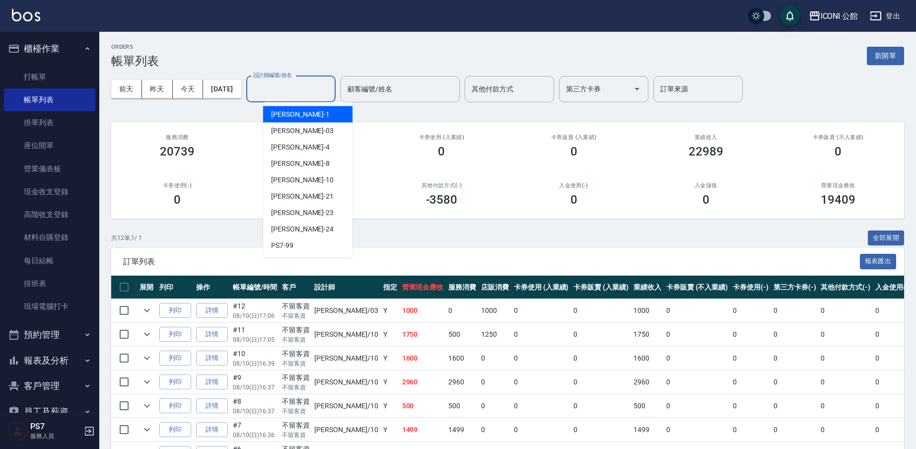
click at [286, 87] on input "設計師編號/姓名" at bounding box center [291, 88] width 80 height 17
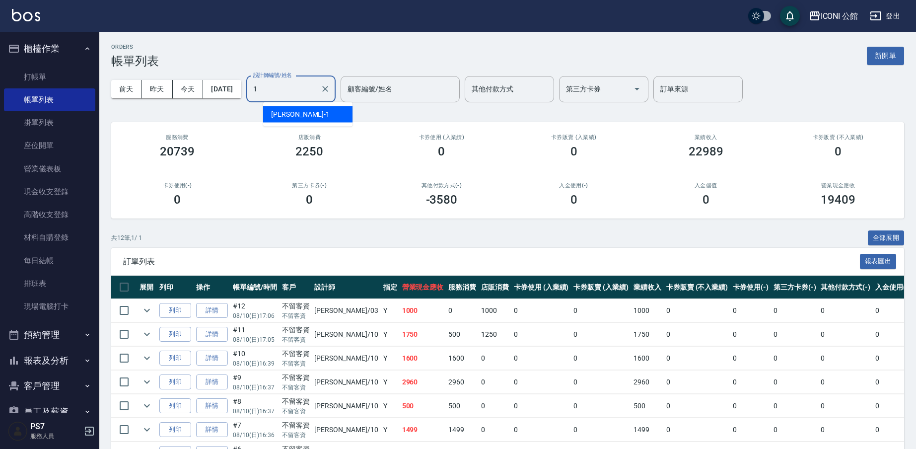
type input "[PERSON_NAME]-1"
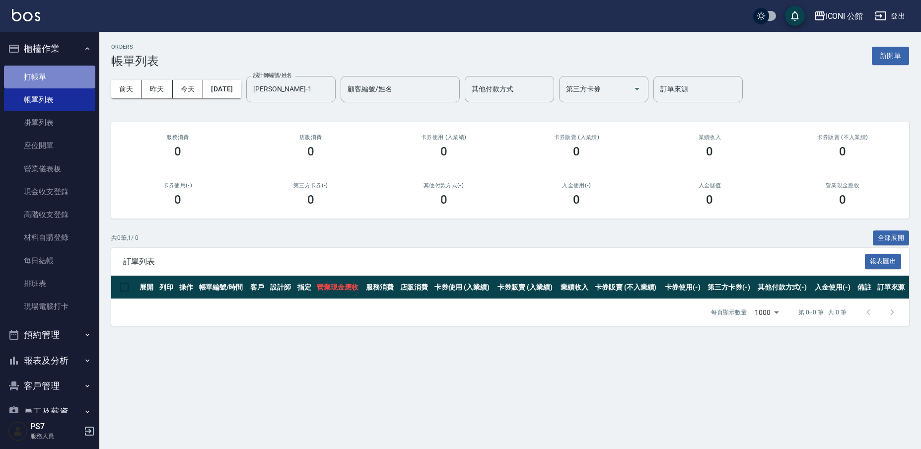
click at [70, 84] on link "打帳單" at bounding box center [49, 77] width 91 height 23
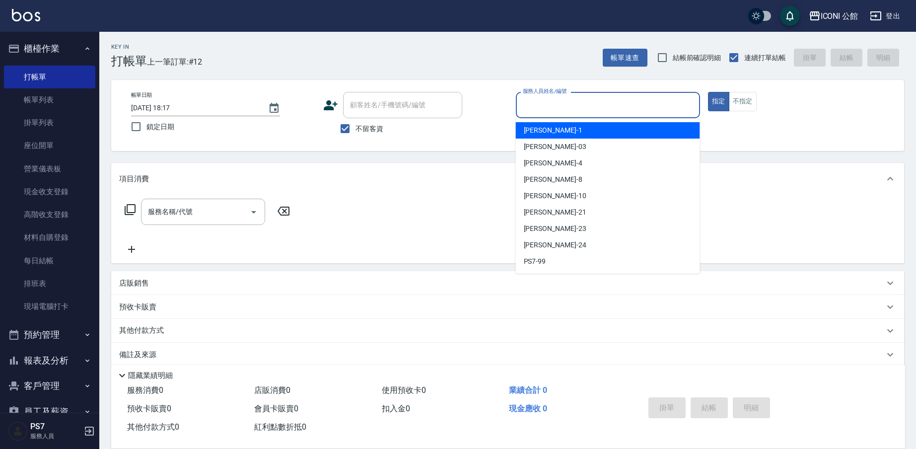
click at [589, 109] on input "服務人員姓名/編號" at bounding box center [607, 104] width 175 height 17
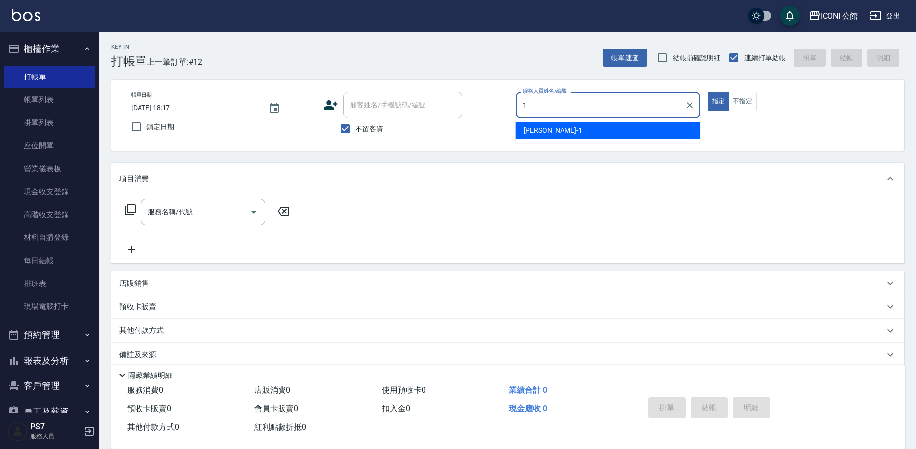
type input "[PERSON_NAME]-1"
type button "true"
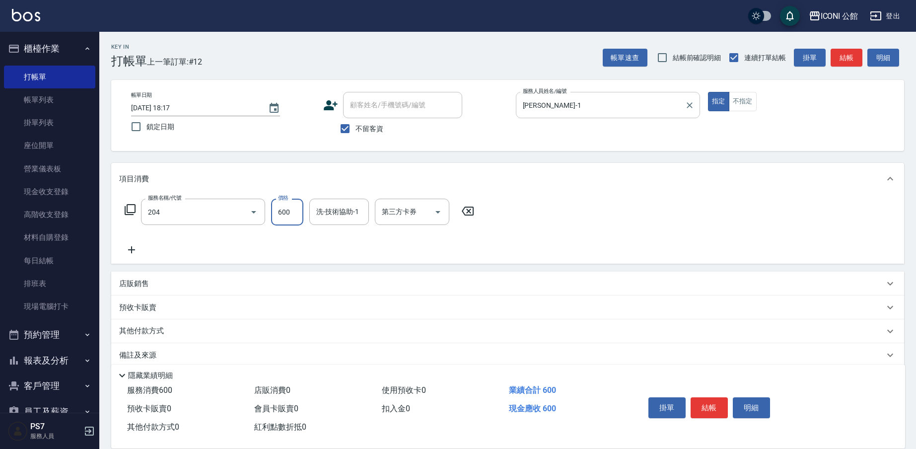
type input "指定洗+剪(204)"
type input "PS7-99"
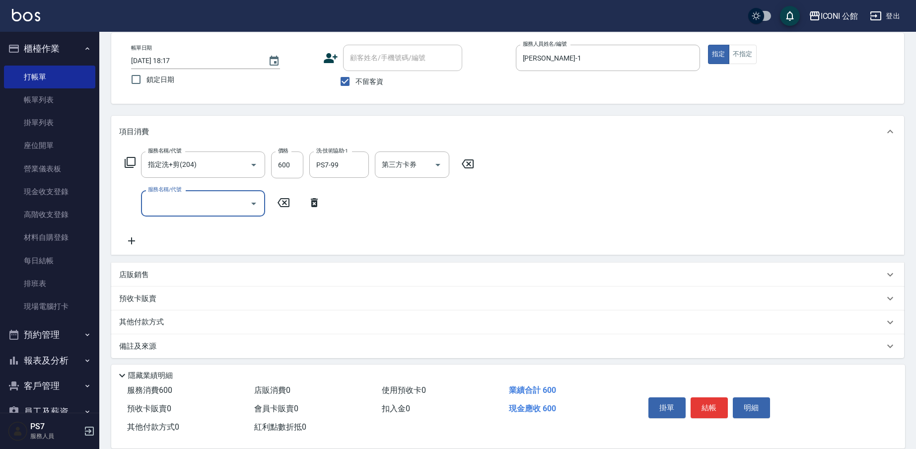
scroll to position [52, 0]
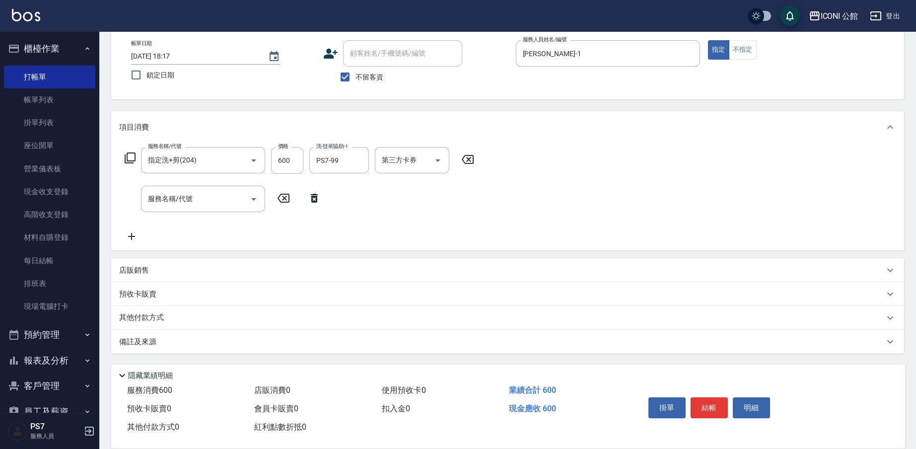
click at [150, 321] on p "其他付款方式" at bounding box center [144, 317] width 50 height 11
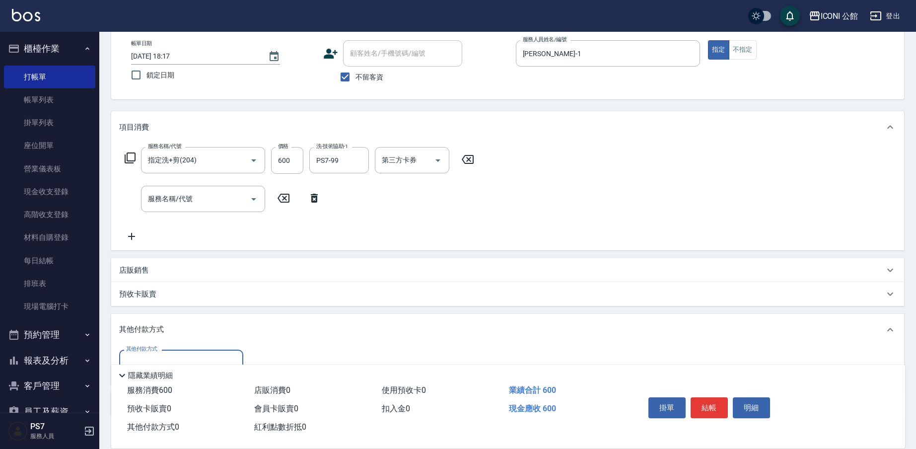
scroll to position [0, 0]
click at [171, 358] on input "其他付款方式" at bounding box center [181, 362] width 115 height 17
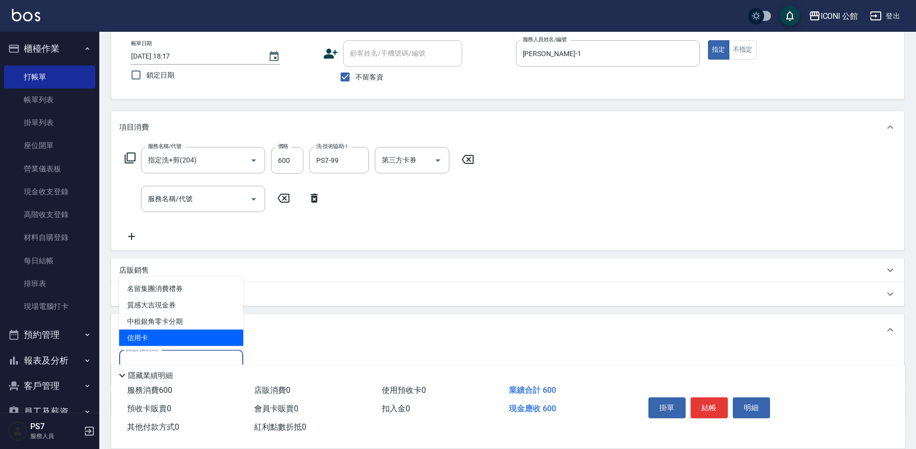
click at [171, 336] on span "信用卡" at bounding box center [181, 338] width 124 height 16
type input "信用卡"
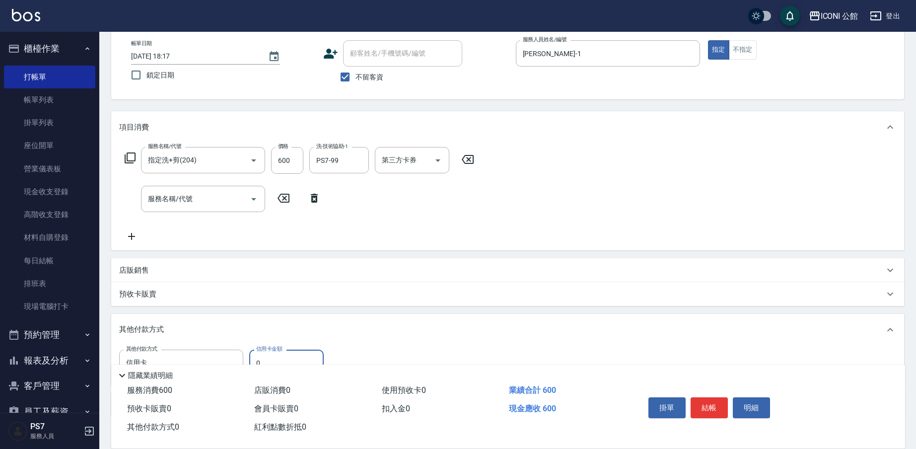
click at [302, 355] on input "0" at bounding box center [286, 362] width 74 height 27
type input "600"
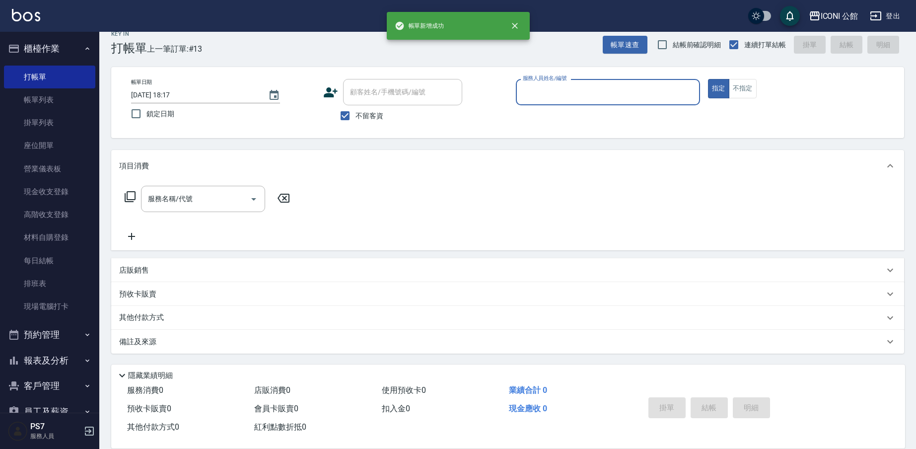
scroll to position [13, 0]
type input "[PERSON_NAME]-1"
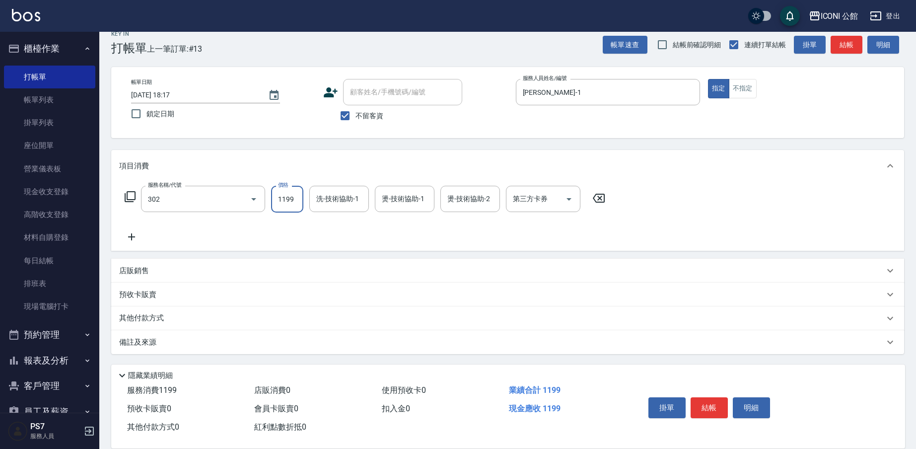
type input "設計燙髮(302)"
type input "1900"
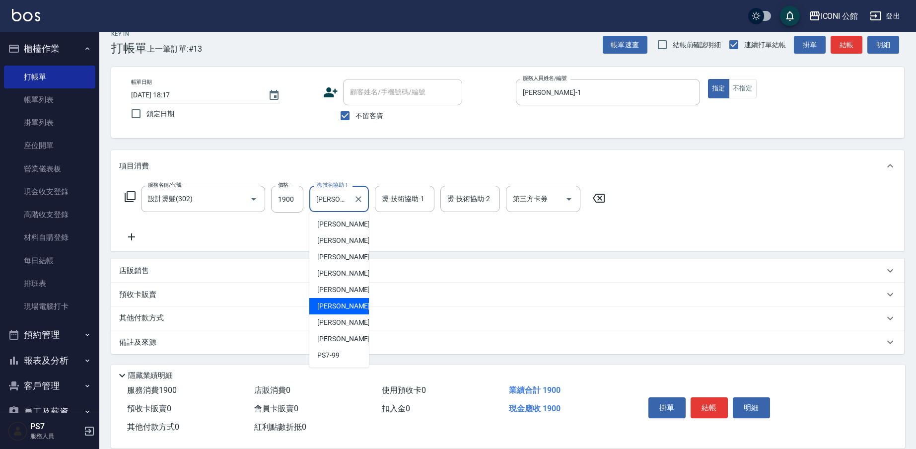
click at [342, 201] on input "[PERSON_NAME]-21" at bounding box center [332, 198] width 36 height 17
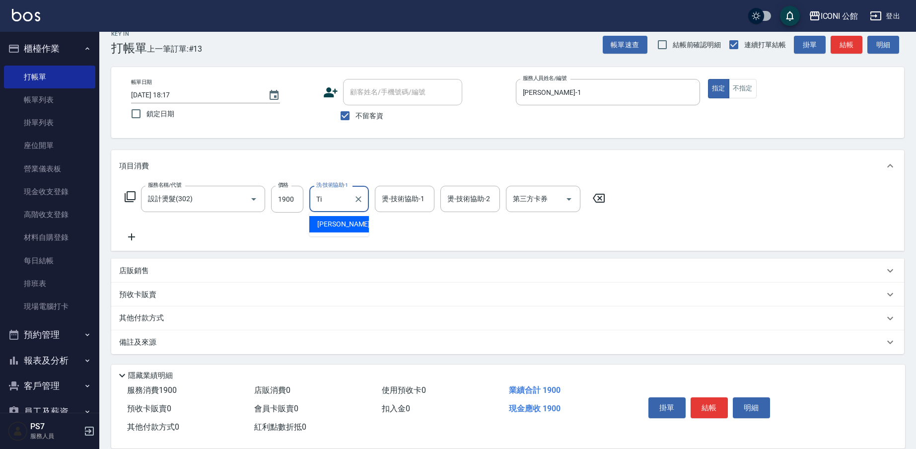
type input "T"
type input "PS7-99"
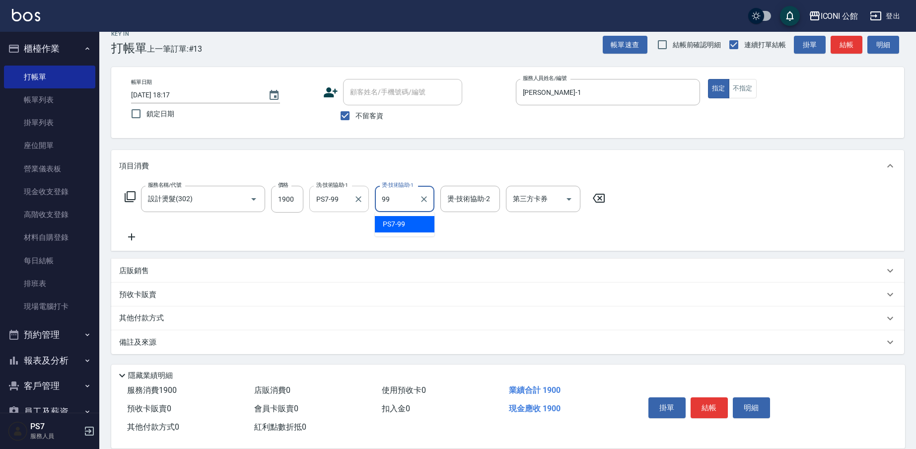
type input "PS7-99"
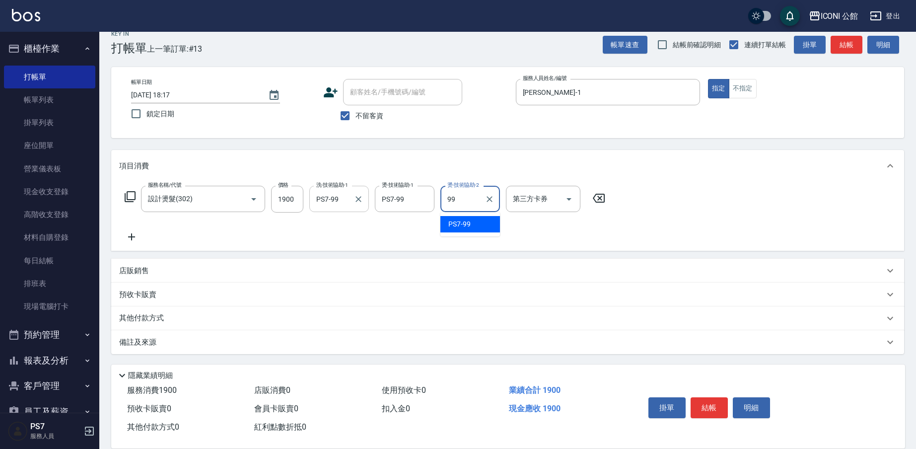
type input "PS7-99"
click at [149, 319] on p "其他付款方式" at bounding box center [144, 318] width 50 height 11
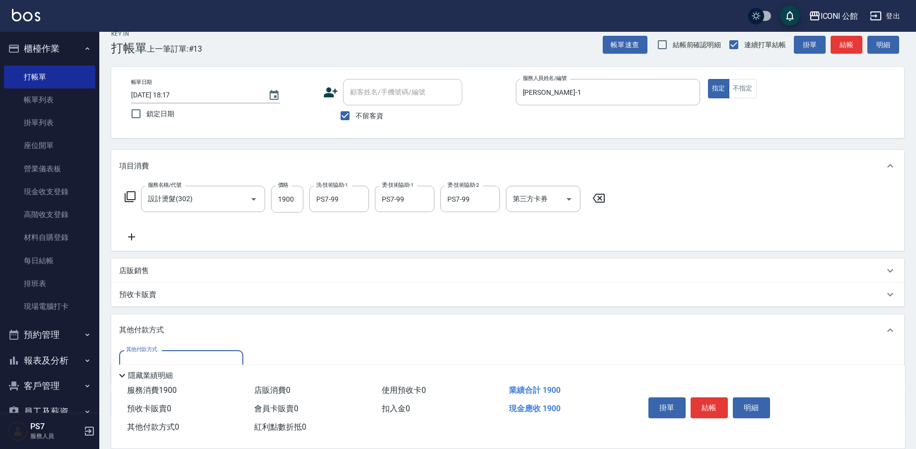
scroll to position [0, 0]
click at [177, 355] on input "其他付款方式" at bounding box center [181, 362] width 115 height 17
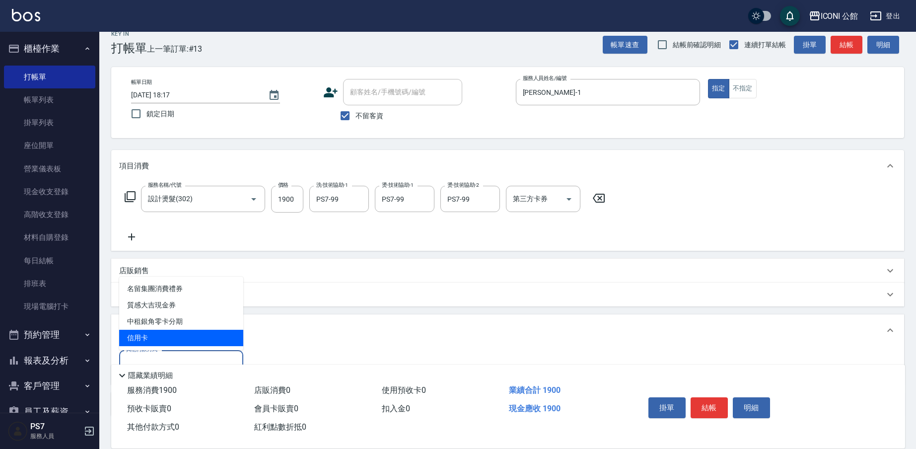
click at [175, 342] on span "信用卡" at bounding box center [181, 338] width 124 height 16
type input "信用卡"
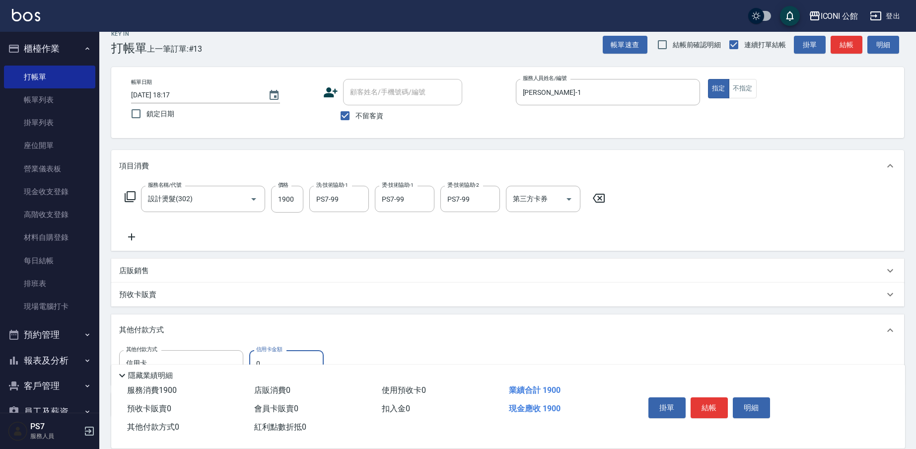
click at [284, 358] on input "0" at bounding box center [286, 363] width 74 height 27
type input "1900"
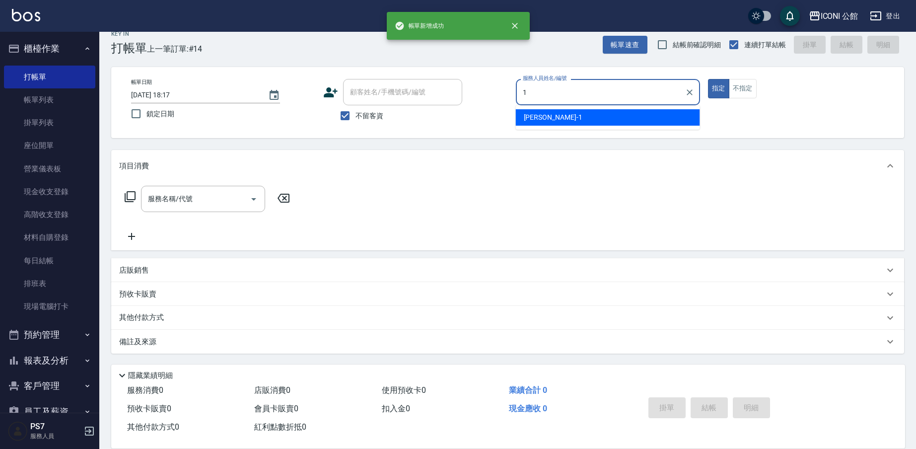
type input "Kevin-1"
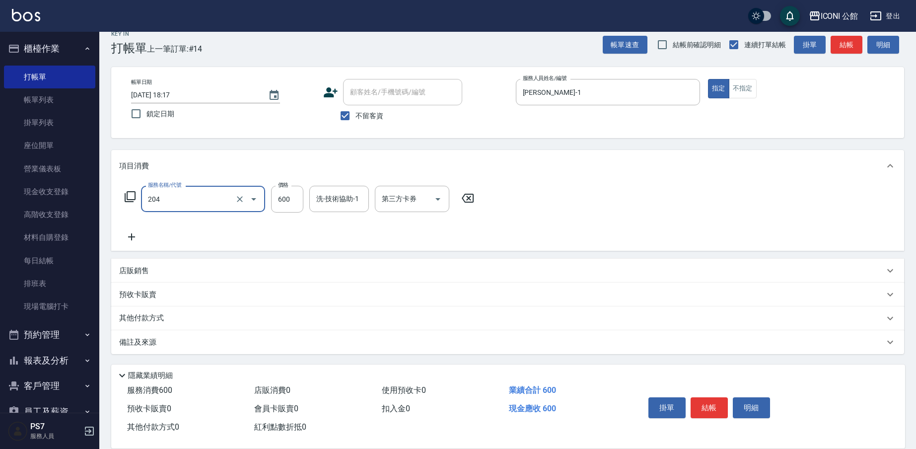
type input "指定洗+剪(204)"
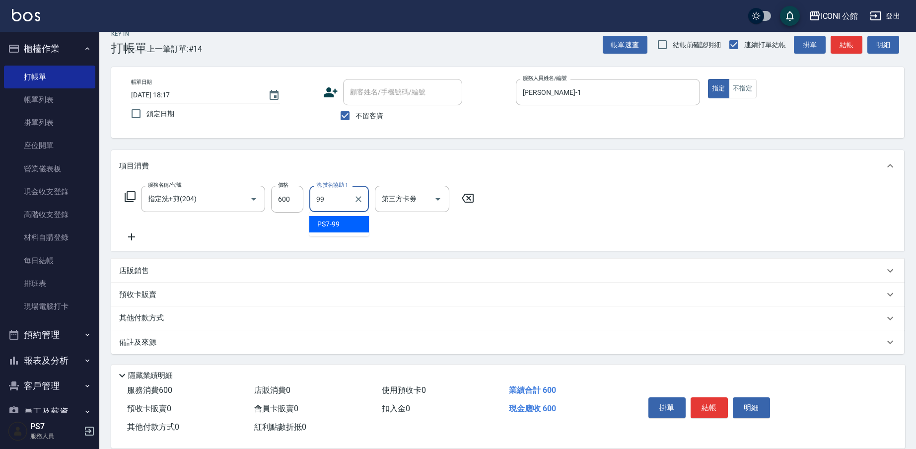
type input "PS7-99"
click at [151, 319] on p "其他付款方式" at bounding box center [144, 318] width 50 height 11
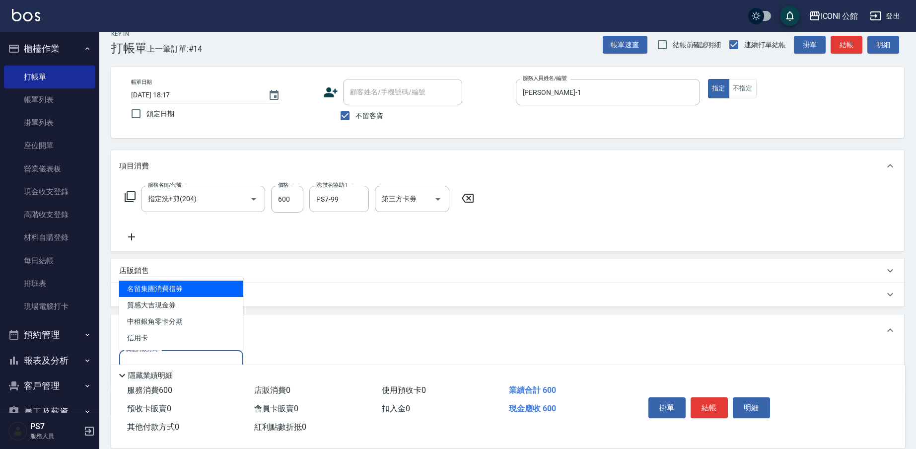
click at [164, 355] on input "其他付款方式" at bounding box center [181, 362] width 115 height 17
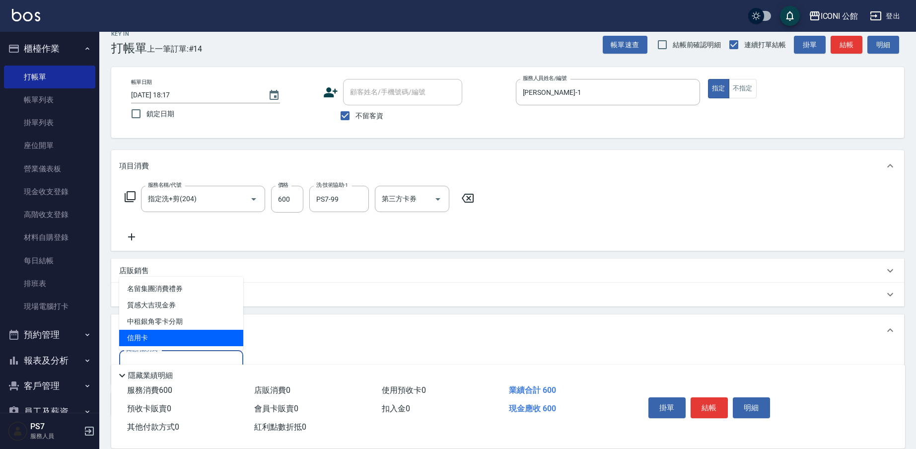
click at [165, 338] on span "信用卡" at bounding box center [181, 338] width 124 height 16
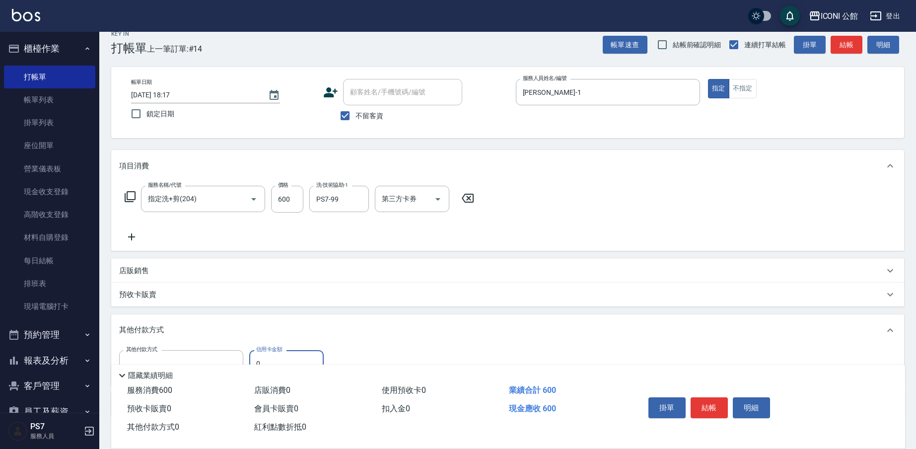
type input "信用卡"
click at [277, 358] on input "0" at bounding box center [286, 363] width 74 height 27
type input "90"
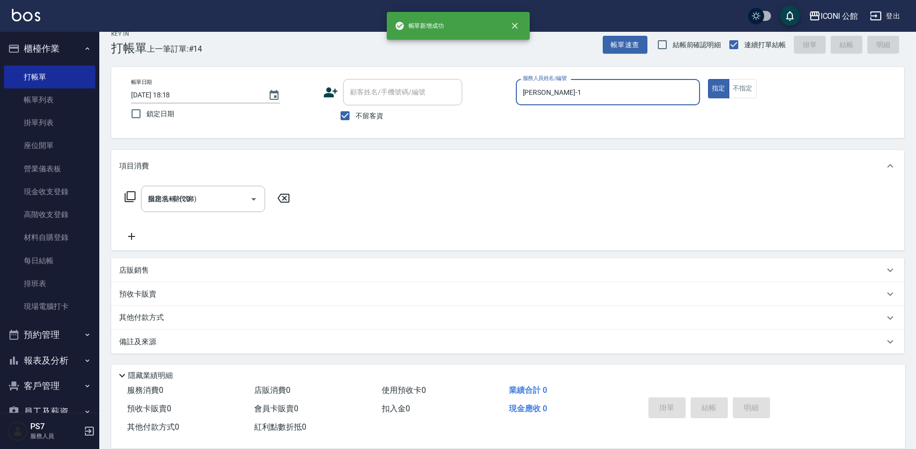
type input "2025/08/10 18:18"
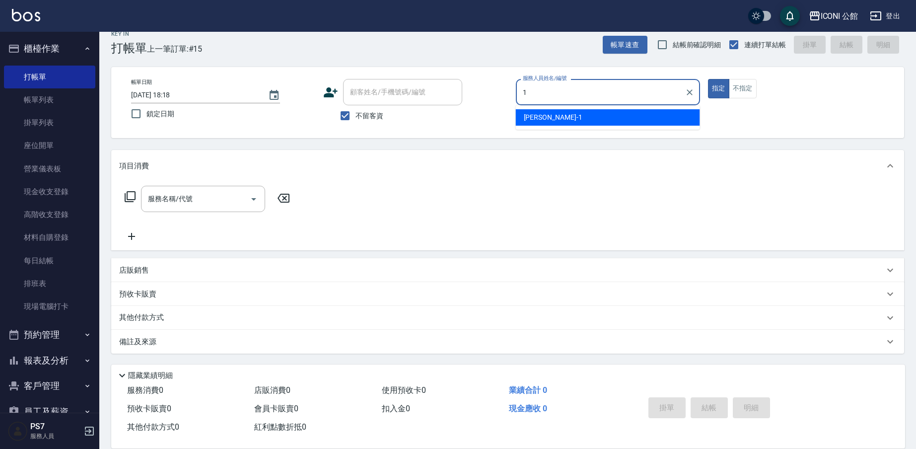
type input "Kevin-1"
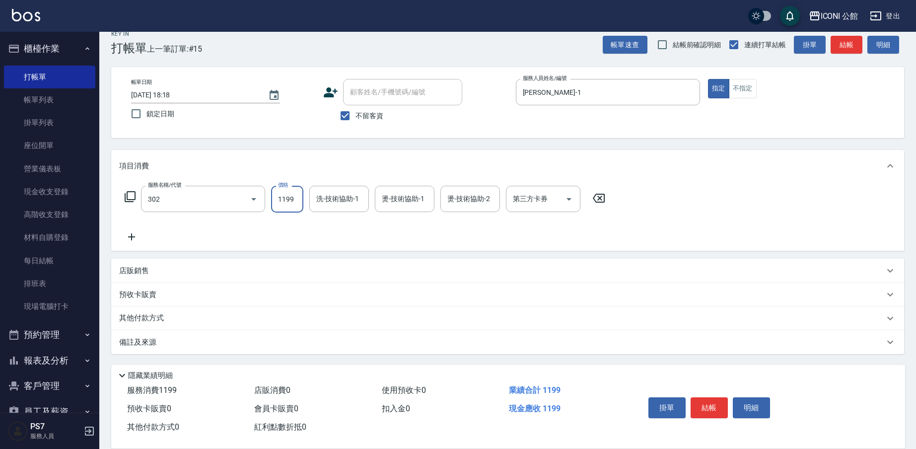
type input "設計燙髮(302)"
type input "1599"
type input "PS7-99"
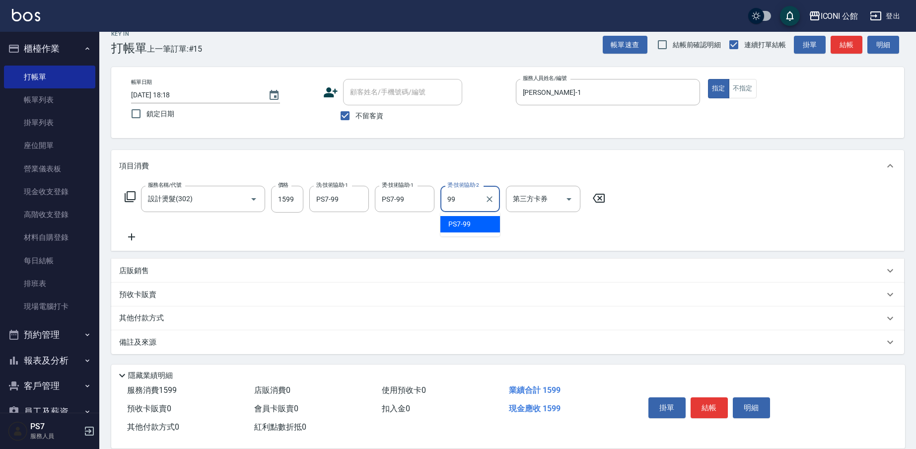
type input "PS7-99"
click at [144, 318] on p "其他付款方式" at bounding box center [144, 318] width 50 height 11
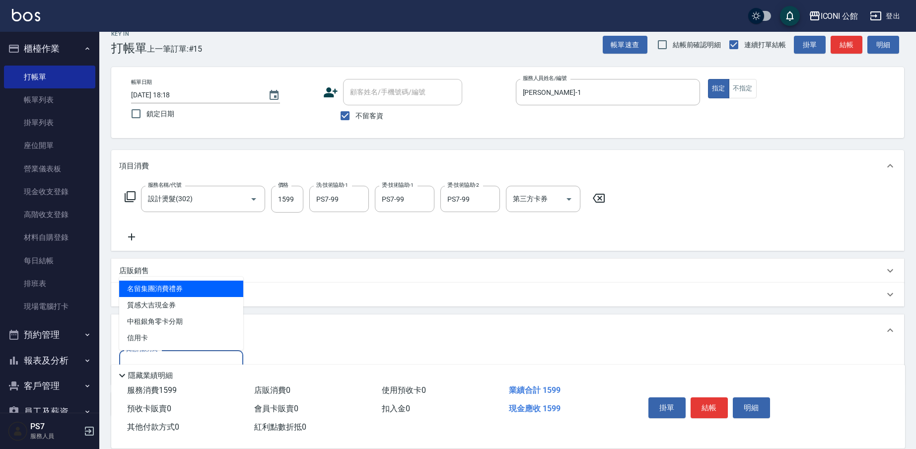
click at [164, 355] on input "其他付款方式" at bounding box center [181, 362] width 115 height 17
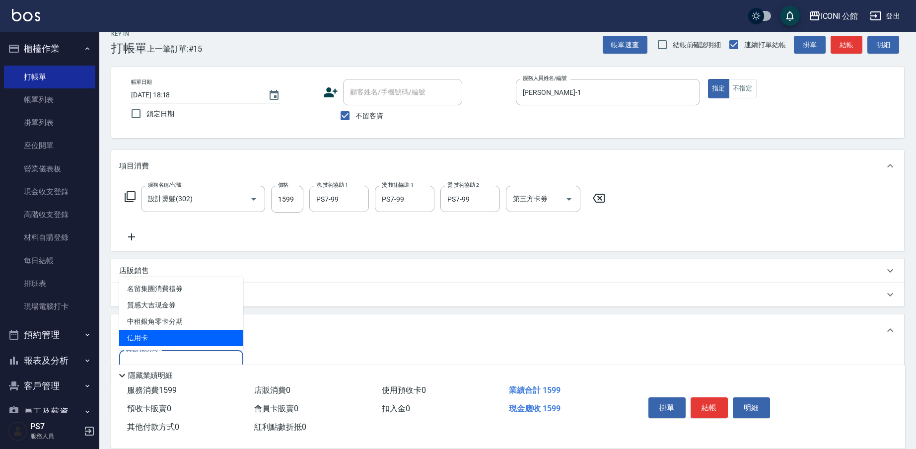
click at [176, 337] on span "信用卡" at bounding box center [181, 338] width 124 height 16
type input "信用卡"
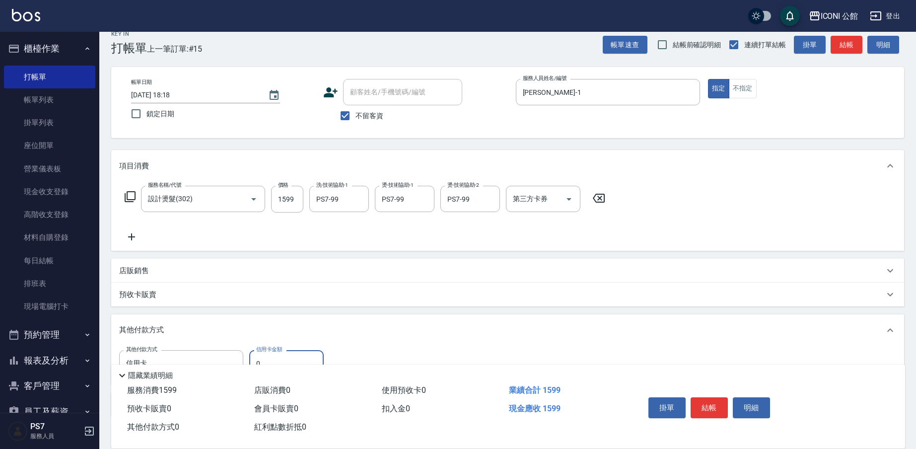
click at [295, 355] on input "0" at bounding box center [286, 363] width 74 height 27
type input "1590"
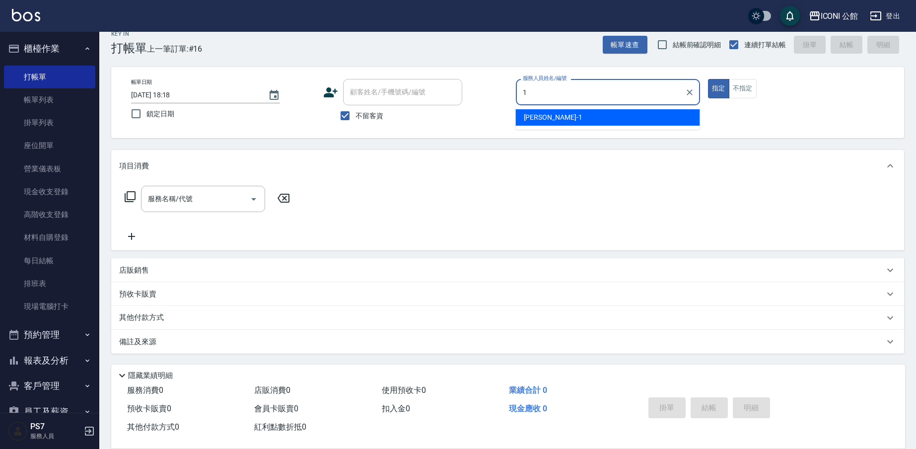
type input "Kevin-1"
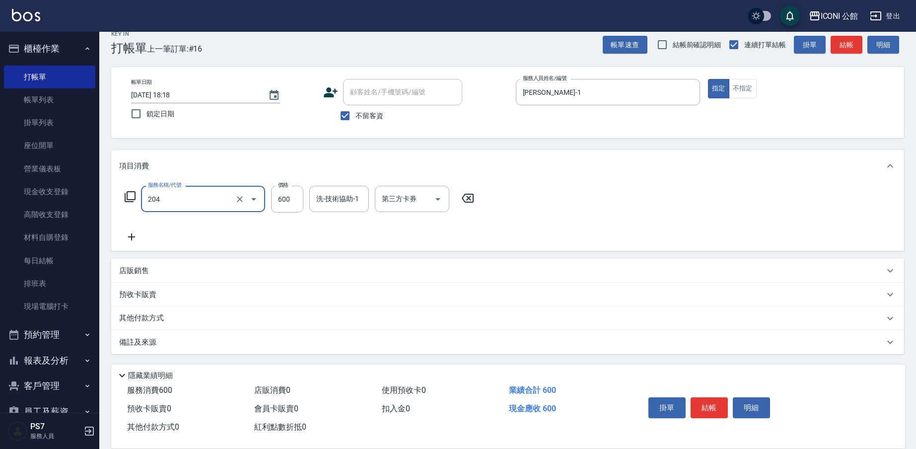
type input "指定洗+剪(204)"
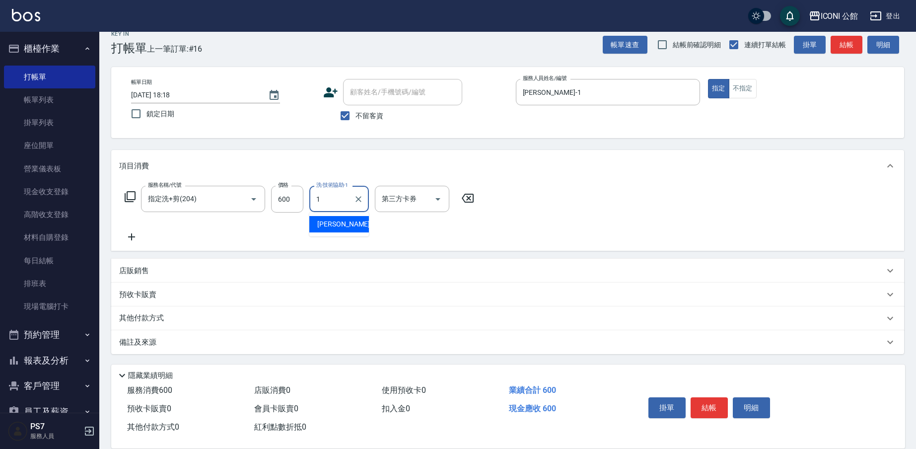
type input "Kevin-1"
click at [130, 309] on div "其他付款方式" at bounding box center [507, 318] width 793 height 24
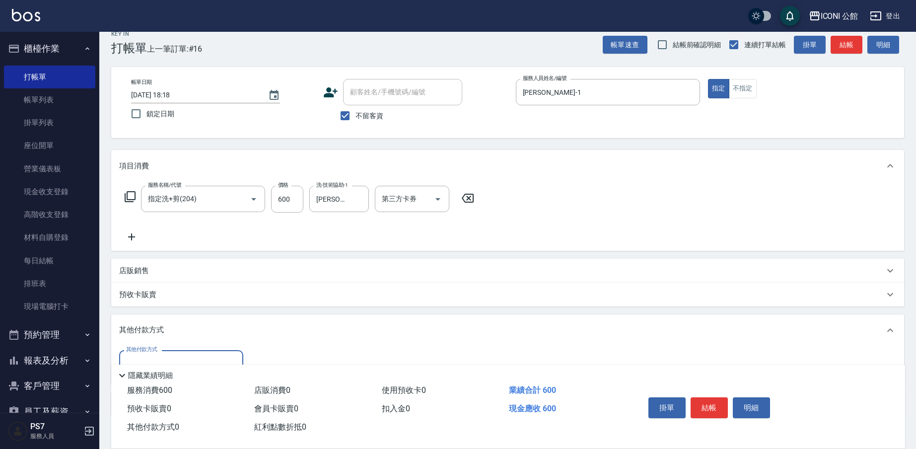
click at [148, 353] on label "其他付款方式" at bounding box center [141, 348] width 31 height 7
click at [148, 354] on input "其他付款方式" at bounding box center [181, 362] width 115 height 17
click at [162, 364] on div "隱藏業績明細" at bounding box center [508, 372] width 794 height 17
click at [206, 357] on input "其他付款方式" at bounding box center [181, 362] width 115 height 17
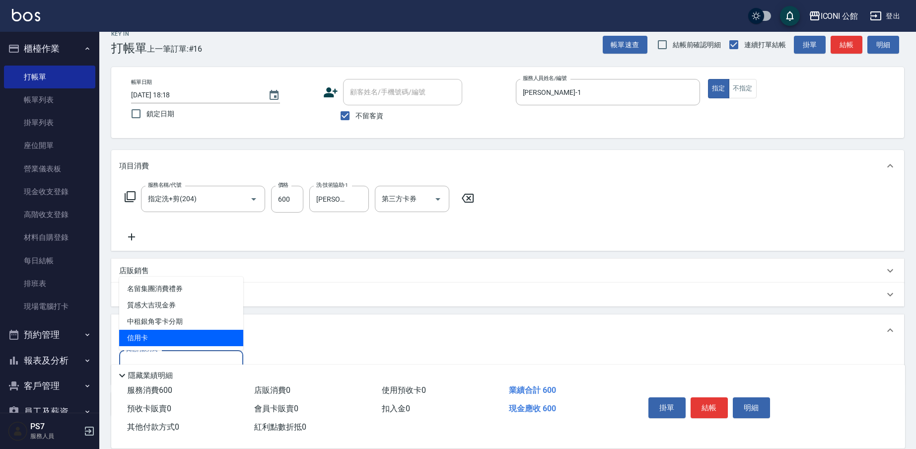
click at [202, 339] on span "信用卡" at bounding box center [181, 338] width 124 height 16
type input "信用卡"
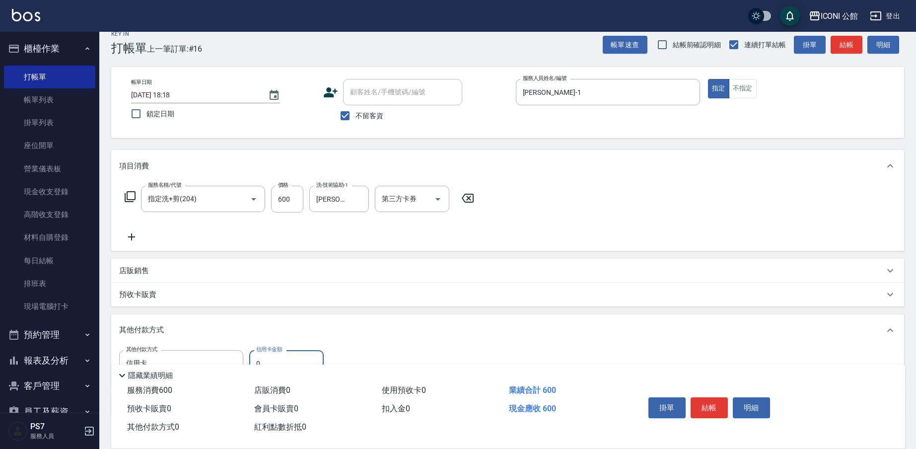
click at [276, 354] on input "0" at bounding box center [286, 363] width 74 height 27
type input "600"
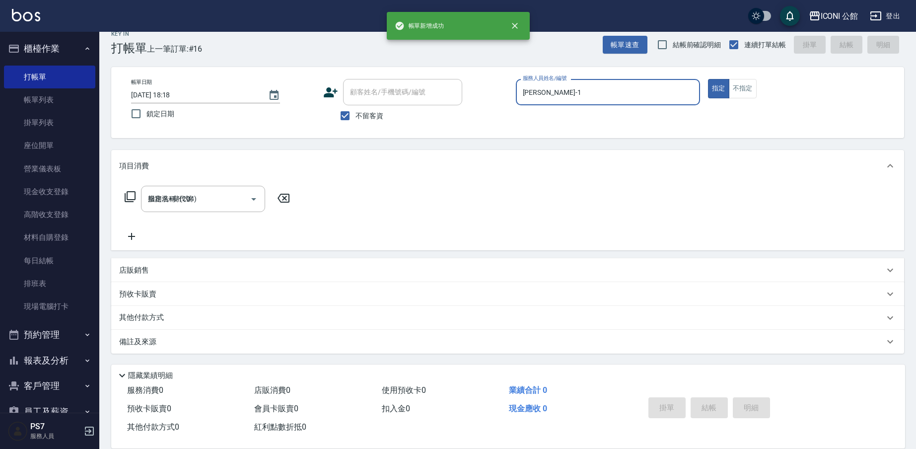
type input "2025/08/10 18:19"
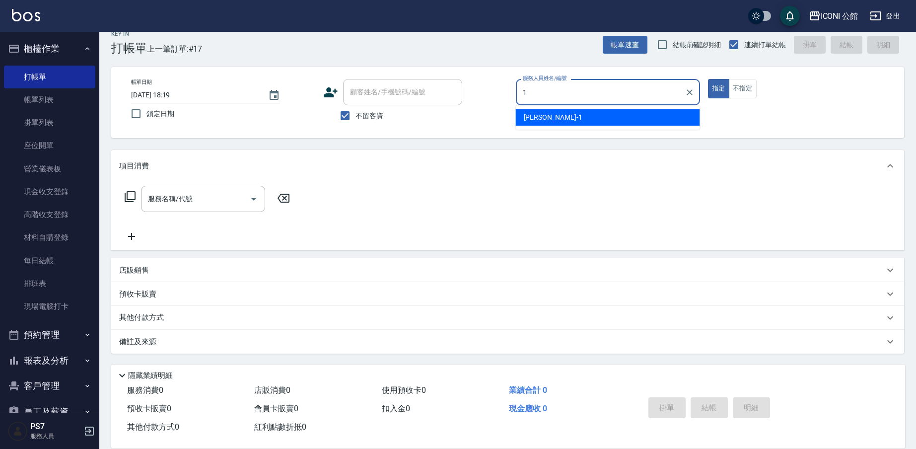
type input "Kevin-1"
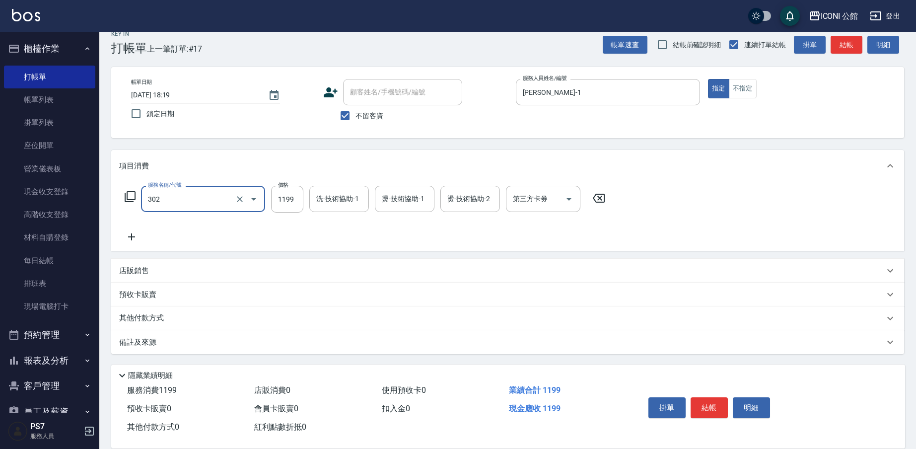
type input "設計燙髮(302)"
type input "1600"
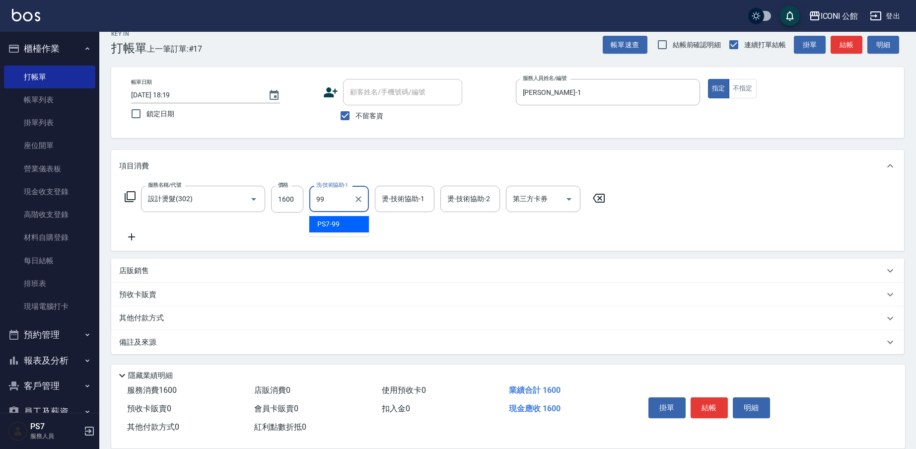
type input "PS7-99"
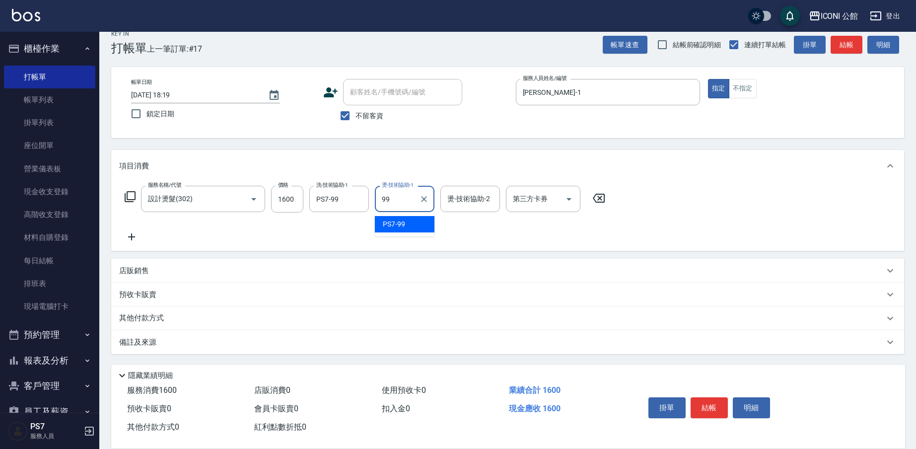
type input "PS7-99"
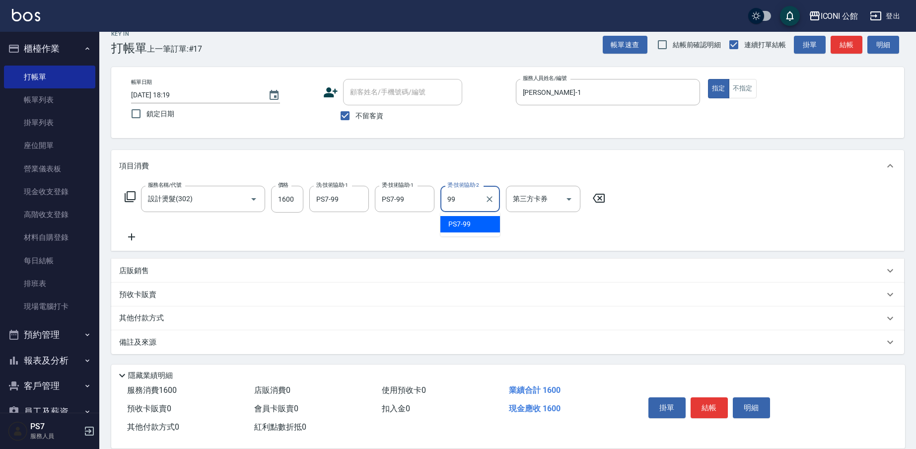
type input "PS7-99"
click at [148, 321] on p "其他付款方式" at bounding box center [144, 318] width 50 height 11
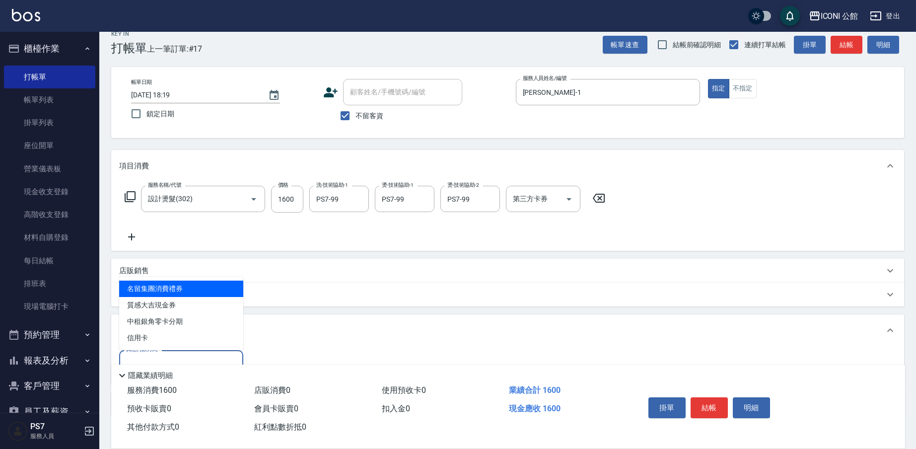
click at [188, 356] on input "其他付款方式" at bounding box center [181, 362] width 115 height 17
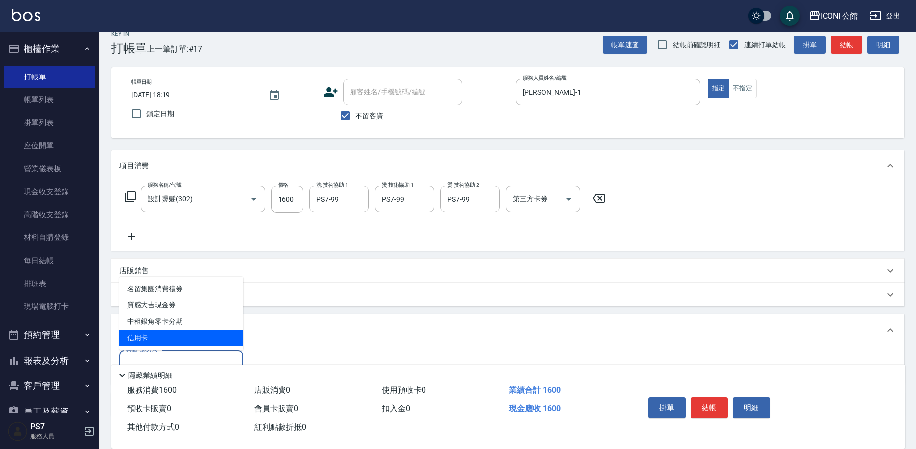
click at [199, 339] on span "信用卡" at bounding box center [181, 338] width 124 height 16
type input "信用卡"
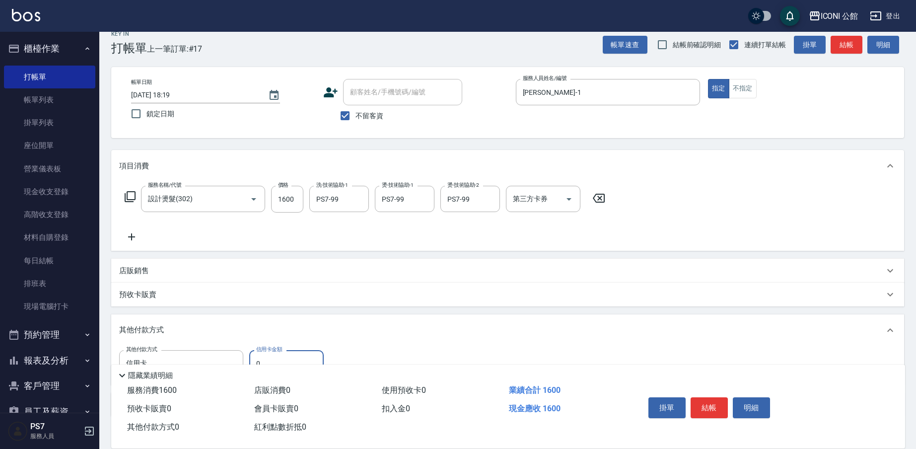
click at [282, 355] on input "0" at bounding box center [286, 363] width 74 height 27
type input "1600"
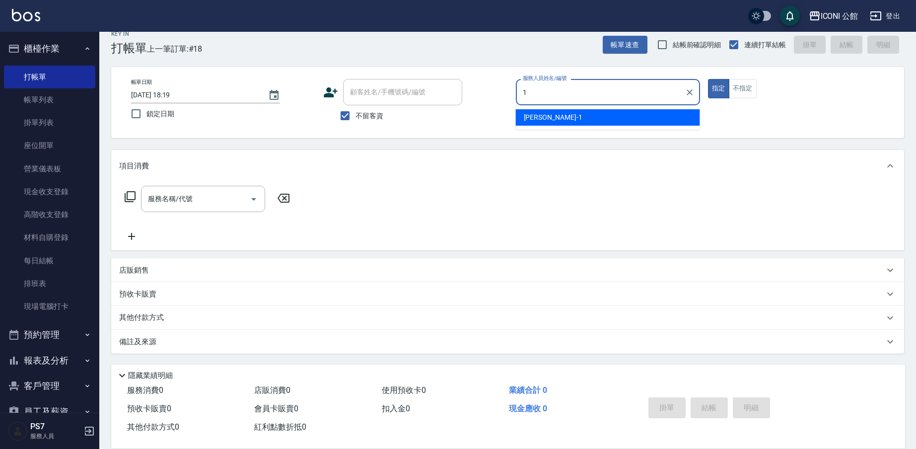
type input "Kevin-1"
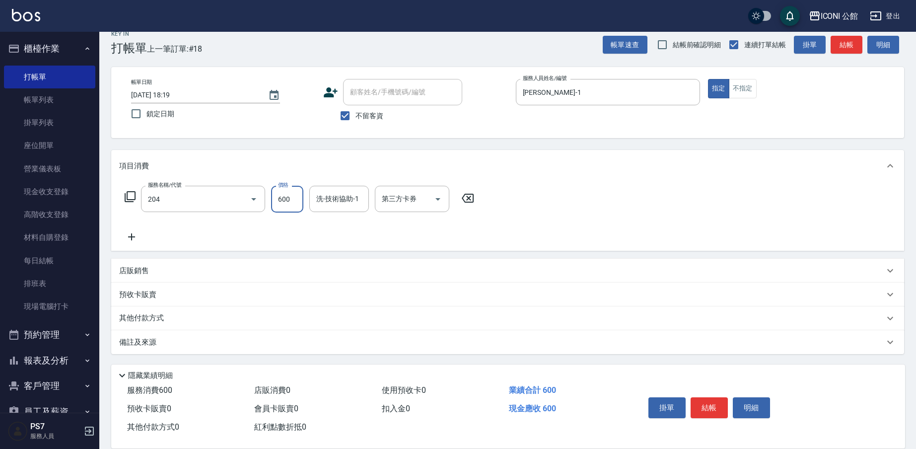
type input "指定洗+剪(204)"
type input "PS7-99"
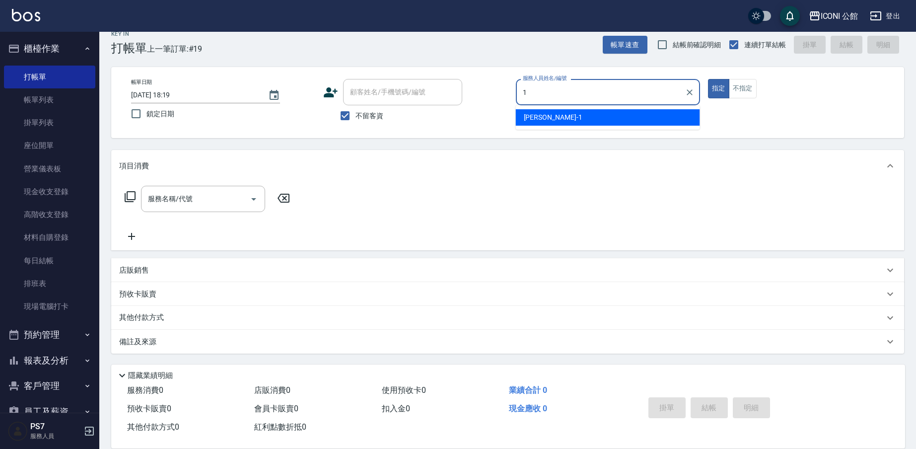
type input "Kevin-1"
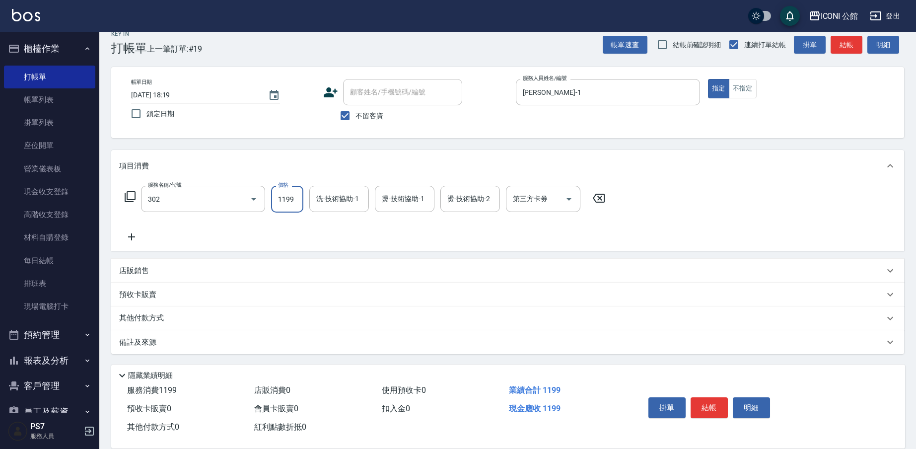
type input "設計燙髮(302)"
type input "1600"
type input "Kevin-1"
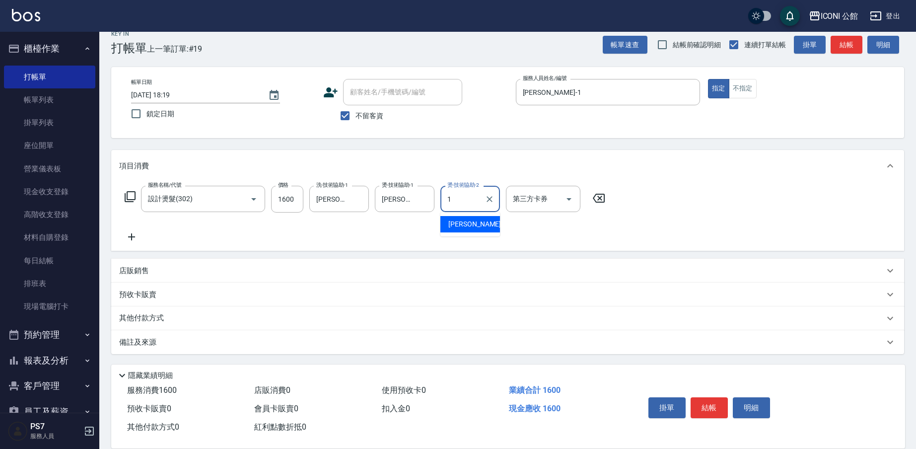
type input "Kevin-1"
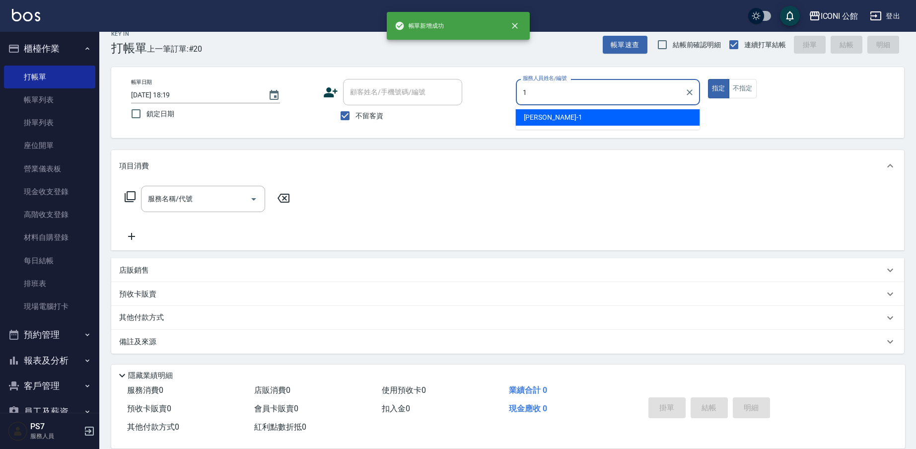
type input "Kevin-1"
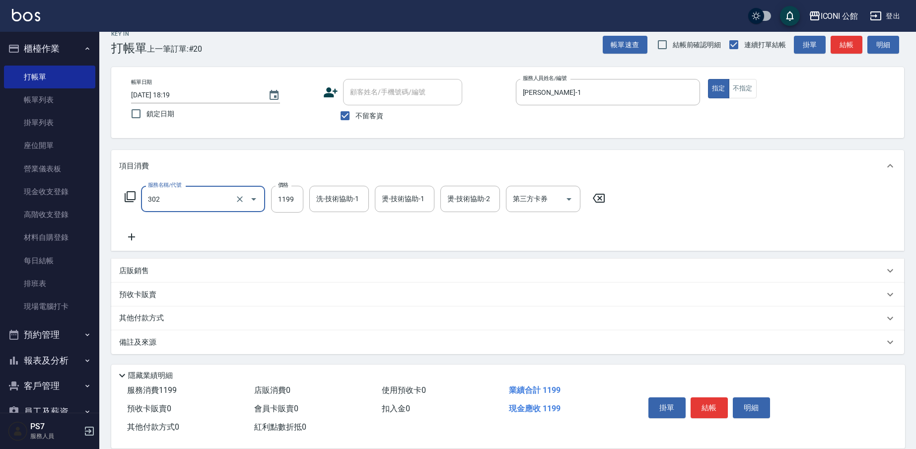
type input "設計燙髮(302)"
type input "1599"
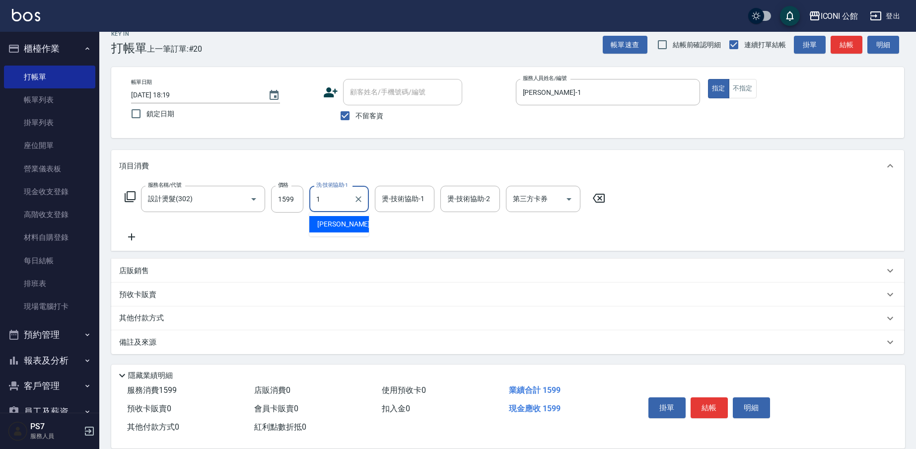
type input "Kevin-1"
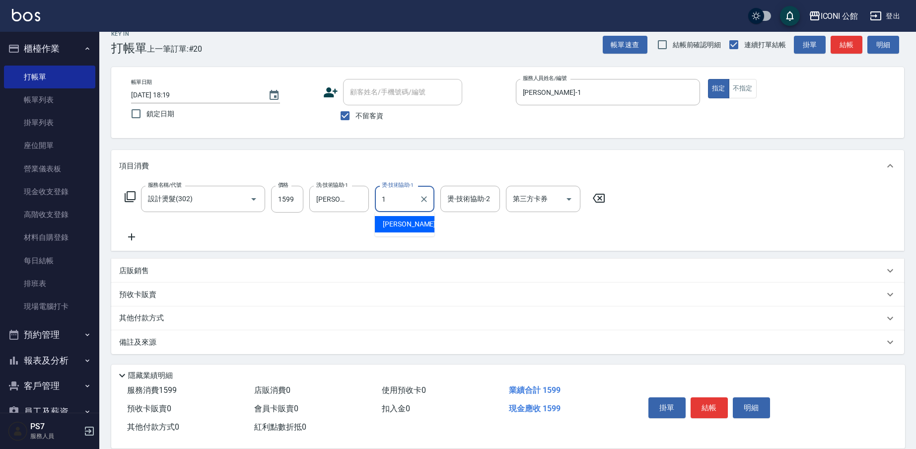
type input "Kevin-1"
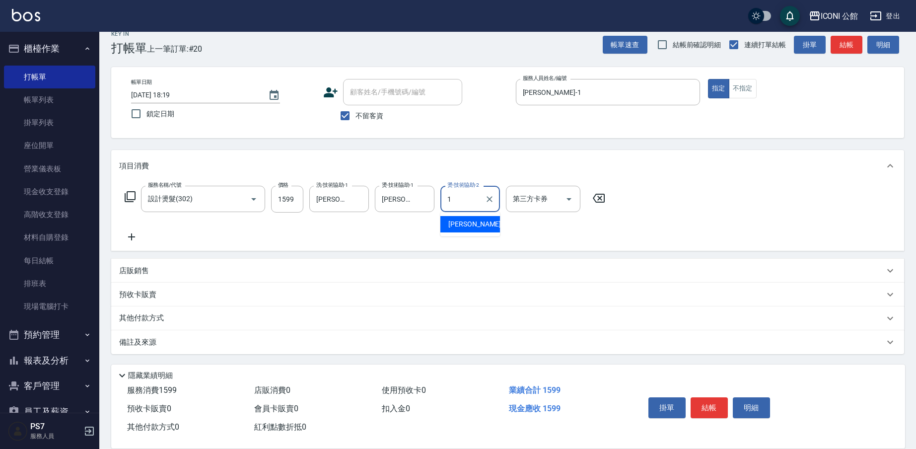
type input "Kevin-1"
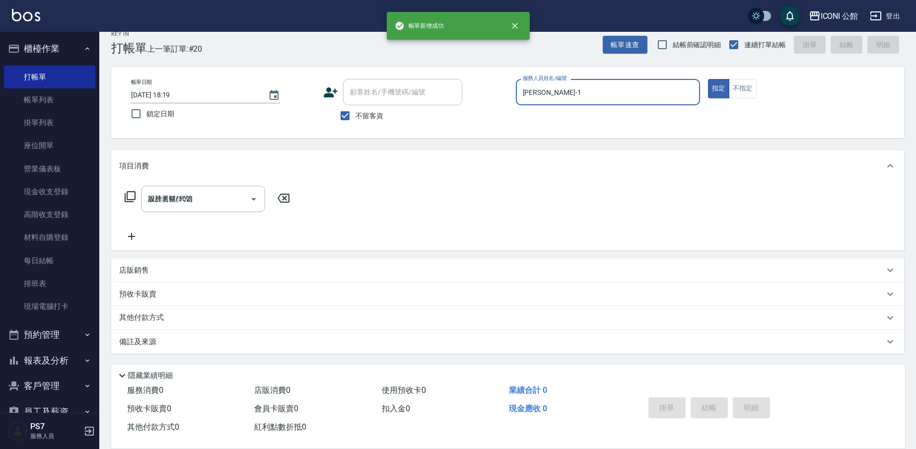
type input "2025/08/10 18:20"
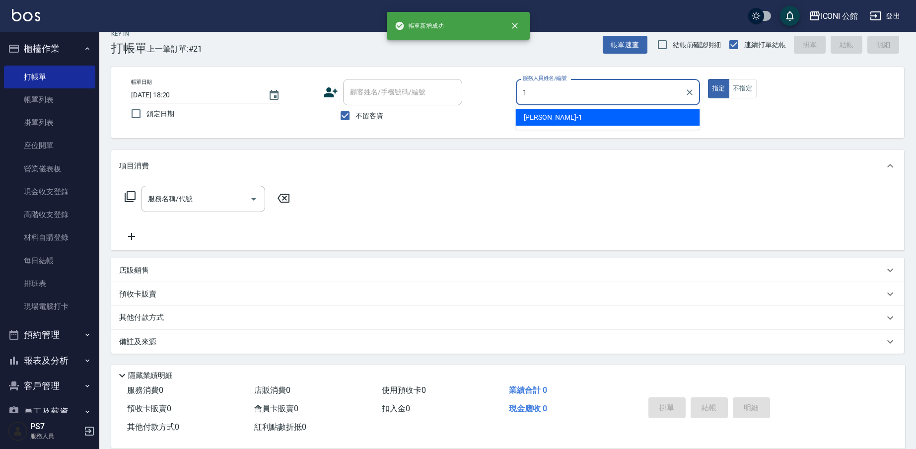
type input "Kevin-1"
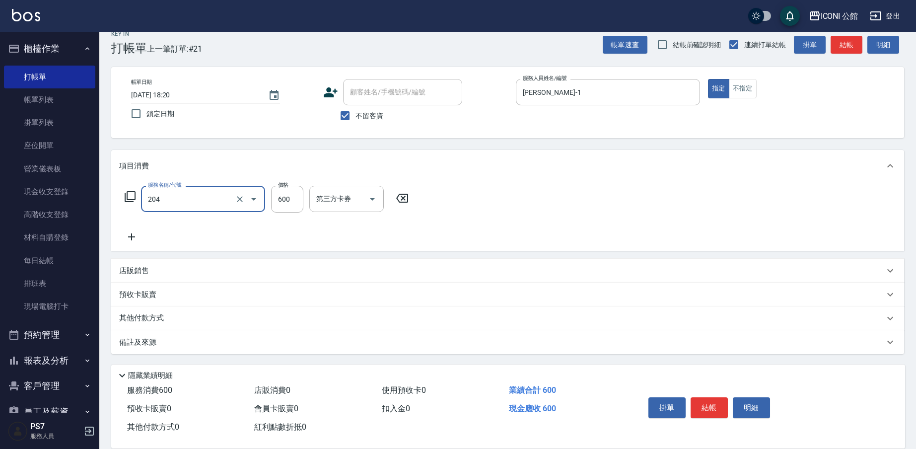
type input "指定洗+剪(204)"
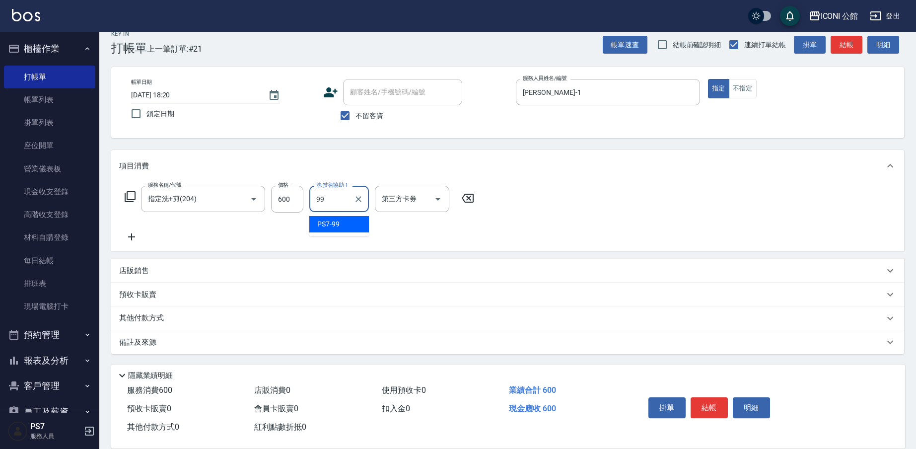
type input "PS7-99"
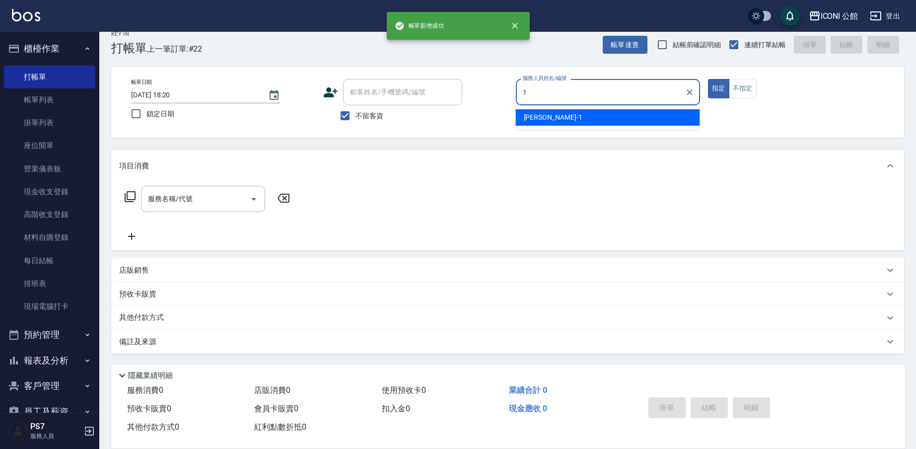
type input "Kevin-1"
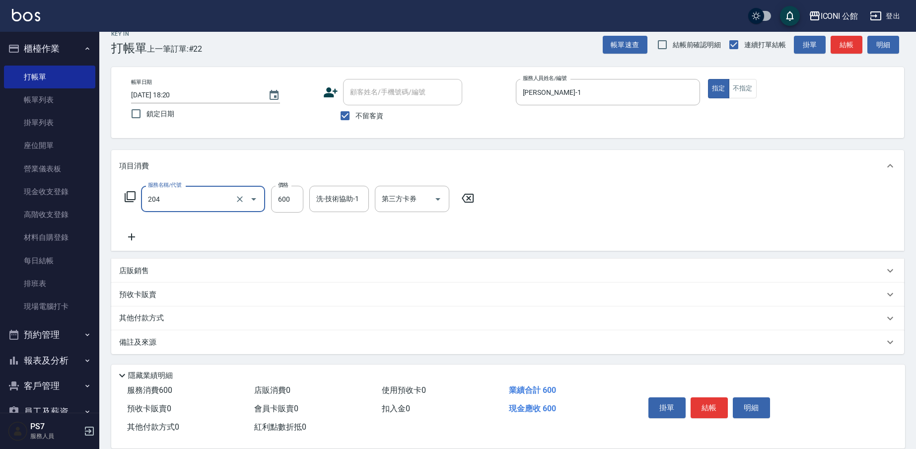
type input "指定洗+剪(204)"
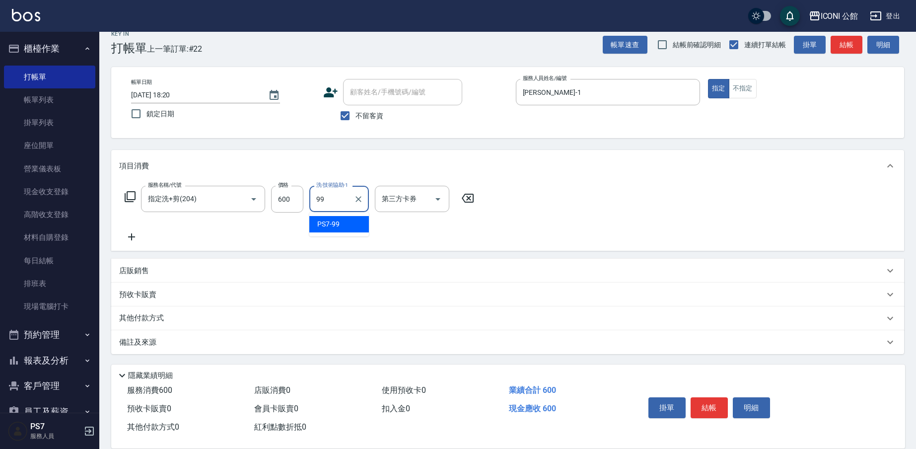
type input "PS7-99"
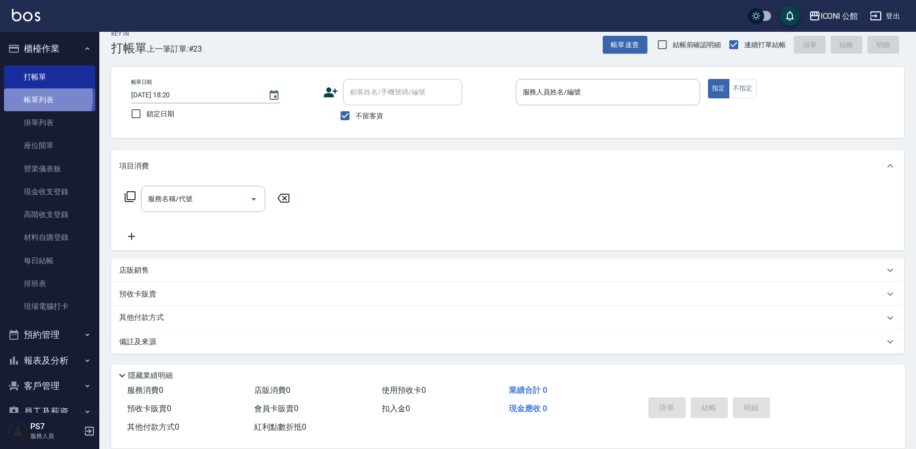
click at [32, 97] on link "帳單列表" at bounding box center [49, 99] width 91 height 23
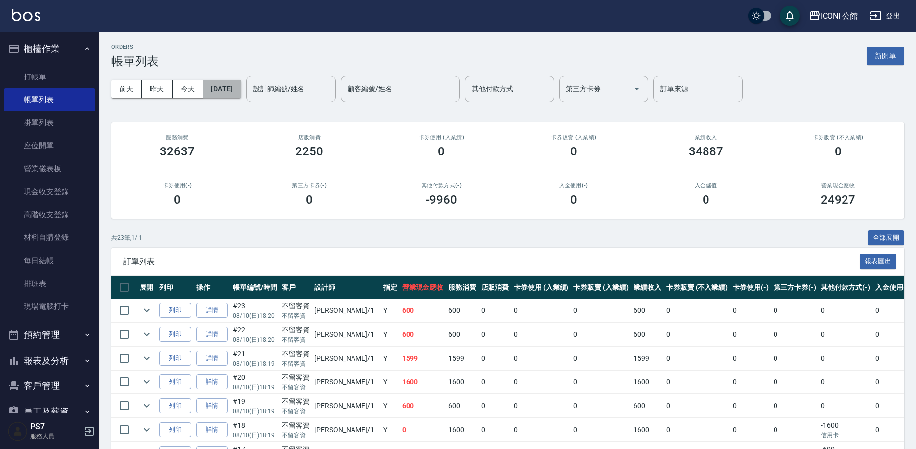
click at [229, 80] on button "[DATE]" at bounding box center [222, 89] width 38 height 18
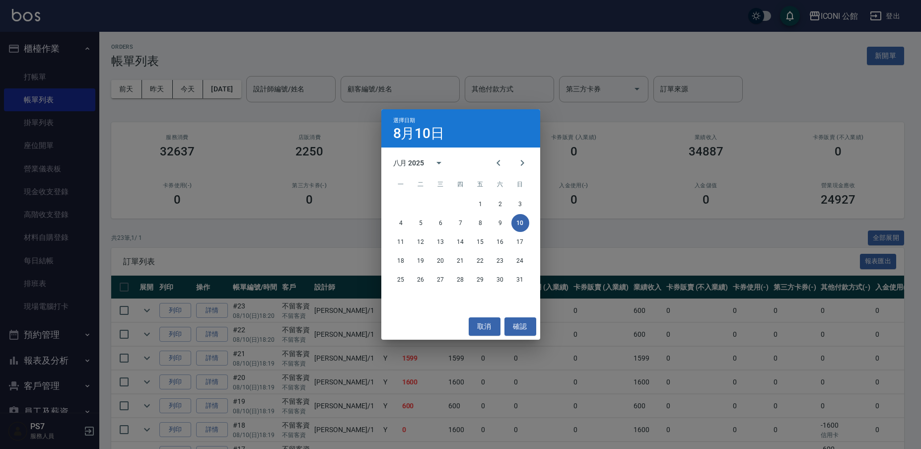
click at [821, 52] on div "選擇日期 8月10日 八月 2025 一 二 三 四 五 六 日 1 2 3 4 5 6 7 8 9 10 11 12 13 14 15 16 17 18 1…" at bounding box center [460, 224] width 921 height 449
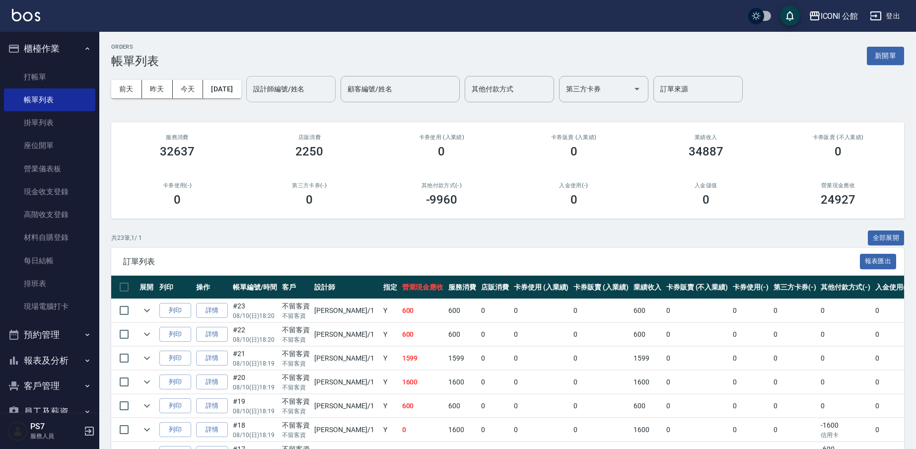
click at [279, 88] on input "設計師編號/姓名" at bounding box center [291, 88] width 80 height 17
type input "Kevin-1"
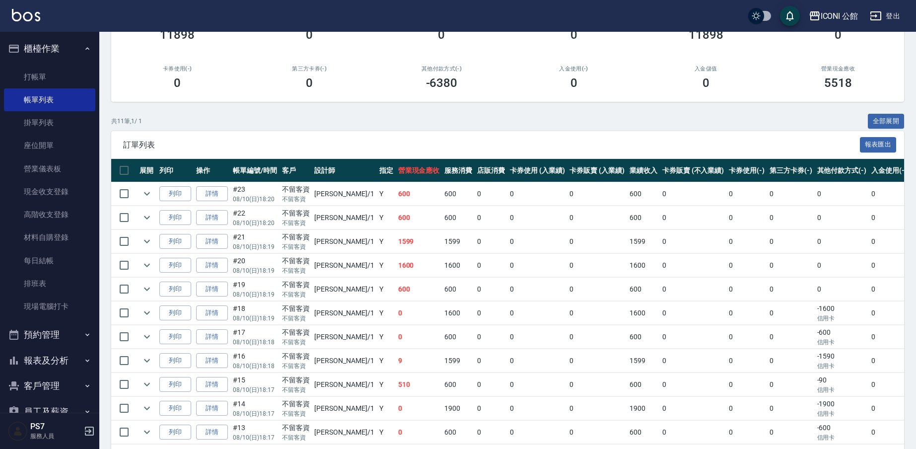
scroll to position [157, 0]
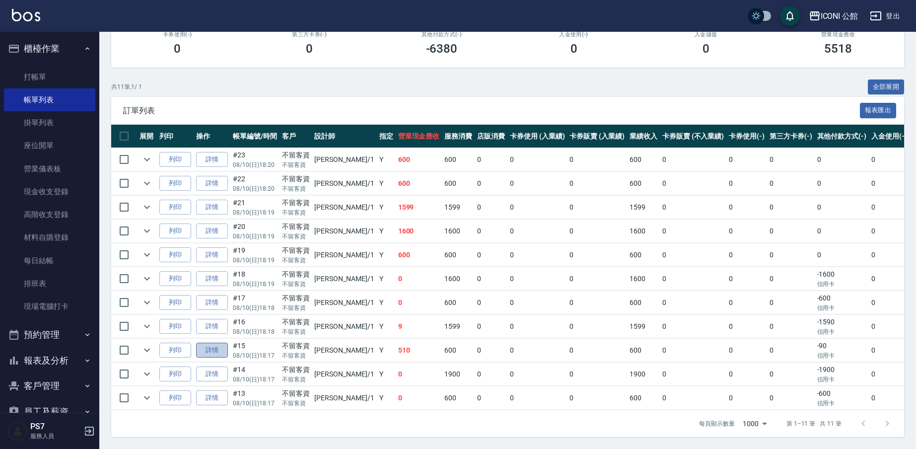
click at [215, 342] on link "詳情" at bounding box center [212, 349] width 32 height 15
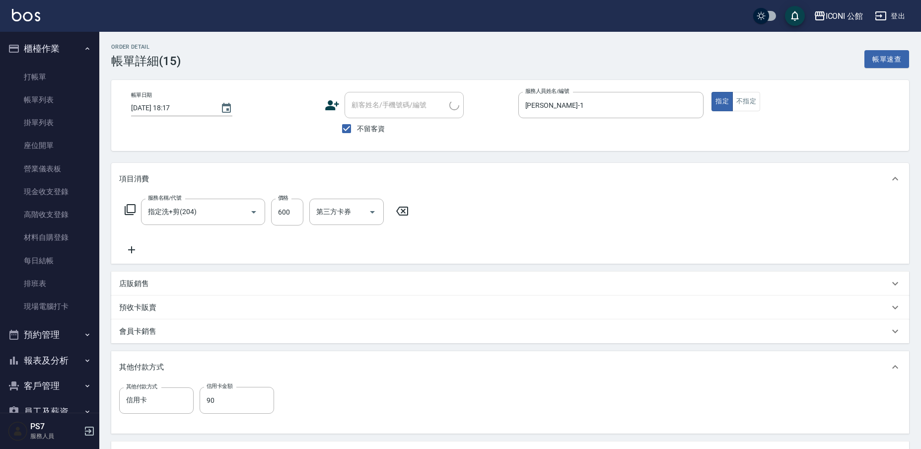
type input "2025/08/10 18:17"
checkbox input "true"
type input "Kevin-1"
type input "指定洗+剪(204)"
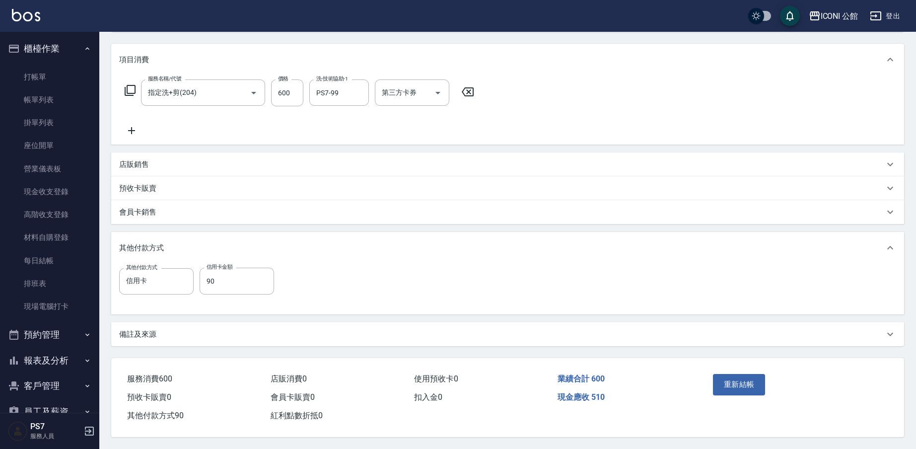
scroll to position [124, 0]
click at [228, 276] on input "90" at bounding box center [237, 281] width 74 height 27
type input "600"
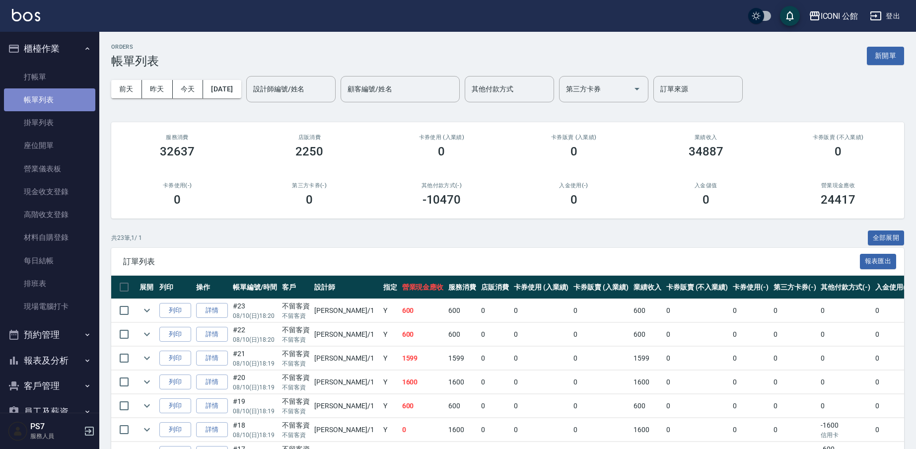
click at [53, 103] on link "帳單列表" at bounding box center [49, 99] width 91 height 23
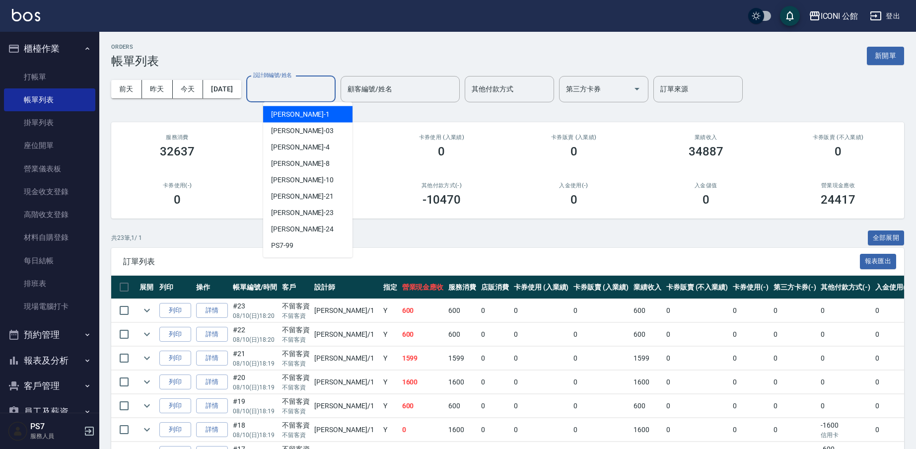
click at [284, 91] on input "設計師編號/姓名" at bounding box center [291, 88] width 80 height 17
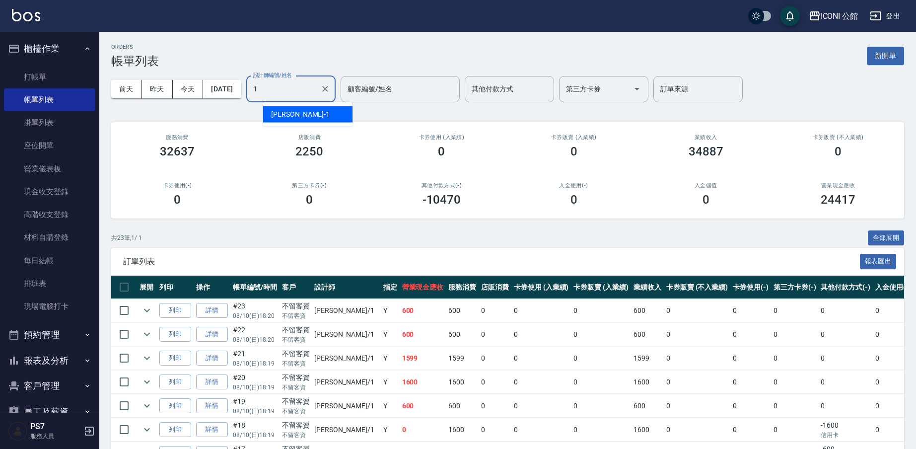
type input "Kevin-1"
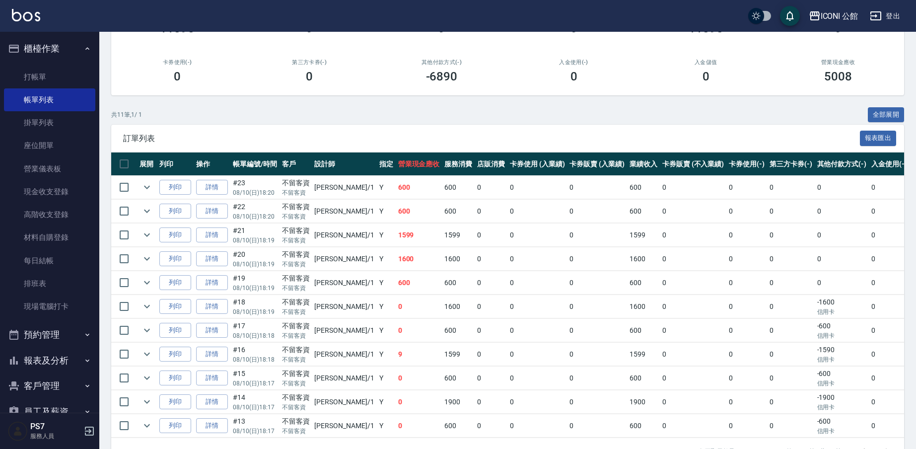
scroll to position [157, 0]
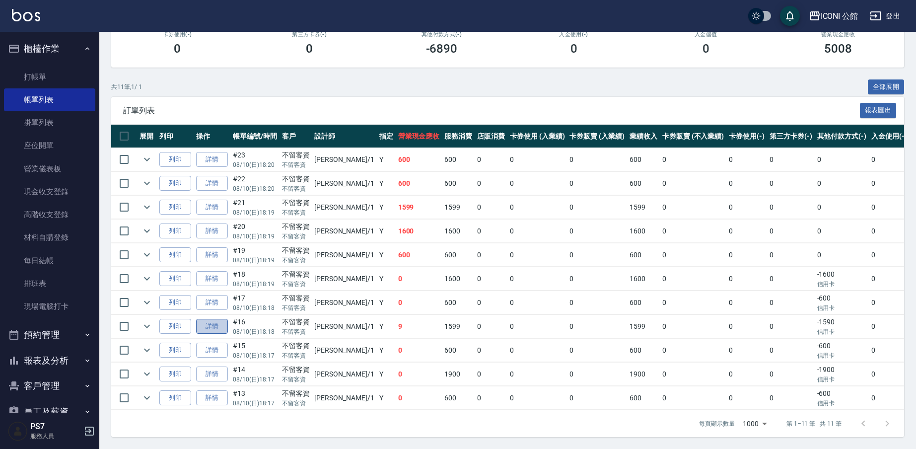
click at [210, 321] on link "詳情" at bounding box center [212, 326] width 32 height 15
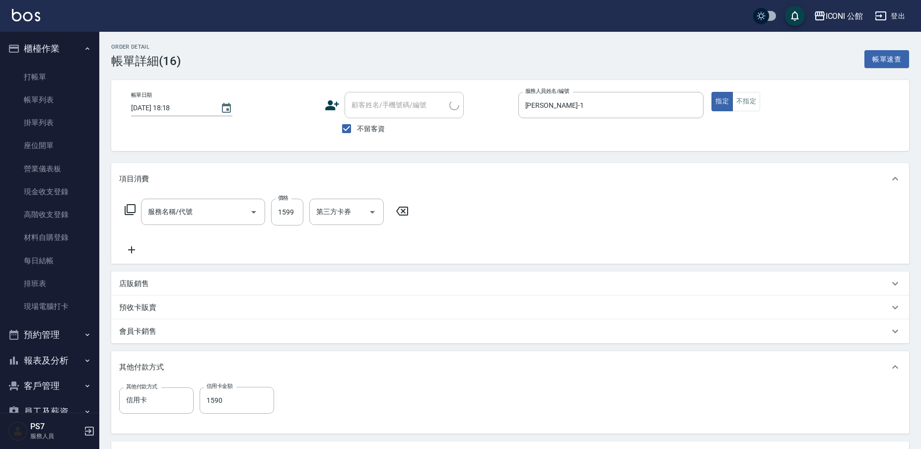
type input "2025/08/10 18:18"
checkbox input "true"
type input "Kevin-1"
type input "設計燙髮(302)"
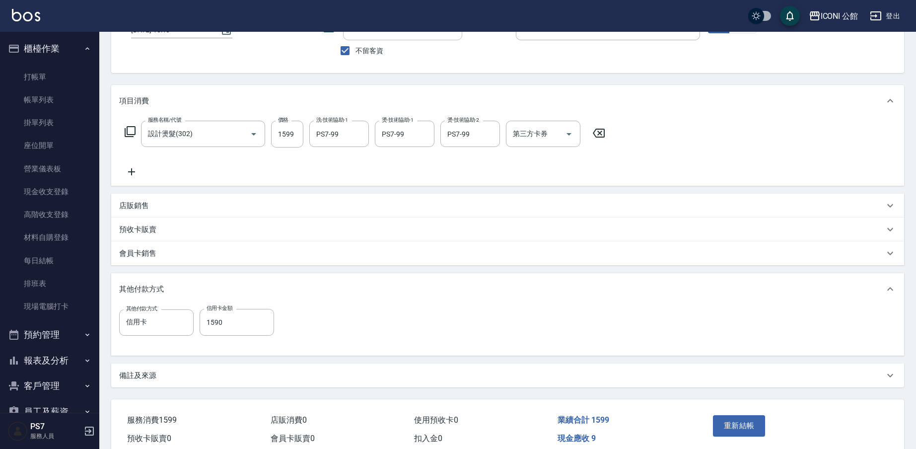
scroll to position [124, 0]
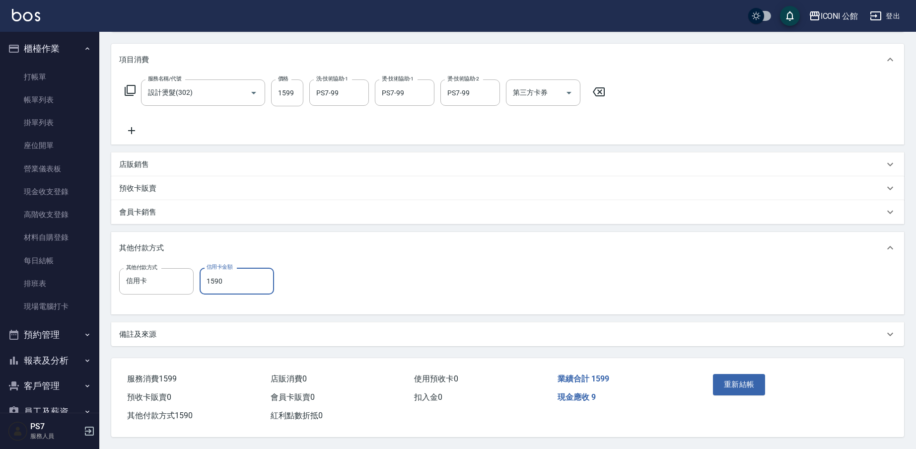
click at [232, 272] on input "1590" at bounding box center [237, 281] width 74 height 27
type input "1599"
click at [749, 382] on button "重新結帳" at bounding box center [739, 384] width 53 height 21
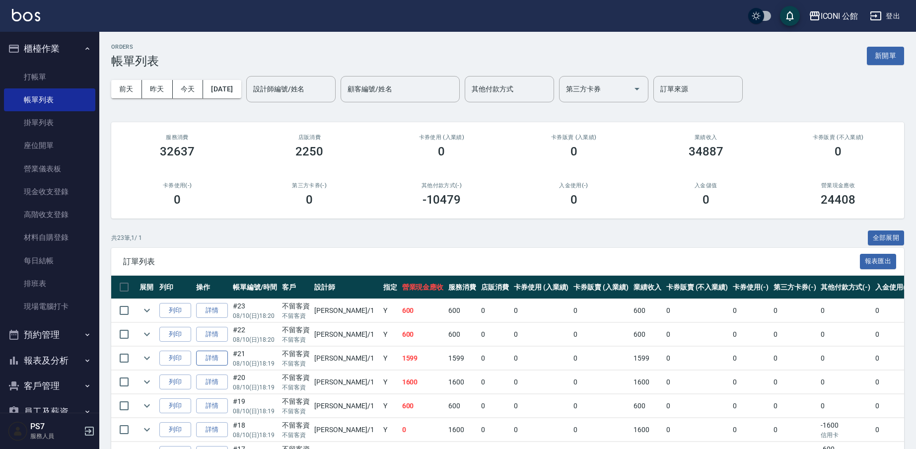
click at [217, 360] on link "詳情" at bounding box center [212, 357] width 32 height 15
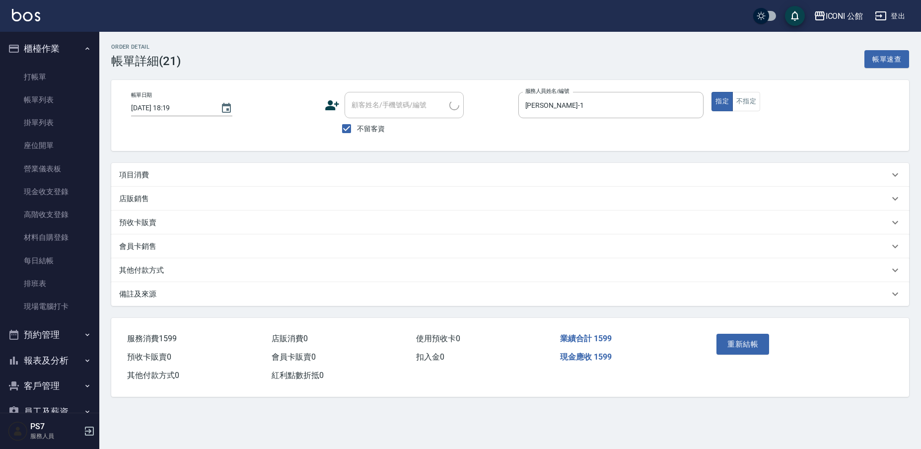
type input "2025/08/10 18:19"
checkbox input "true"
type input "Kevin-1"
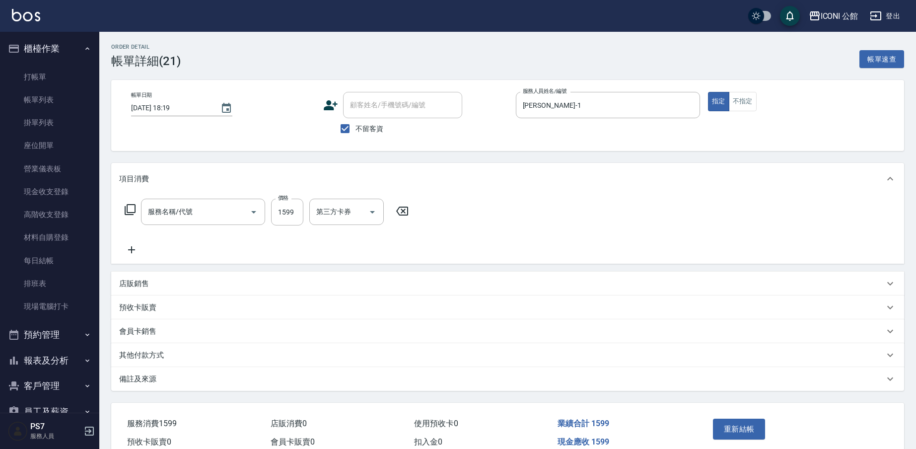
type input "設計燙髮(302)"
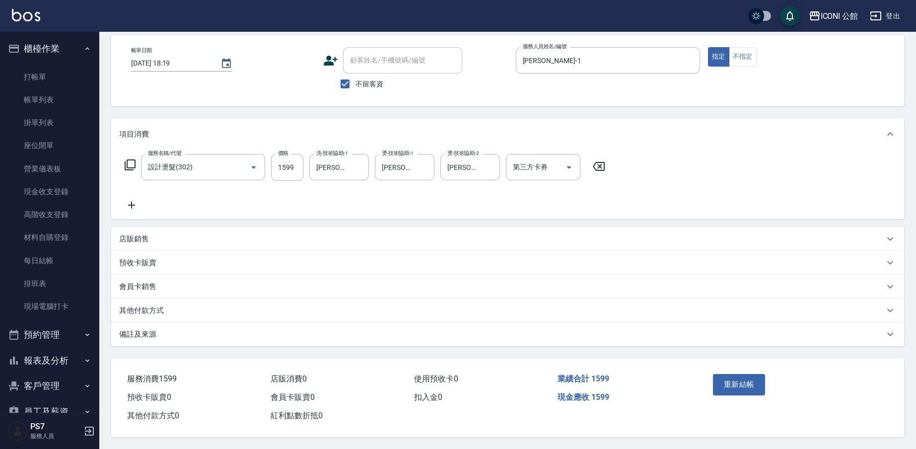
scroll to position [49, 0]
click at [141, 305] on p "其他付款方式" at bounding box center [141, 310] width 45 height 10
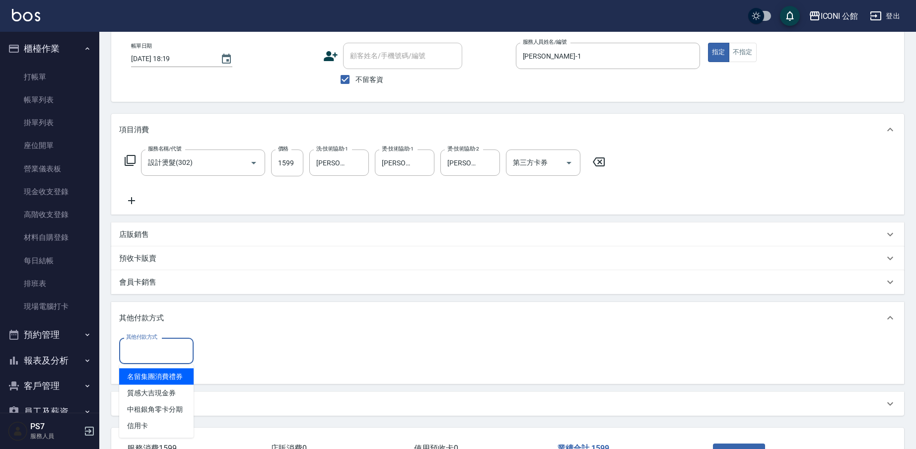
click at [164, 349] on input "其他付款方式" at bounding box center [157, 350] width 66 height 17
click at [165, 429] on span "信用卡" at bounding box center [156, 425] width 74 height 16
type input "信用卡"
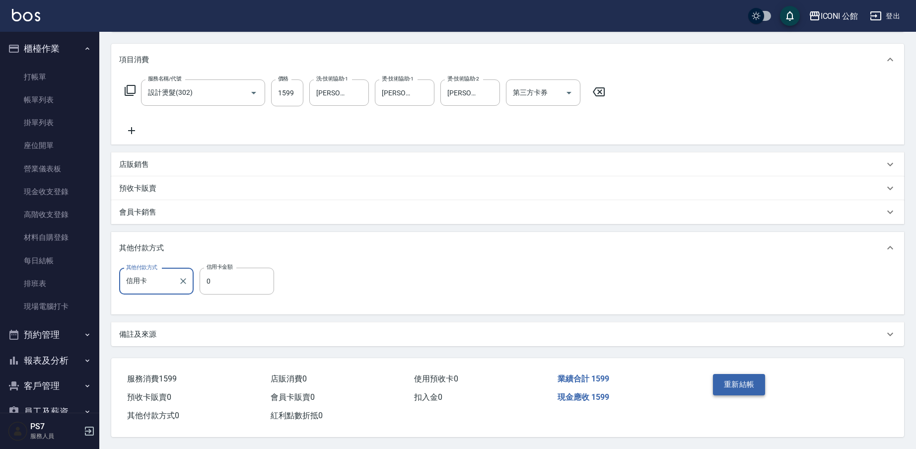
click at [743, 382] on button "重新結帳" at bounding box center [739, 384] width 53 height 21
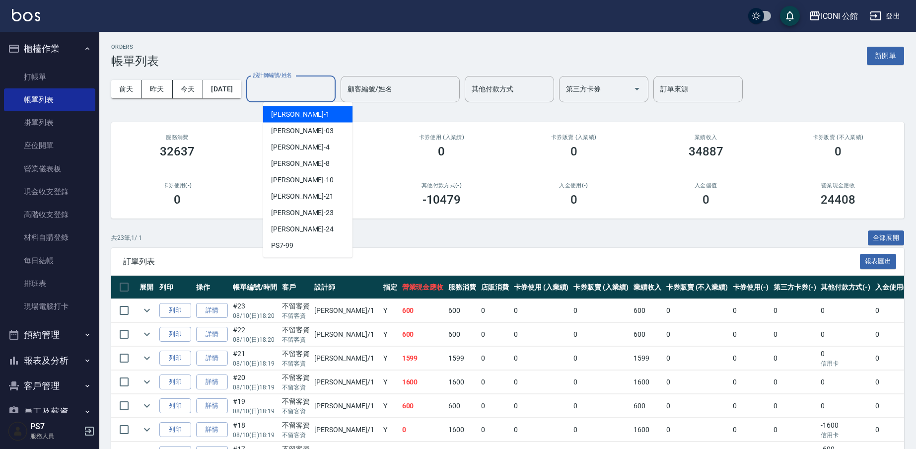
click at [281, 93] on input "設計師編號/姓名" at bounding box center [291, 88] width 80 height 17
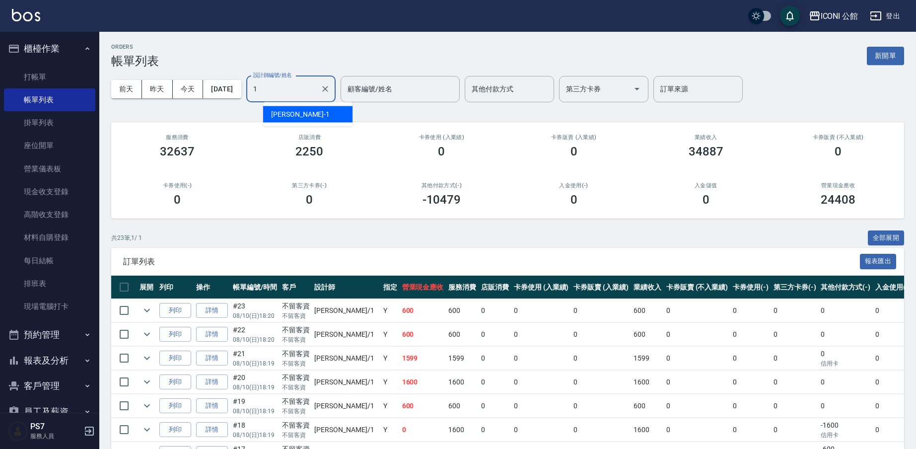
type input "Kevin-1"
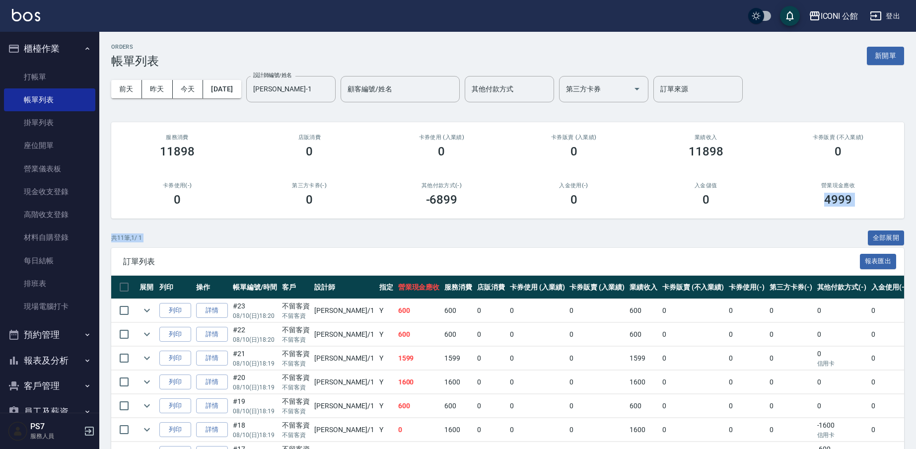
drag, startPoint x: 915, startPoint y: 189, endPoint x: 946, endPoint y: 263, distance: 79.6
click at [915, 263] on html "ICONI 公館 登出 櫃檯作業 打帳單 帳單列表 掛單列表 座位開單 營業儀表板 現金收支登錄 高階收支登錄 材料自購登錄 每日結帳 排班表 現場電腦打卡 …" at bounding box center [458, 300] width 916 height 600
click at [815, 103] on div "前天 昨天 今天 2025/08/10 設計師編號/姓名 Kevin-1 設計師編號/姓名 顧客編號/姓名 顧客編號/姓名 其他付款方式 其他付款方式 第三方…" at bounding box center [507, 89] width 793 height 42
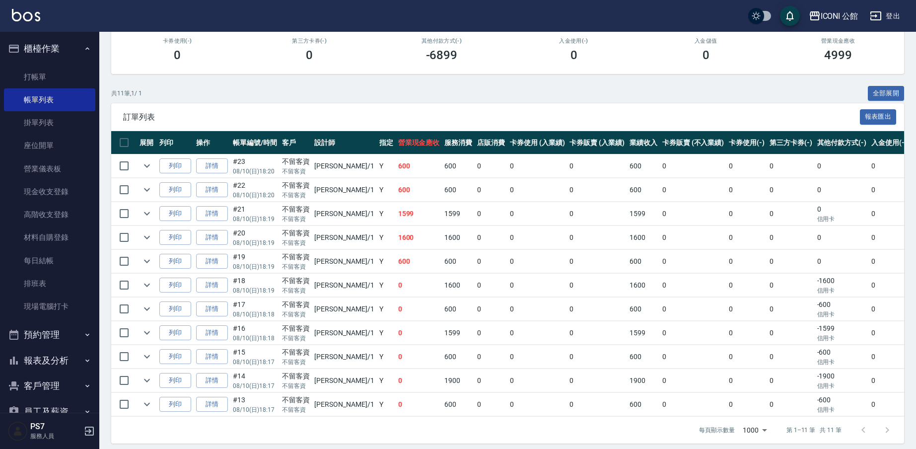
scroll to position [157, 0]
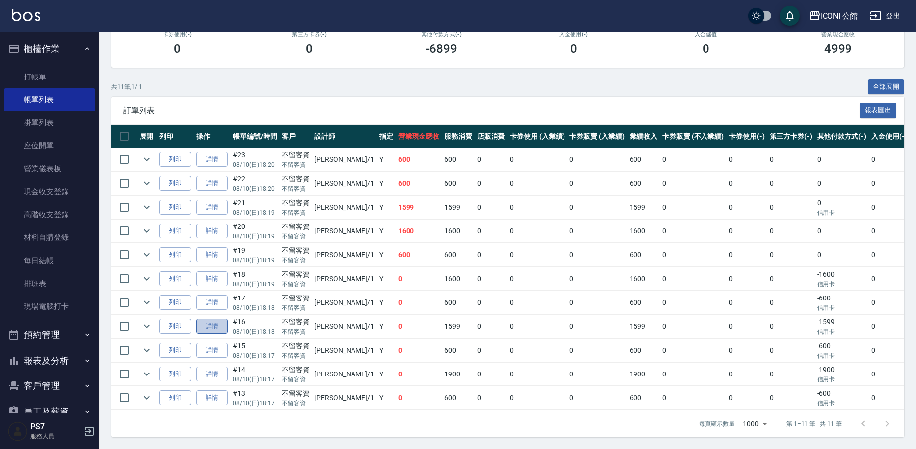
click at [211, 322] on link "詳情" at bounding box center [212, 326] width 32 height 15
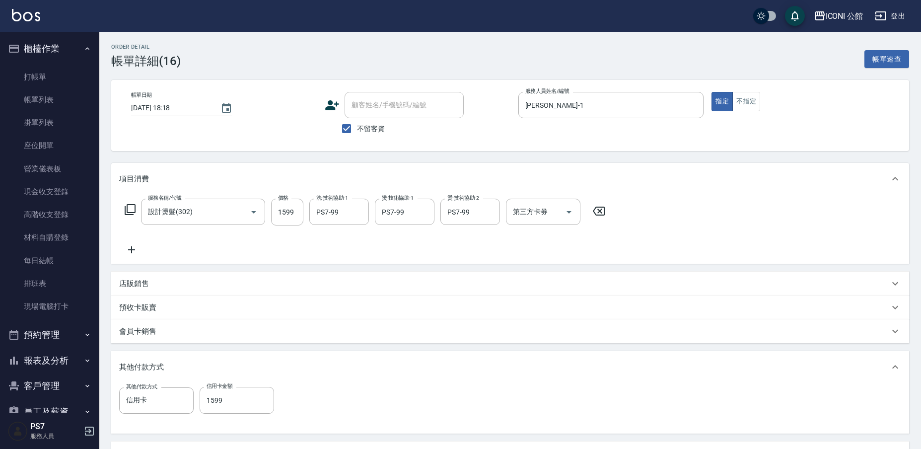
type input "2025/08/10 18:18"
checkbox input "true"
type input "Kevin-1"
click at [238, 403] on input "1599" at bounding box center [237, 400] width 74 height 27
type input "0"
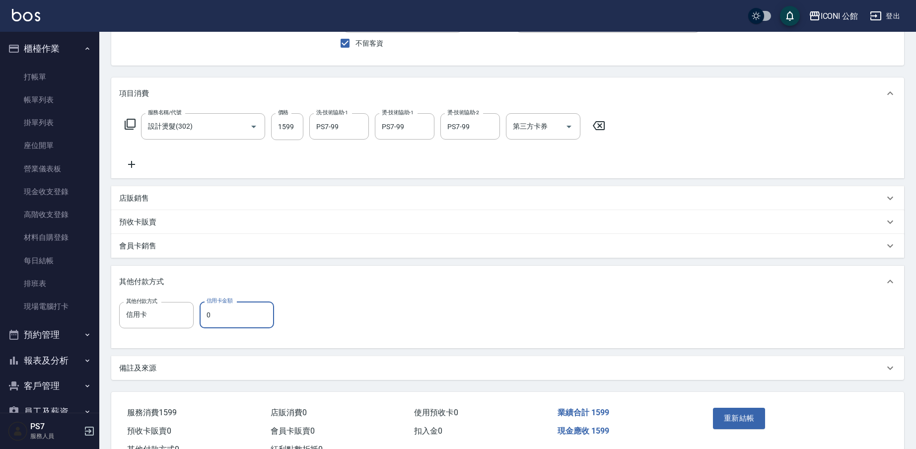
scroll to position [124, 0]
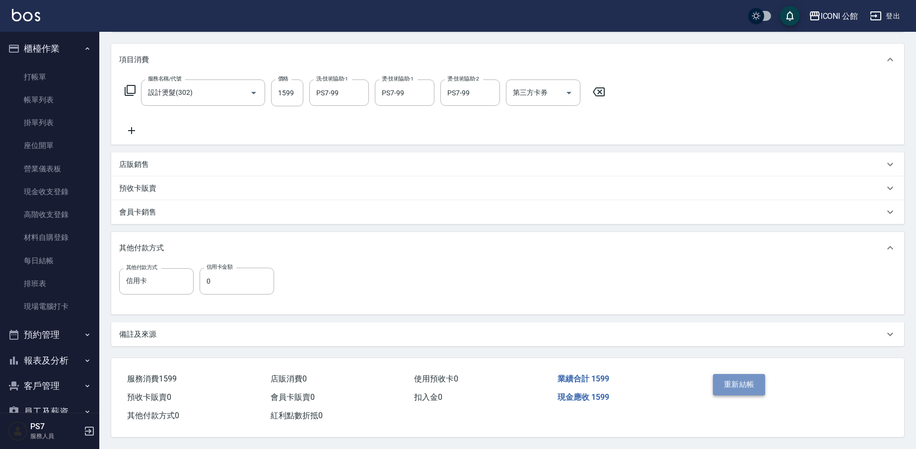
click at [744, 378] on button "重新結帳" at bounding box center [739, 384] width 53 height 21
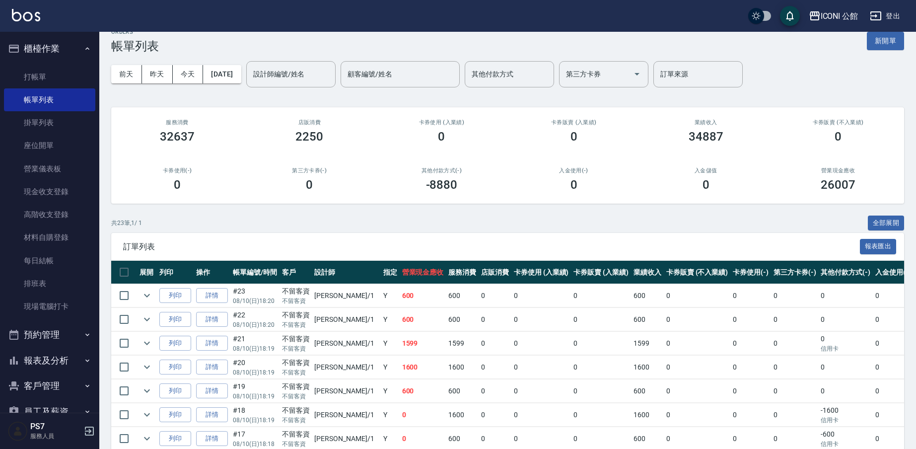
scroll to position [7, 0]
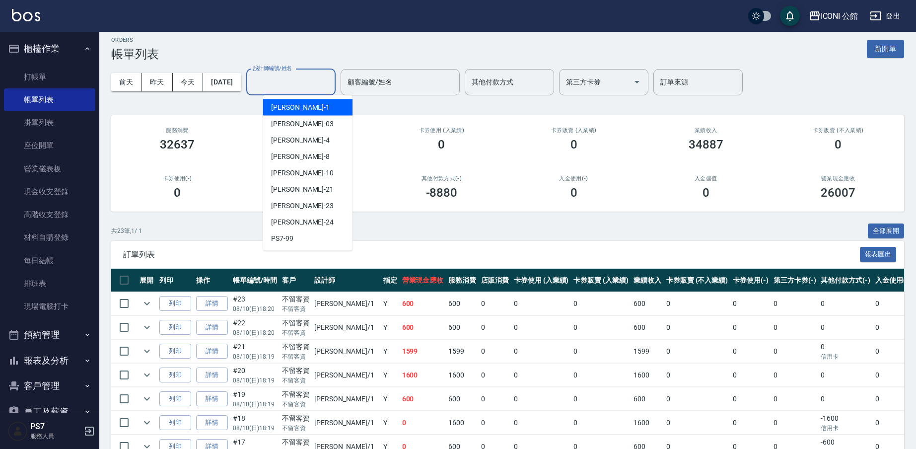
click at [288, 81] on input "設計師編號/姓名" at bounding box center [291, 81] width 80 height 17
click at [287, 104] on span "Kevin -1" at bounding box center [300, 107] width 59 height 10
type input "Kevin-1"
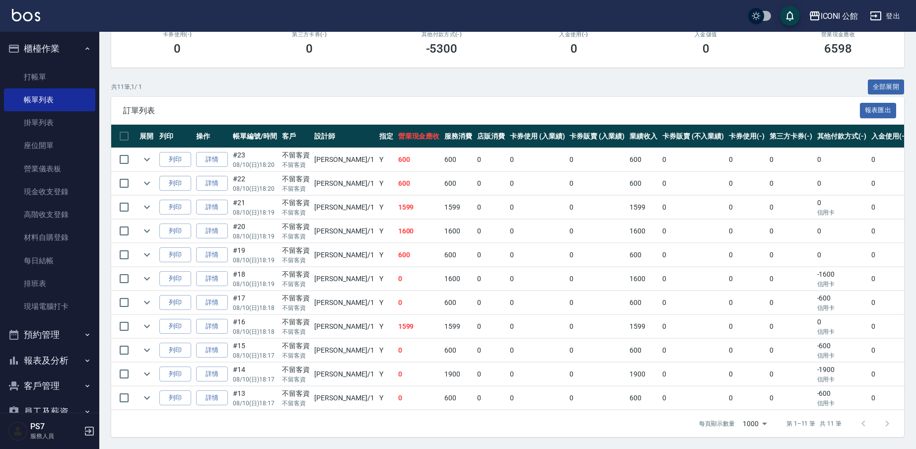
scroll to position [157, 0]
click at [199, 200] on link "詳情" at bounding box center [212, 207] width 32 height 15
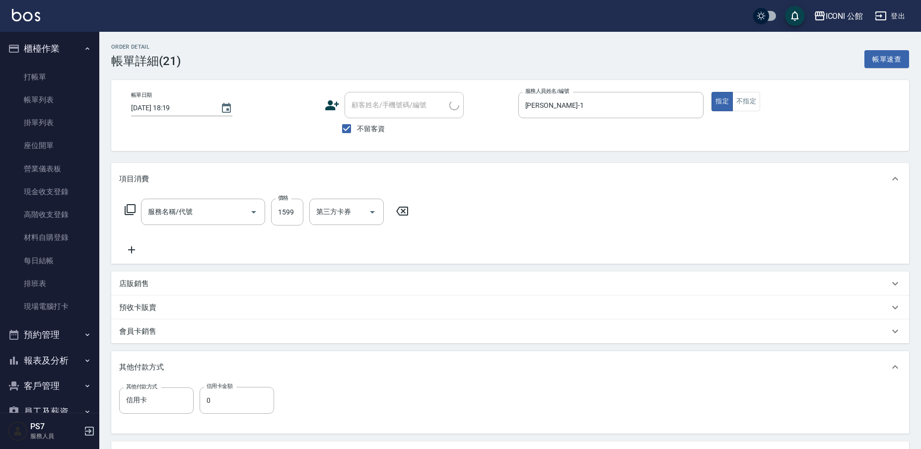
type input "2025/08/10 18:19"
checkbox input "true"
type input "Kevin-1"
type input "設計燙髮(302)"
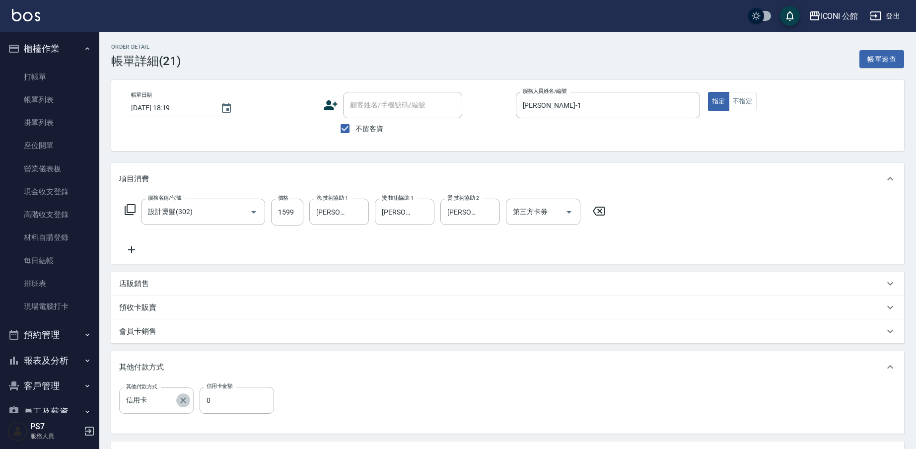
click at [183, 398] on icon "Clear" at bounding box center [183, 400] width 10 height 10
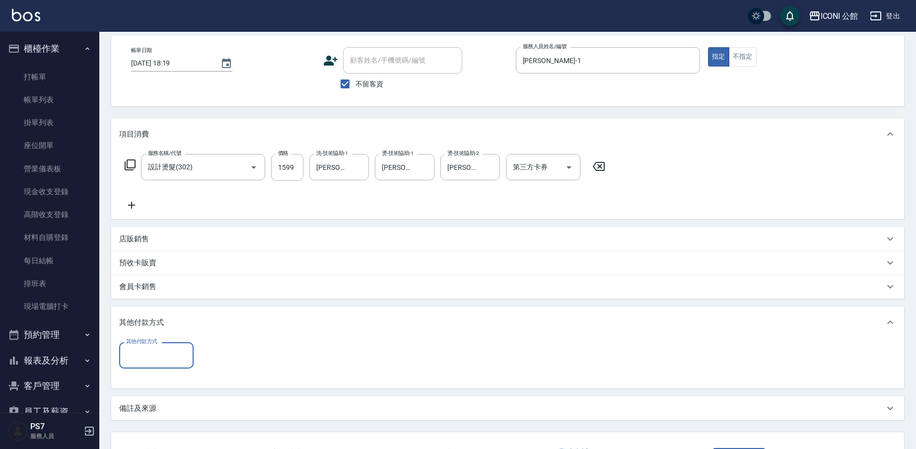
scroll to position [123, 0]
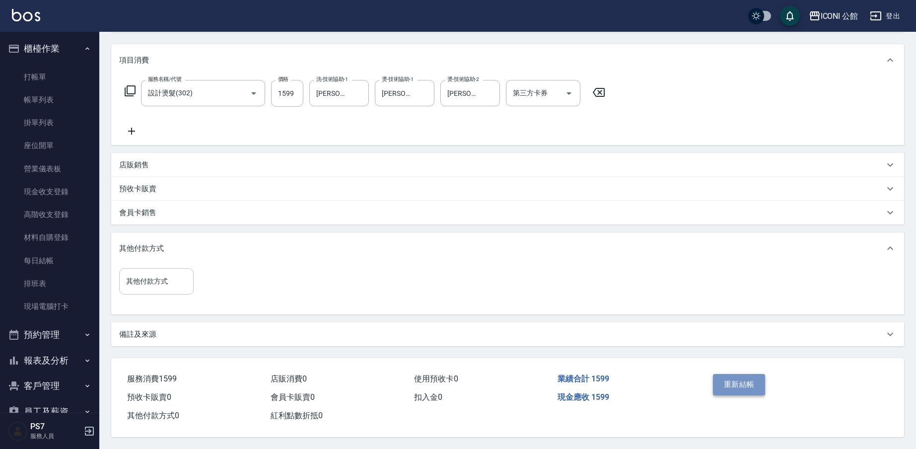
click at [742, 379] on button "重新結帳" at bounding box center [739, 384] width 53 height 21
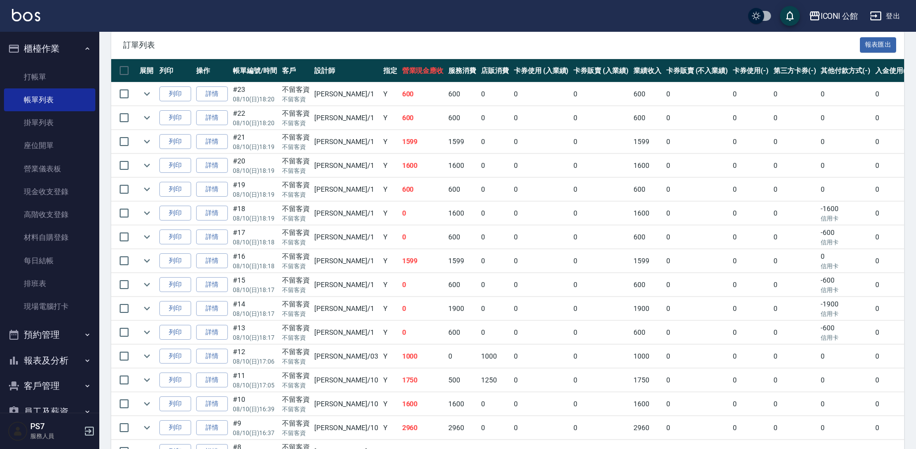
scroll to position [217, 0]
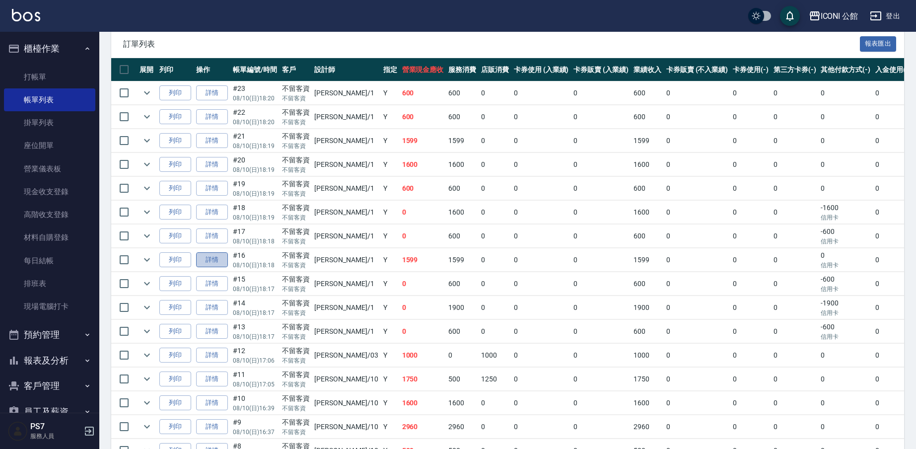
click at [212, 261] on link "詳情" at bounding box center [212, 259] width 32 height 15
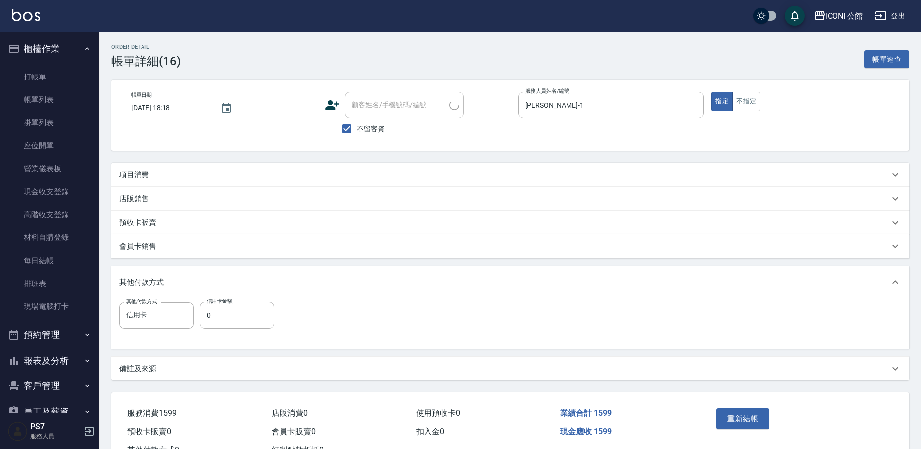
type input "2025/08/10 18:18"
checkbox input "true"
type input "Kevin-1"
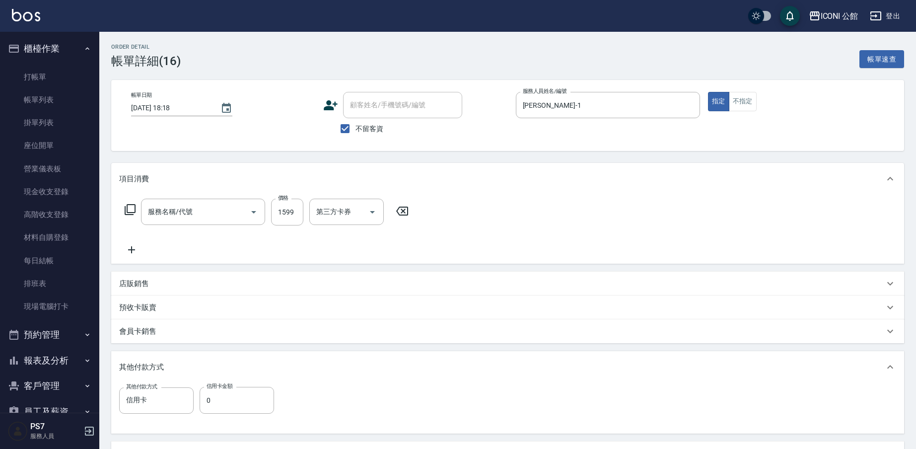
type input "設計燙髮(302)"
click at [180, 312] on div "預收卡販賣" at bounding box center [501, 307] width 765 height 10
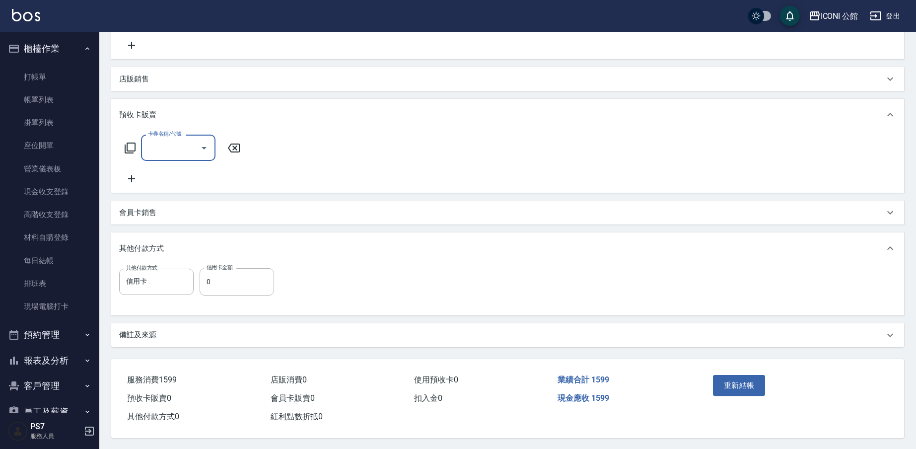
scroll to position [204, 0]
click at [182, 280] on icon "Clear" at bounding box center [183, 282] width 10 height 10
click at [732, 385] on button "重新結帳" at bounding box center [739, 385] width 53 height 21
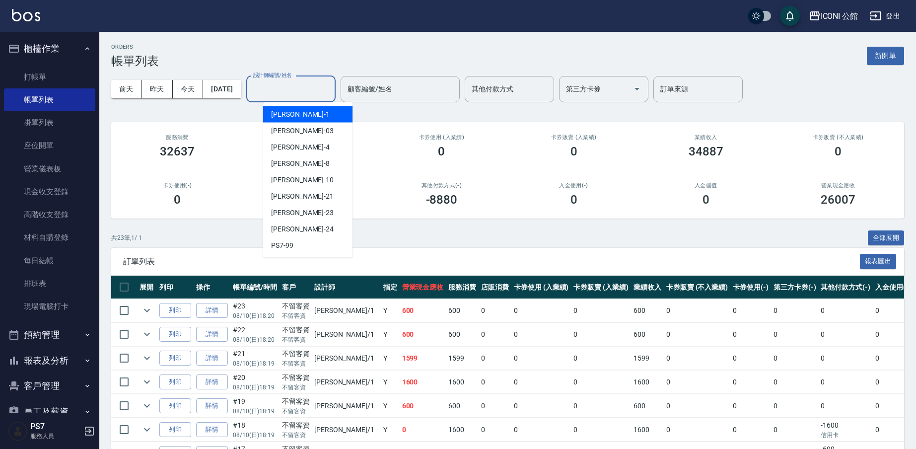
click at [294, 85] on input "設計師編號/姓名" at bounding box center [291, 88] width 80 height 17
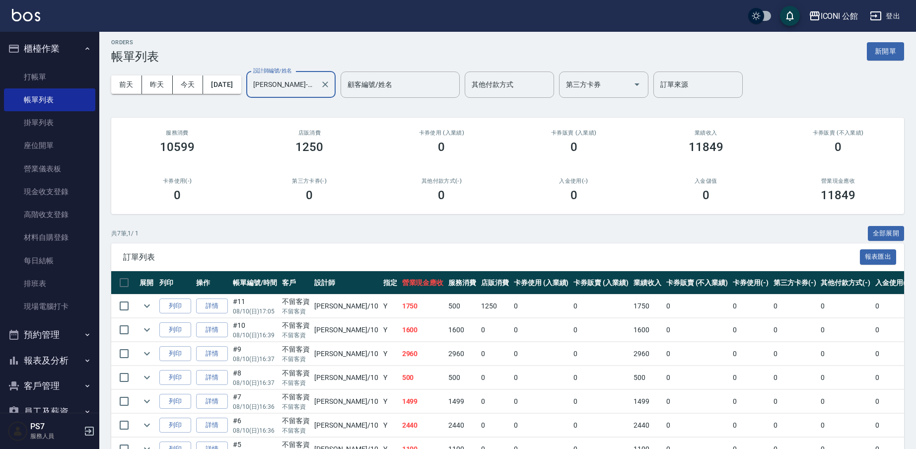
scroll to position [3, 0]
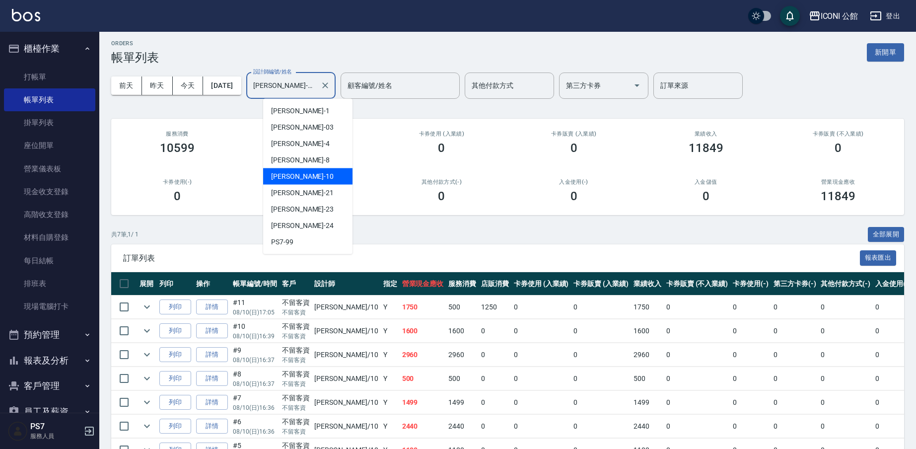
click at [307, 87] on input "Anna-10" at bounding box center [284, 85] width 66 height 17
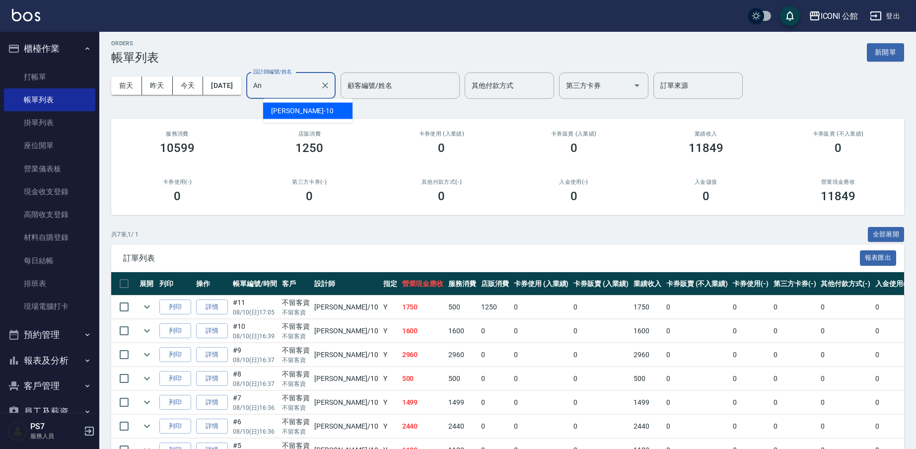
type input "A"
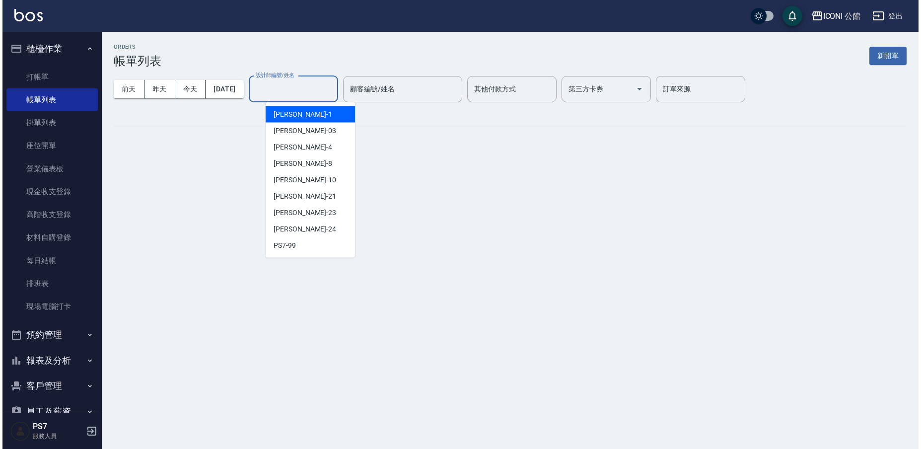
scroll to position [0, 0]
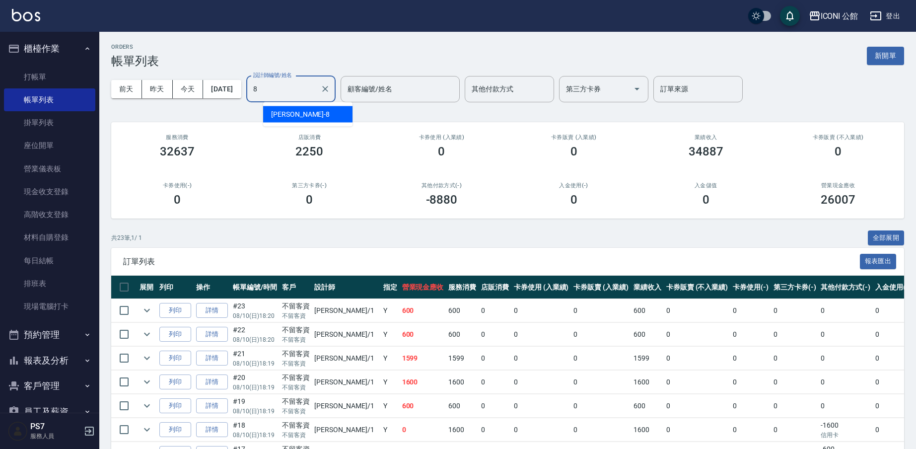
type input "Sandy-8"
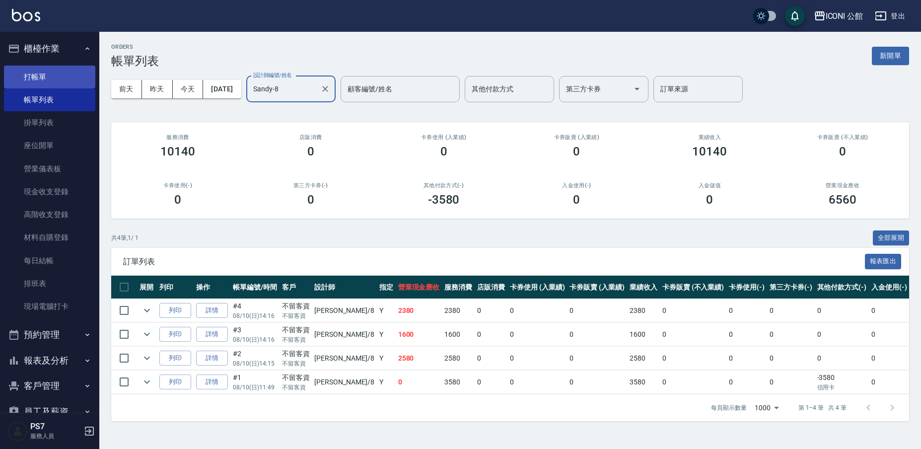
click at [43, 76] on link "打帳單" at bounding box center [49, 77] width 91 height 23
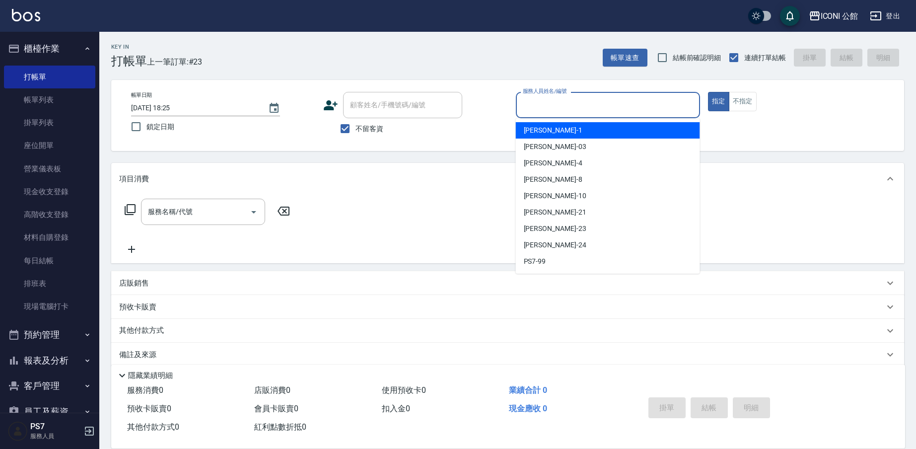
click at [564, 103] on input "服務人員姓名/編號" at bounding box center [607, 104] width 175 height 17
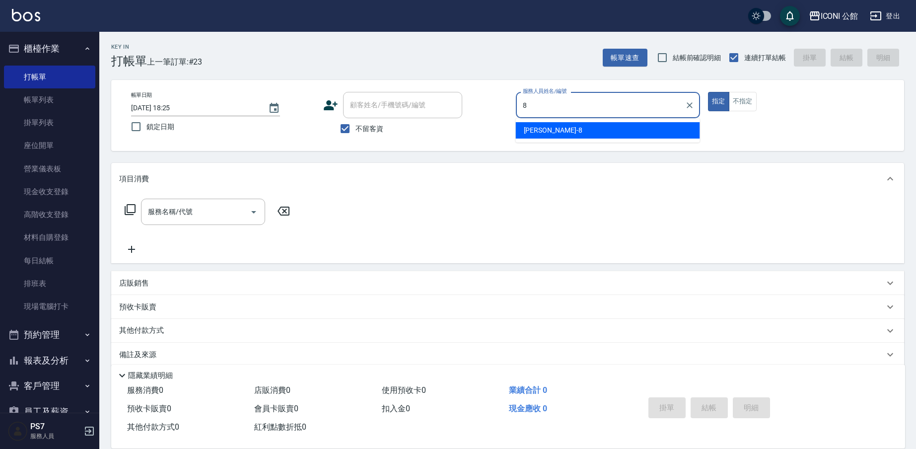
type input "Sandy-8"
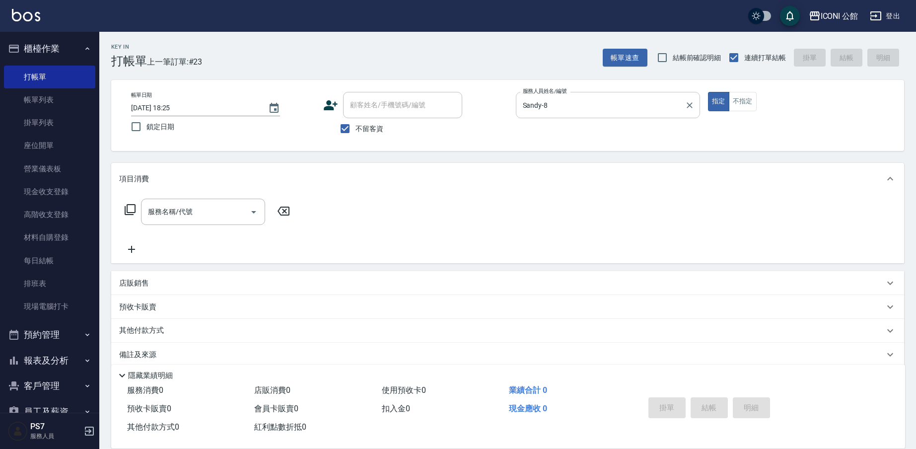
type button "true"
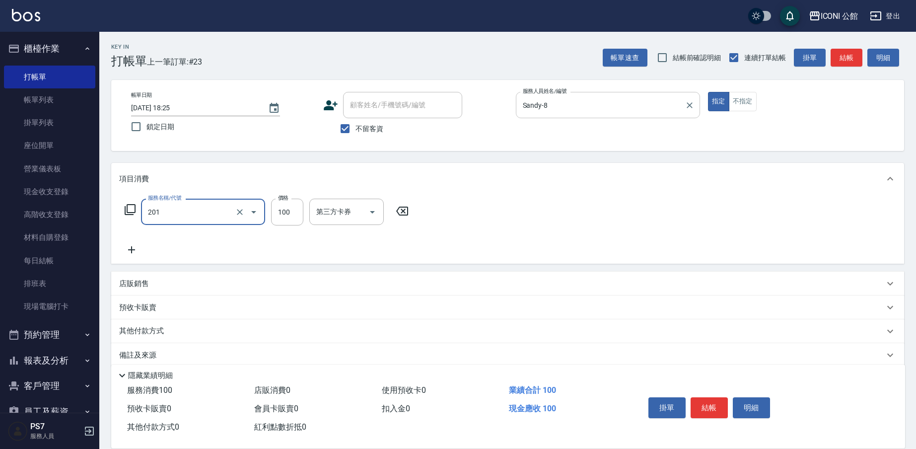
type input "剪瀏(201)"
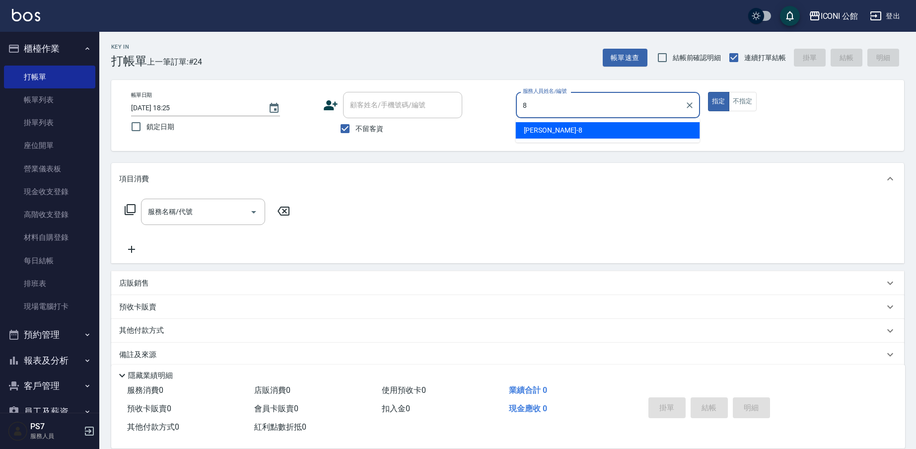
type input "Sandy-8"
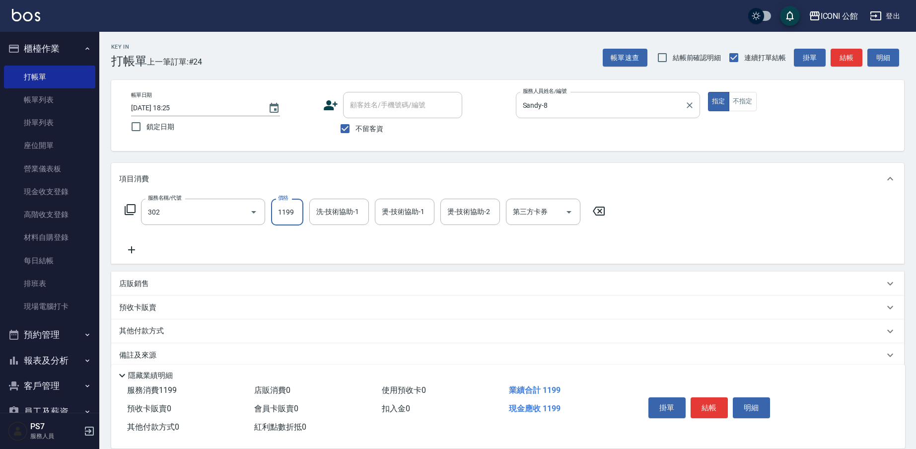
type input "設計燙髮(302)"
type input "1380"
type input "可歆-24"
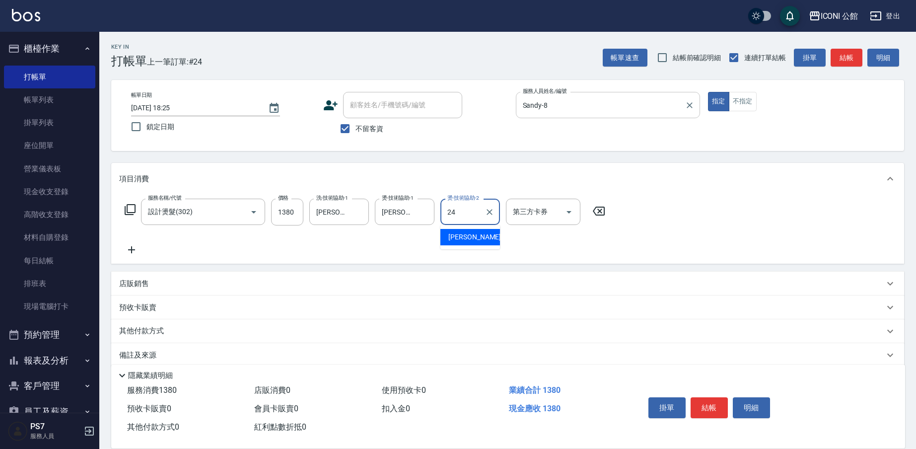
type input "可歆-24"
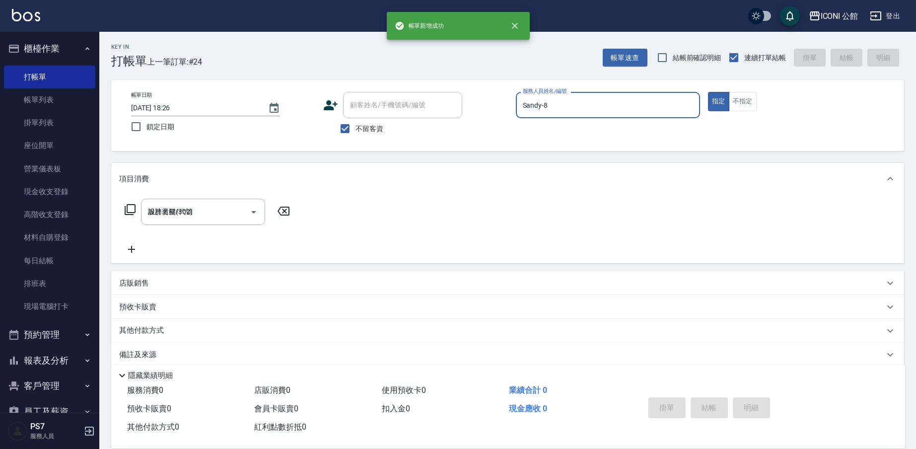
type input "2025/08/10 18:26"
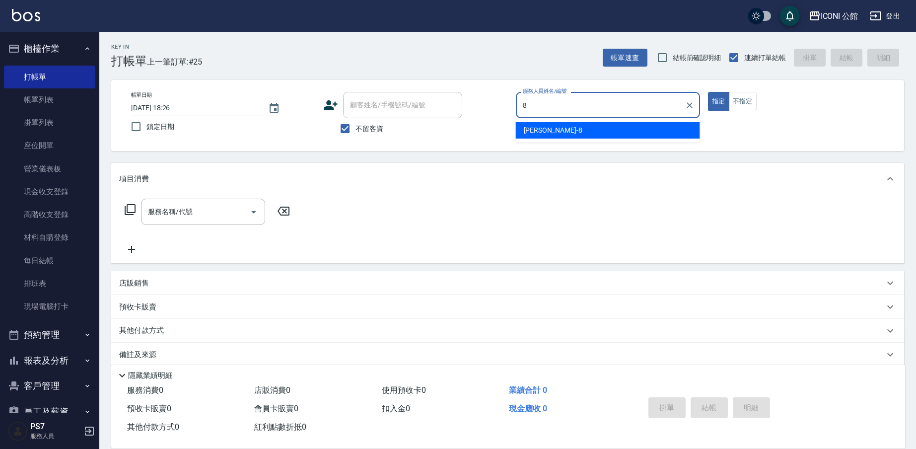
type input "Sandy-8"
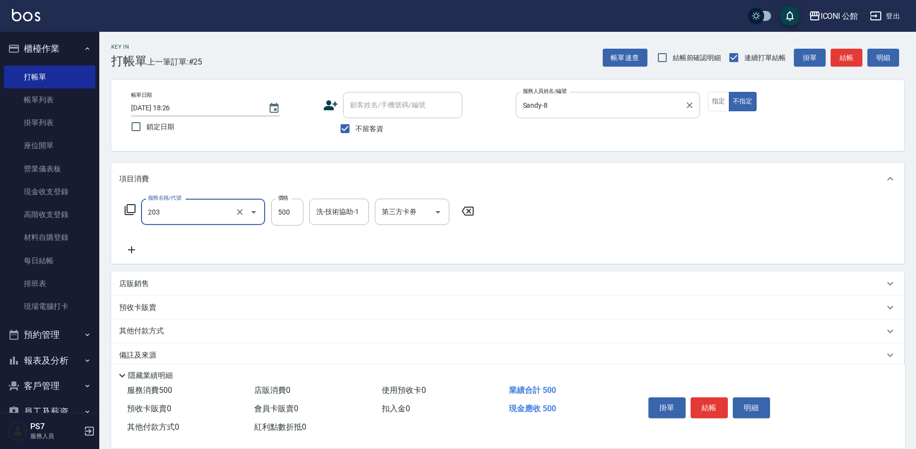
type input "不指定洗+剪(203)"
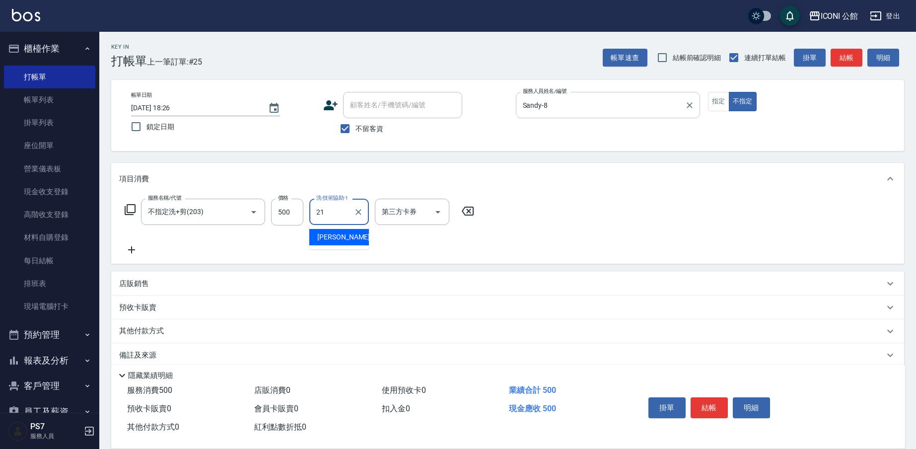
type input "Tim-21"
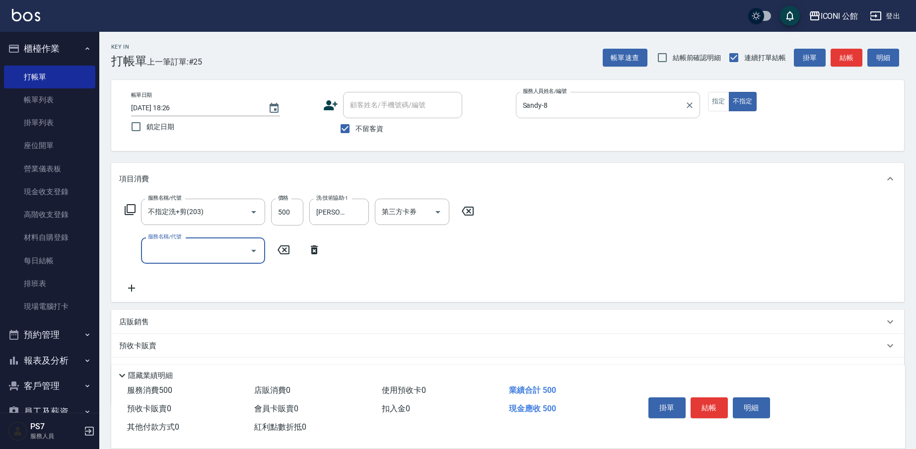
type input "8"
type input "瞬間護髮(502)"
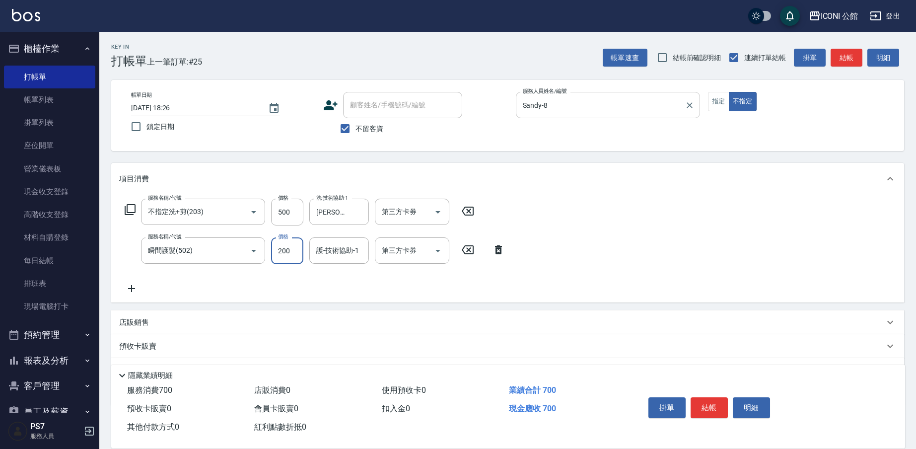
type input "200"
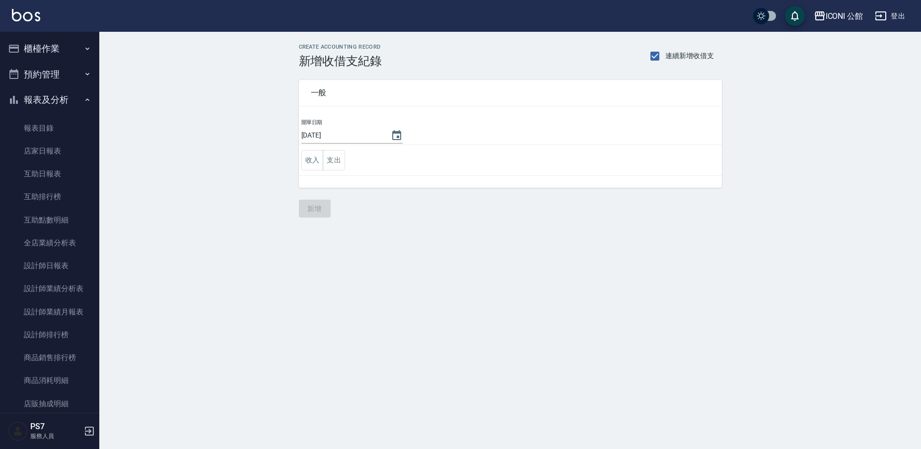
click at [35, 48] on button "櫃檯作業" at bounding box center [49, 49] width 91 height 26
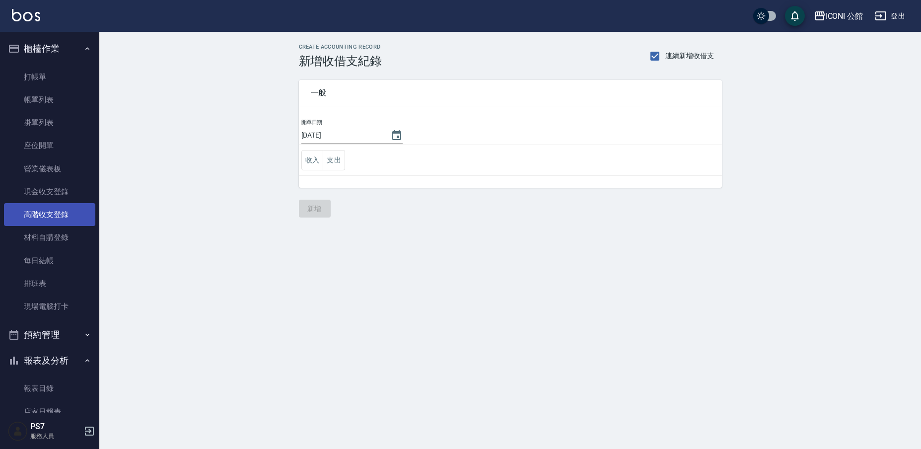
click at [43, 217] on link "高階收支登錄" at bounding box center [49, 214] width 91 height 23
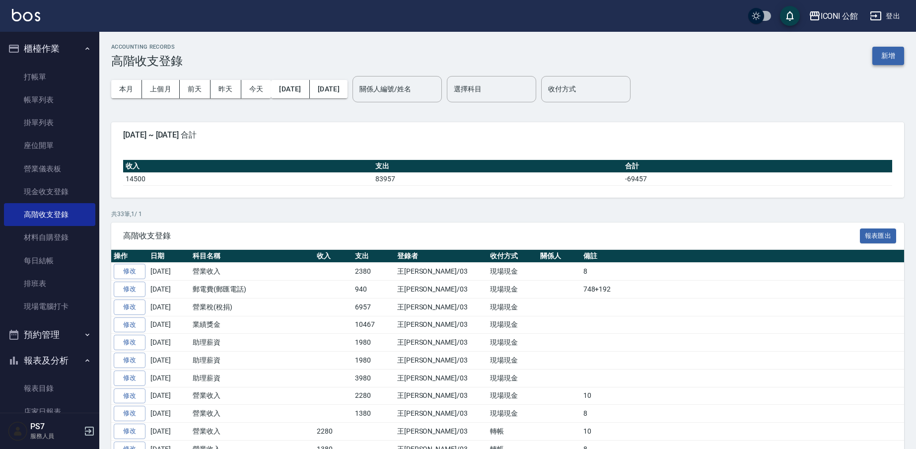
click at [893, 57] on button "新增" at bounding box center [888, 56] width 32 height 18
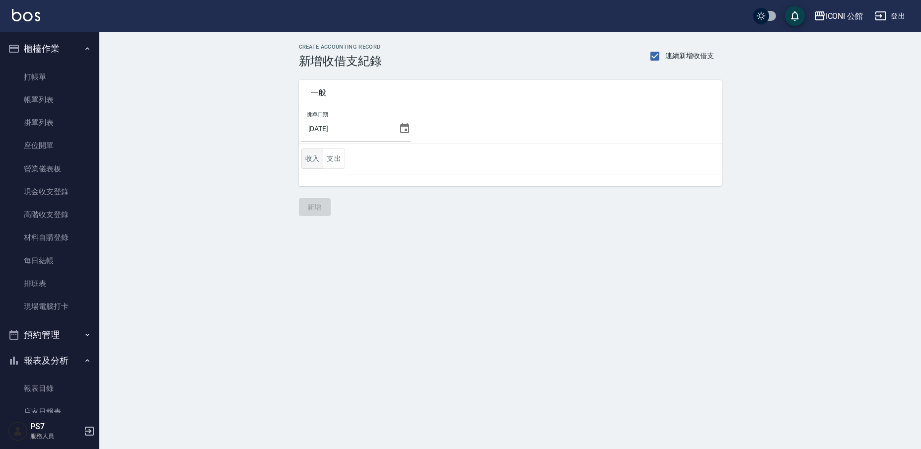
click at [310, 160] on button "收入" at bounding box center [312, 158] width 22 height 20
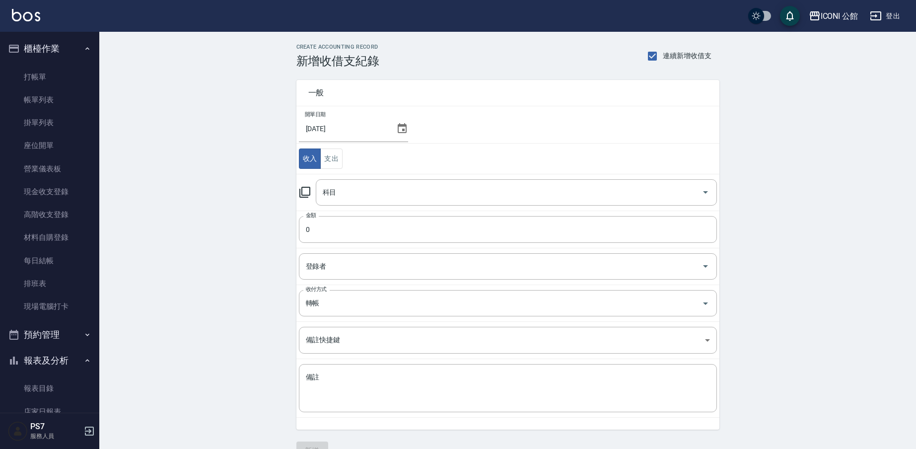
click at [303, 193] on icon at bounding box center [305, 192] width 12 height 12
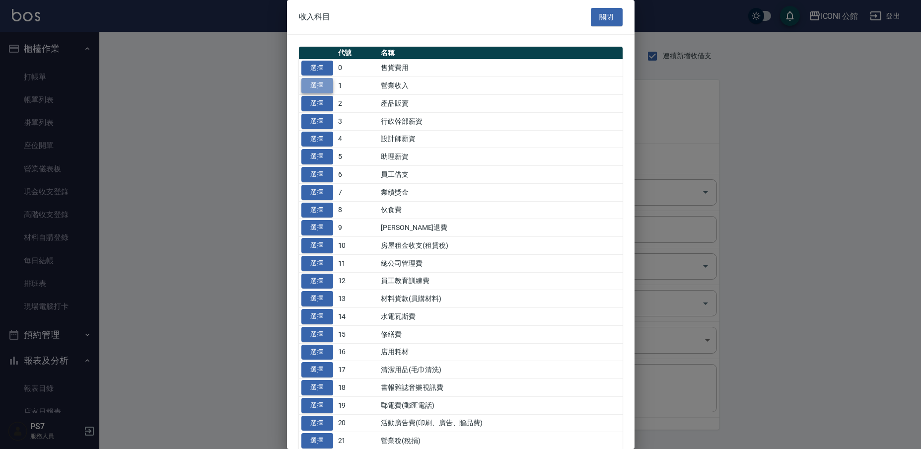
click at [323, 86] on button "選擇" at bounding box center [317, 85] width 32 height 15
type input "1 營業收入"
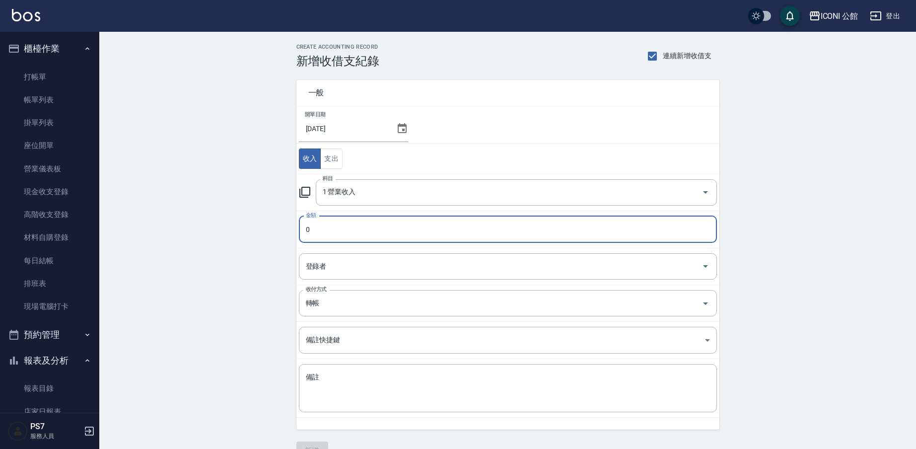
click at [326, 229] on input "0" at bounding box center [508, 229] width 418 height 27
type input "02380"
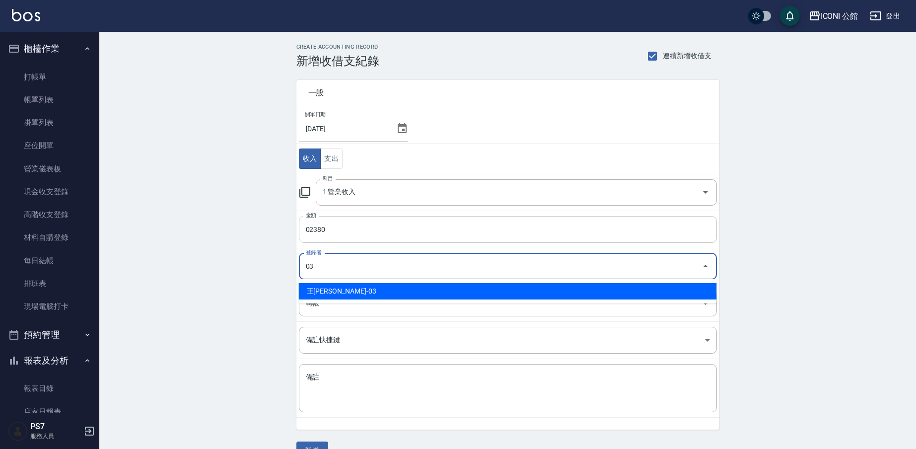
type input "王[PERSON_NAME]-03"
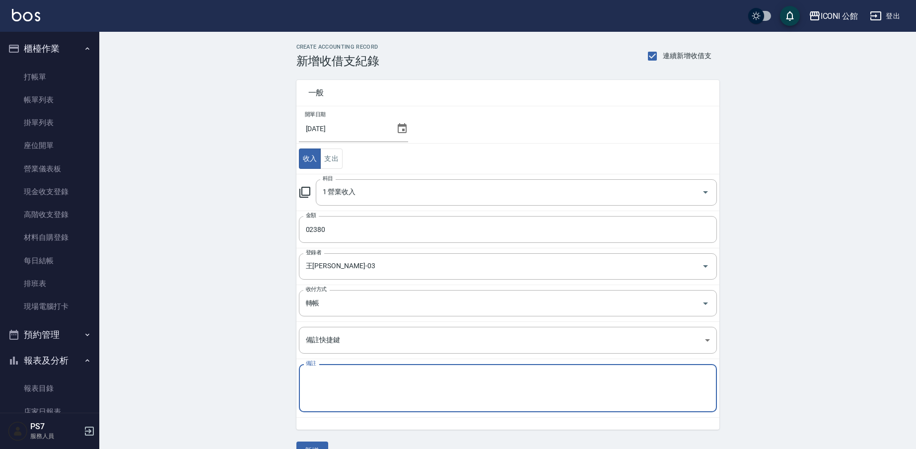
click at [330, 378] on textarea "備註" at bounding box center [508, 388] width 404 height 32
type textarea "8"
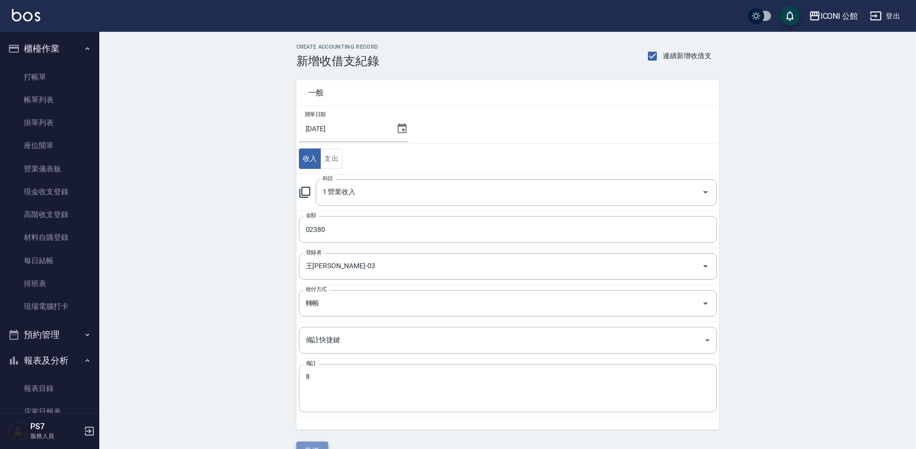
click at [313, 445] on button "新增" at bounding box center [312, 450] width 32 height 18
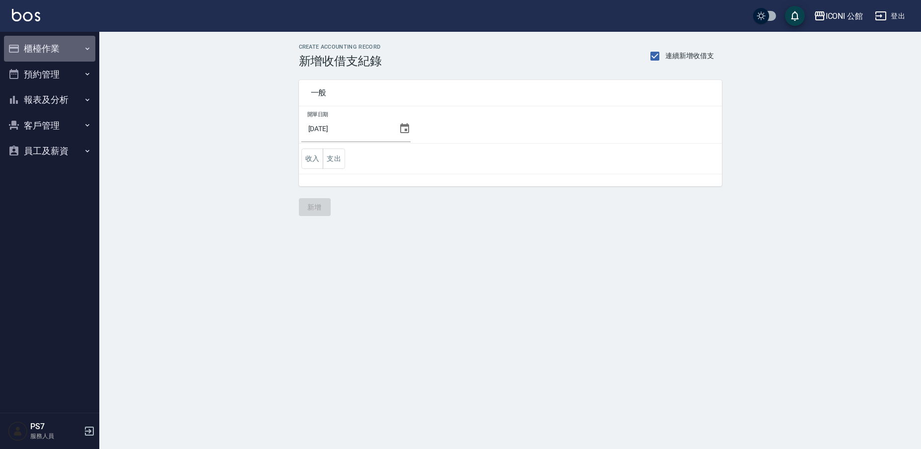
click at [51, 44] on button "櫃檯作業" at bounding box center [49, 49] width 91 height 26
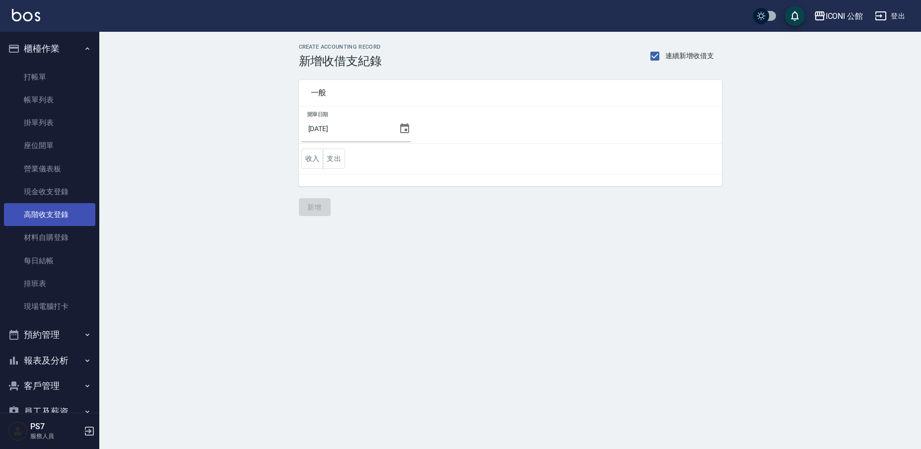
click at [56, 213] on link "高階收支登錄" at bounding box center [49, 214] width 91 height 23
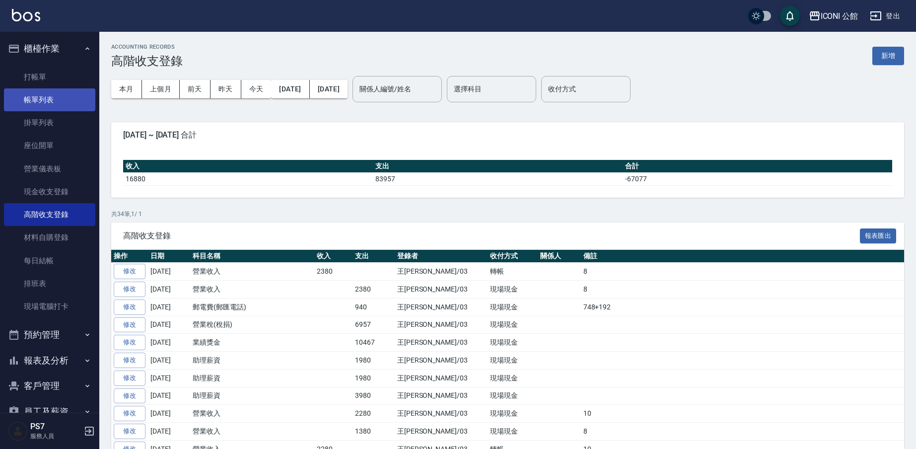
click at [46, 100] on link "帳單列表" at bounding box center [49, 99] width 91 height 23
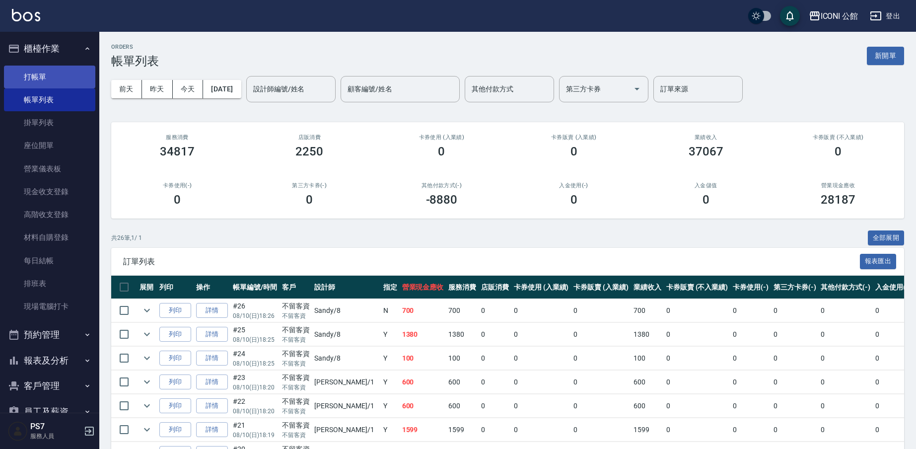
click at [63, 77] on link "打帳單" at bounding box center [49, 77] width 91 height 23
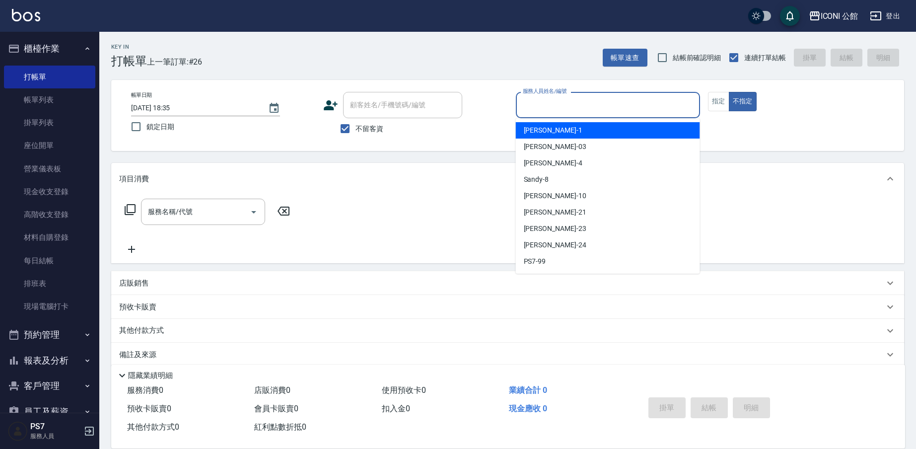
click at [558, 106] on input "服務人員姓名/編號" at bounding box center [607, 104] width 175 height 17
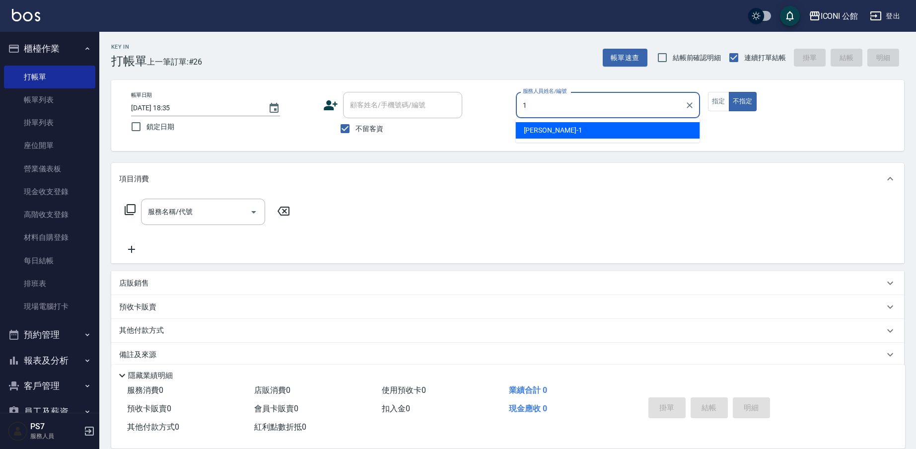
type input "[PERSON_NAME]-1"
type button "false"
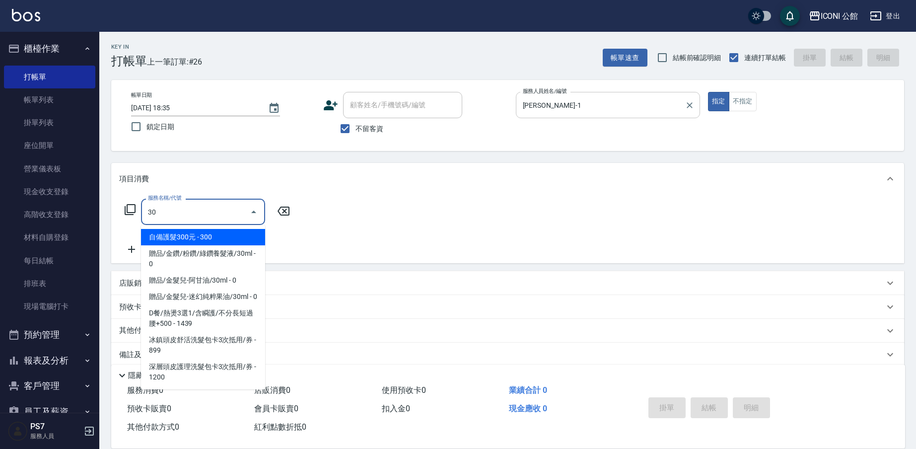
type input "302"
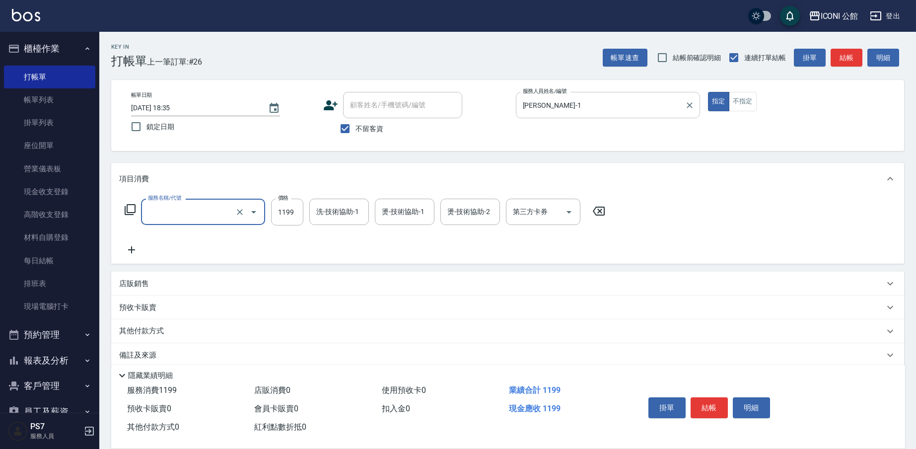
type input "5"
type input "設計燙髮(302)"
type input "1599"
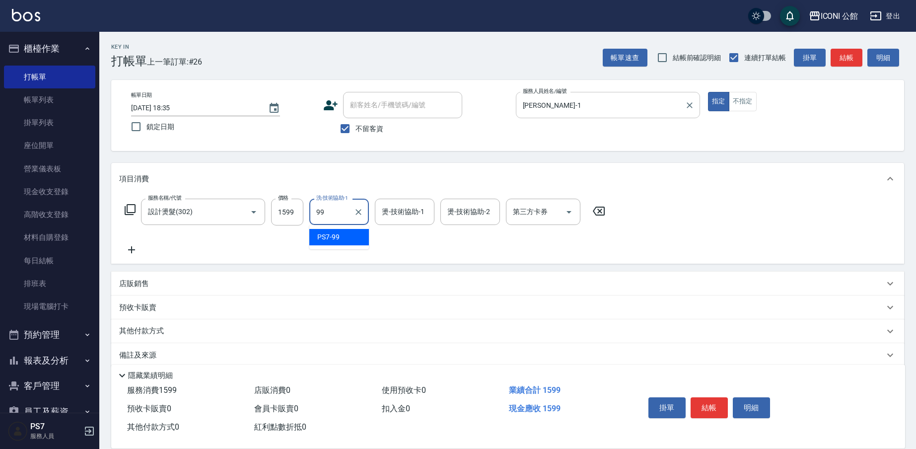
type input "PS7-99"
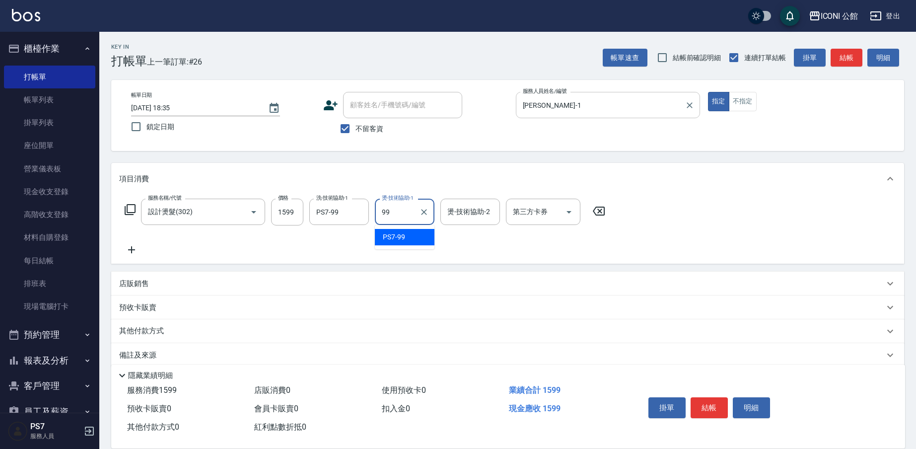
type input "PS7-99"
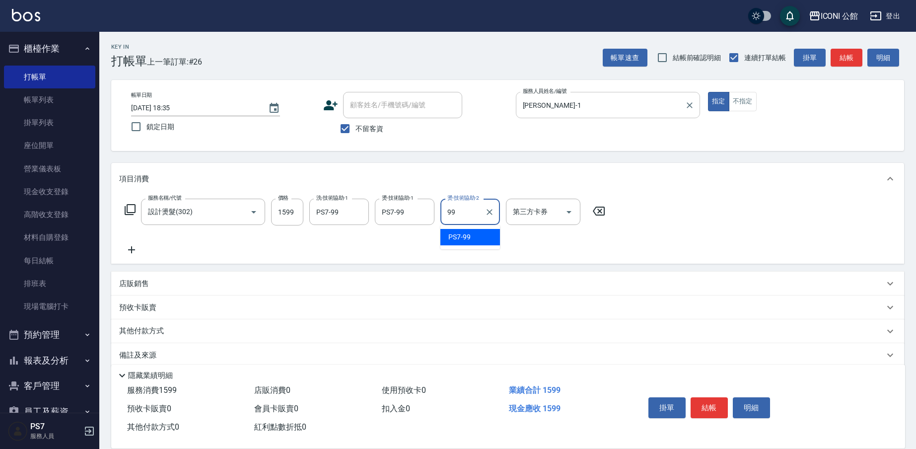
type input "PS7-99"
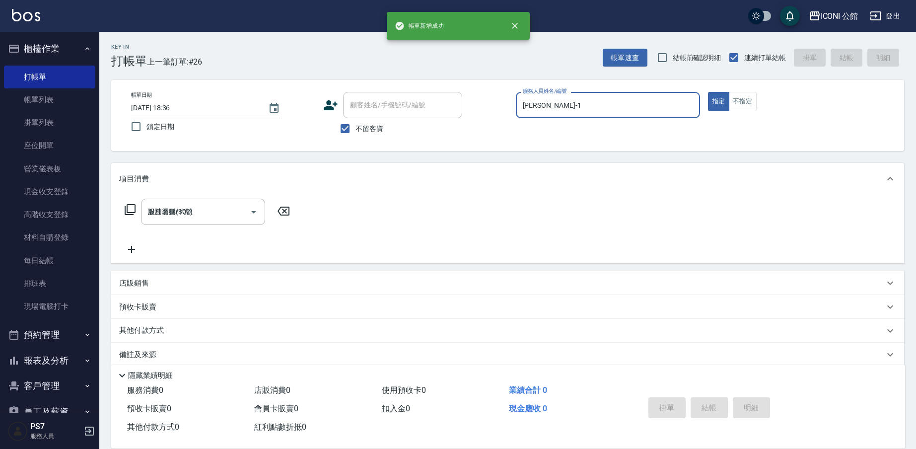
type input "2025/08/10 18:36"
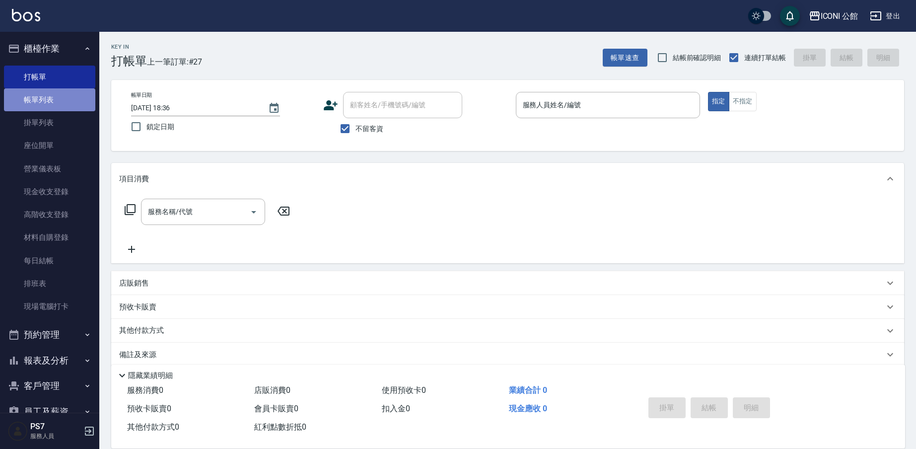
click at [50, 99] on link "帳單列表" at bounding box center [49, 99] width 91 height 23
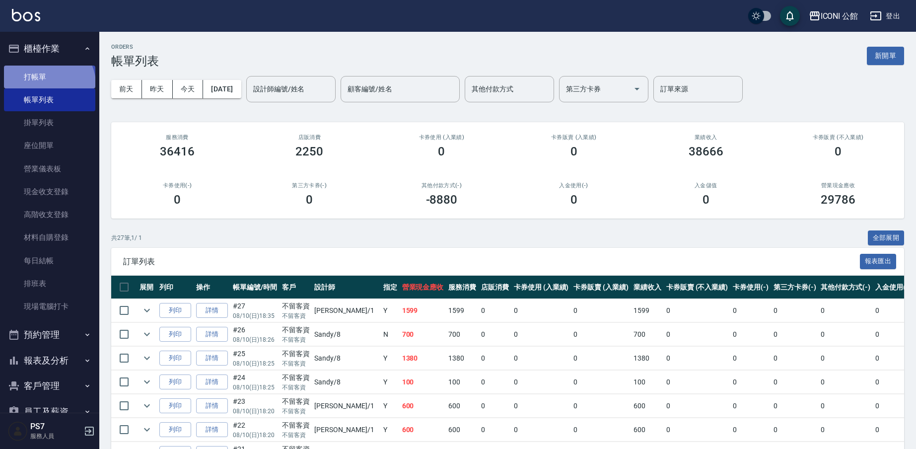
click at [48, 84] on link "打帳單" at bounding box center [49, 77] width 91 height 23
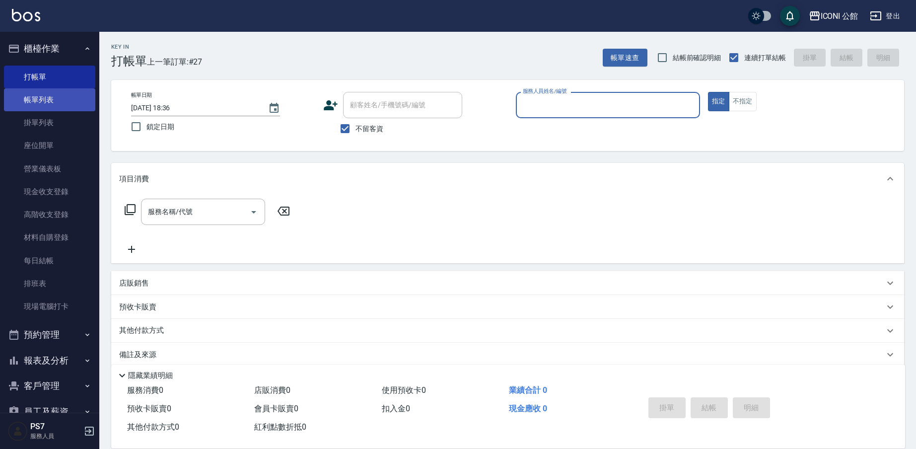
click at [60, 98] on link "帳單列表" at bounding box center [49, 99] width 91 height 23
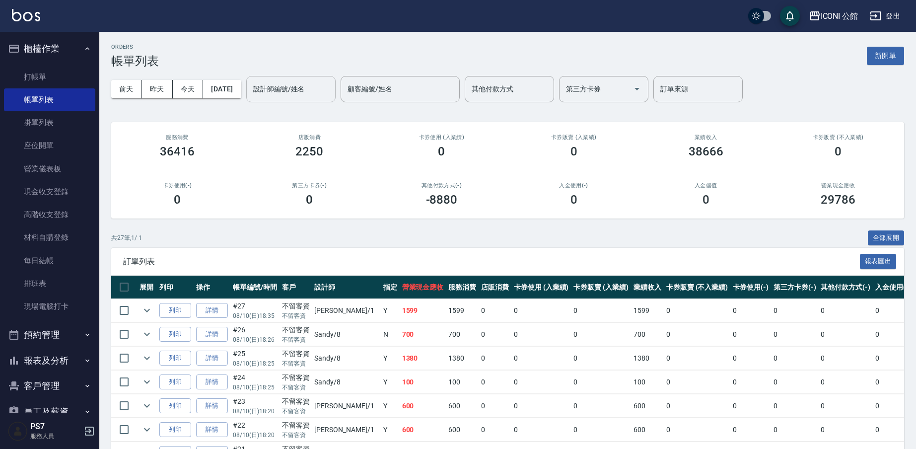
click at [287, 91] on input "設計師編號/姓名" at bounding box center [291, 88] width 80 height 17
type input "[PERSON_NAME]-1"
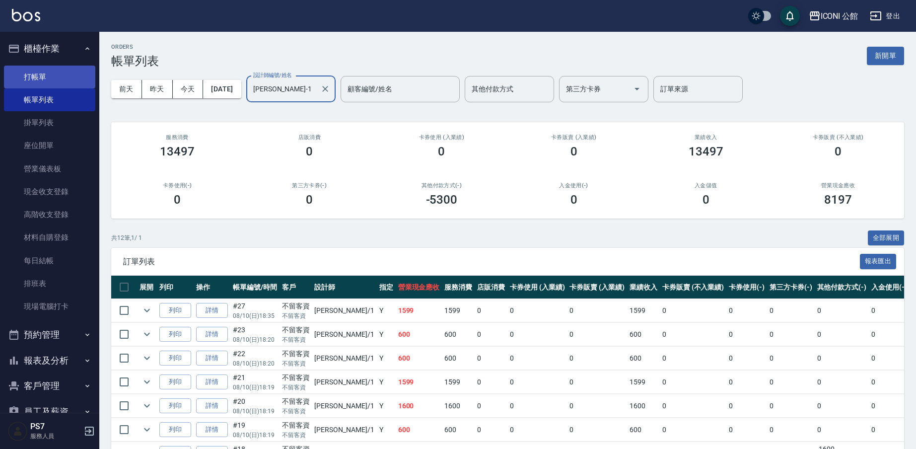
click at [31, 76] on link "打帳單" at bounding box center [49, 77] width 91 height 23
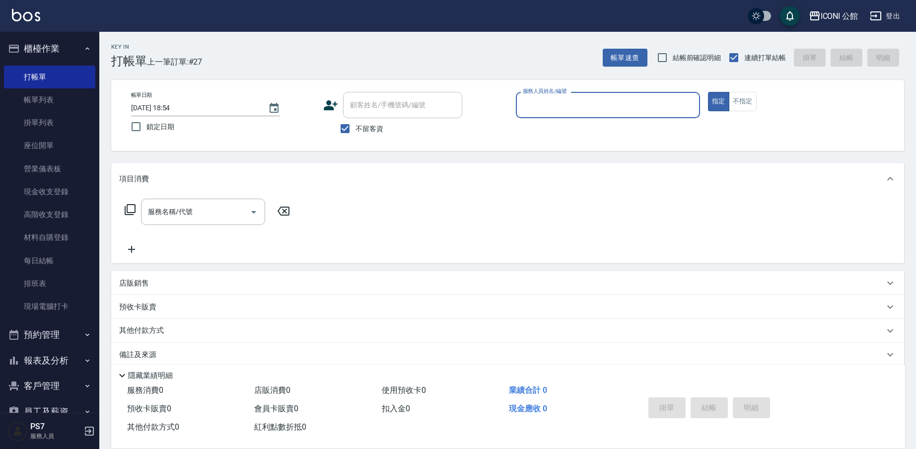
click at [561, 109] on input "服務人員姓名/編號" at bounding box center [607, 104] width 175 height 17
type input "[PERSON_NAME]-1"
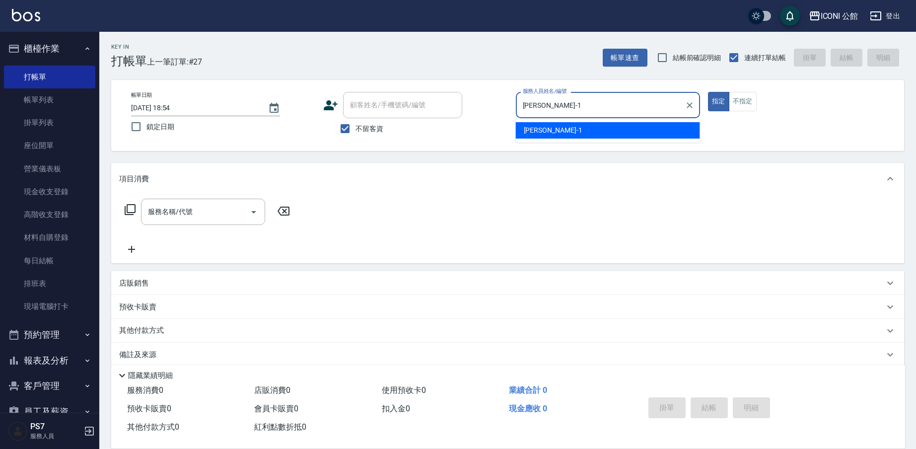
type button "true"
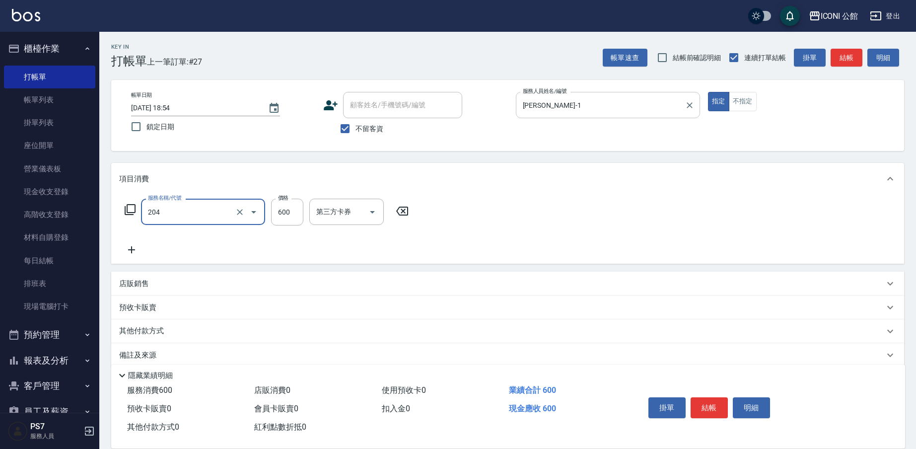
type input "指定洗+剪(204)"
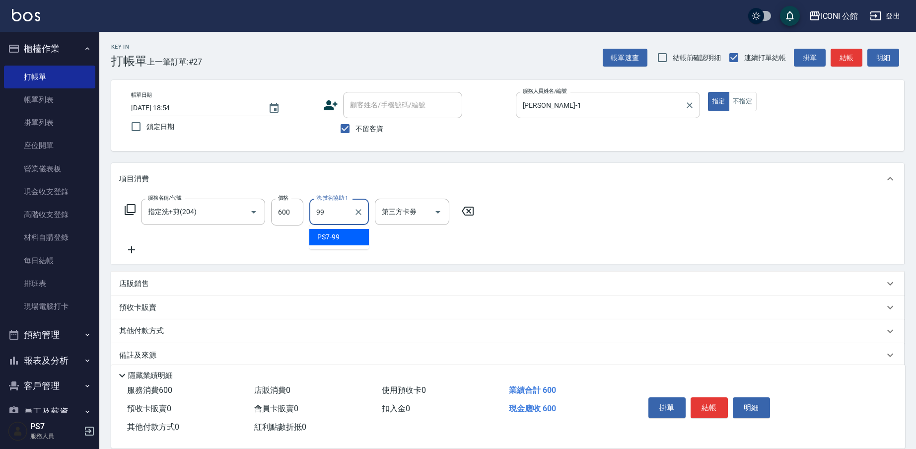
type input "PS7-99"
click at [136, 331] on p "其他付款方式" at bounding box center [144, 331] width 50 height 11
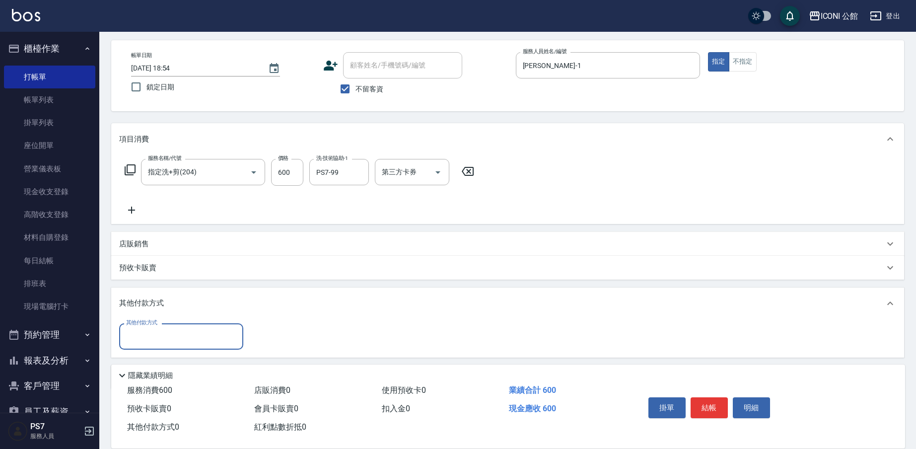
scroll to position [75, 0]
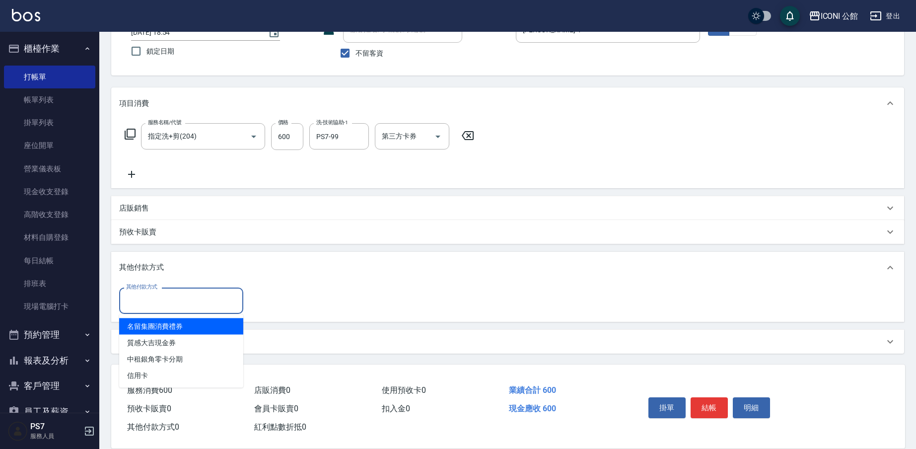
click at [213, 304] on input "其他付款方式" at bounding box center [181, 300] width 115 height 17
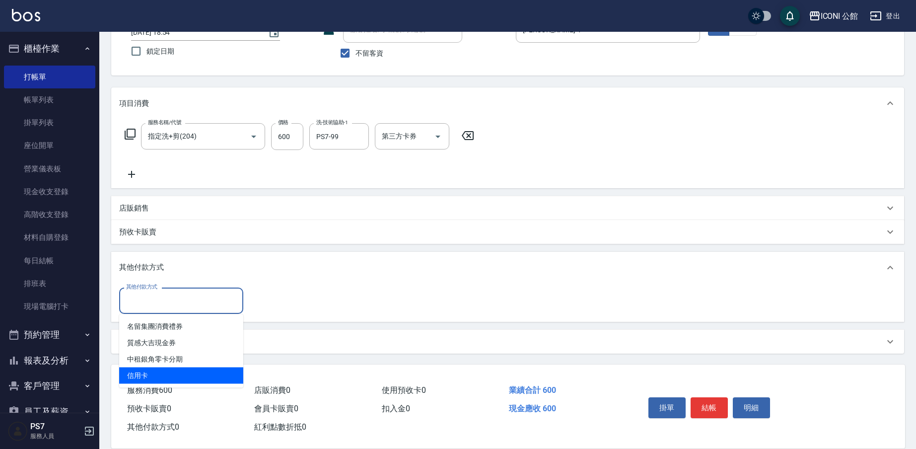
click at [184, 378] on span "信用卡" at bounding box center [181, 375] width 124 height 16
type input "信用卡"
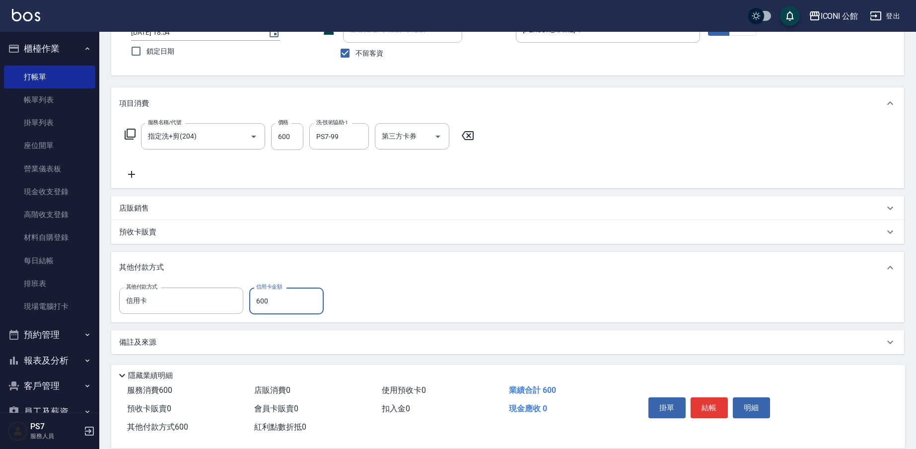
type input "600"
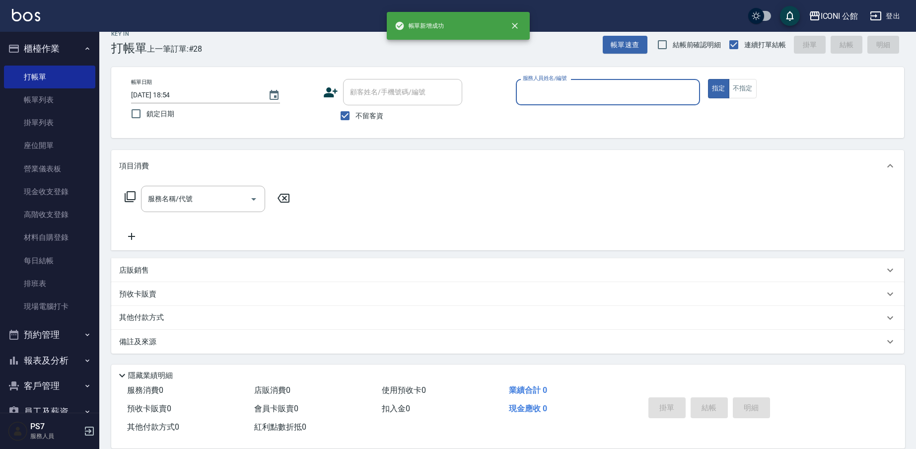
scroll to position [13, 0]
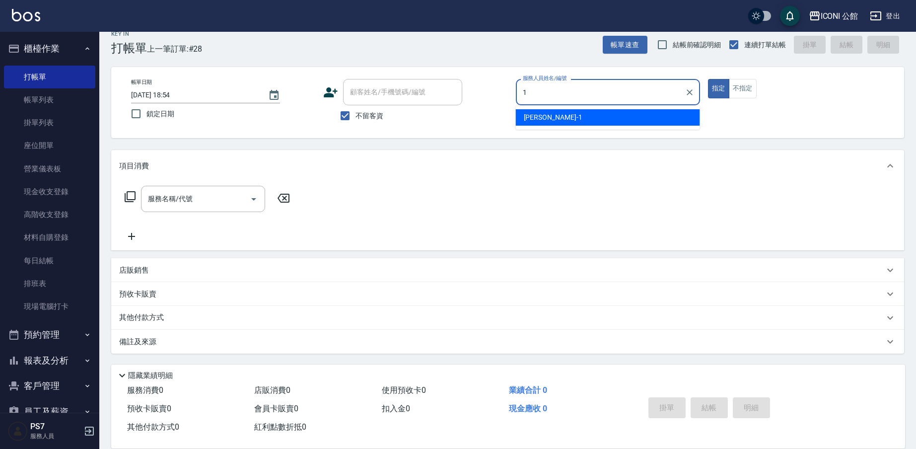
type input "Kevin-1"
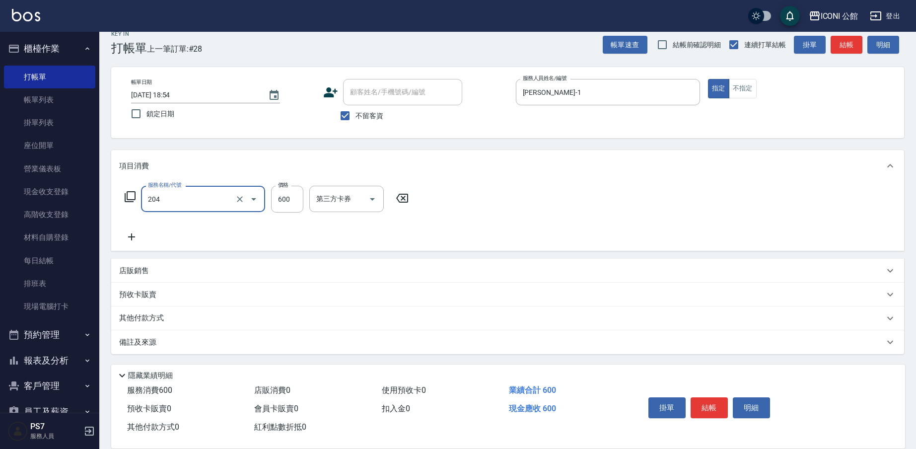
type input "指定洗+剪(204)"
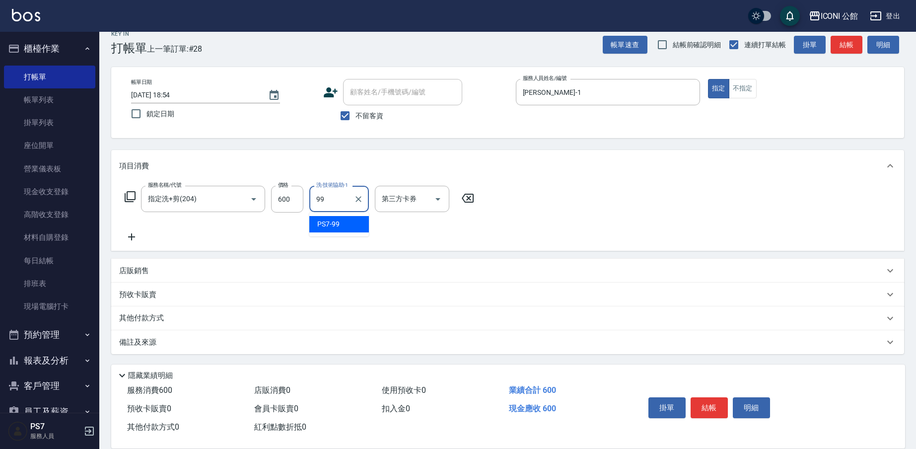
type input "PS7-99"
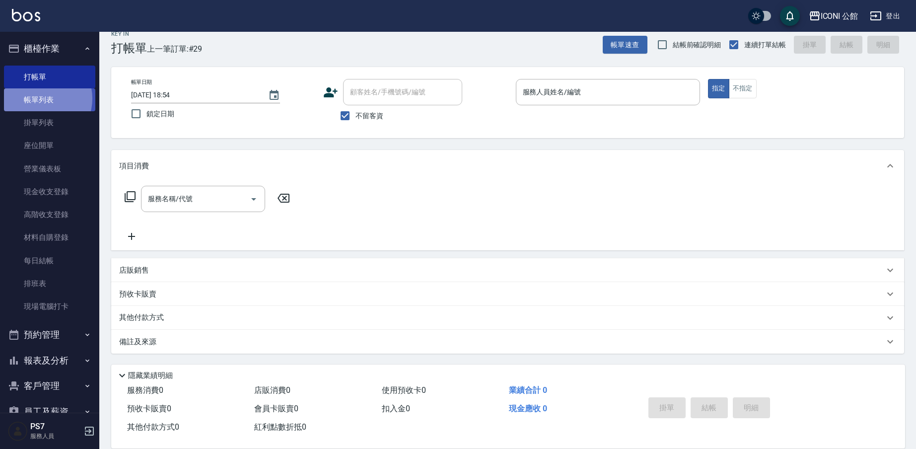
click at [41, 98] on link "帳單列表" at bounding box center [49, 99] width 91 height 23
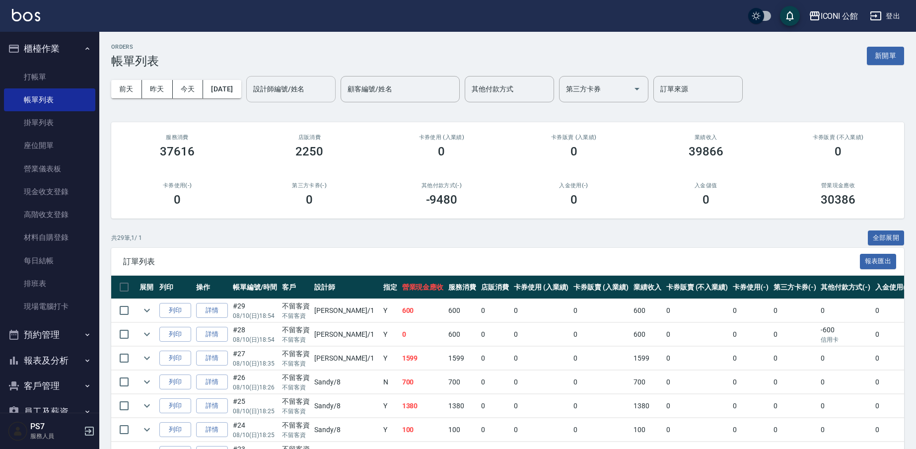
click at [269, 86] on input "設計師編號/姓名" at bounding box center [291, 88] width 80 height 17
type input "Kevin-1"
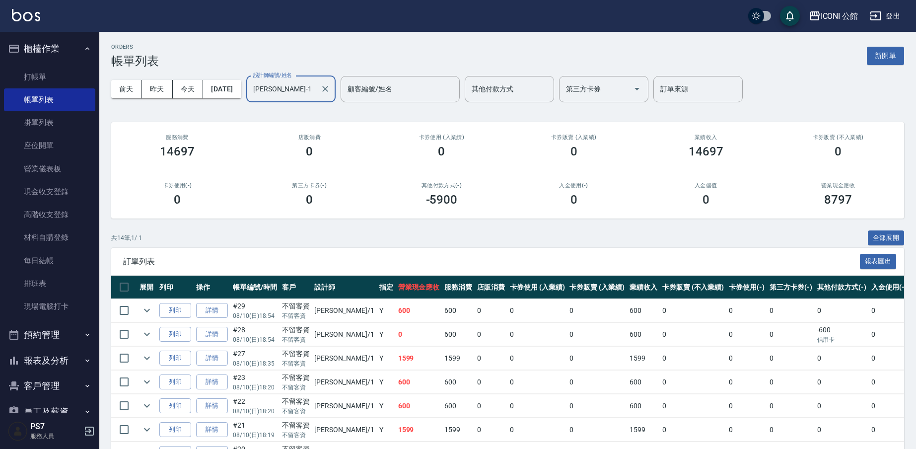
scroll to position [229, 0]
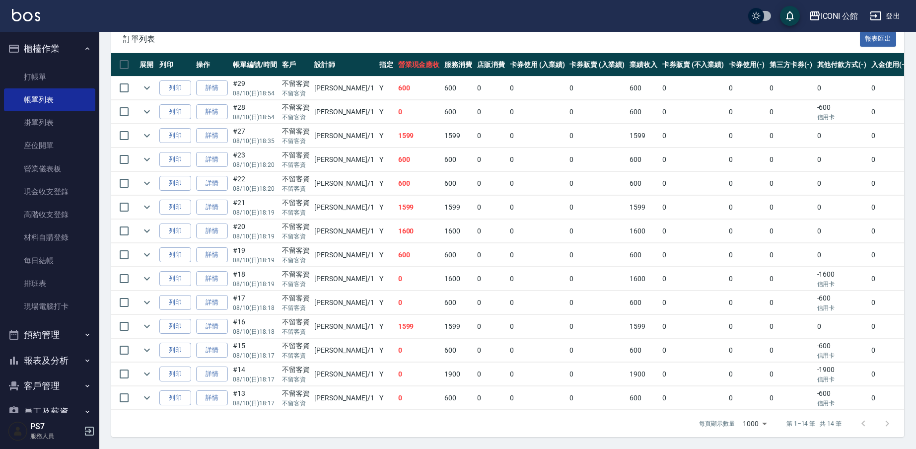
click at [136, 129] on td at bounding box center [124, 135] width 26 height 23
click at [128, 132] on input "checkbox" at bounding box center [124, 135] width 21 height 21
checkbox input "true"
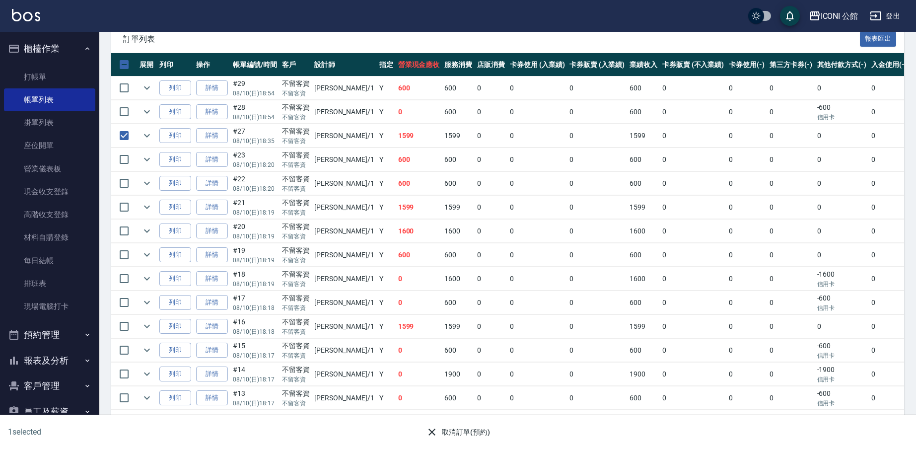
click at [439, 427] on button "取消訂單(預約)" at bounding box center [458, 432] width 72 height 18
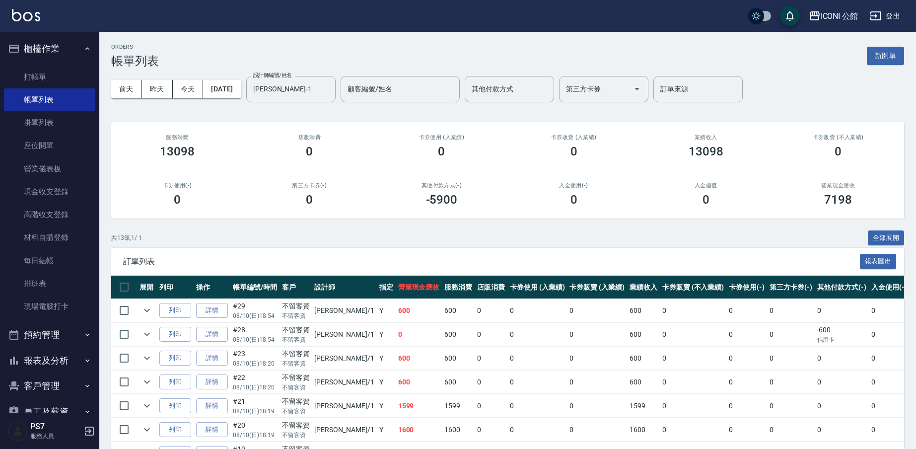
scroll to position [205, 0]
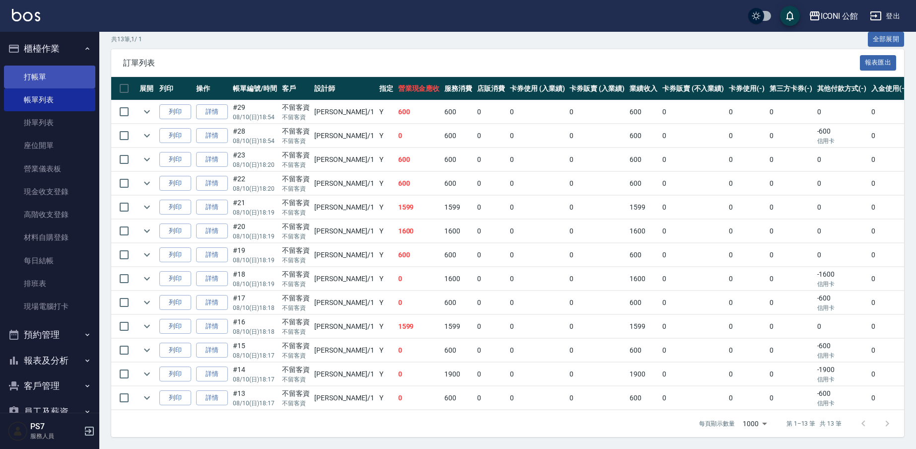
click at [41, 80] on link "打帳單" at bounding box center [49, 77] width 91 height 23
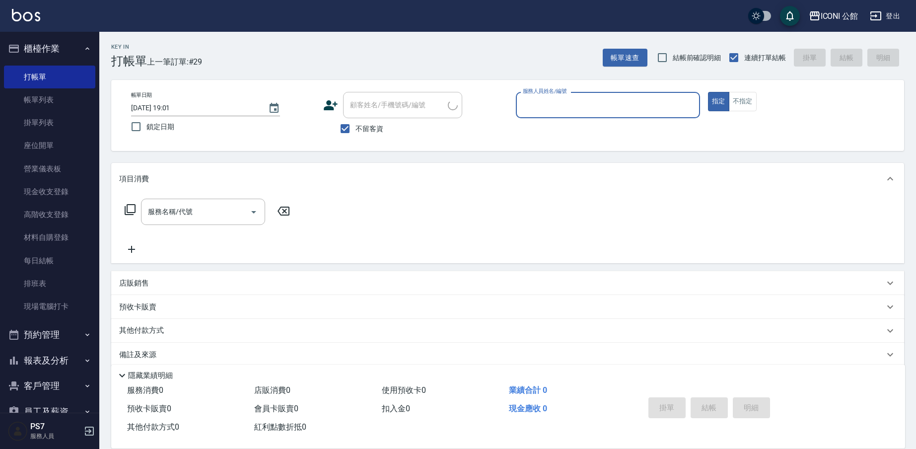
click at [556, 105] on input "服務人員姓名/編號" at bounding box center [607, 104] width 175 height 17
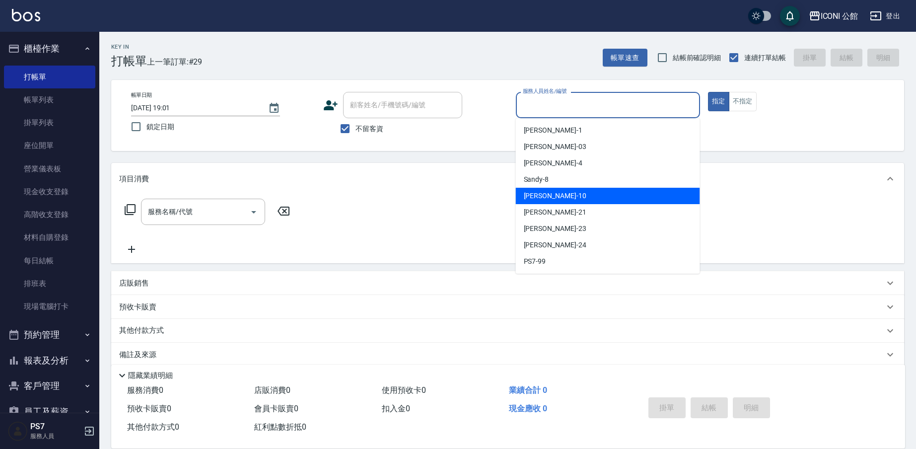
click at [563, 196] on div "Anna -10" at bounding box center [608, 196] width 184 height 16
type input "Anna-10"
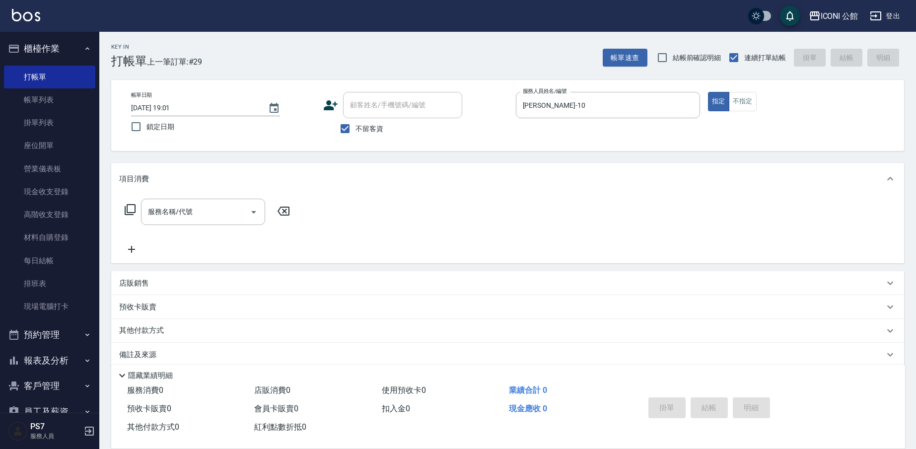
click at [135, 206] on icon at bounding box center [130, 209] width 11 height 11
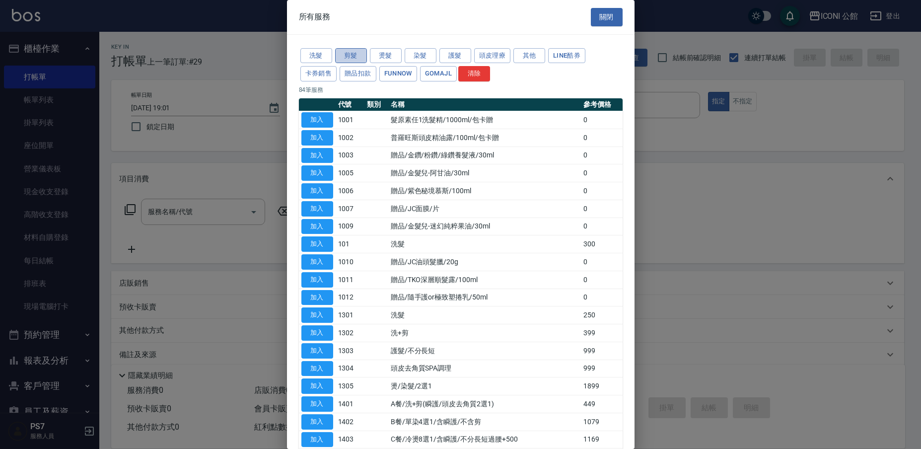
click at [354, 57] on button "剪髮" at bounding box center [351, 55] width 32 height 15
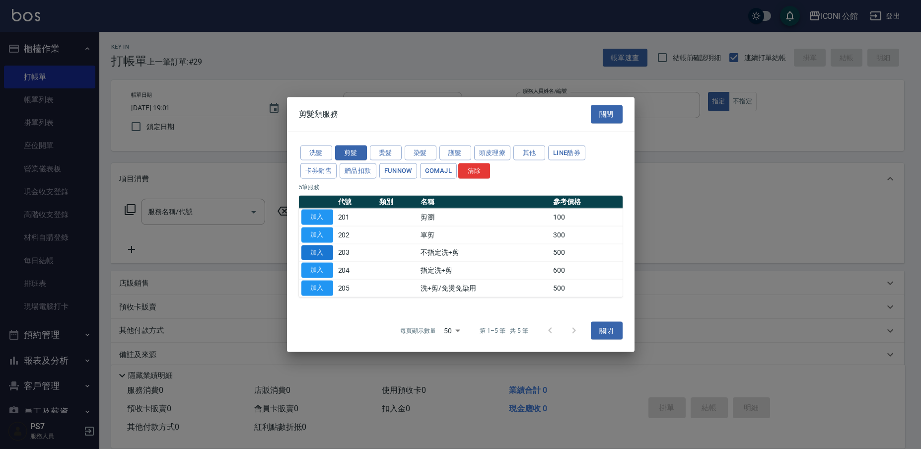
click at [322, 253] on button "加入" at bounding box center [317, 252] width 32 height 15
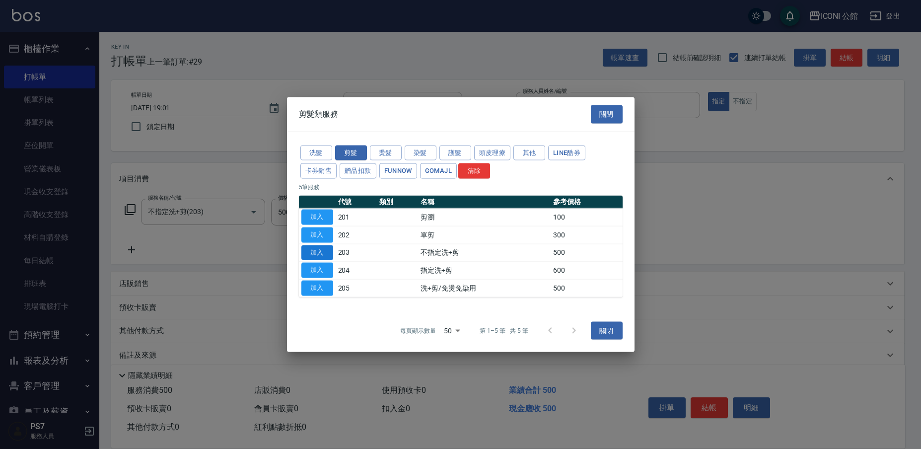
type input "不指定洗+剪(203)"
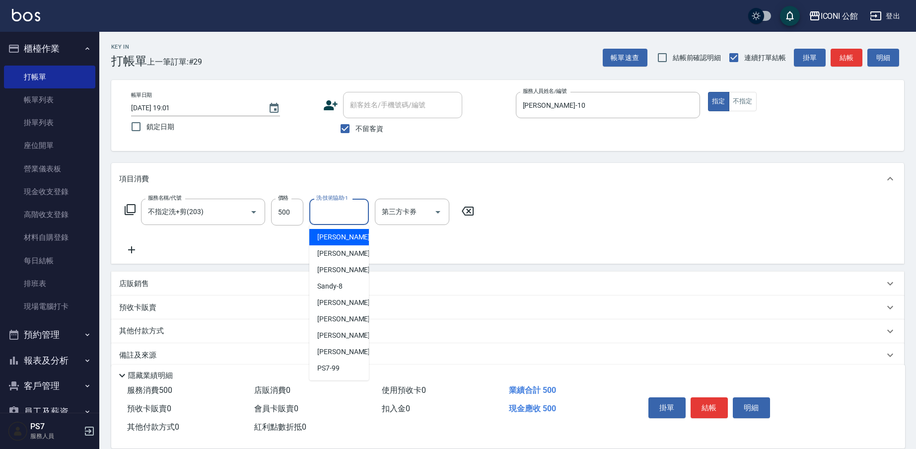
click at [345, 215] on input "洗-技術協助-1" at bounding box center [339, 211] width 51 height 17
click at [330, 322] on span "Tim -21" at bounding box center [348, 319] width 63 height 10
type input "Tim-21"
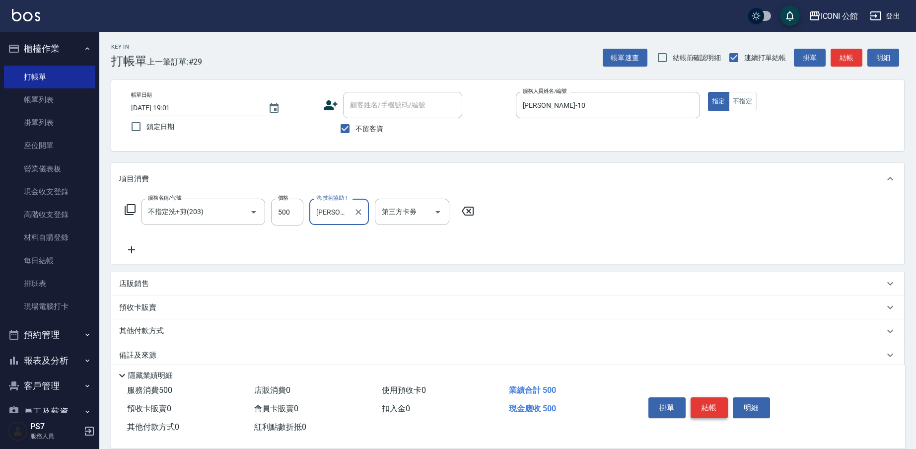
click at [719, 405] on button "結帳" at bounding box center [708, 407] width 37 height 21
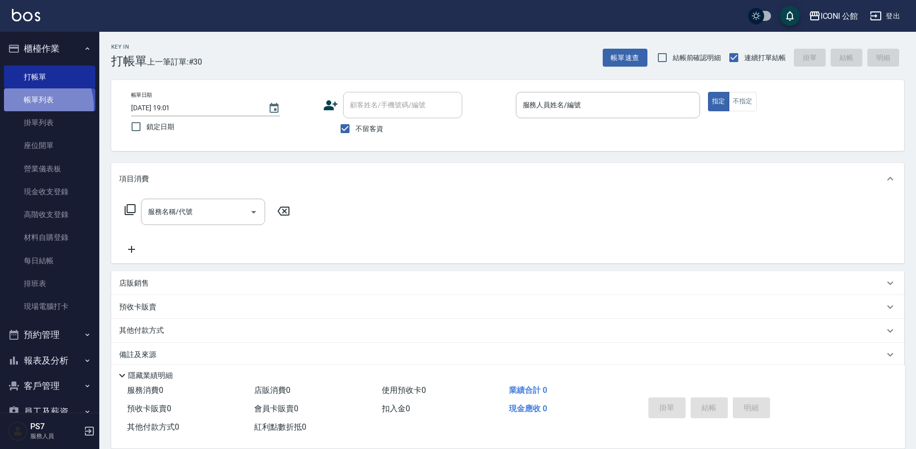
click at [35, 106] on link "帳單列表" at bounding box center [49, 99] width 91 height 23
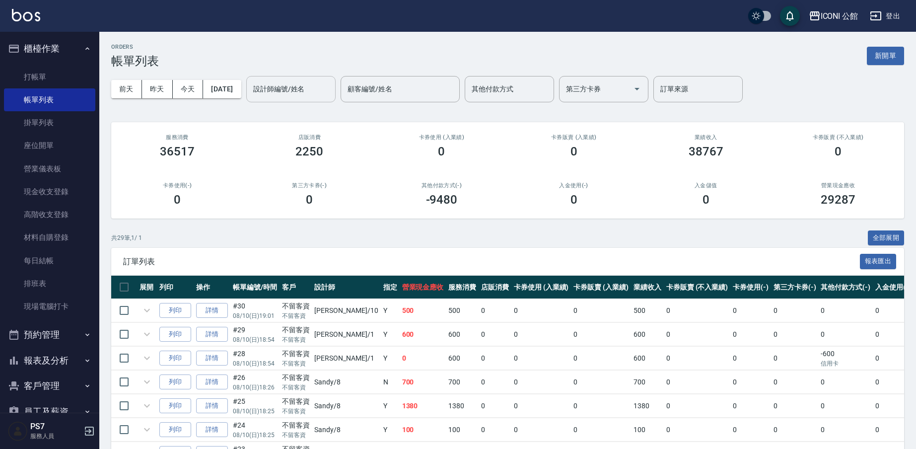
click at [290, 92] on div "設計師編號/姓名 設計師編號/姓名" at bounding box center [290, 89] width 89 height 26
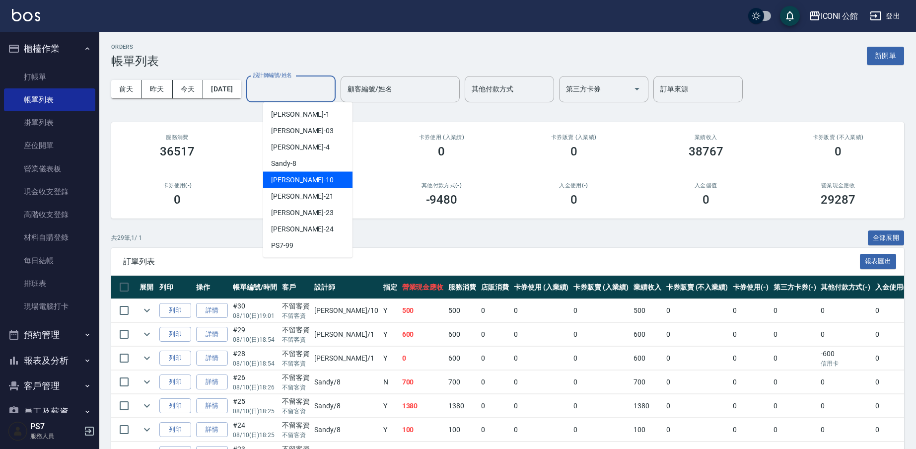
click at [297, 179] on div "Anna -10" at bounding box center [307, 180] width 89 height 16
type input "Anna-10"
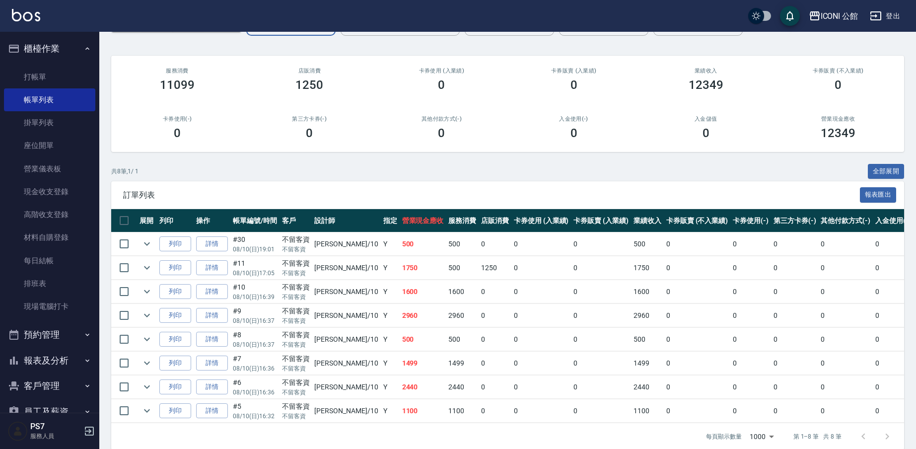
scroll to position [86, 0]
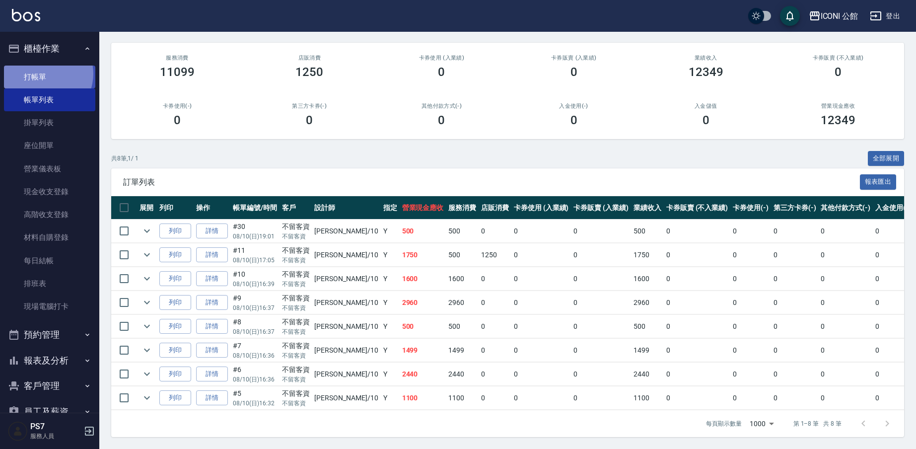
click at [43, 73] on link "打帳單" at bounding box center [49, 77] width 91 height 23
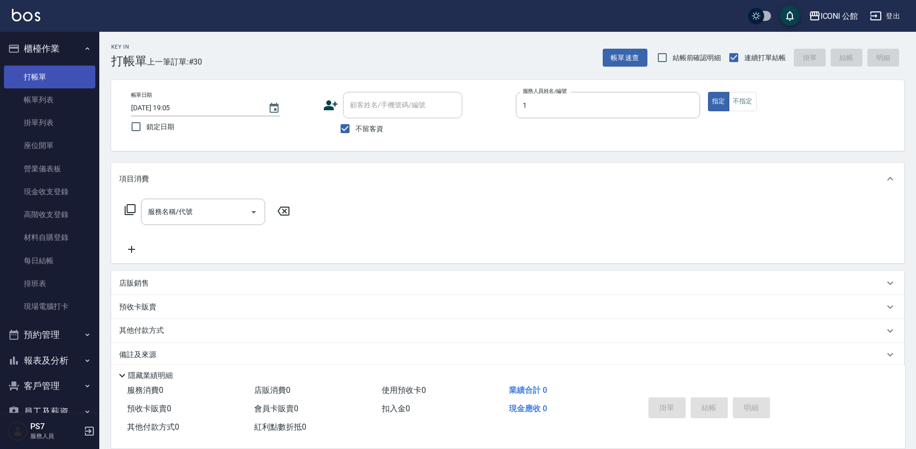
type input "Kevin-1"
type button "true"
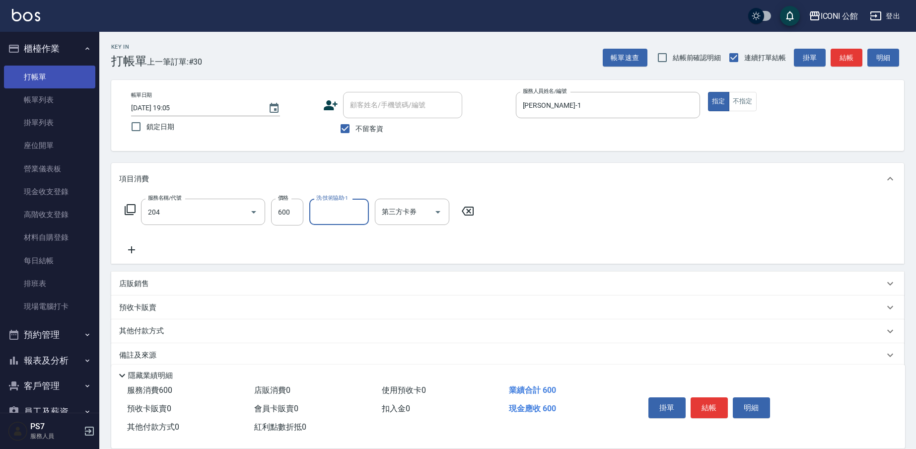
type input "指定洗+剪(204)"
type input "PS7-99"
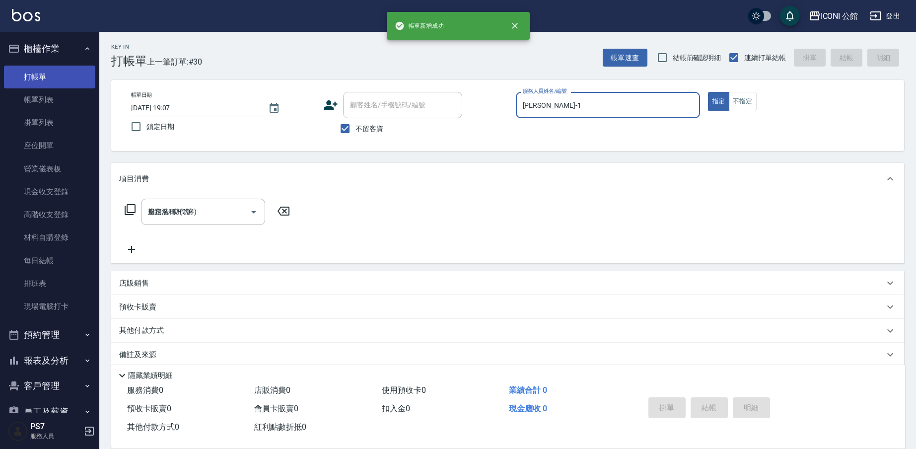
type input "2025/08/10 19:07"
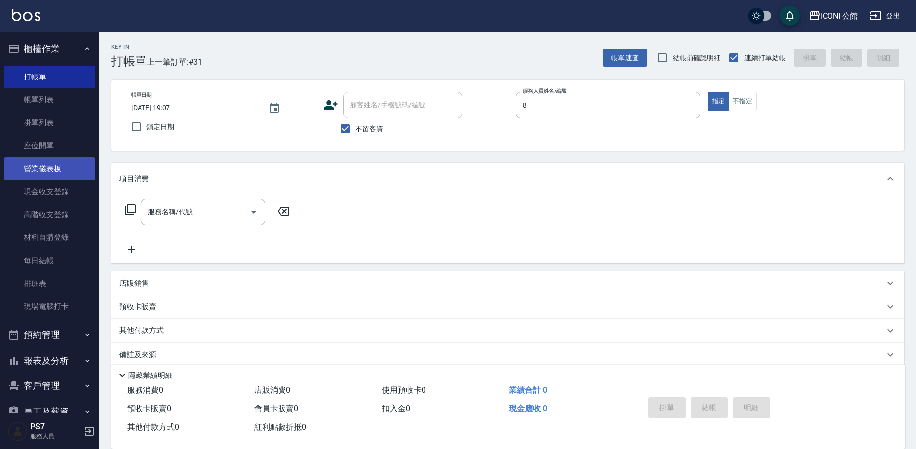
type input "Sandy-8"
drag, startPoint x: 240, startPoint y: 315, endPoint x: 106, endPoint y: 326, distance: 134.5
click at [120, 324] on div "項目消費 服務名稱/代號 服務名稱/代號 店販銷售 服務人員姓名/編號 服務人員姓名/編號 商品代號/名稱 商品代號/名稱 預收卡販賣 卡券名稱/代號 卡券名…" at bounding box center [507, 265] width 793 height 204
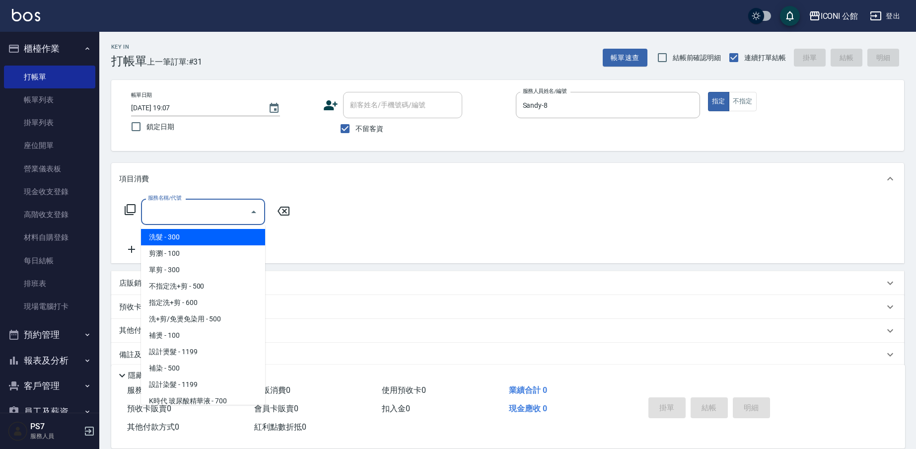
click at [194, 207] on input "服務名稱/代號" at bounding box center [195, 211] width 100 height 17
type input "2"
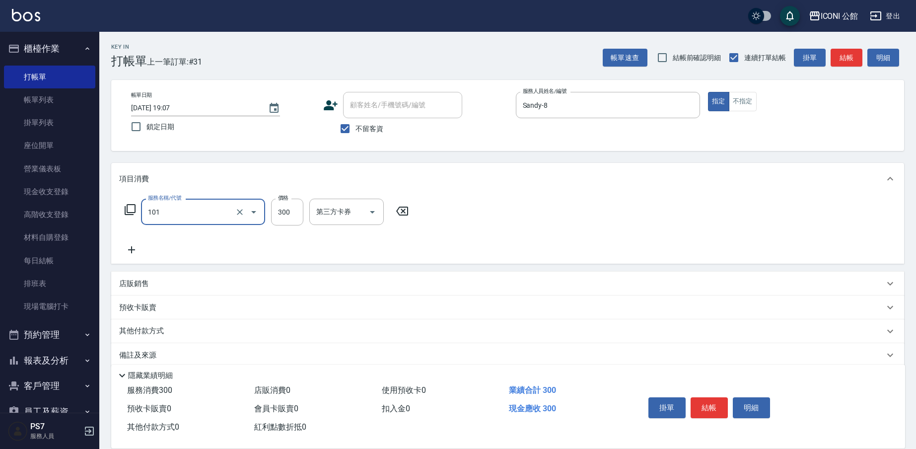
type input "洗髮(101)"
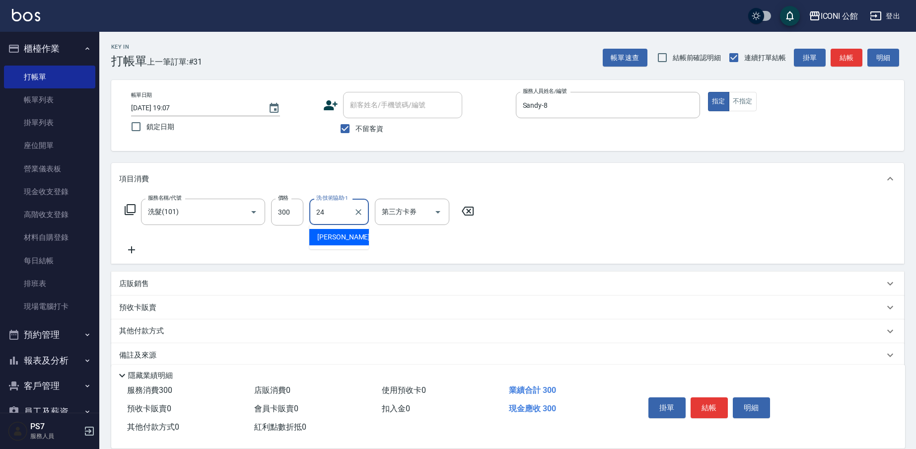
type input "可歆-24"
click at [132, 212] on icon at bounding box center [130, 209] width 11 height 11
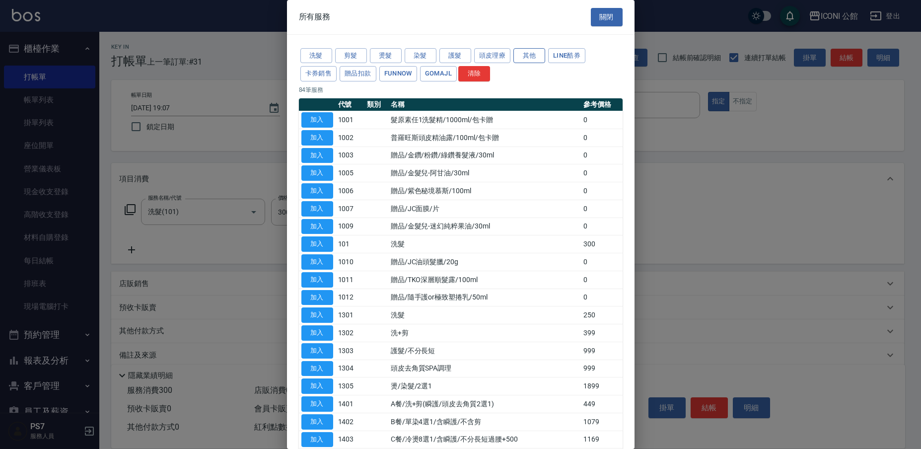
click at [538, 61] on button "其他" at bounding box center [529, 55] width 32 height 15
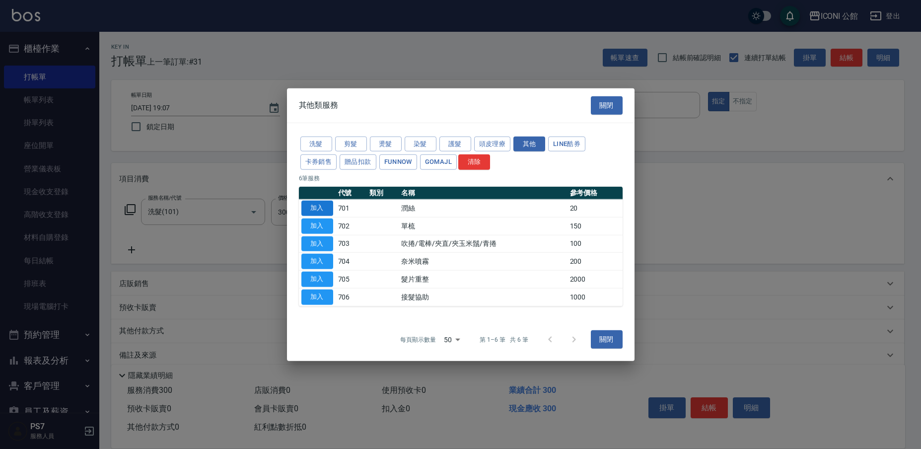
click at [325, 208] on button "加入" at bounding box center [317, 208] width 32 height 15
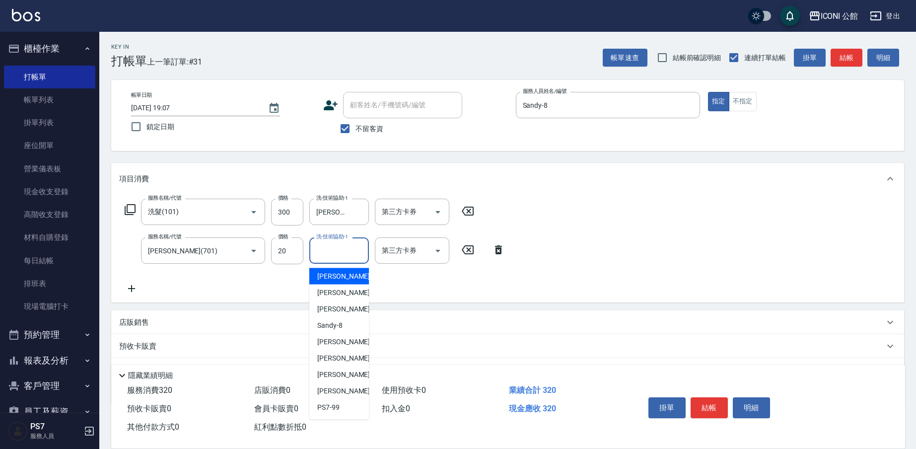
click at [338, 247] on input "洗-技術協助-1" at bounding box center [339, 250] width 51 height 17
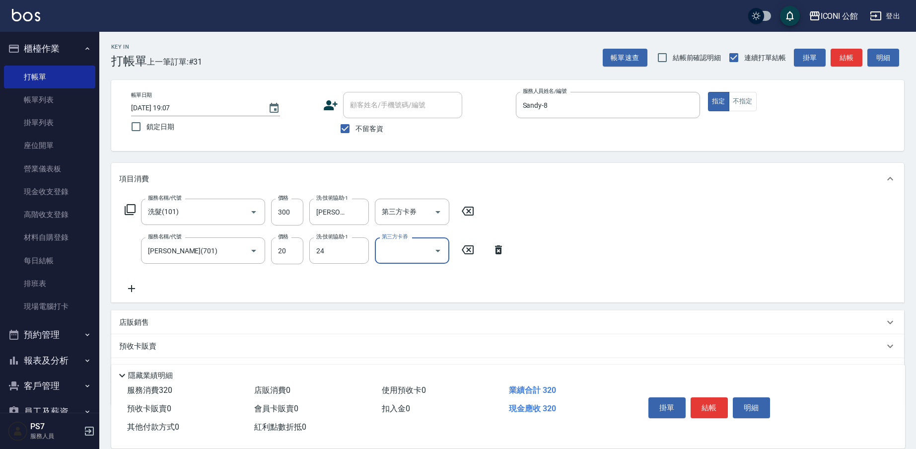
type input "可歆-24"
click at [717, 403] on button "結帳" at bounding box center [708, 407] width 37 height 21
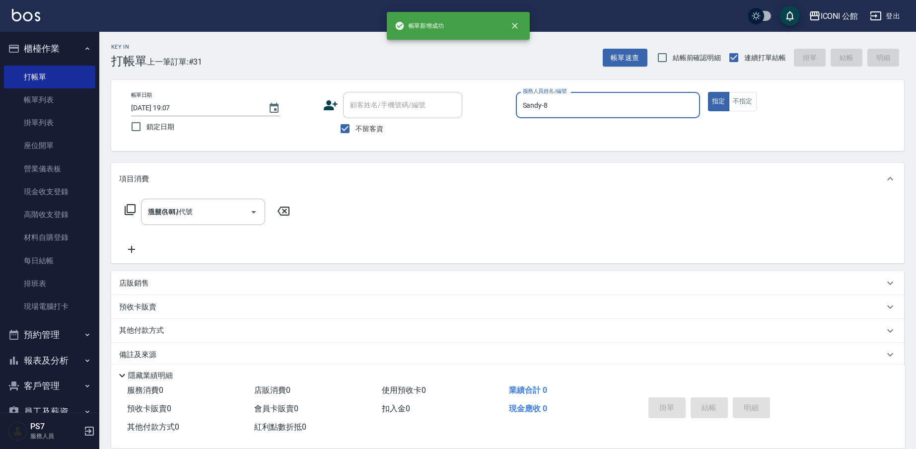
type input "2025/08/10 19:18"
type input "Sandy-8"
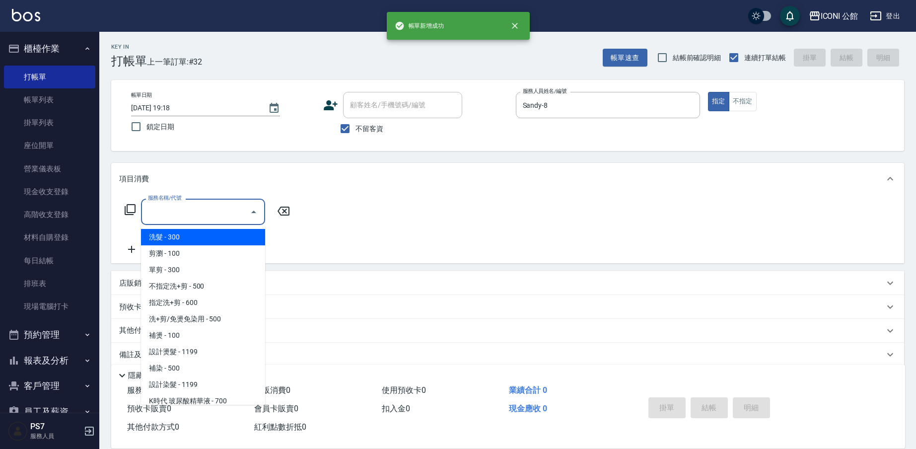
click at [154, 213] on input "服務名稱/代號" at bounding box center [195, 211] width 100 height 17
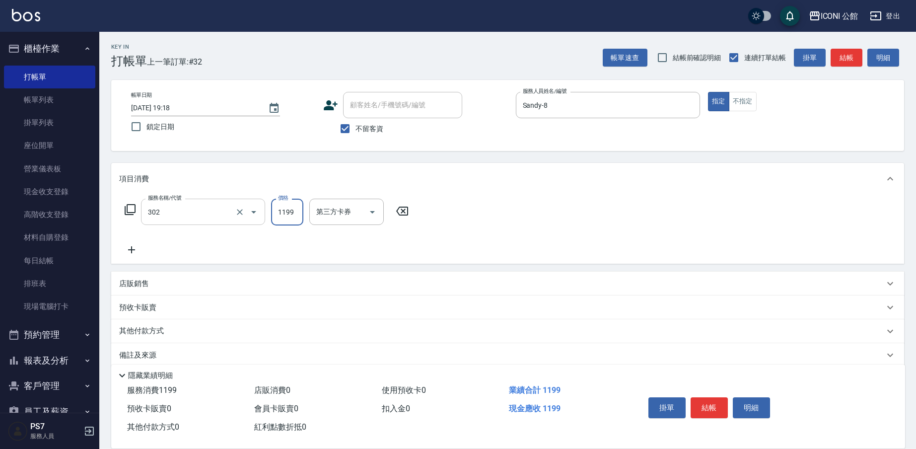
type input "設計燙髮(302)"
type input "1699"
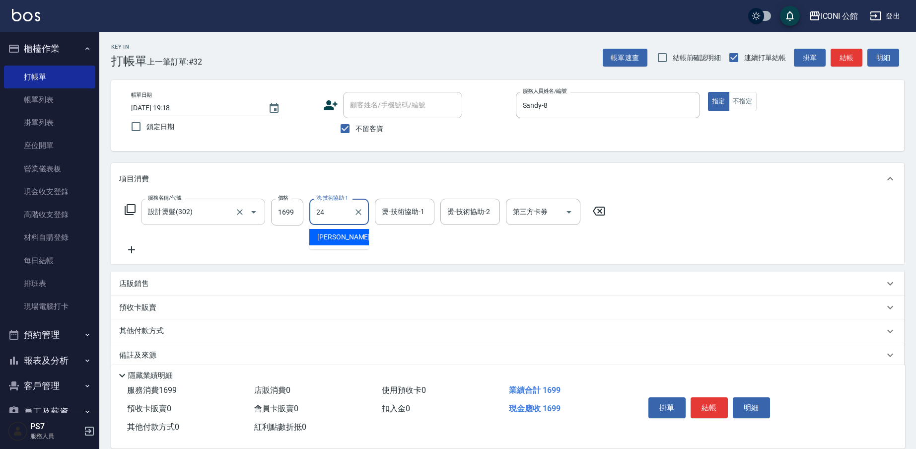
type input "可歆-24"
type input "Sandy-8"
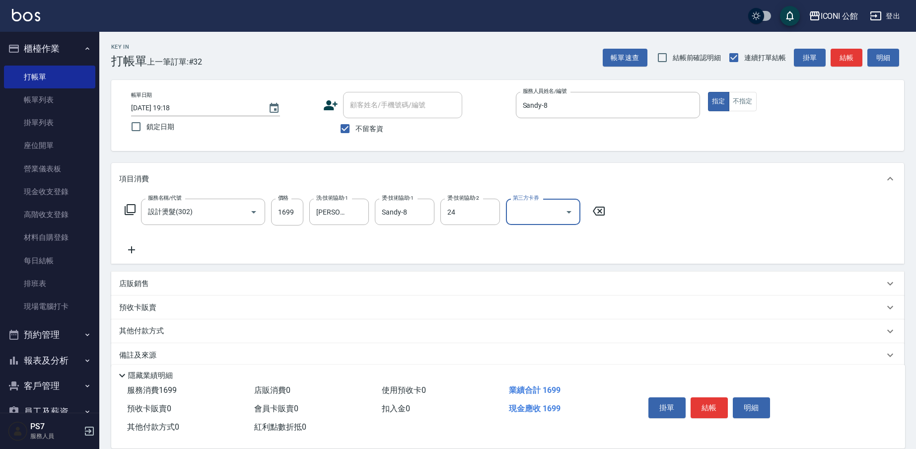
type input "可歆-24"
click at [130, 209] on icon at bounding box center [130, 210] width 12 height 12
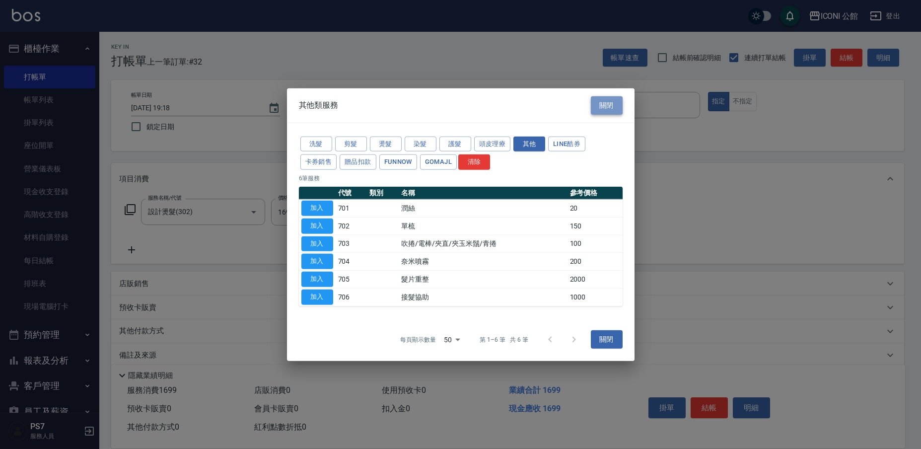
click at [607, 106] on button "關閉" at bounding box center [607, 105] width 32 height 18
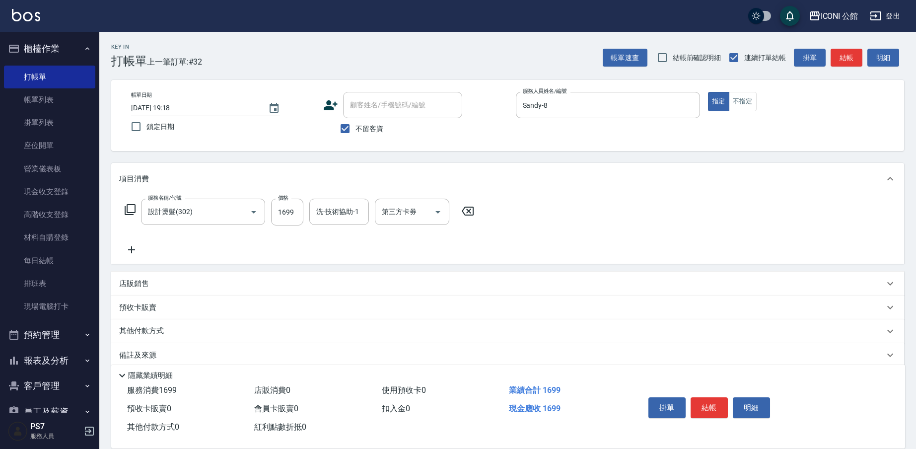
click at [172, 292] on div "店販銷售" at bounding box center [507, 284] width 793 height 24
type input "Sandy-8"
click at [210, 317] on icon at bounding box center [211, 318] width 12 height 12
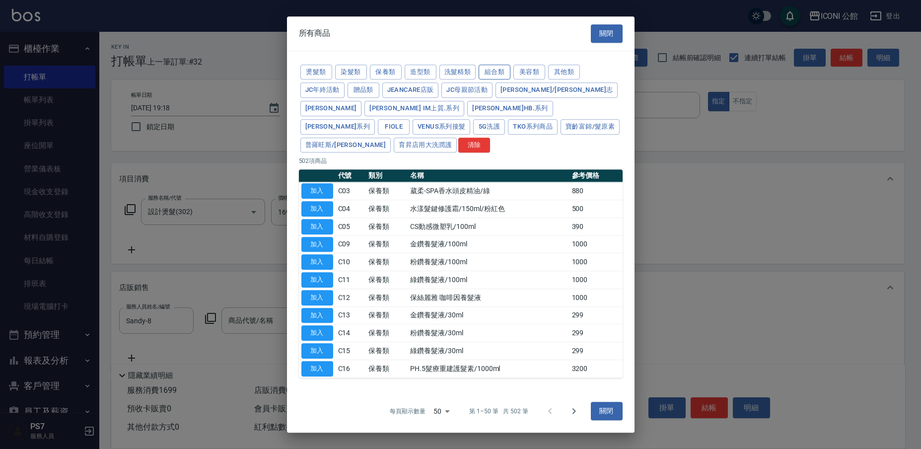
click at [489, 80] on button "組合類" at bounding box center [495, 72] width 32 height 15
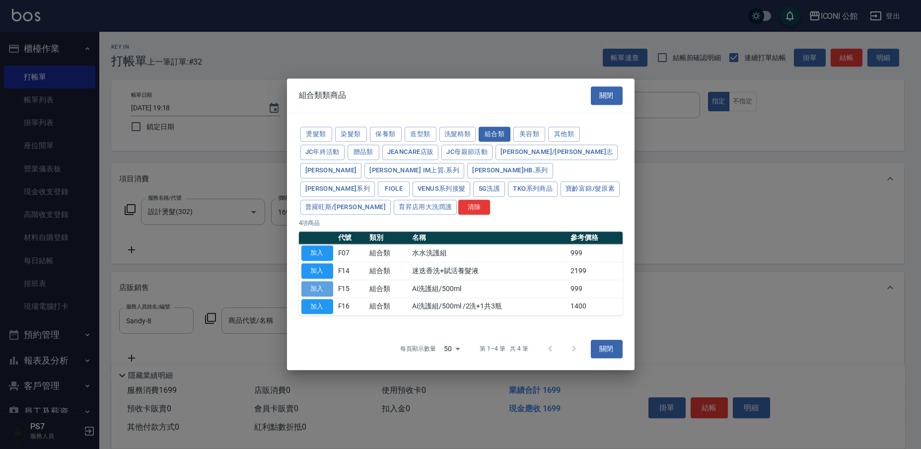
click at [327, 281] on button "加入" at bounding box center [317, 288] width 32 height 15
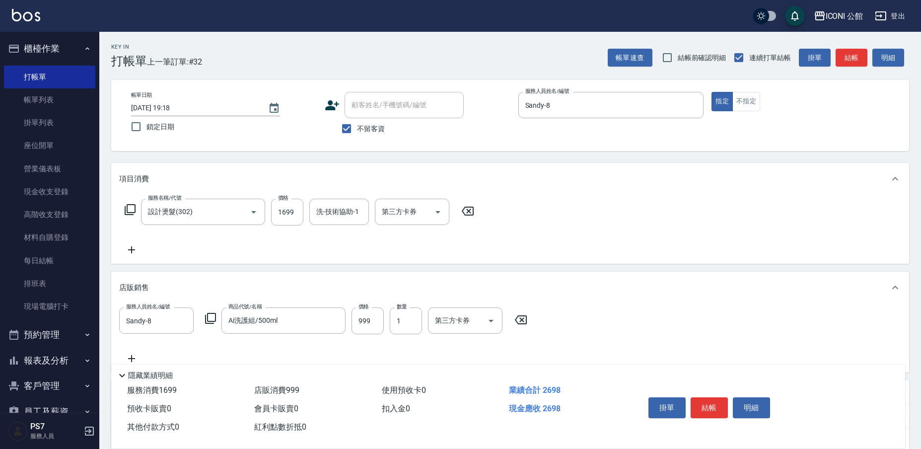
type input "Ai洗護組/500ml"
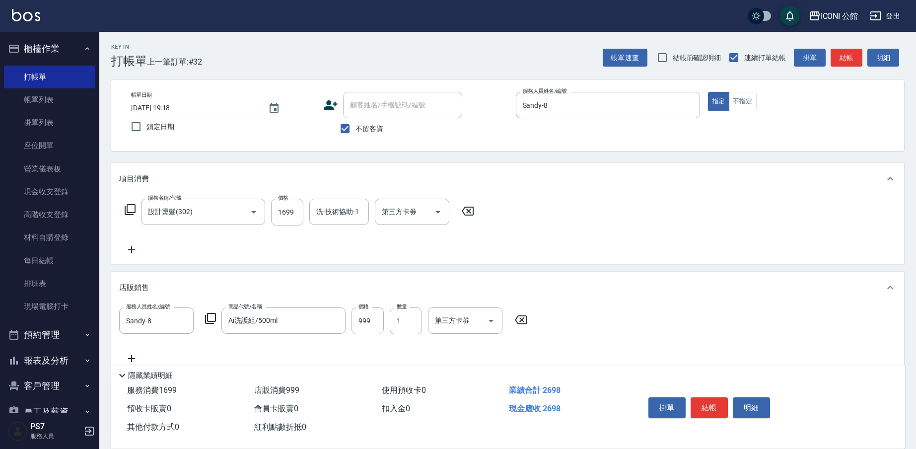
scroll to position [98, 0]
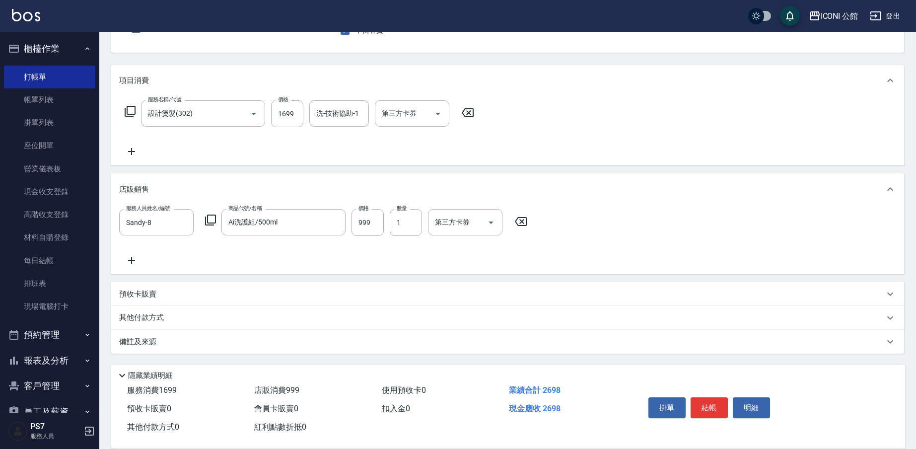
click at [200, 322] on div "其他付款方式" at bounding box center [501, 317] width 765 height 11
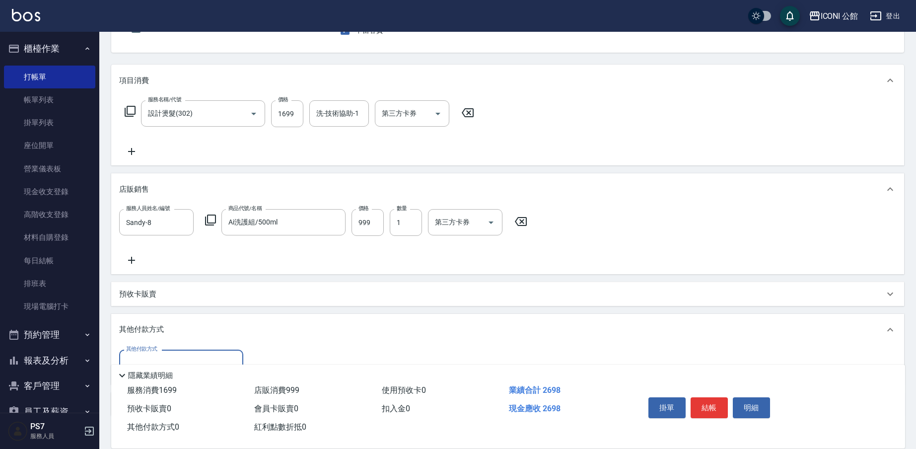
scroll to position [0, 0]
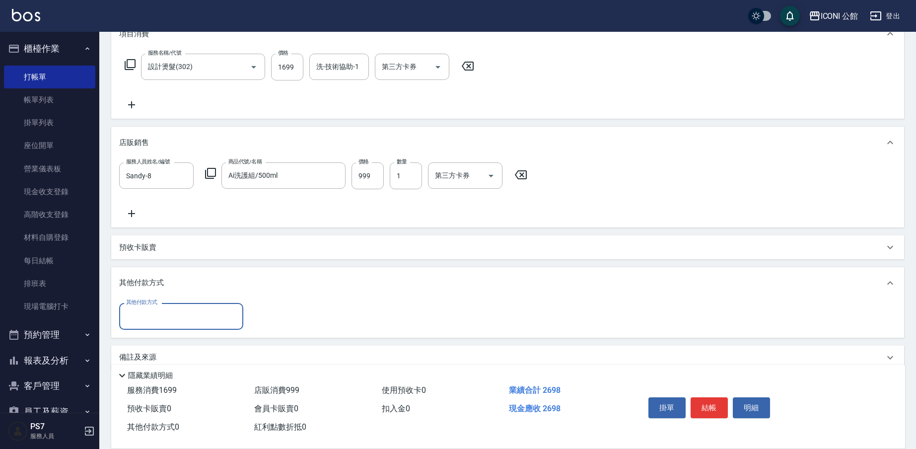
click at [186, 325] on input "其他付款方式" at bounding box center [181, 315] width 115 height 17
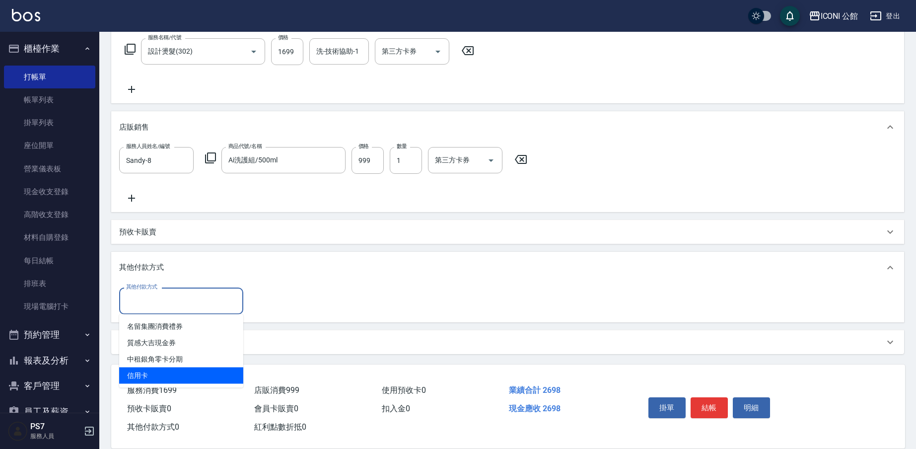
click at [165, 372] on span "信用卡" at bounding box center [181, 375] width 124 height 16
type input "信用卡"
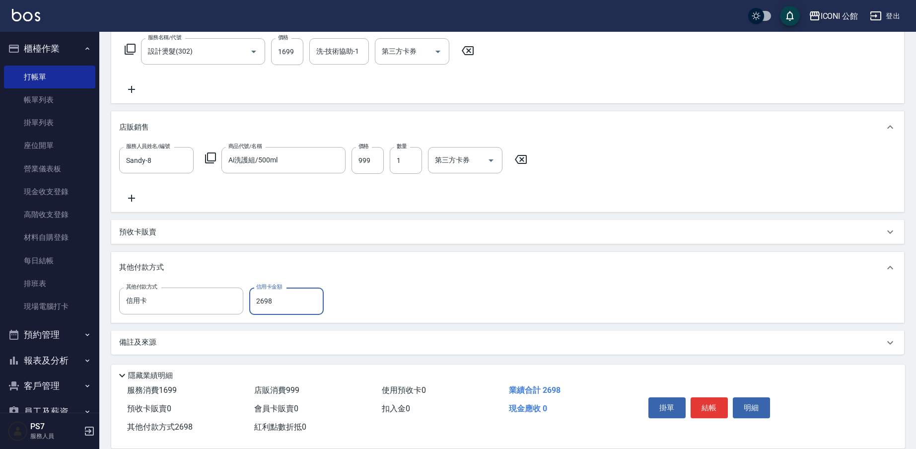
type input "2698"
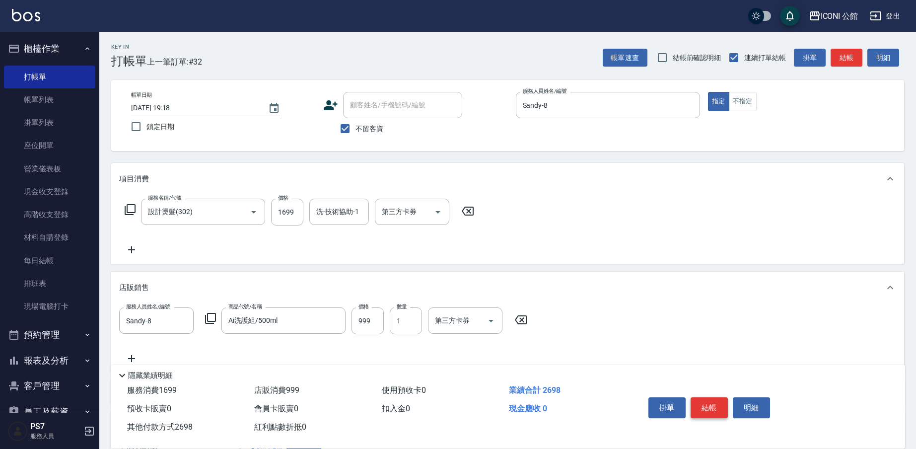
click at [720, 403] on button "結帳" at bounding box center [708, 407] width 37 height 21
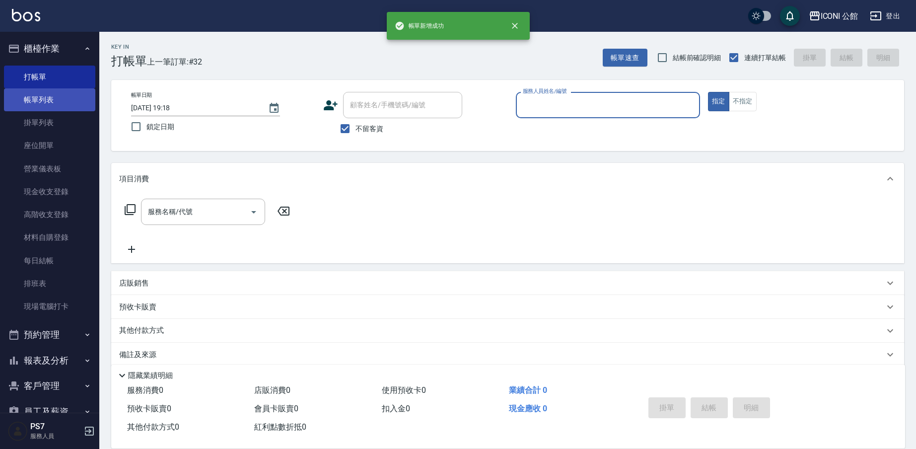
click at [54, 101] on link "帳單列表" at bounding box center [49, 99] width 91 height 23
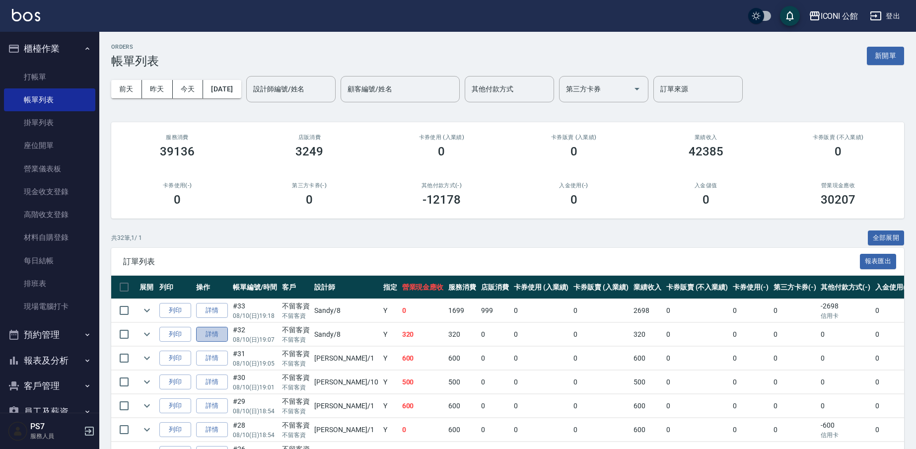
click at [221, 335] on link "詳情" at bounding box center [212, 334] width 32 height 15
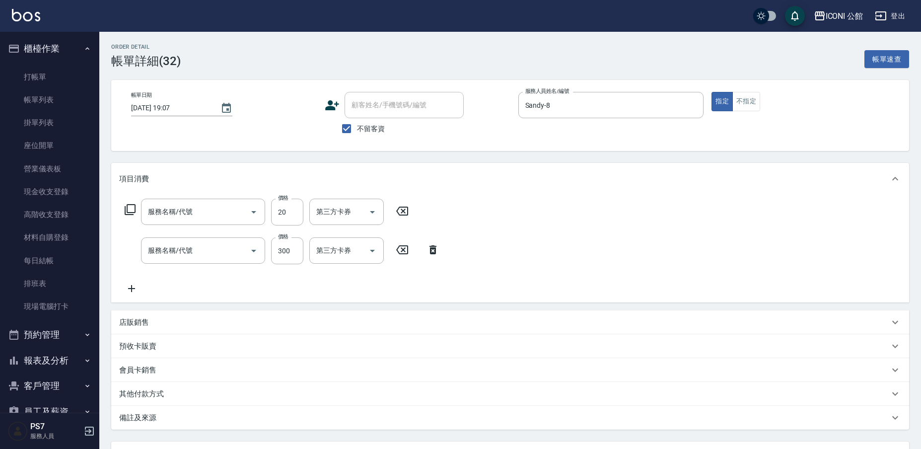
type input "2025/08/10 19:07"
checkbox input "true"
type input "Sandy-8"
type input "潤絲(701)"
type input "洗髮(101)"
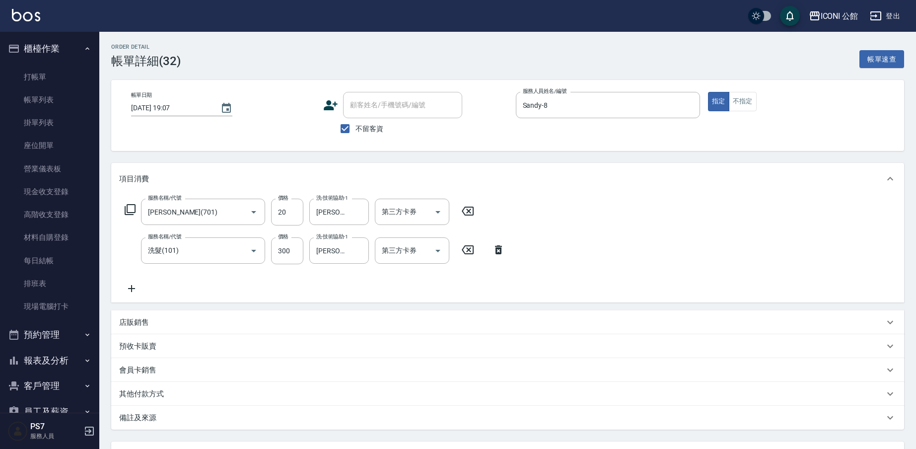
scroll to position [88, 0]
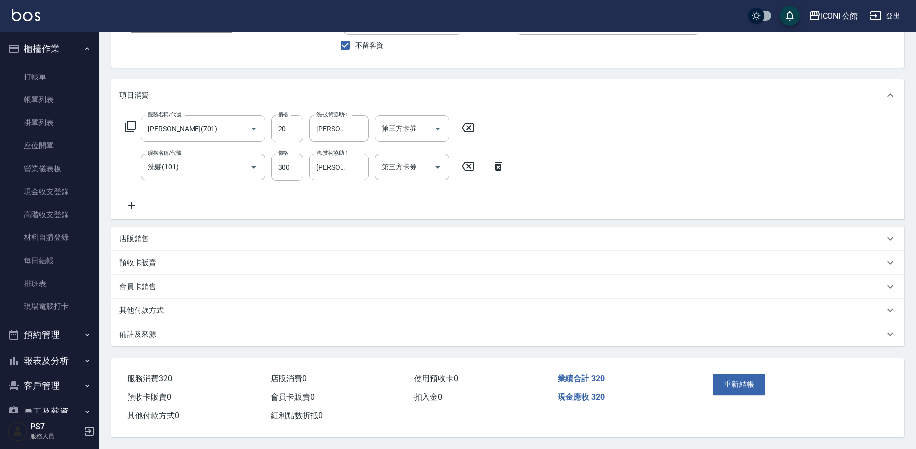
click at [171, 305] on div "其他付款方式" at bounding box center [501, 310] width 765 height 10
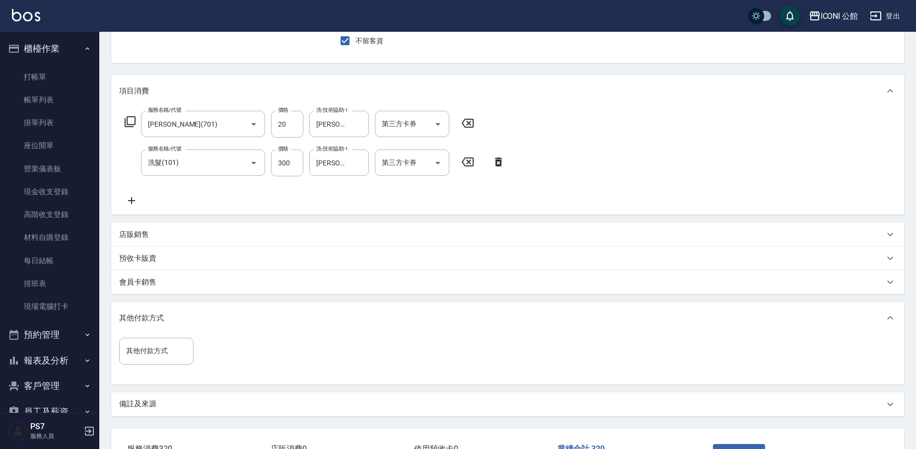
scroll to position [162, 0]
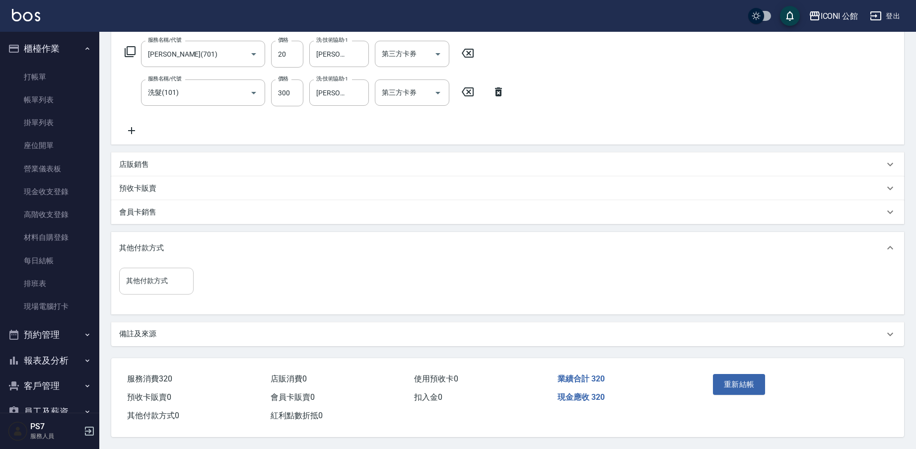
click at [168, 280] on input "其他付款方式" at bounding box center [157, 280] width 66 height 17
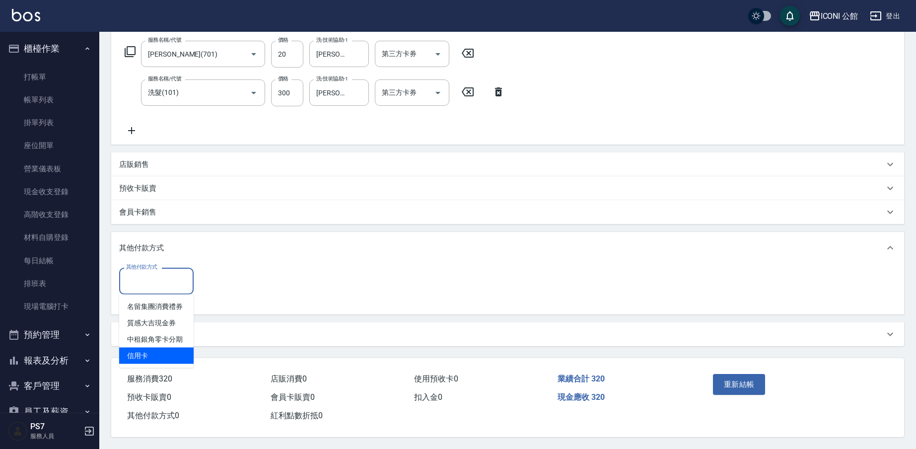
click at [166, 347] on span "信用卡" at bounding box center [156, 355] width 74 height 16
type input "信用卡"
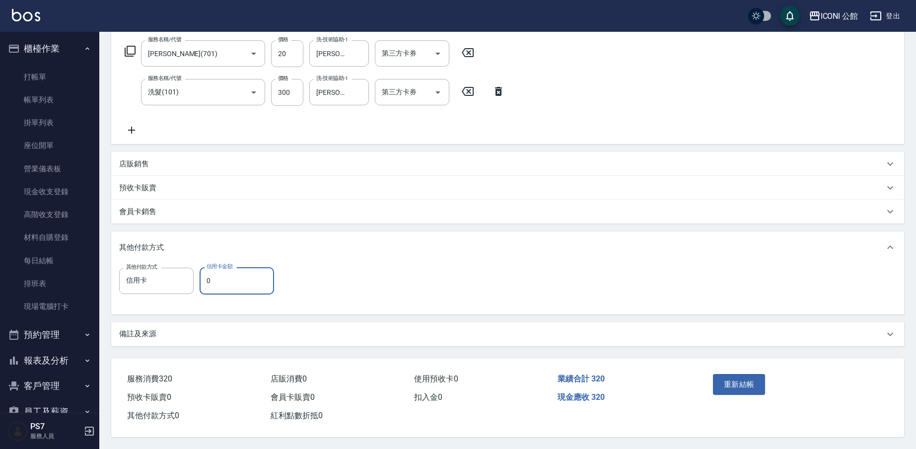
click at [243, 283] on input "0" at bounding box center [237, 280] width 74 height 27
type input "320"
click at [752, 374] on button "重新結帳" at bounding box center [739, 384] width 53 height 21
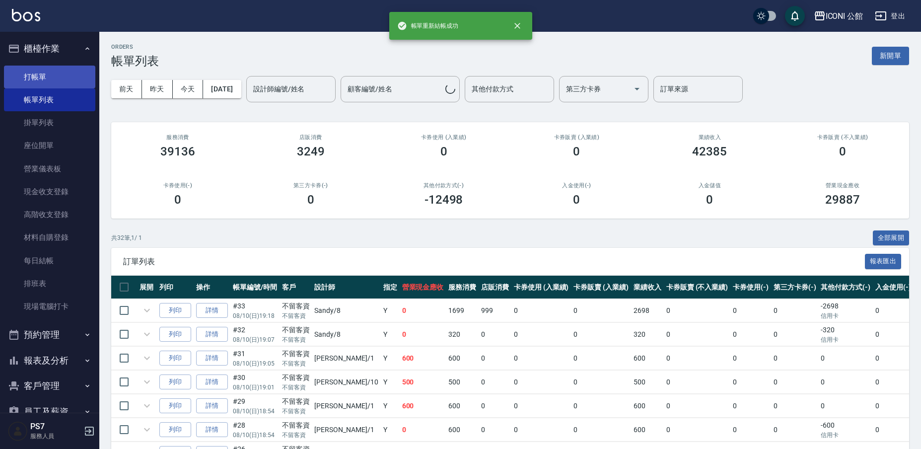
click at [18, 79] on link "打帳單" at bounding box center [49, 77] width 91 height 23
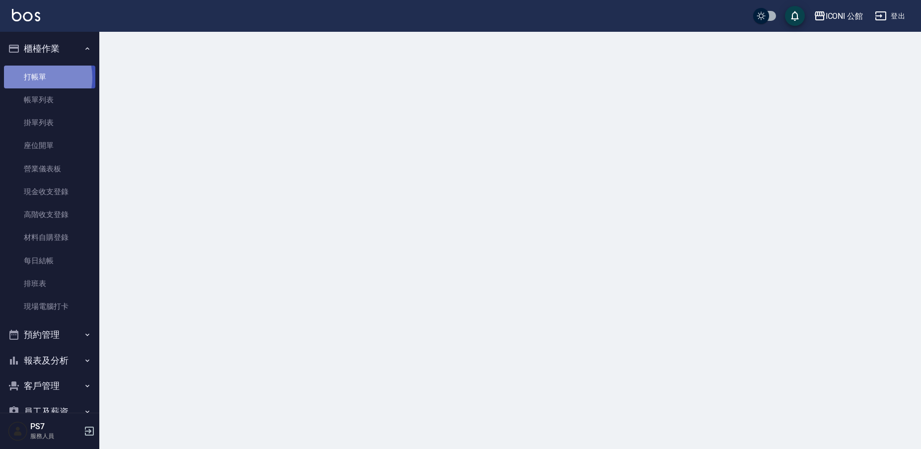
click at [27, 77] on link "打帳單" at bounding box center [49, 77] width 91 height 23
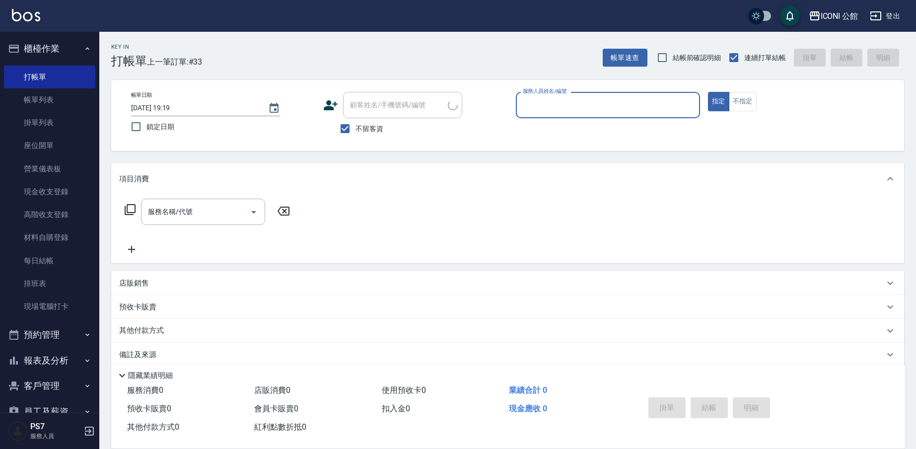
click at [658, 98] on input "服務人員姓名/編號" at bounding box center [607, 104] width 175 height 17
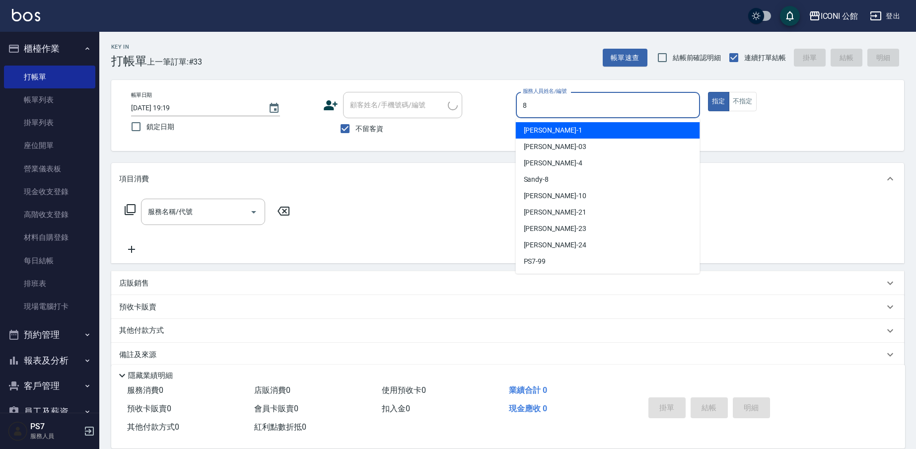
type input "Sandy-8"
type button "true"
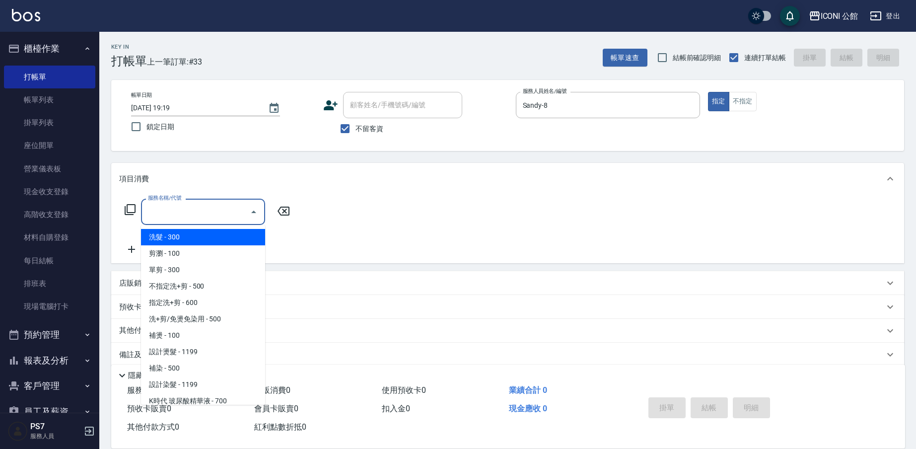
click at [208, 214] on input "服務名稱/代號" at bounding box center [195, 211] width 100 height 17
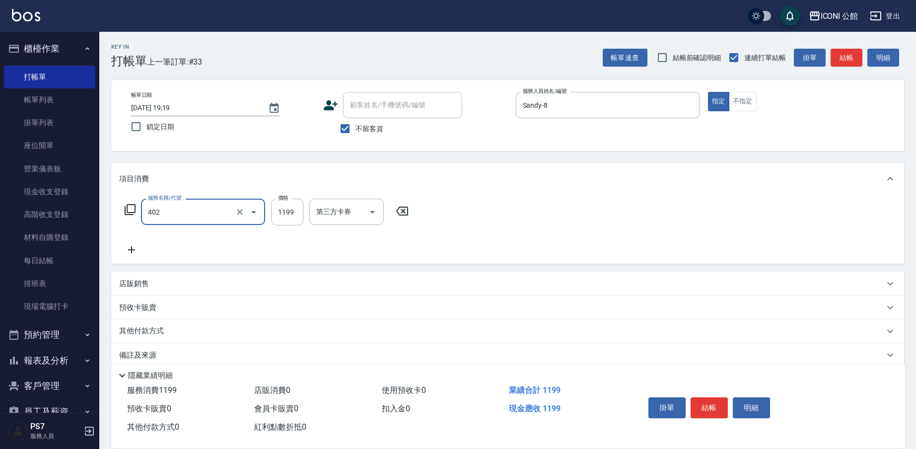
type input "設計染髮(402)"
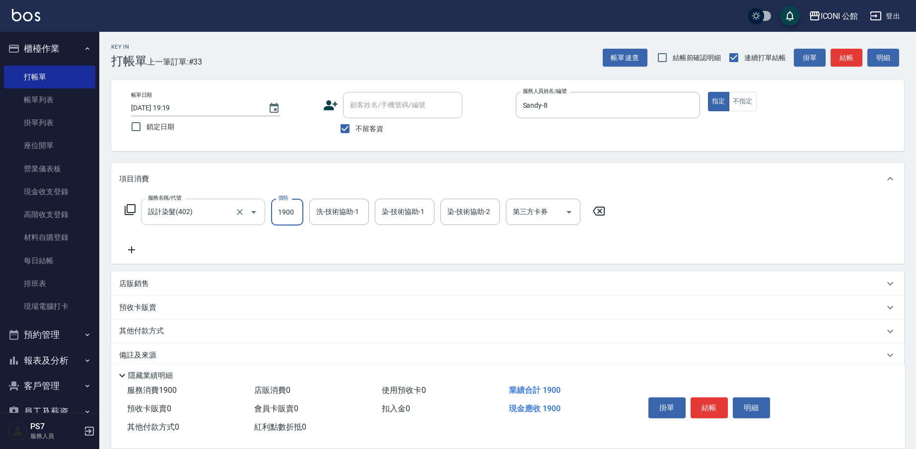
type input "1900"
type input "可歆-24"
click at [357, 211] on icon "Clear" at bounding box center [358, 212] width 10 height 10
type input "Tim-21"
type input "可歆-24"
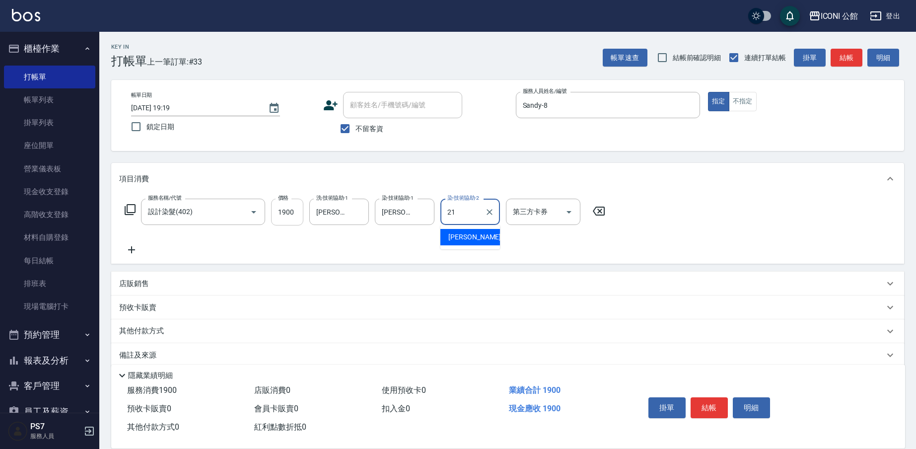
type input "Tim-21"
click at [133, 210] on icon at bounding box center [130, 210] width 12 height 12
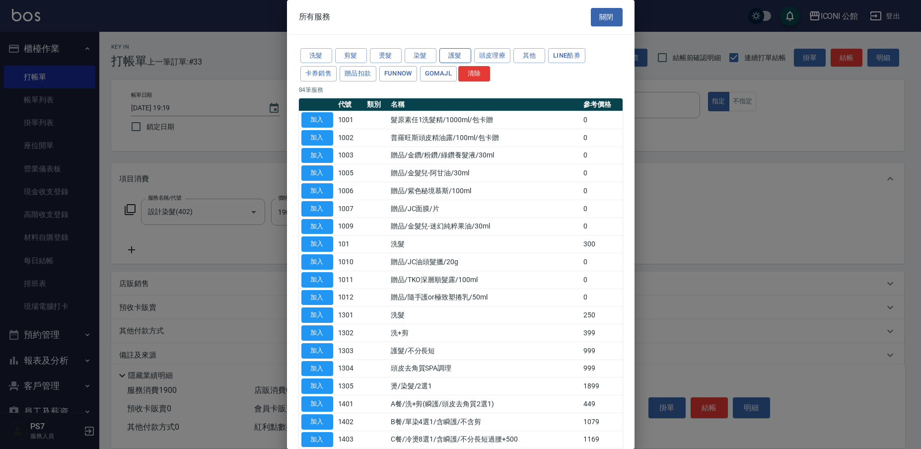
click at [461, 57] on button "護髮" at bounding box center [455, 55] width 32 height 15
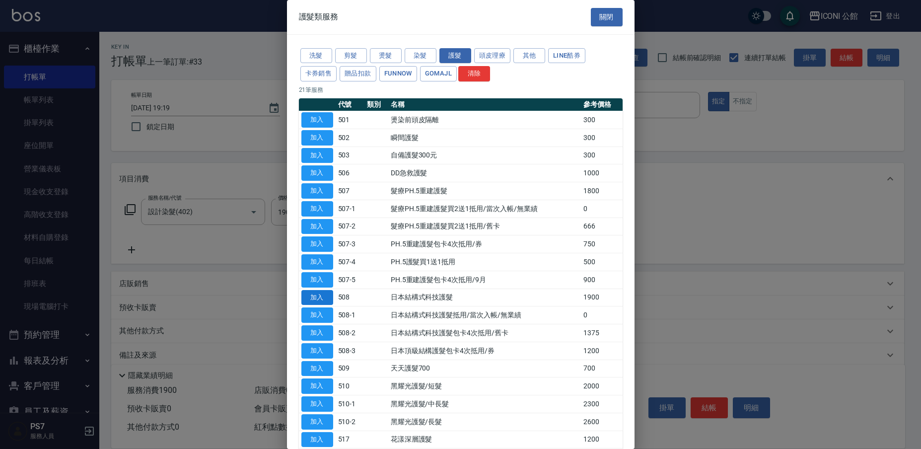
click at [325, 291] on button "加入" at bounding box center [317, 297] width 32 height 15
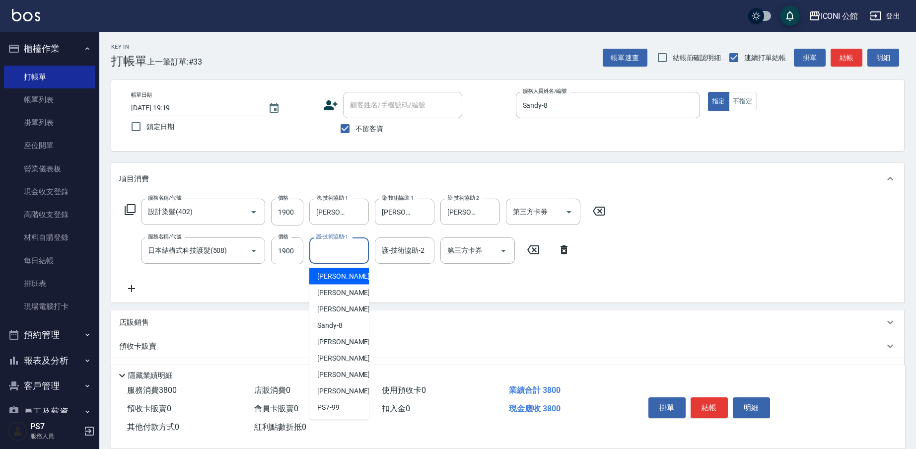
click at [338, 257] on input "護-技術協助-1" at bounding box center [339, 250] width 51 height 17
type input "可歆-24"
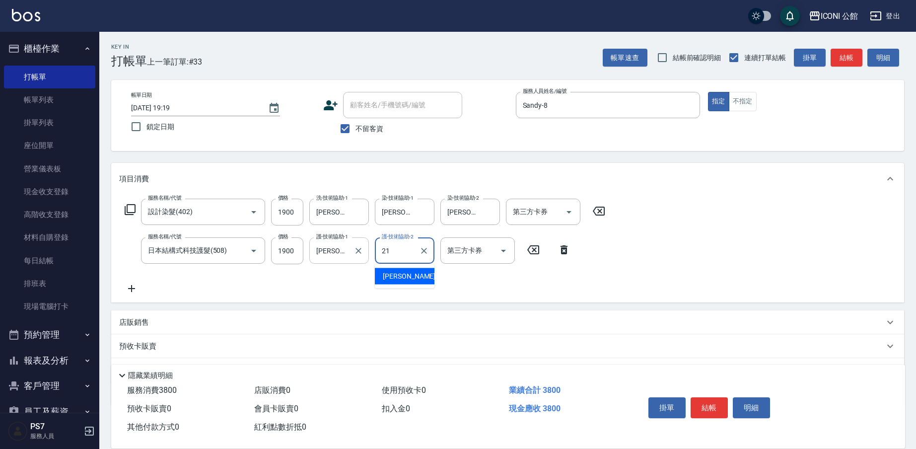
type input "Tim-21"
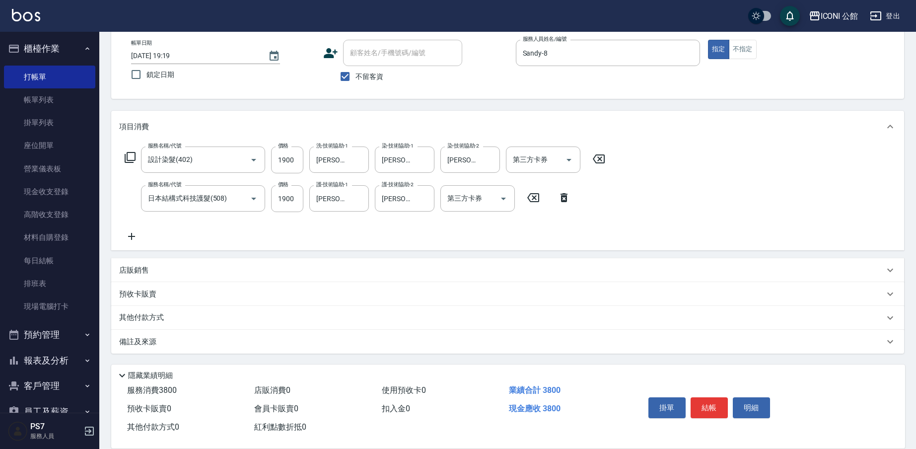
click at [127, 157] on icon at bounding box center [130, 157] width 11 height 11
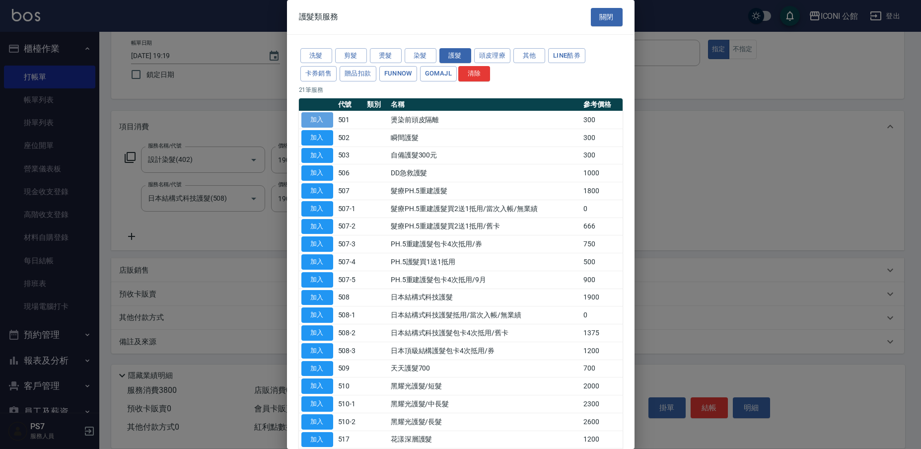
click at [331, 114] on button "加入" at bounding box center [317, 119] width 32 height 15
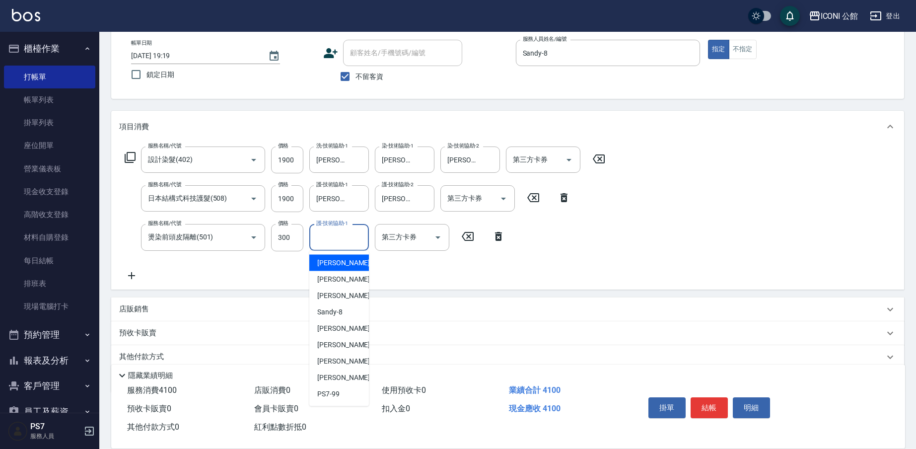
click at [341, 237] on input "護-技術協助-1" at bounding box center [339, 236] width 51 height 17
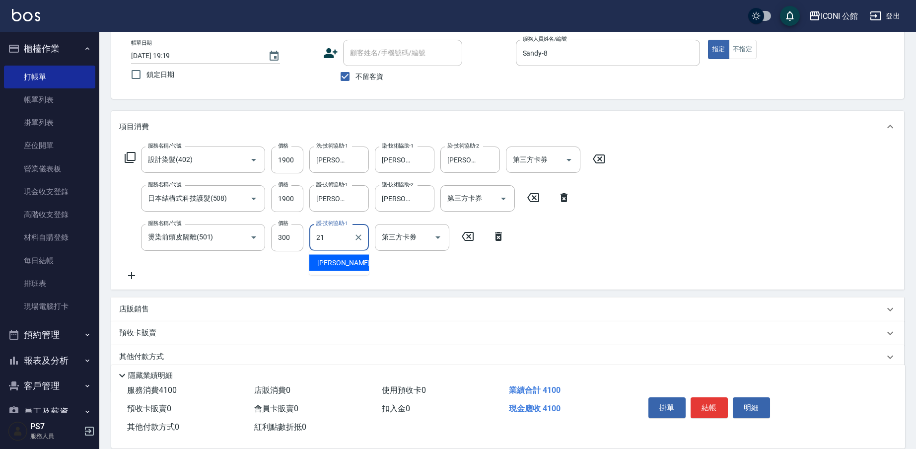
type input "Tim-21"
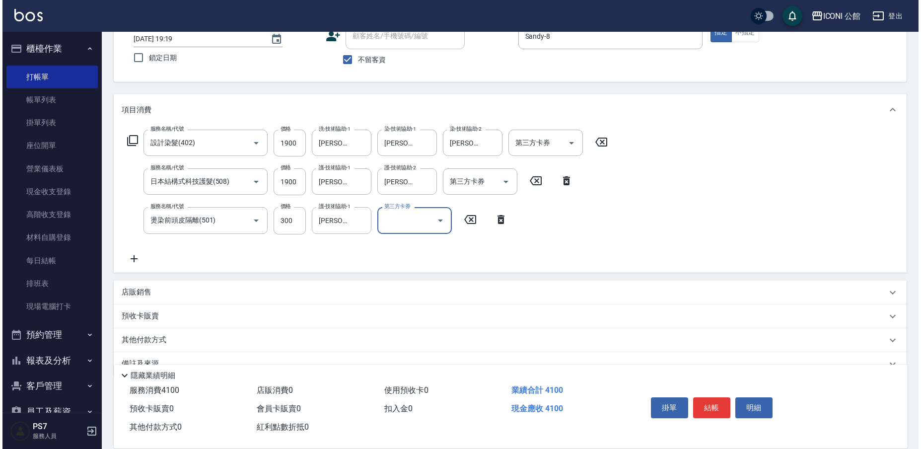
scroll to position [0, 0]
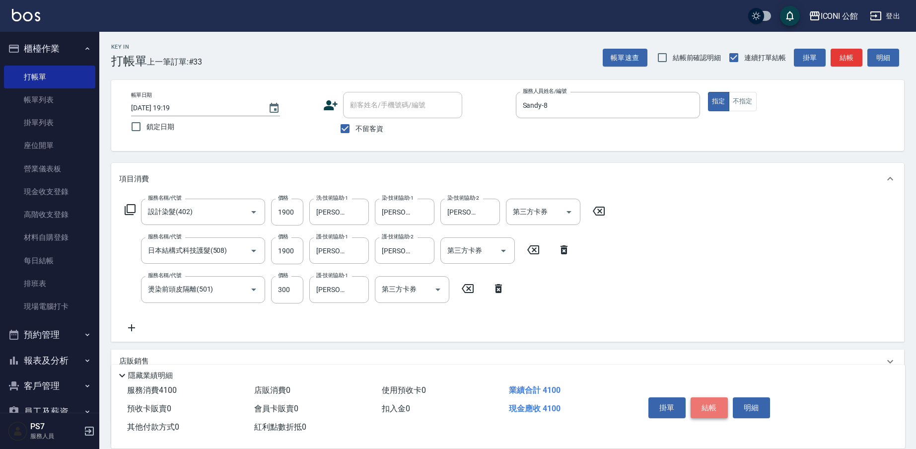
click at [711, 401] on button "結帳" at bounding box center [708, 407] width 37 height 21
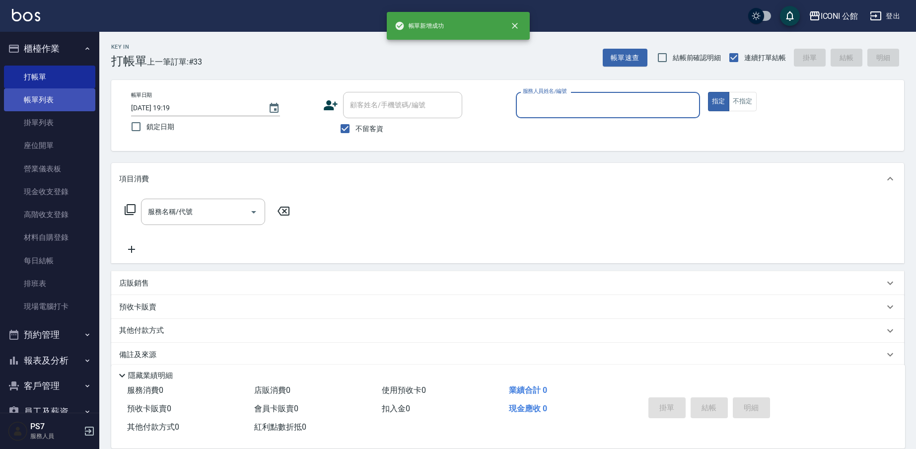
click at [30, 102] on link "帳單列表" at bounding box center [49, 99] width 91 height 23
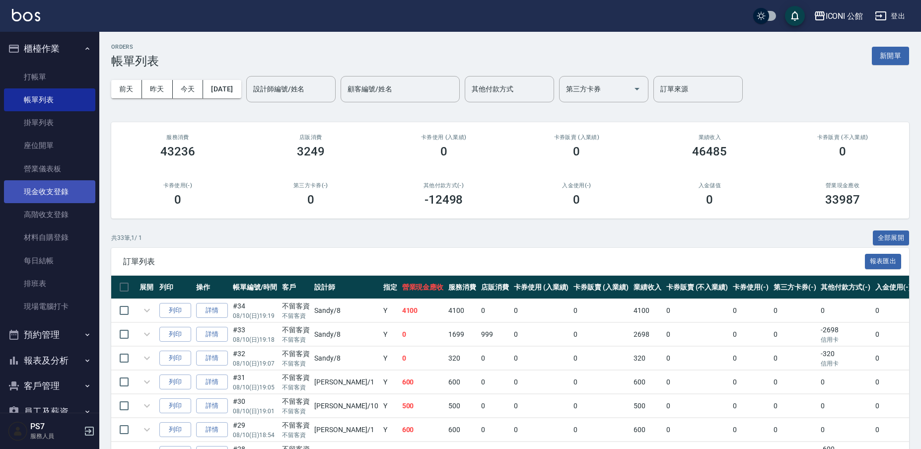
click at [69, 189] on link "現金收支登錄" at bounding box center [49, 191] width 91 height 23
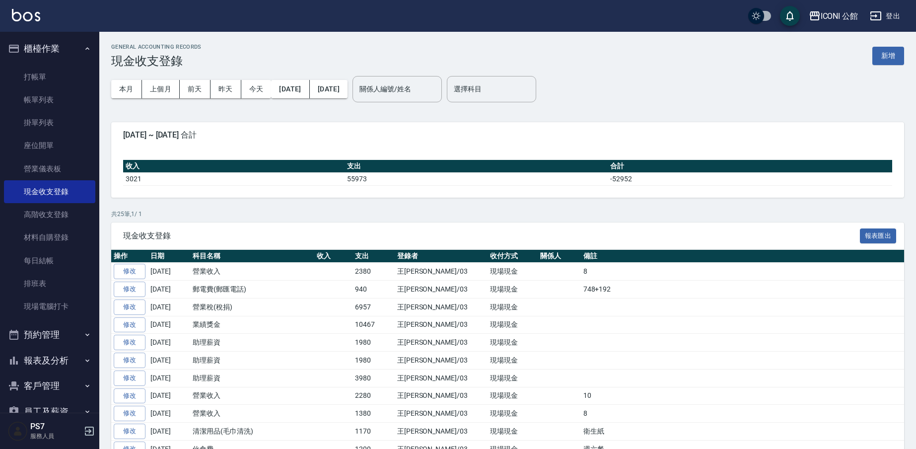
drag, startPoint x: 900, startPoint y: 54, endPoint x: 694, endPoint y: 62, distance: 206.1
click at [900, 54] on button "新增" at bounding box center [888, 56] width 32 height 18
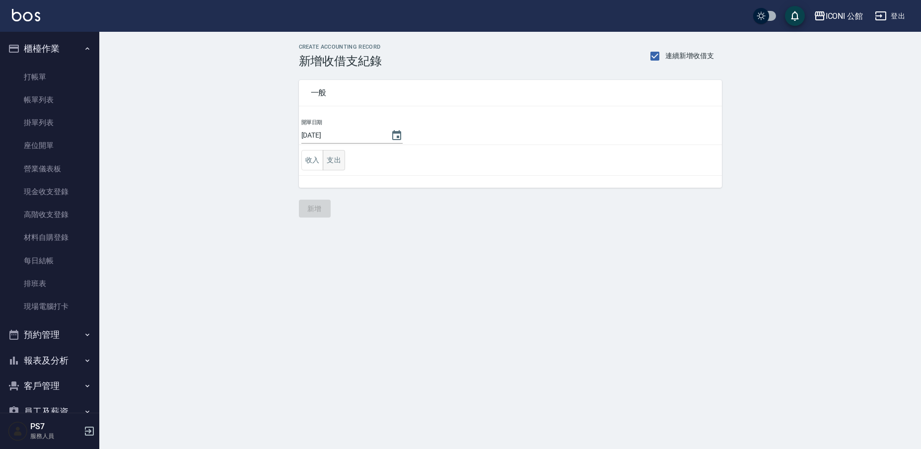
click at [334, 157] on button "支出" at bounding box center [334, 160] width 22 height 20
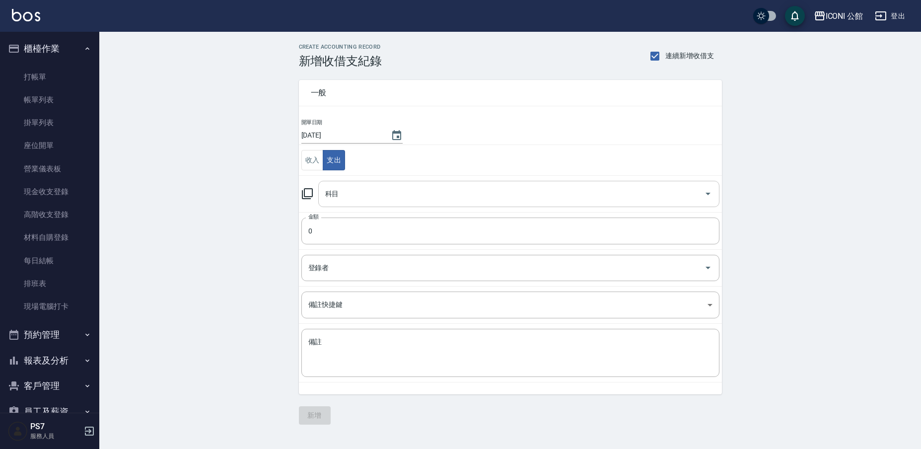
click at [358, 181] on div "科目" at bounding box center [518, 194] width 401 height 26
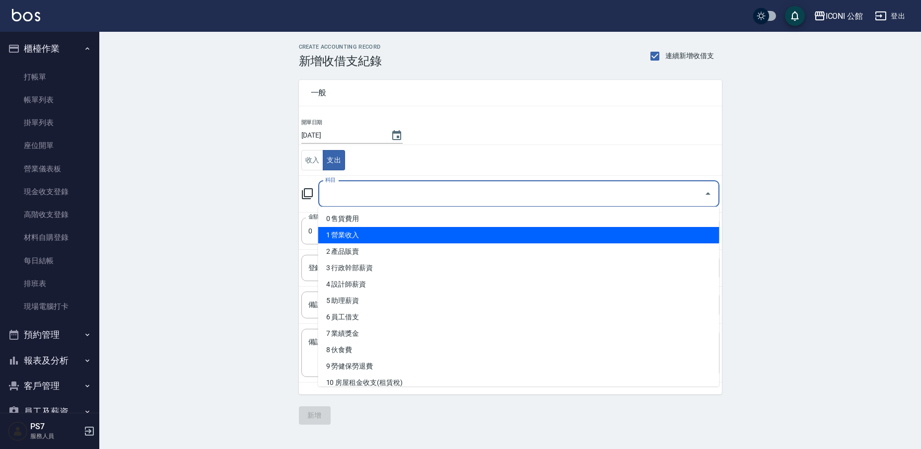
click at [368, 239] on li "1 營業收入" at bounding box center [518, 235] width 401 height 16
type input "1 營業收入"
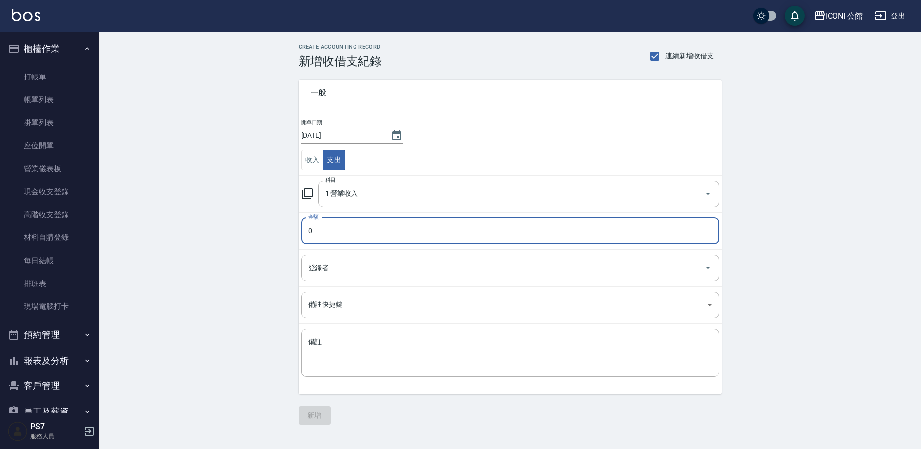
click at [348, 240] on input "0" at bounding box center [510, 230] width 418 height 27
click at [312, 230] on input "04100" at bounding box center [510, 230] width 418 height 27
type input "4100"
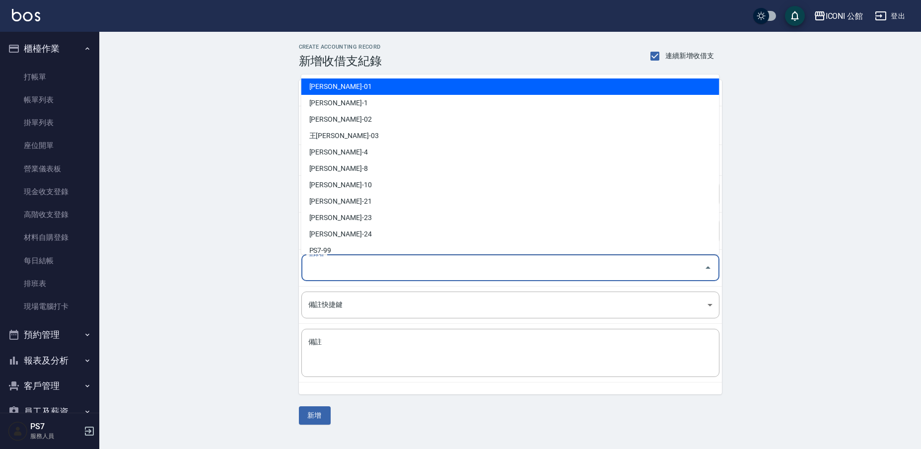
click at [340, 273] on input "登錄者" at bounding box center [503, 267] width 394 height 17
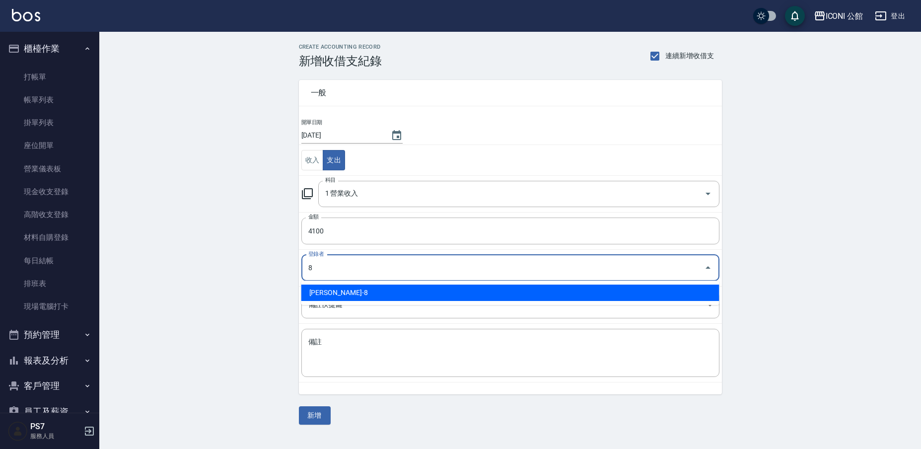
type input "鍾心妤-8"
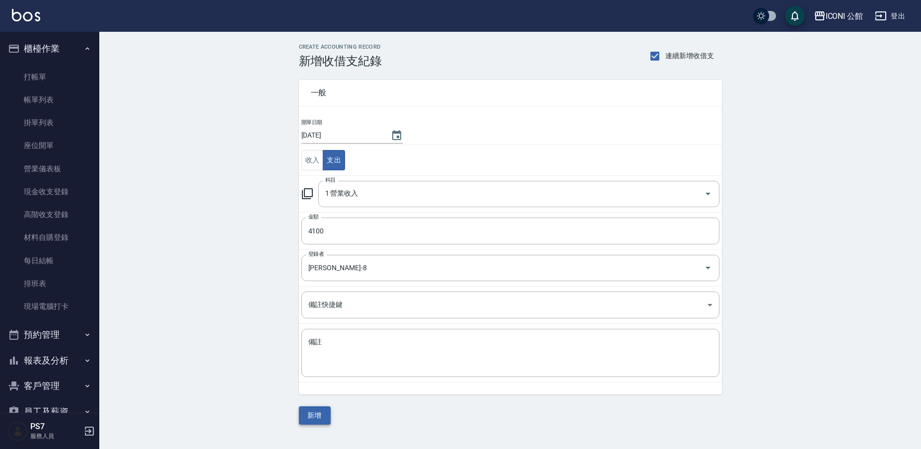
drag, startPoint x: 321, startPoint y: 414, endPoint x: 324, endPoint y: 419, distance: 6.0
click at [324, 422] on div "一般 開單日期 2025/08/10 收入 支出 科目 1 營業收入 科目 金額 4100 金額 登錄者 鍾心妤-8 登錄者 備註快捷鍵 ​ 備註快捷鍵 備註…" at bounding box center [510, 246] width 423 height 356
click at [323, 419] on button "新增" at bounding box center [315, 415] width 32 height 18
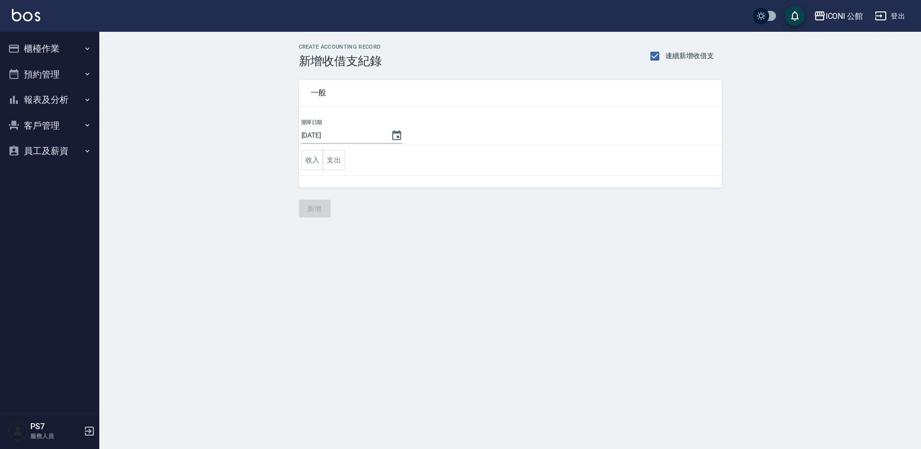
click at [64, 48] on button "櫃檯作業" at bounding box center [49, 49] width 91 height 26
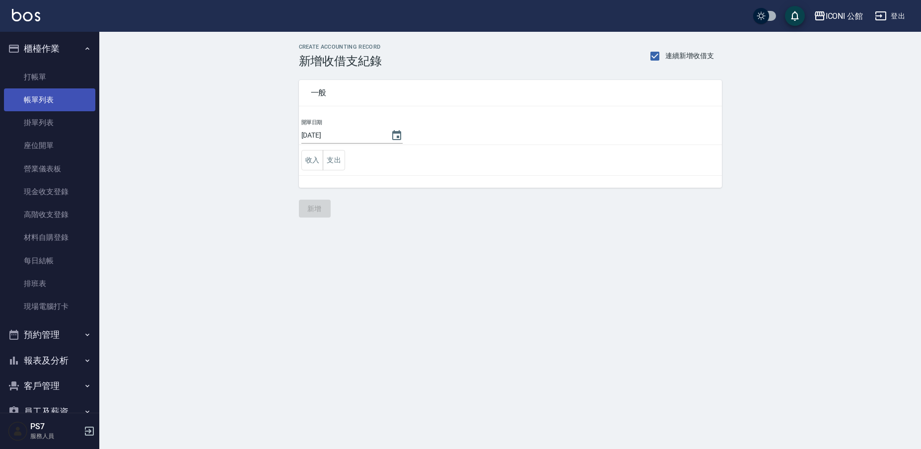
click at [57, 91] on link "帳單列表" at bounding box center [49, 99] width 91 height 23
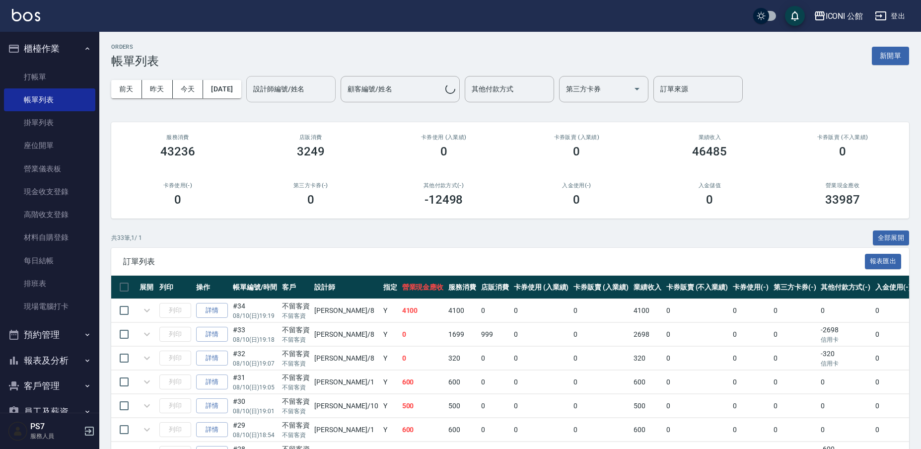
click at [294, 77] on div "設計師編號/姓名" at bounding box center [290, 89] width 89 height 26
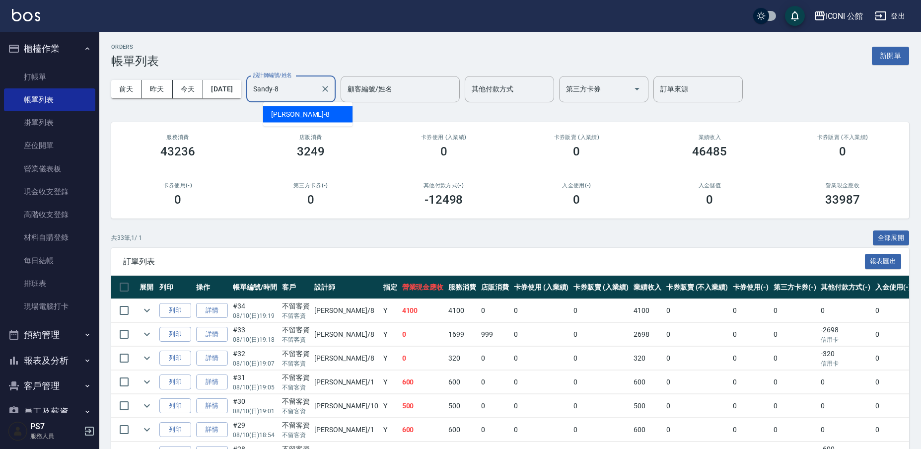
drag, startPoint x: 303, startPoint y: 84, endPoint x: 298, endPoint y: 86, distance: 5.3
click at [303, 84] on input "Sandy-8" at bounding box center [284, 88] width 66 height 17
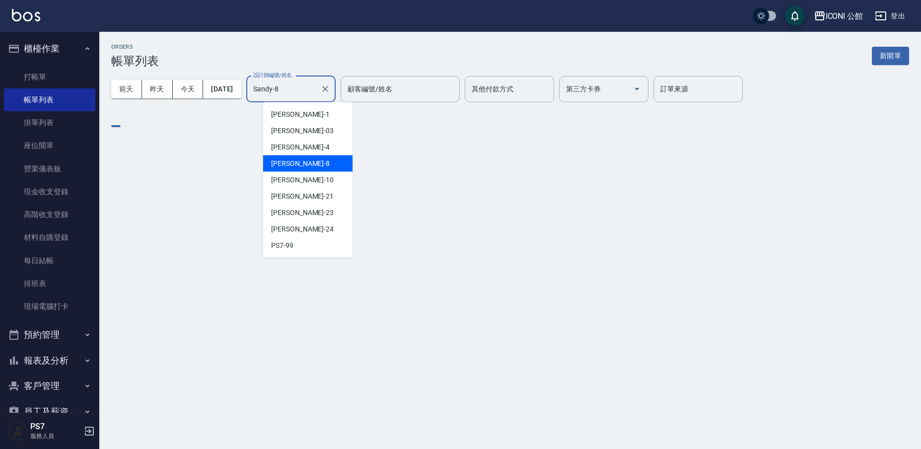
click at [298, 86] on input "Sandy-8" at bounding box center [284, 88] width 66 height 17
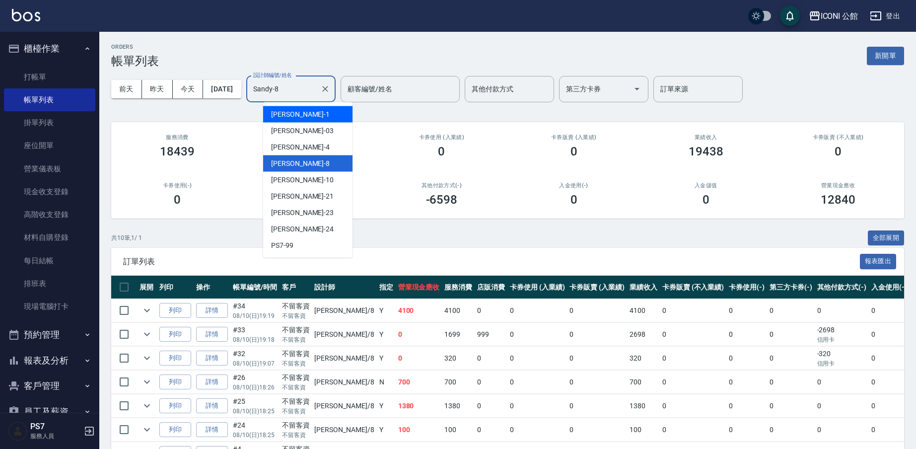
type input "[PERSON_NAME]-1"
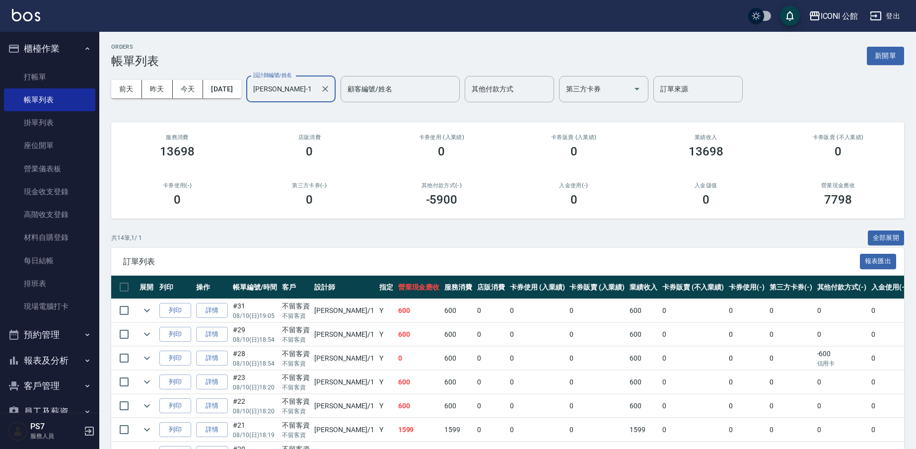
click at [336, 87] on div "Kevin-1 設計師編號/姓名" at bounding box center [290, 89] width 89 height 26
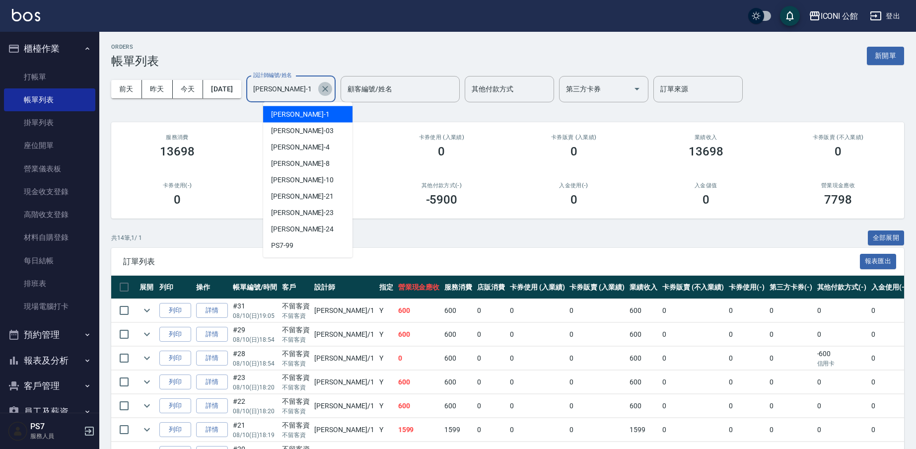
click at [328, 89] on icon "Clear" at bounding box center [325, 89] width 6 height 6
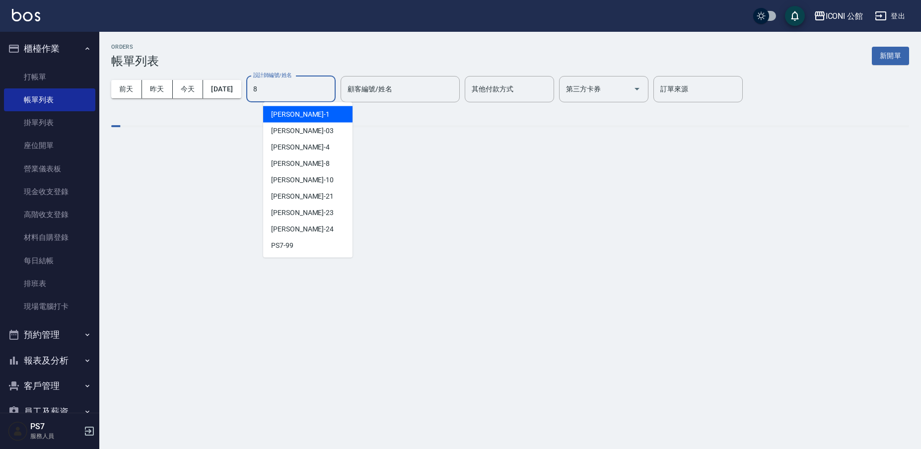
type input "Sandy-8"
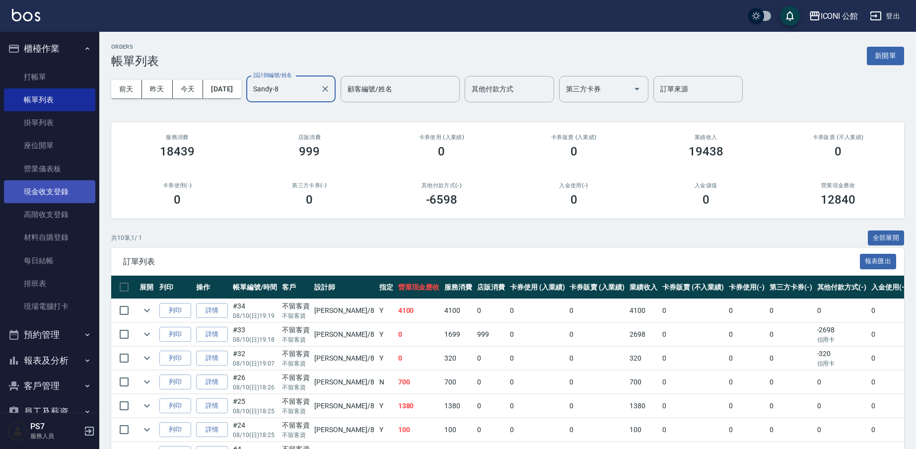
click at [67, 196] on link "現金收支登錄" at bounding box center [49, 191] width 91 height 23
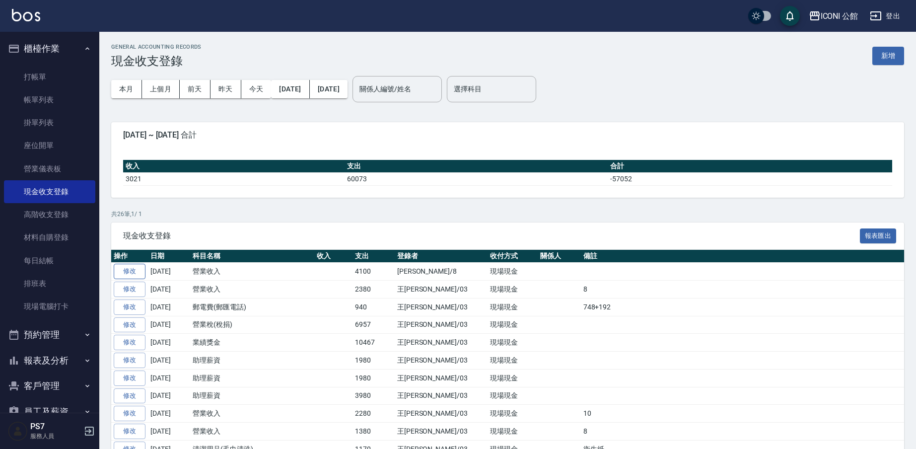
click at [128, 271] on link "修改" at bounding box center [130, 271] width 32 height 15
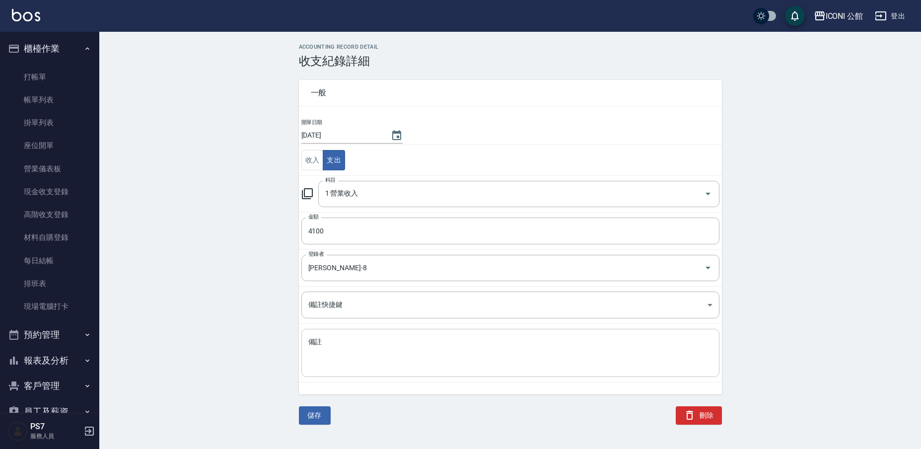
click at [352, 342] on textarea "備註" at bounding box center [510, 353] width 404 height 32
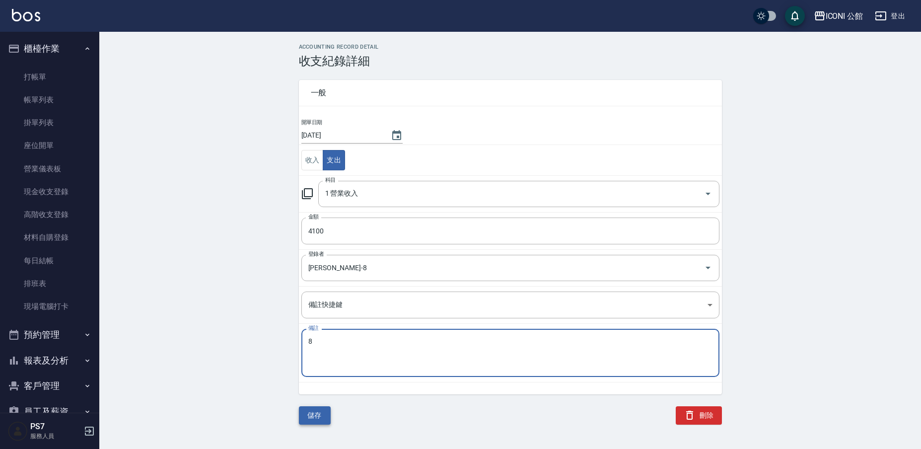
type textarea "8"
click at [317, 416] on button "儲存" at bounding box center [315, 415] width 32 height 18
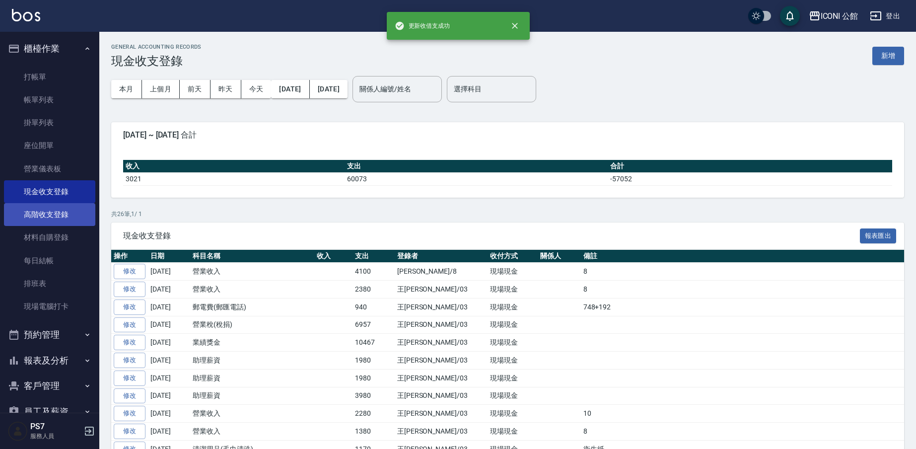
click at [45, 214] on link "高階收支登錄" at bounding box center [49, 214] width 91 height 23
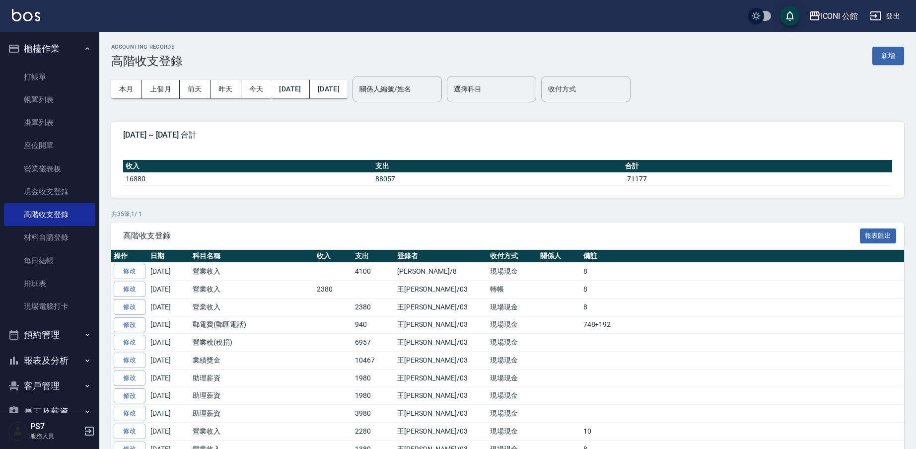
click at [896, 55] on button "新增" at bounding box center [888, 56] width 32 height 18
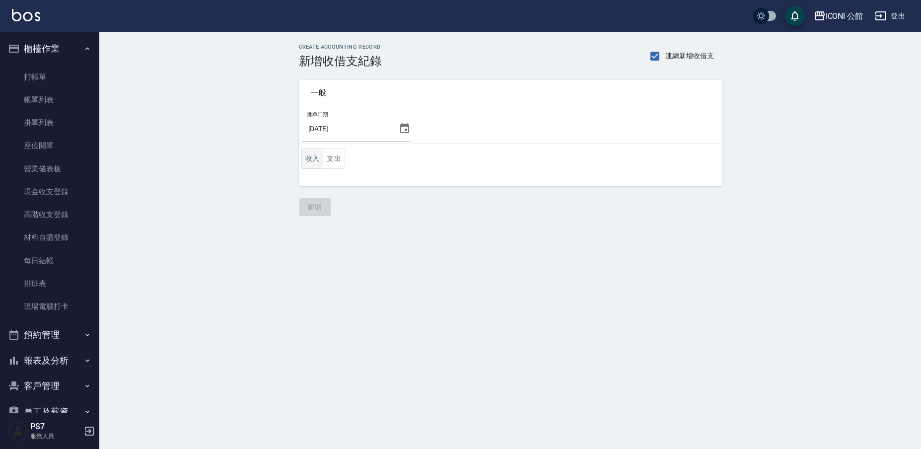
click at [312, 160] on button "收入" at bounding box center [312, 158] width 22 height 20
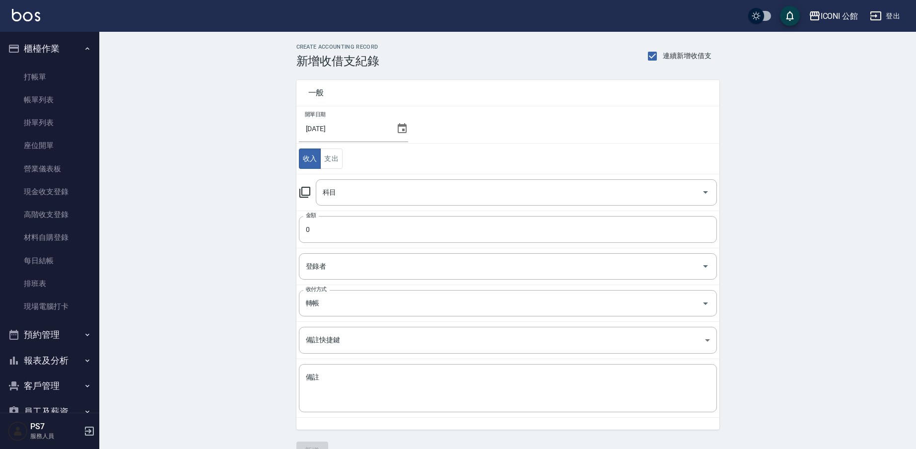
click at [305, 191] on icon at bounding box center [305, 192] width 12 height 12
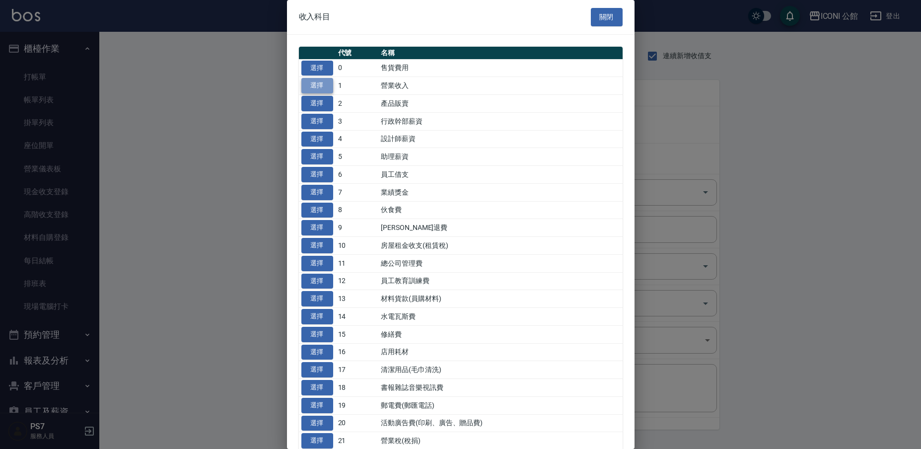
click at [320, 85] on button "選擇" at bounding box center [317, 85] width 32 height 15
type input "1 營業收入"
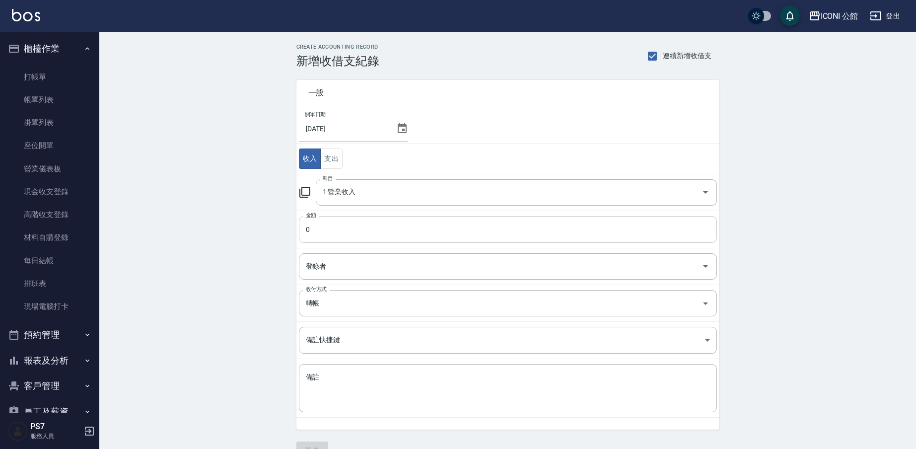
click at [314, 231] on input "0" at bounding box center [508, 229] width 418 height 27
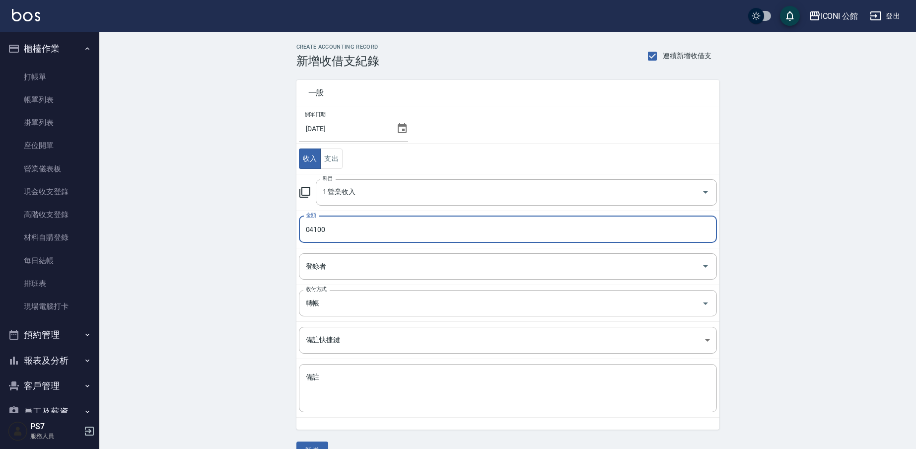
type input "04100"
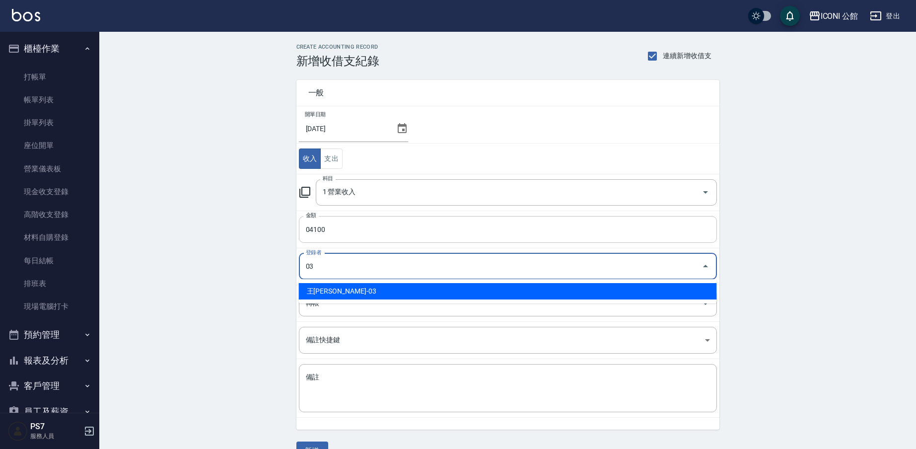
type input "王Lisa-03"
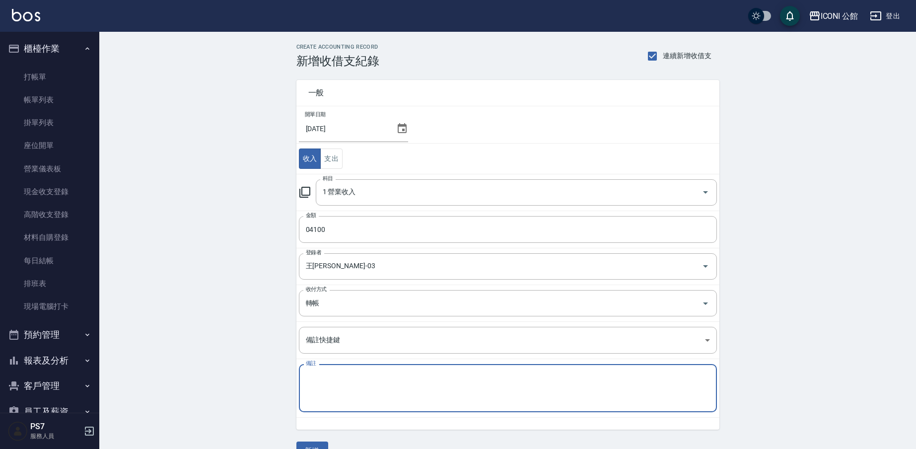
click at [327, 384] on textarea "備註" at bounding box center [508, 388] width 404 height 32
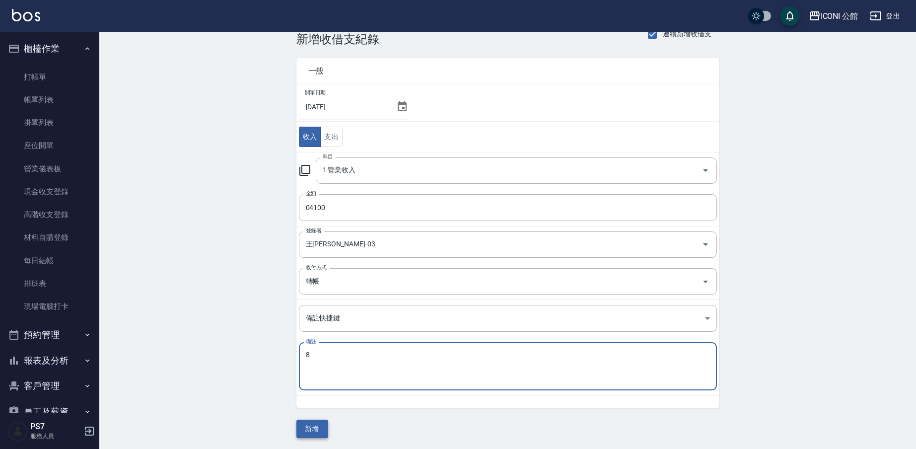
type textarea "8"
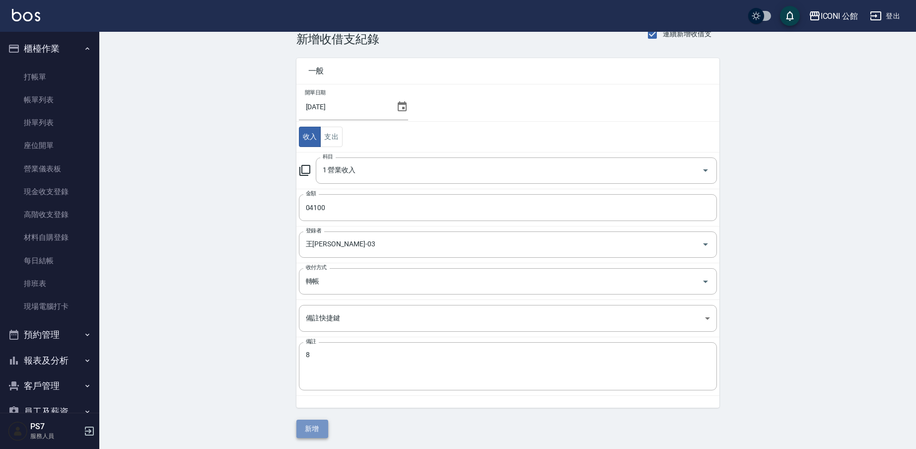
click at [319, 434] on button "新增" at bounding box center [312, 428] width 32 height 18
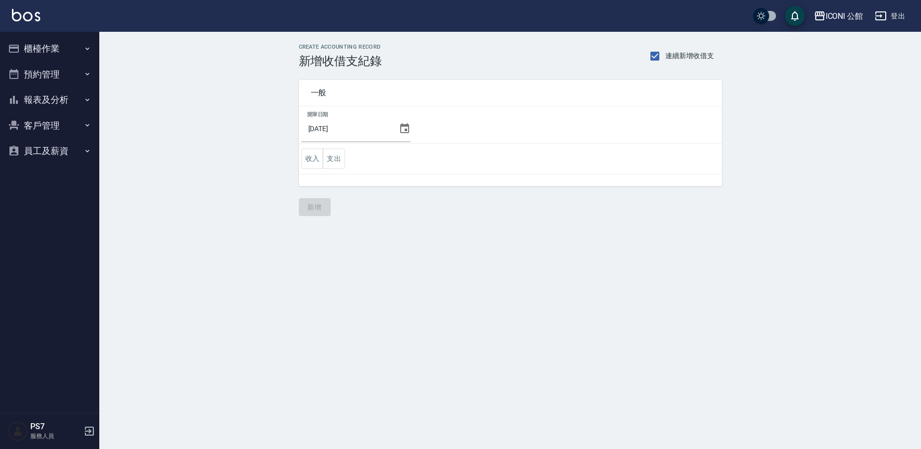
click at [53, 46] on button "櫃檯作業" at bounding box center [49, 49] width 91 height 26
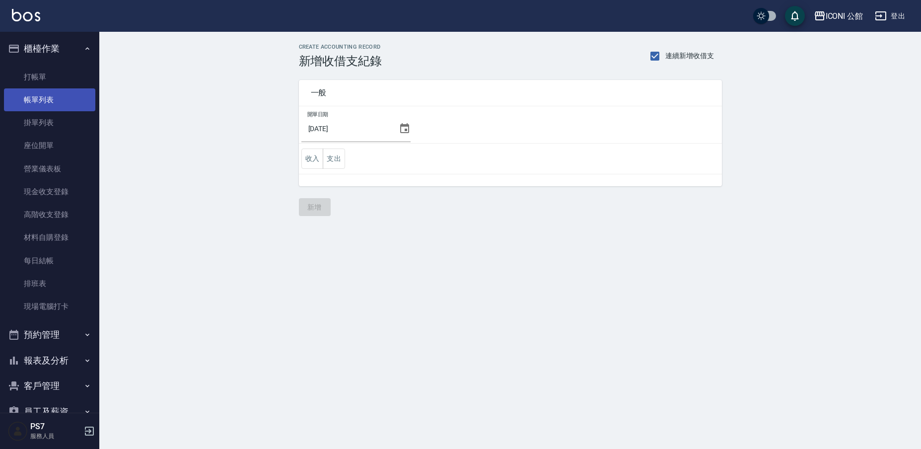
click at [60, 101] on link "帳單列表" at bounding box center [49, 99] width 91 height 23
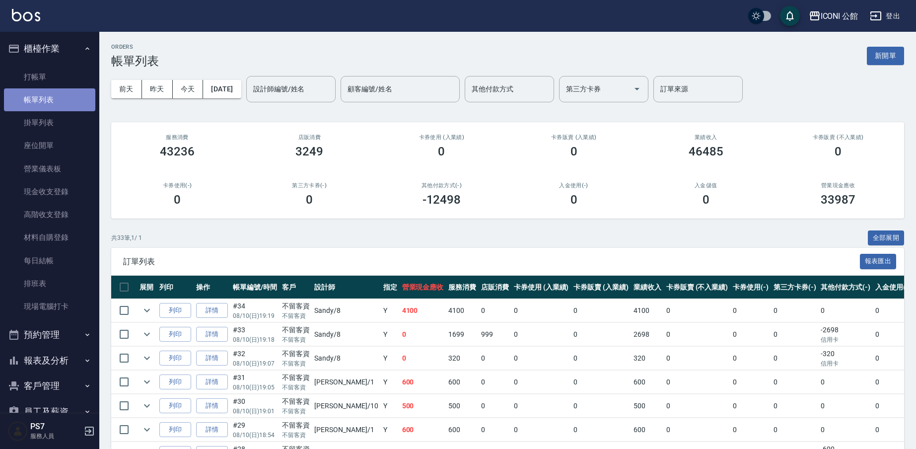
click at [68, 98] on link "帳單列表" at bounding box center [49, 99] width 91 height 23
click at [286, 103] on div "[DATE] [DATE] [DATE] [DATE] 設計師編號/姓名 設計師編號/姓名 顧客編號/姓名 顧客編號/姓名 其他付款方式 其他付款方式 第三方…" at bounding box center [507, 89] width 793 height 42
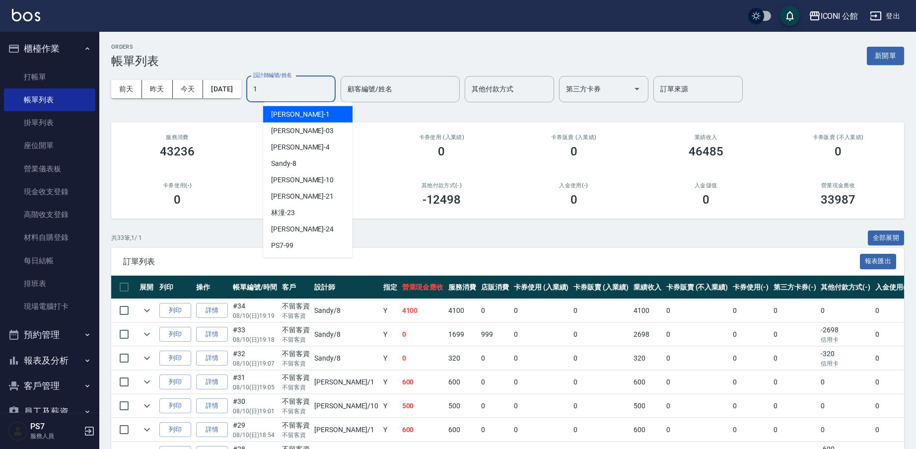
click at [295, 93] on input "1" at bounding box center [291, 88] width 80 height 17
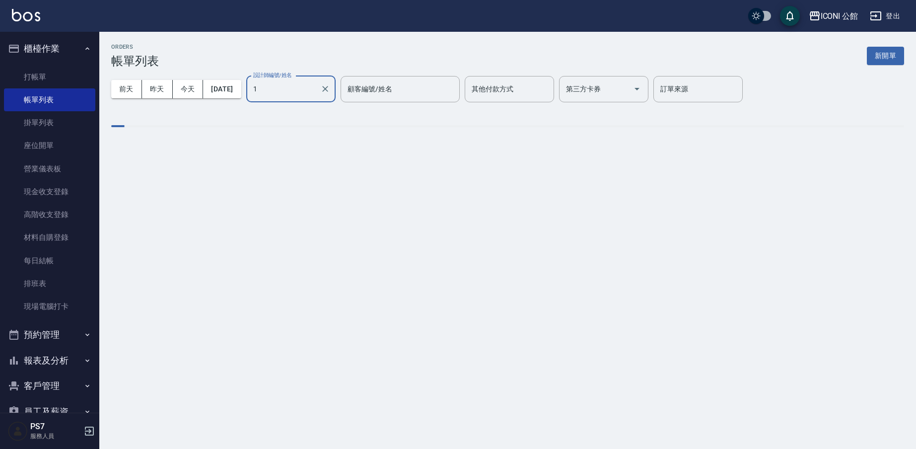
type input "[PERSON_NAME]-1"
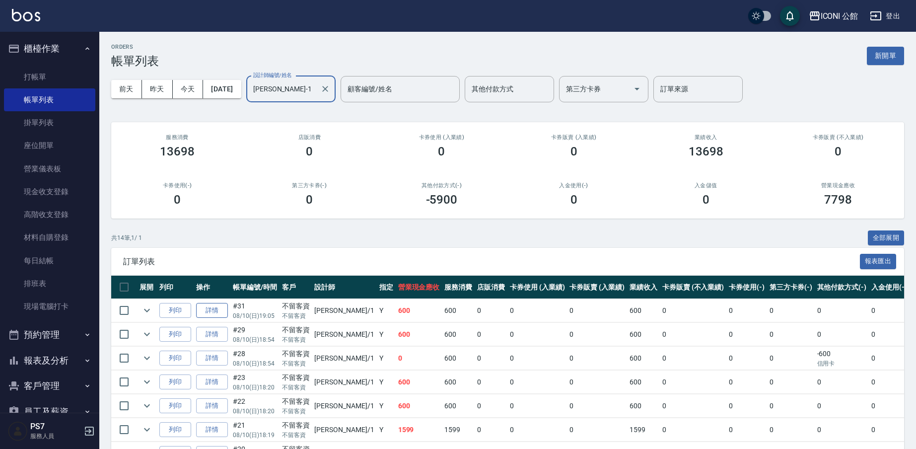
click at [222, 310] on link "詳情" at bounding box center [212, 310] width 32 height 15
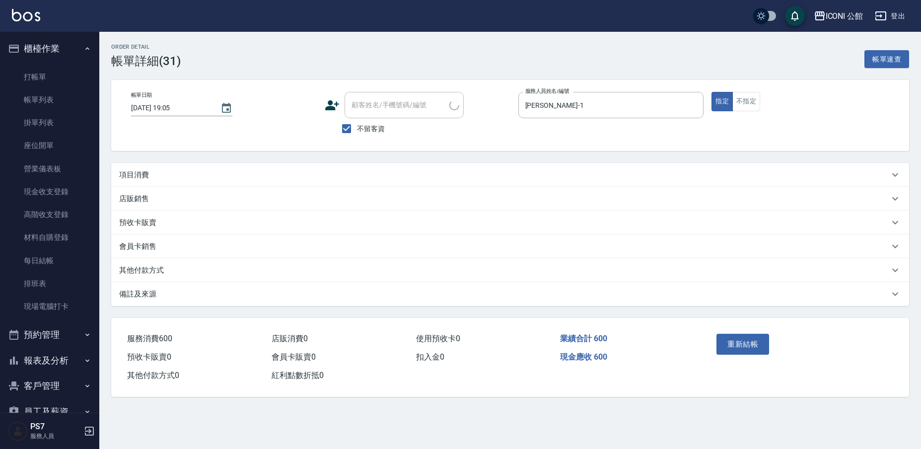
type input "[DATE] 19:05"
checkbox input "true"
type input "[PERSON_NAME]-1"
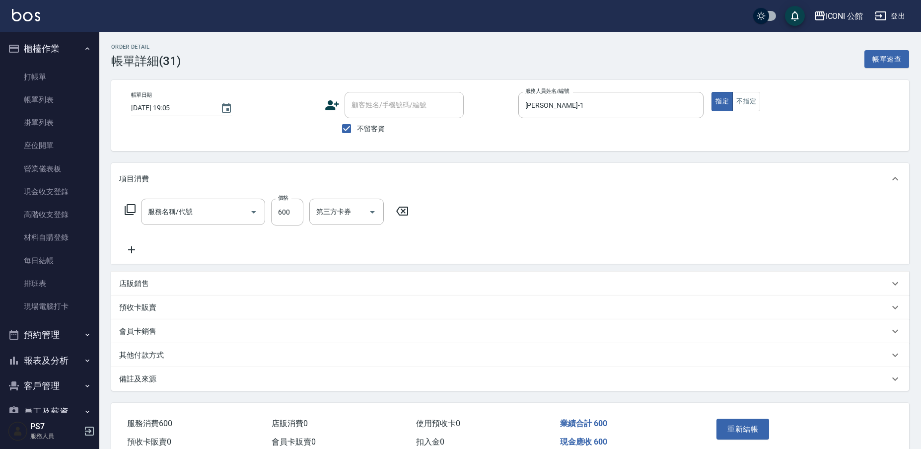
click at [155, 350] on p "其他付款方式" at bounding box center [141, 355] width 45 height 10
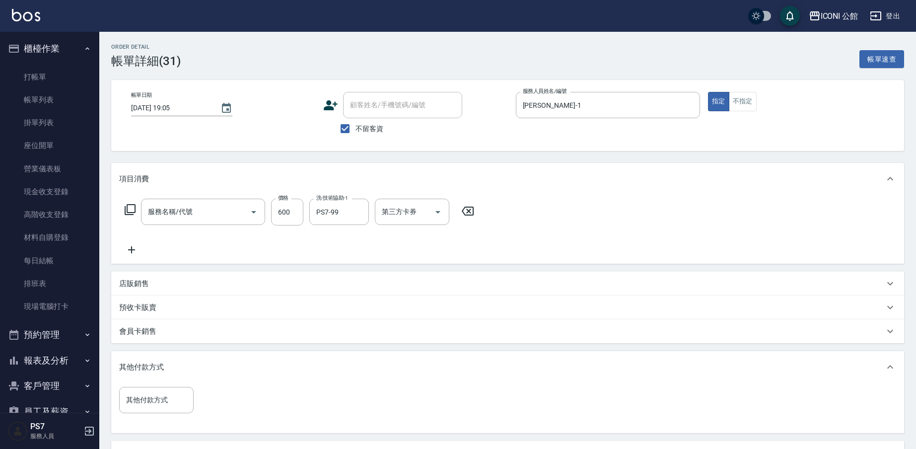
type input "指定洗+剪(204)"
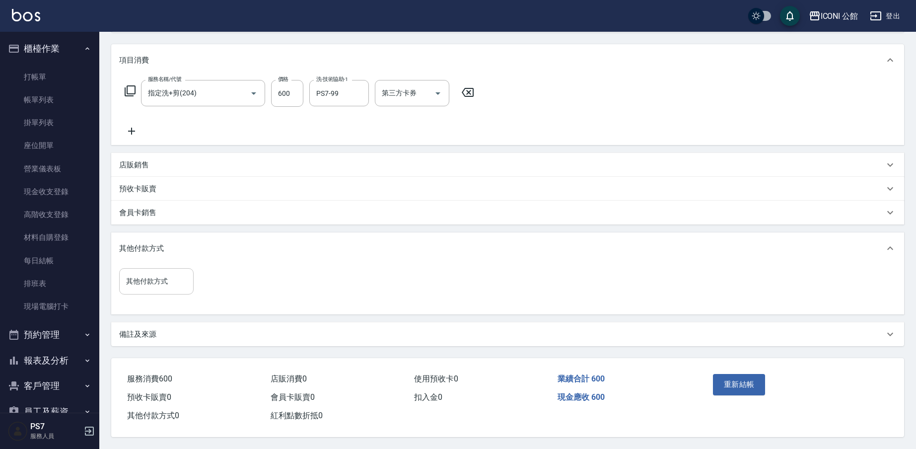
click at [150, 273] on input "其他付款方式" at bounding box center [157, 281] width 66 height 17
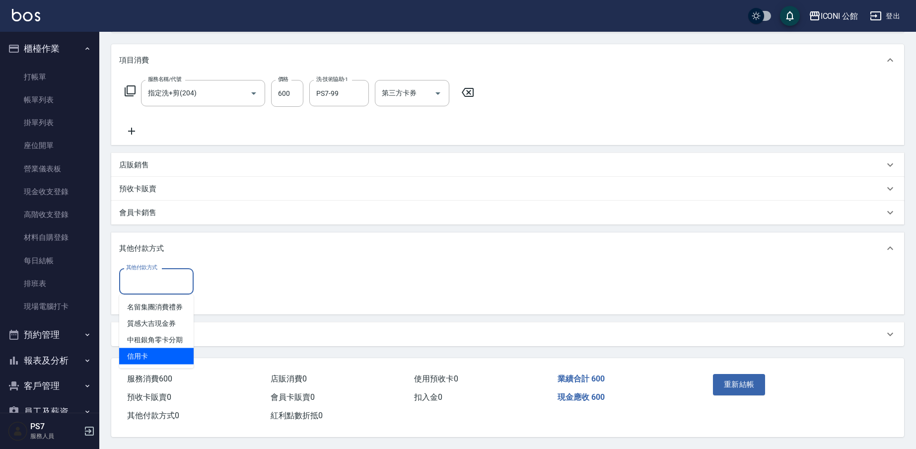
click at [129, 351] on span "信用卡" at bounding box center [156, 356] width 74 height 16
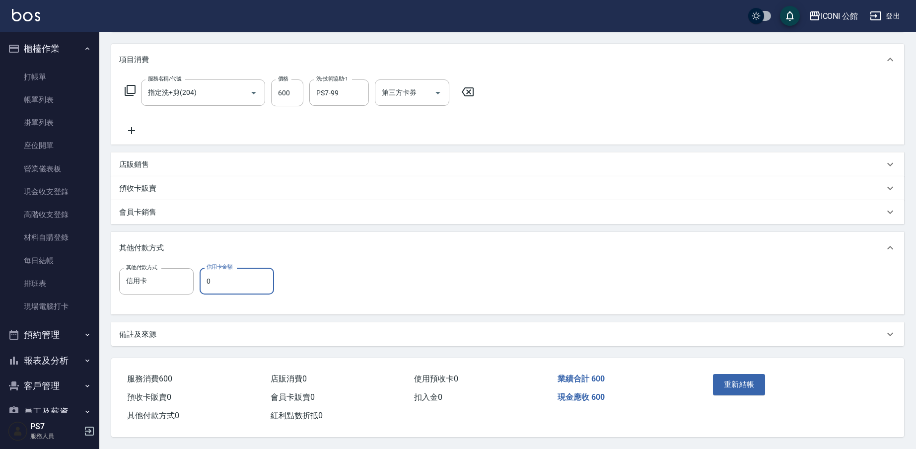
type input "信用卡"
click at [239, 270] on input "0" at bounding box center [237, 281] width 74 height 27
type input "600"
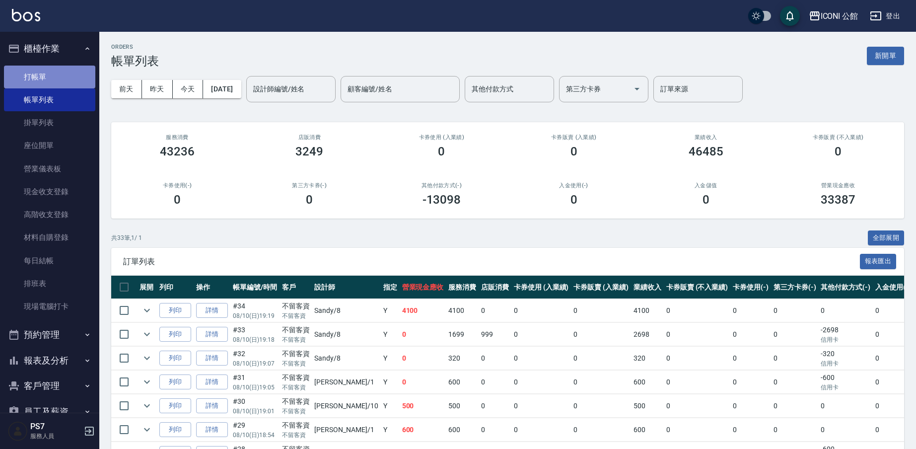
click at [63, 73] on link "打帳單" at bounding box center [49, 77] width 91 height 23
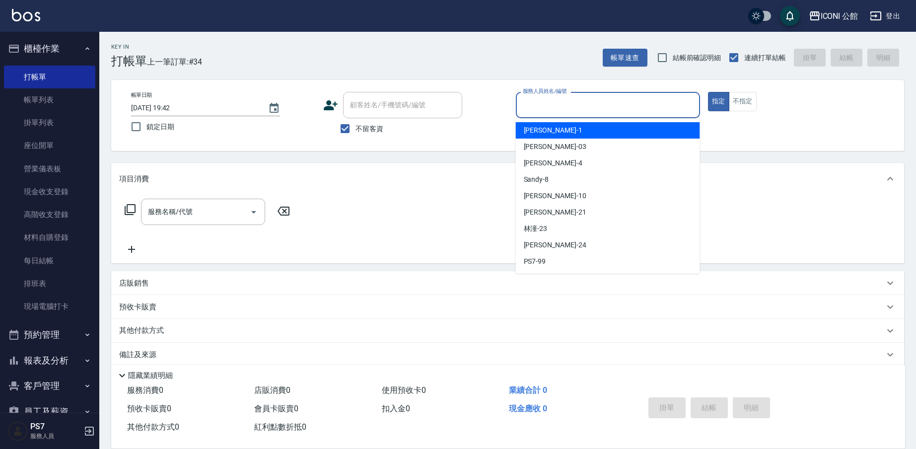
click at [567, 104] on input "服務人員姓名/編號" at bounding box center [607, 104] width 175 height 17
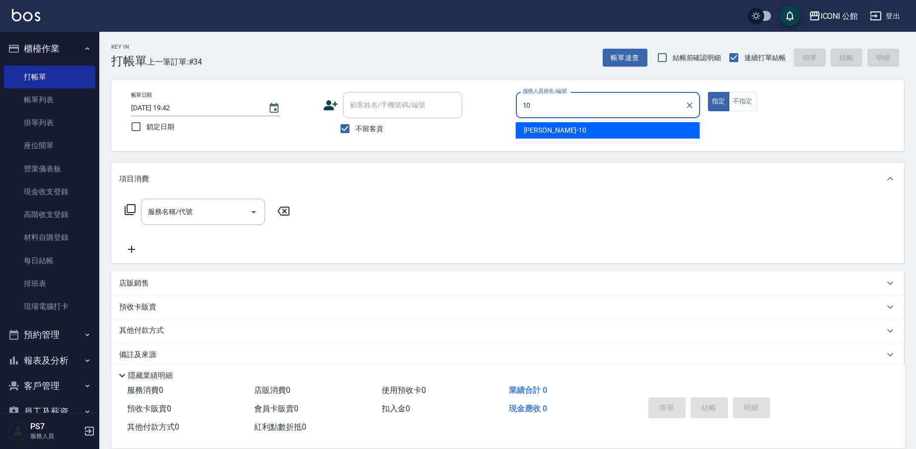
type input "[PERSON_NAME]-10"
type button "true"
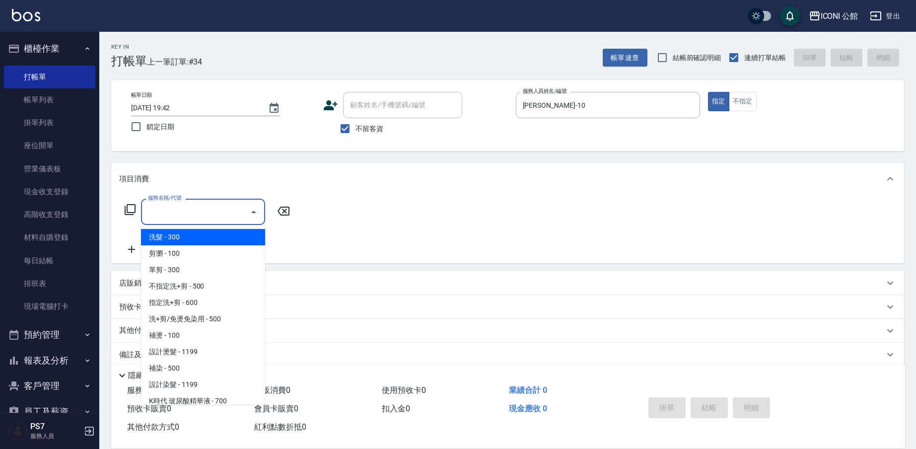
click at [179, 216] on input "服務名稱/代號" at bounding box center [195, 211] width 100 height 17
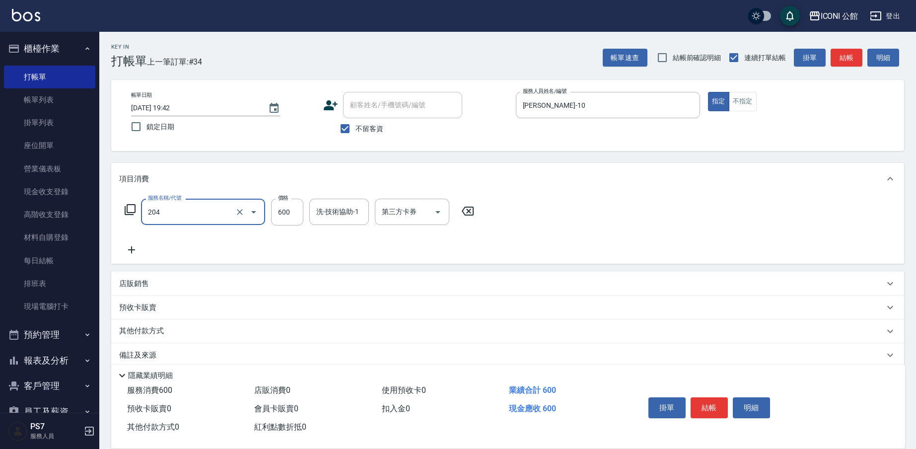
type input "指定洗+剪(204)"
type input "500"
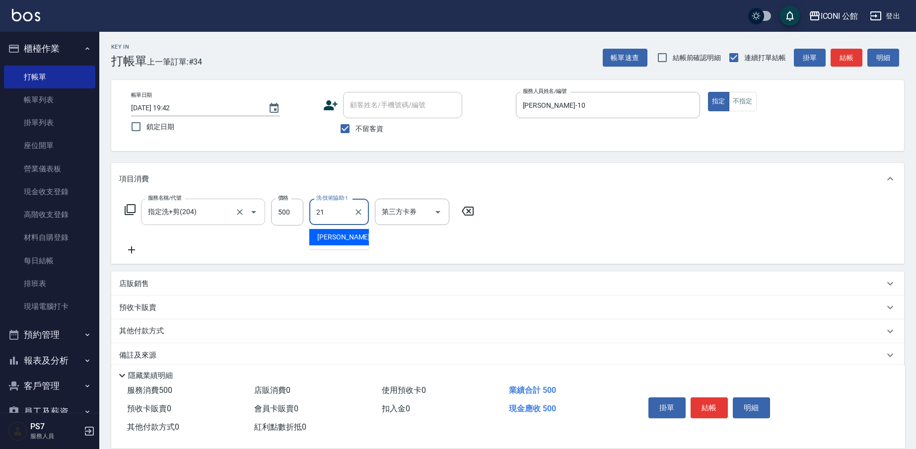
type input "[PERSON_NAME]-21"
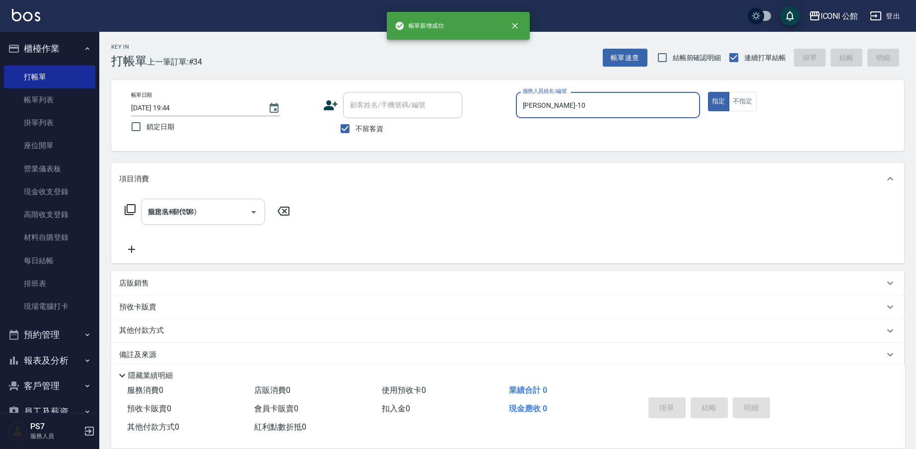
type input "[DATE] 19:44"
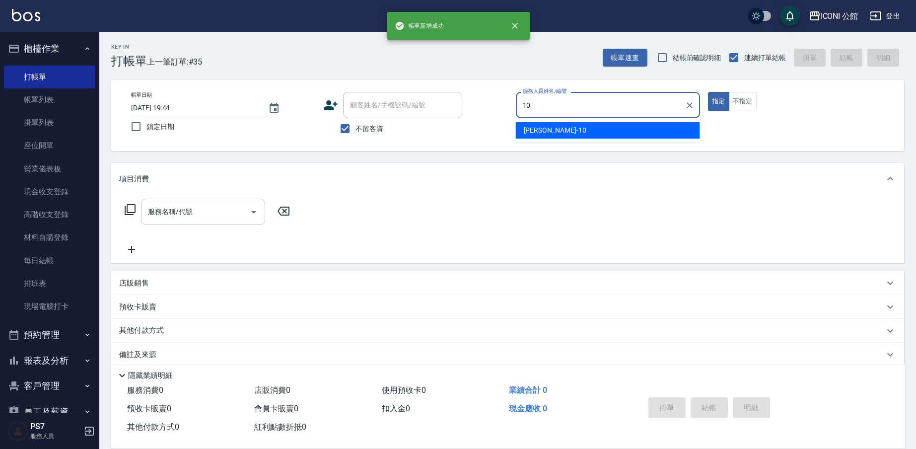
type input "[PERSON_NAME]-10"
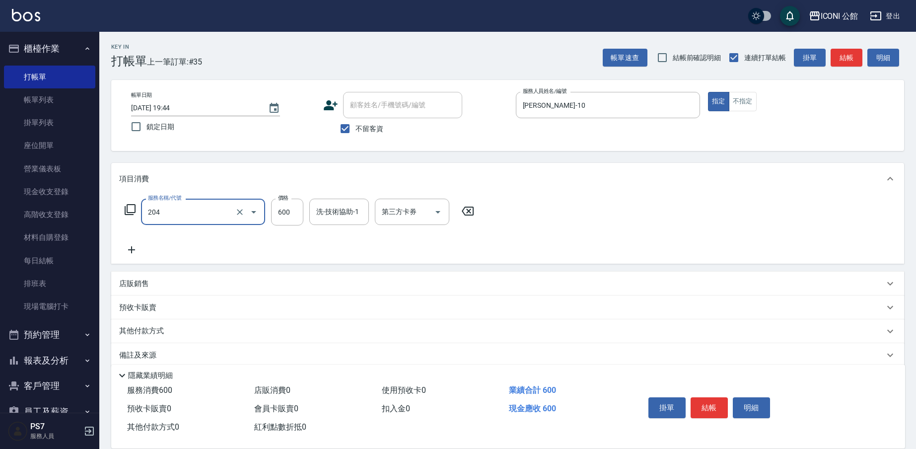
type input "指定洗+剪(204)"
type input "500"
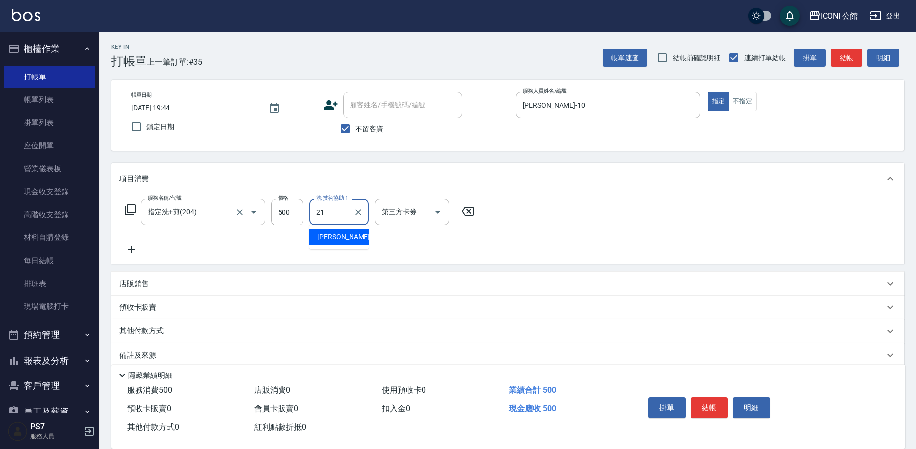
type input "Tim-21"
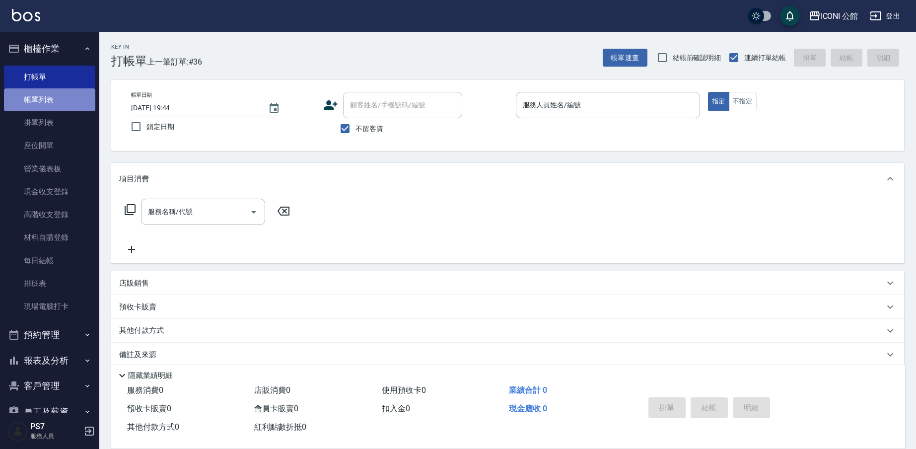
click at [56, 98] on link "帳單列表" at bounding box center [49, 99] width 91 height 23
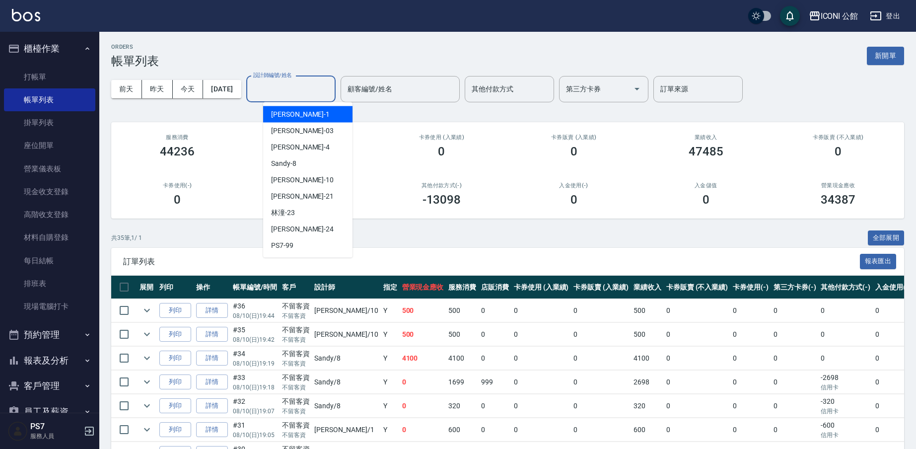
click at [292, 85] on input "設計師編號/姓名" at bounding box center [291, 88] width 80 height 17
type input "Kevin-1"
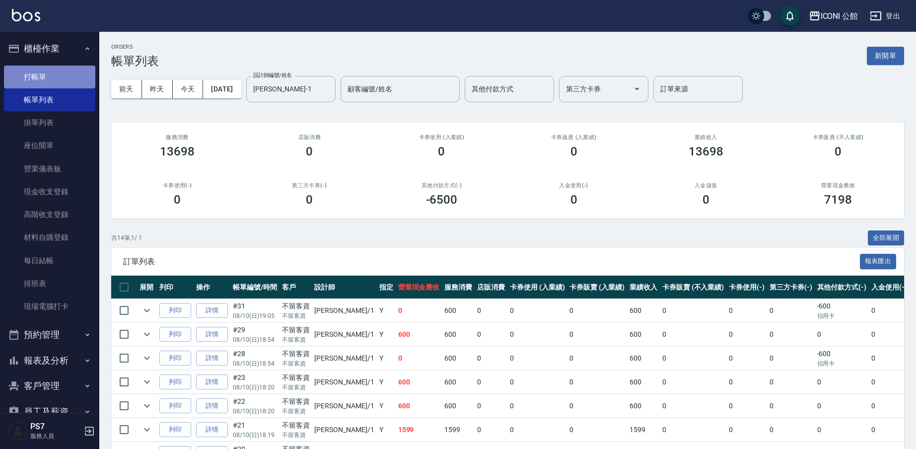
click at [63, 77] on link "打帳單" at bounding box center [49, 77] width 91 height 23
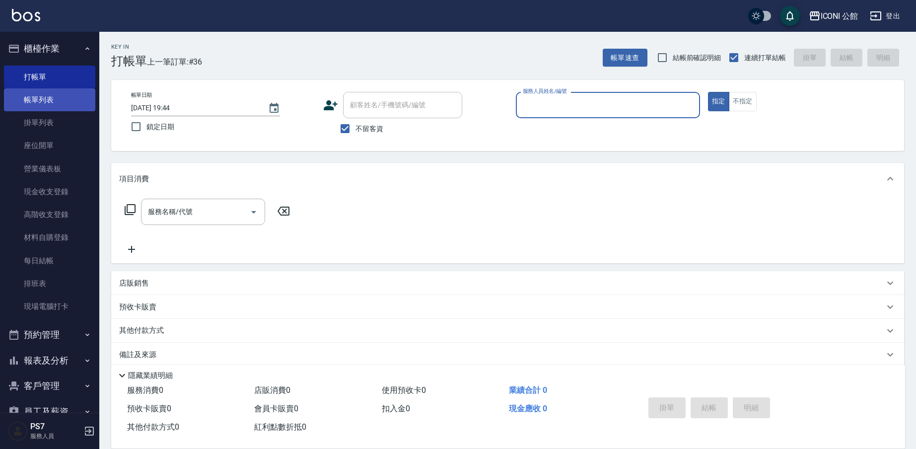
click at [60, 102] on link "帳單列表" at bounding box center [49, 99] width 91 height 23
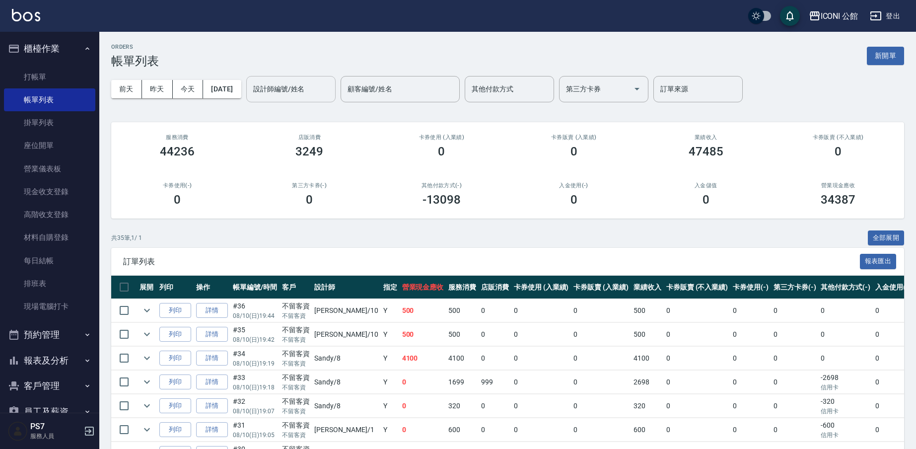
click at [279, 86] on input "設計師編號/姓名" at bounding box center [291, 88] width 80 height 17
type input "Sandy-8"
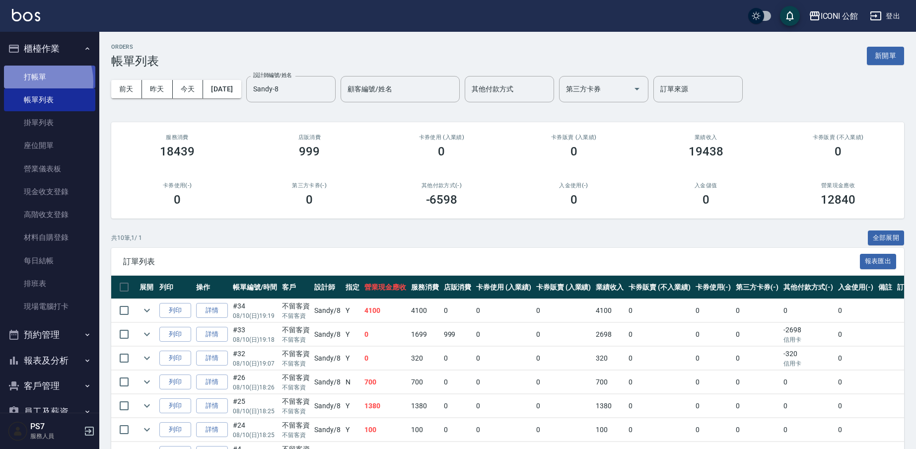
click at [30, 81] on link "打帳單" at bounding box center [49, 77] width 91 height 23
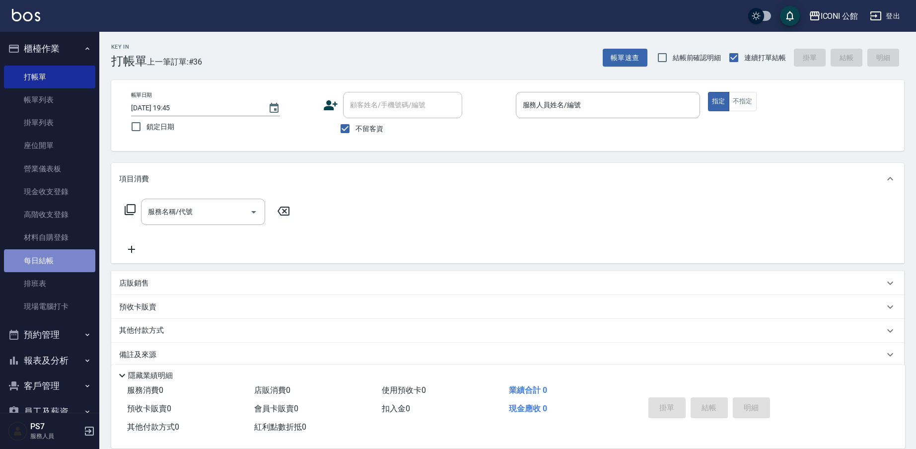
click at [66, 260] on link "每日結帳" at bounding box center [49, 260] width 91 height 23
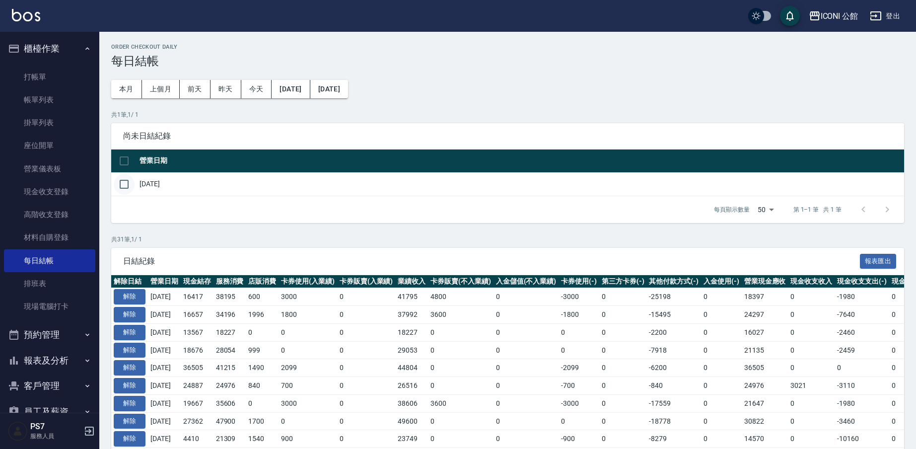
click at [121, 187] on input "checkbox" at bounding box center [124, 184] width 21 height 21
checkbox input "true"
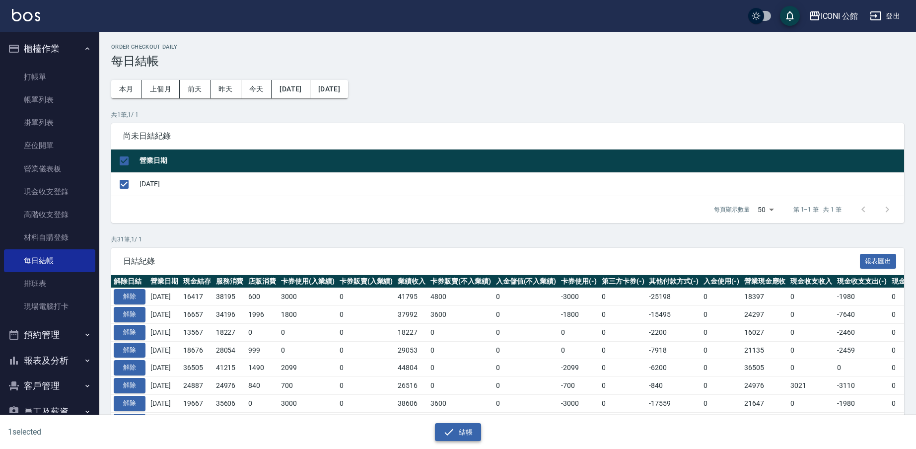
click at [461, 436] on button "結帳" at bounding box center [458, 432] width 46 height 18
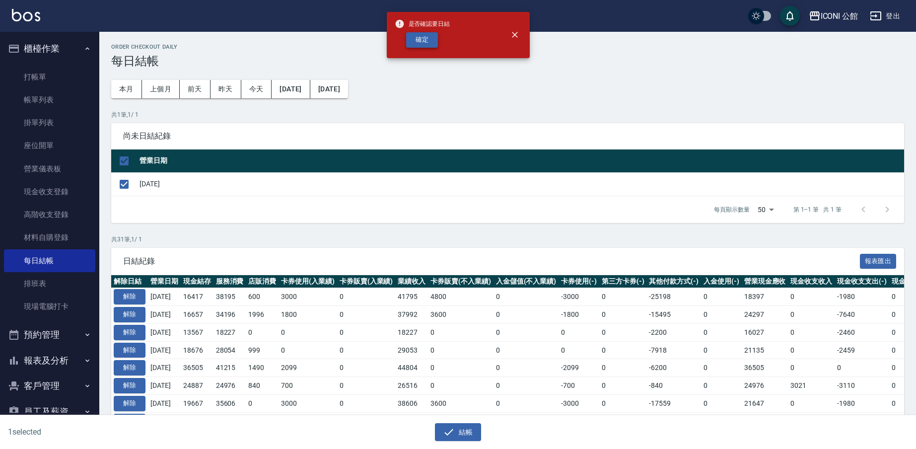
click at [419, 36] on button "確定" at bounding box center [422, 39] width 32 height 15
checkbox input "false"
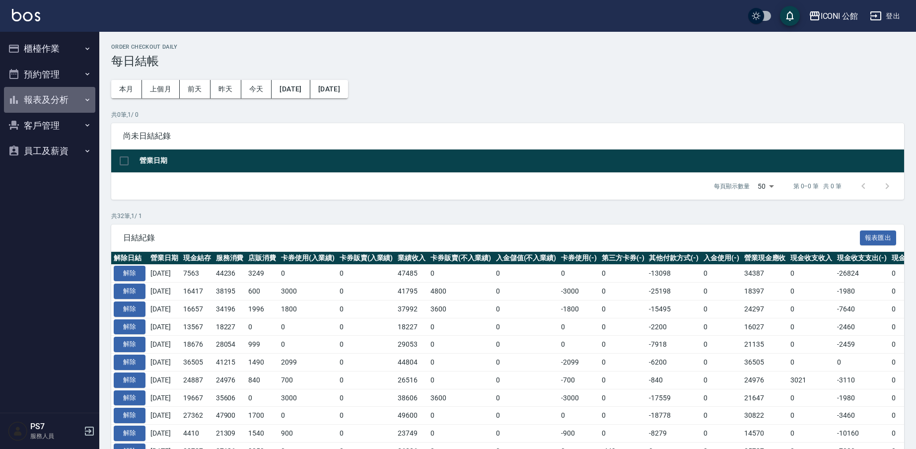
click at [59, 98] on button "報表及分析" at bounding box center [49, 100] width 91 height 26
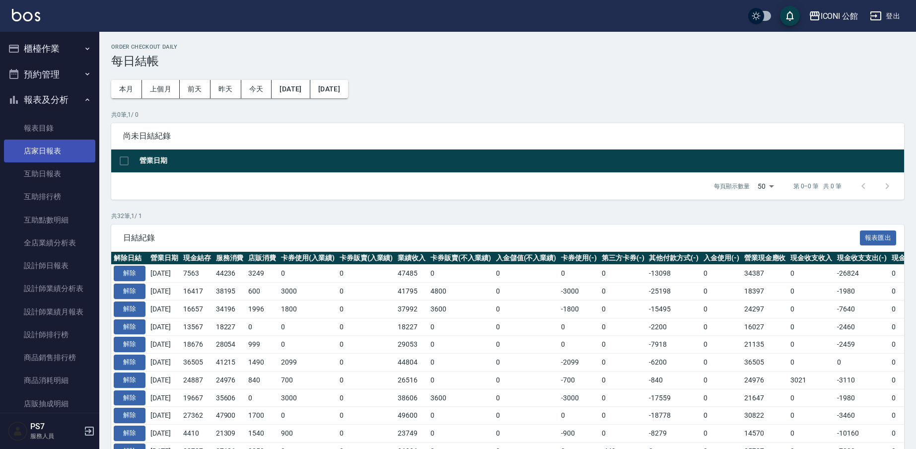
click at [66, 151] on link "店家日報表" at bounding box center [49, 150] width 91 height 23
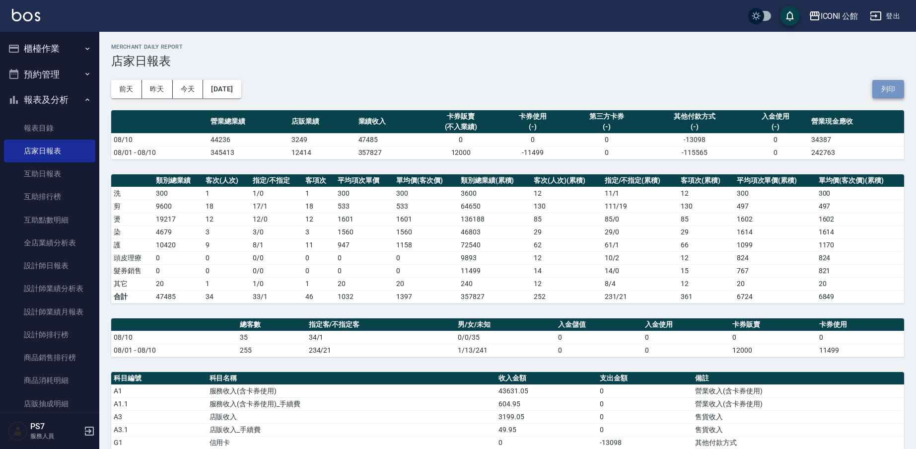
click at [888, 90] on button "列印" at bounding box center [888, 89] width 32 height 18
click at [877, 93] on button "列印" at bounding box center [888, 89] width 32 height 18
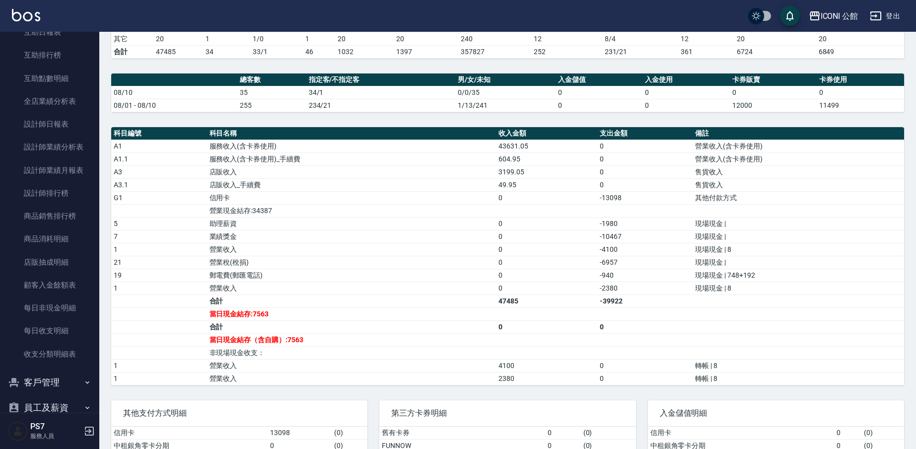
scroll to position [146, 0]
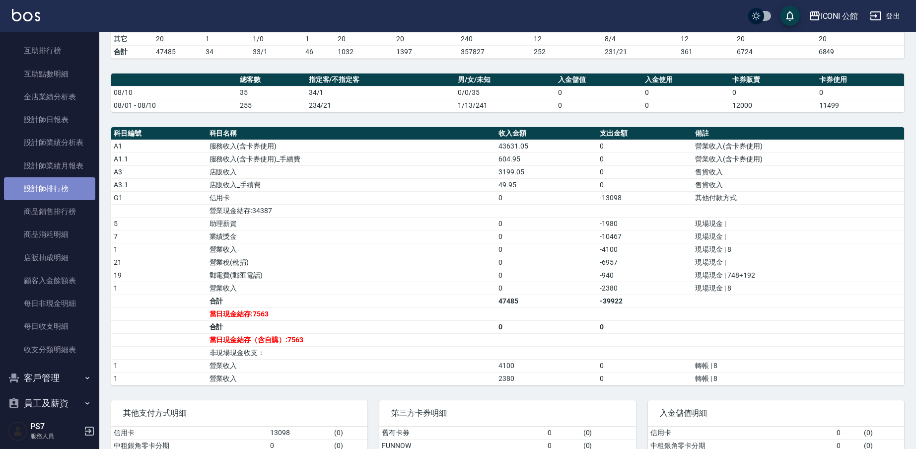
click at [62, 186] on link "設計師排行榜" at bounding box center [49, 188] width 91 height 23
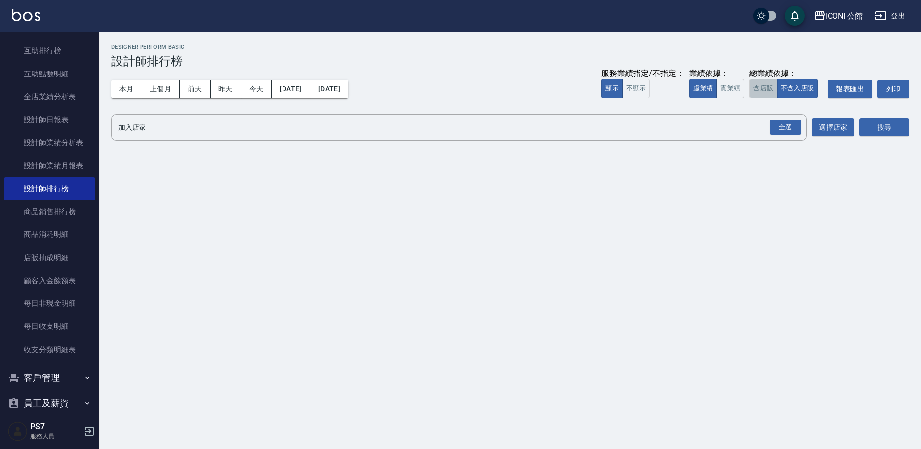
click at [764, 85] on button "含店販" at bounding box center [763, 88] width 28 height 19
click at [787, 130] on div "全選" at bounding box center [785, 127] width 32 height 15
click at [889, 126] on button "搜尋" at bounding box center [884, 128] width 50 height 18
